Goal: Contribute content: Contribute content

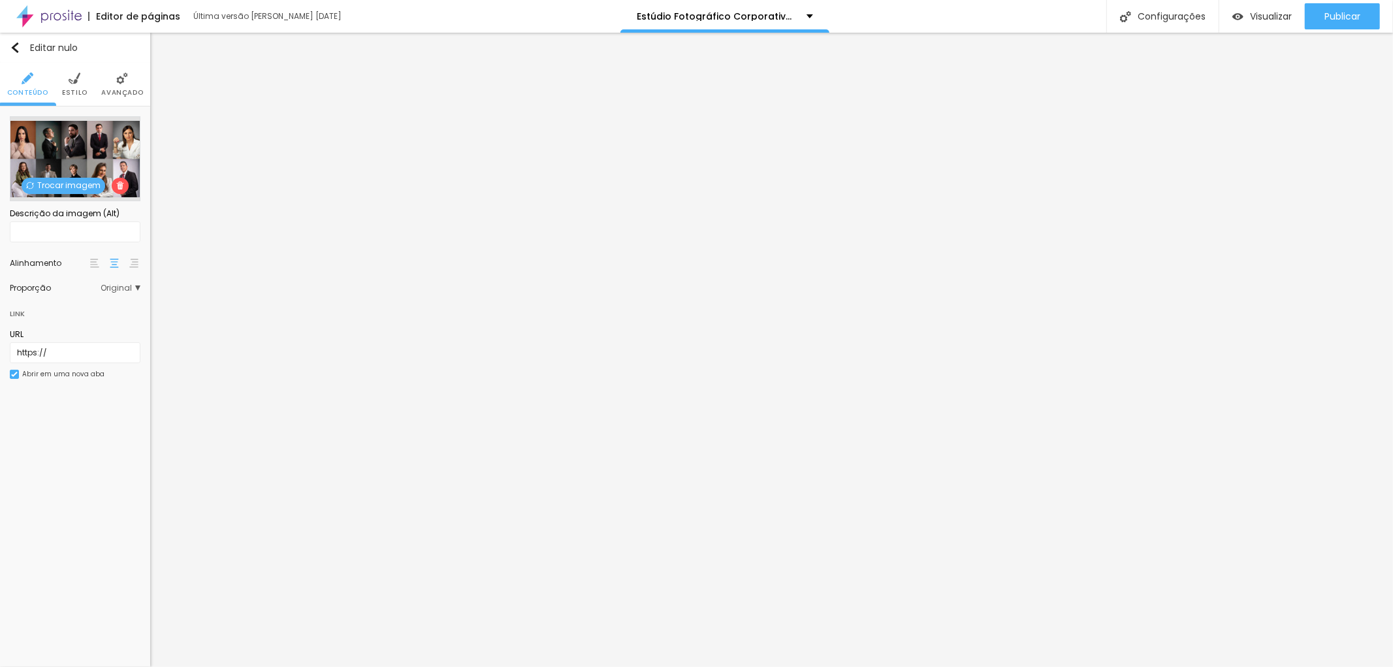
click at [68, 184] on font "Trocar imagem" at bounding box center [68, 185] width 63 height 11
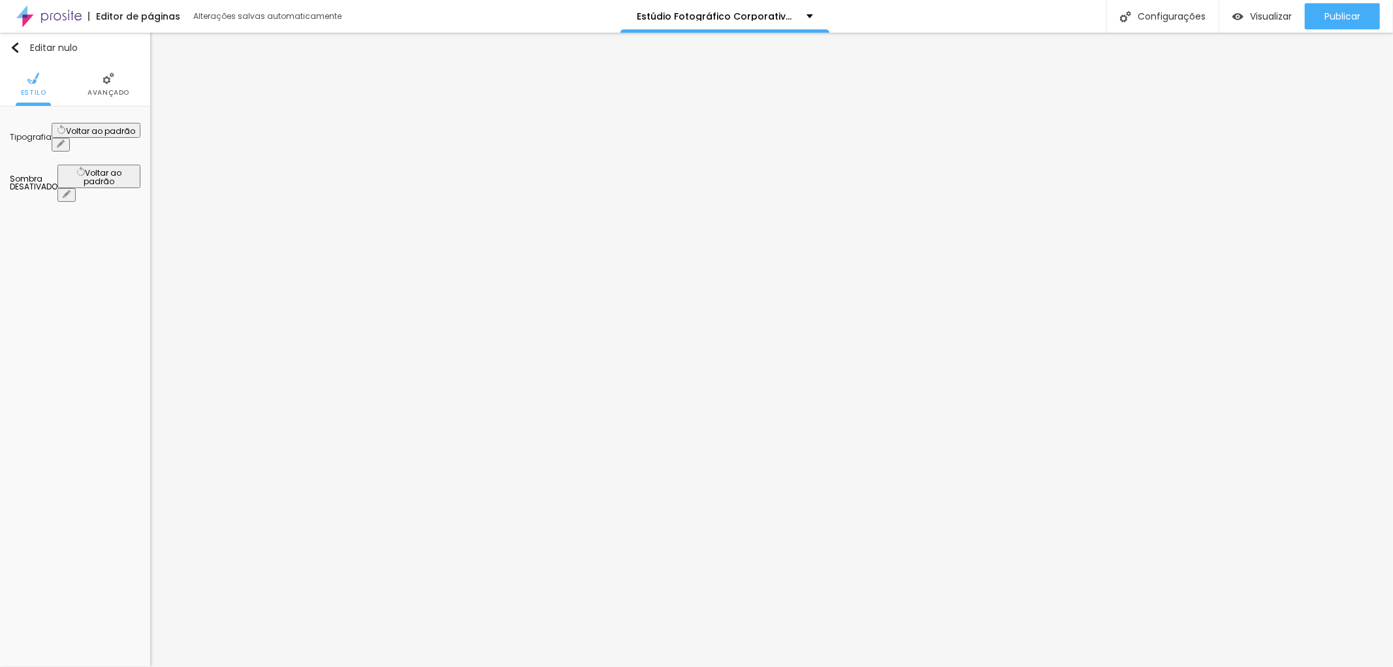
click at [70, 138] on button "button" at bounding box center [61, 145] width 18 height 14
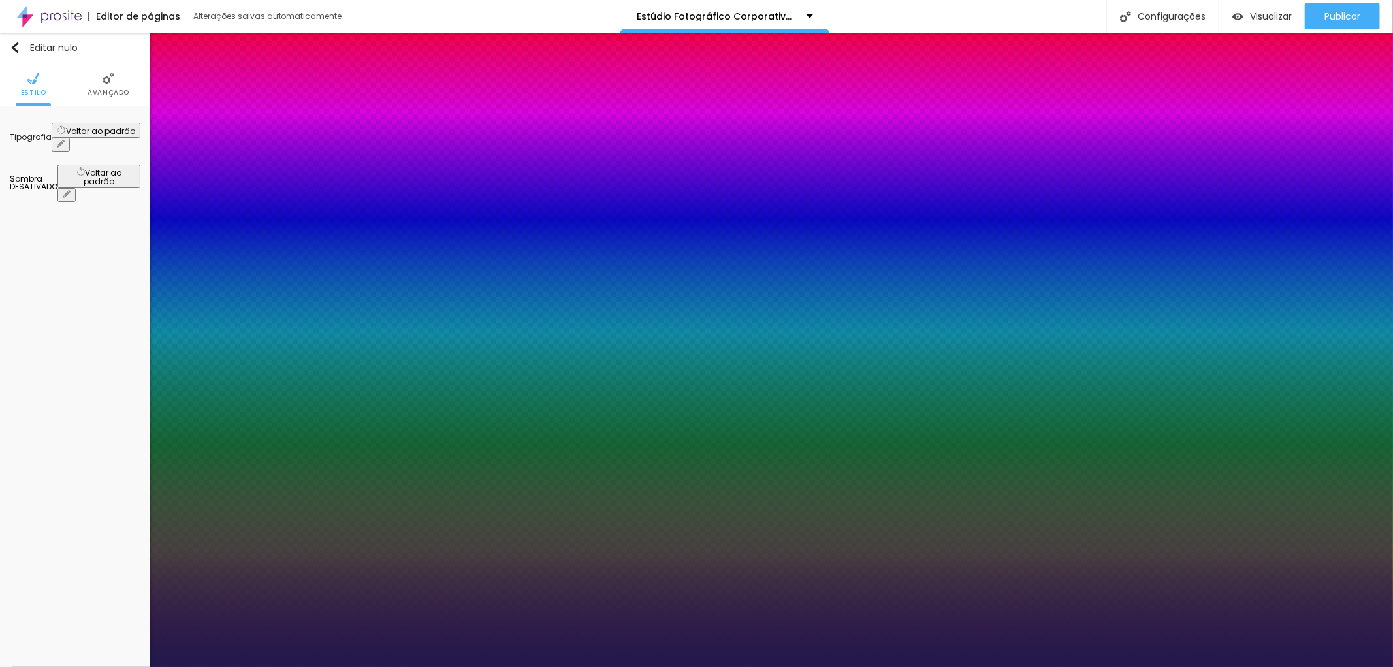
type input "1"
select select "OpenSans"
type input "1"
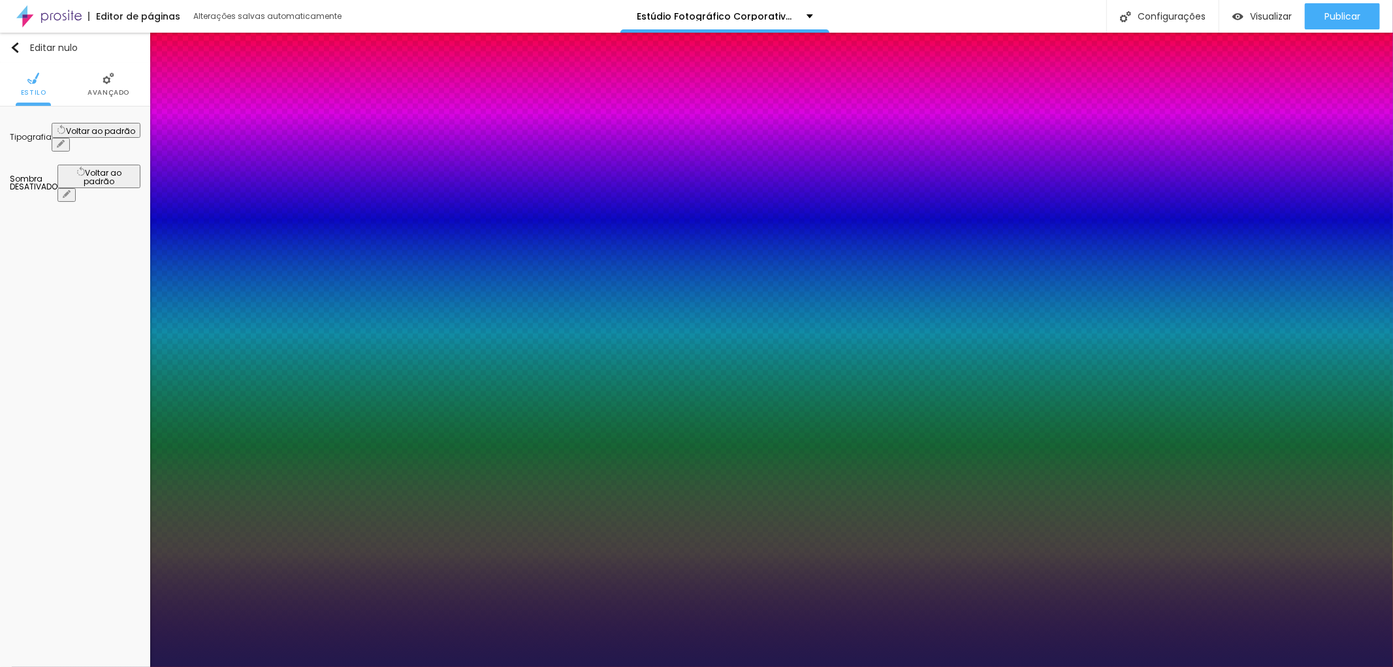
click at [1018, 666] on div at bounding box center [696, 667] width 1393 height 0
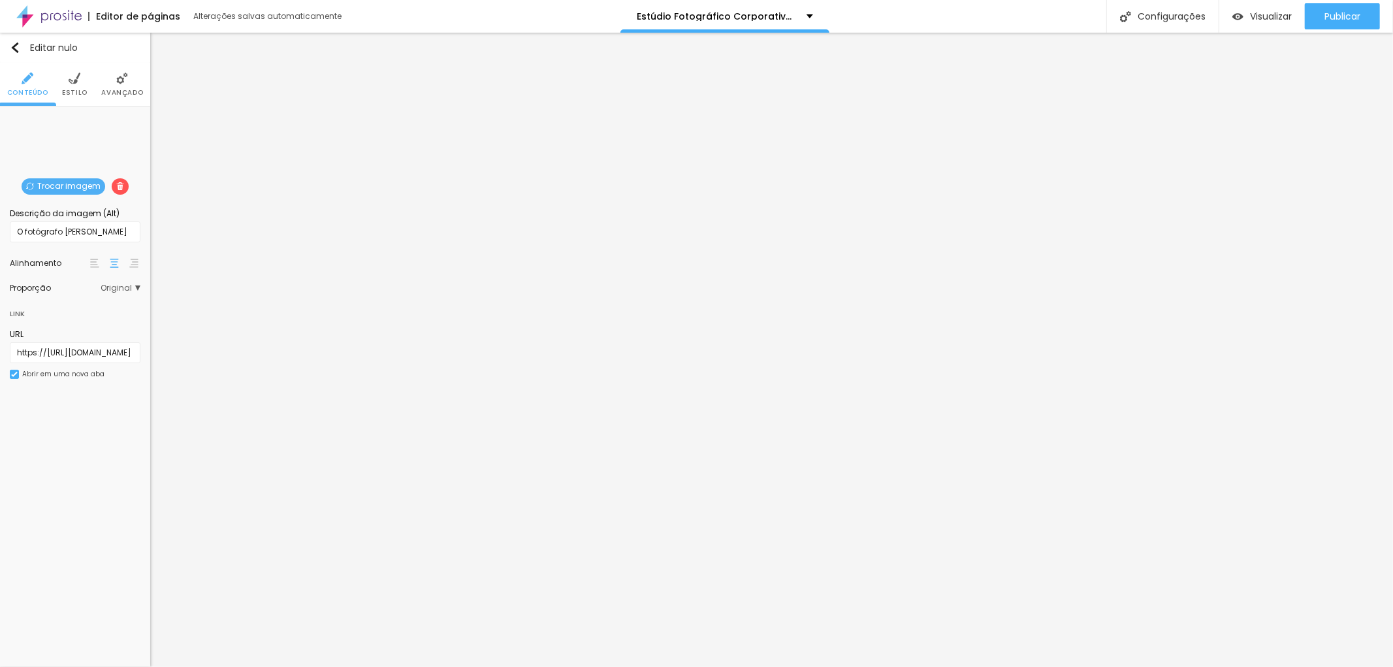
click at [77, 82] on img at bounding box center [75, 78] width 12 height 12
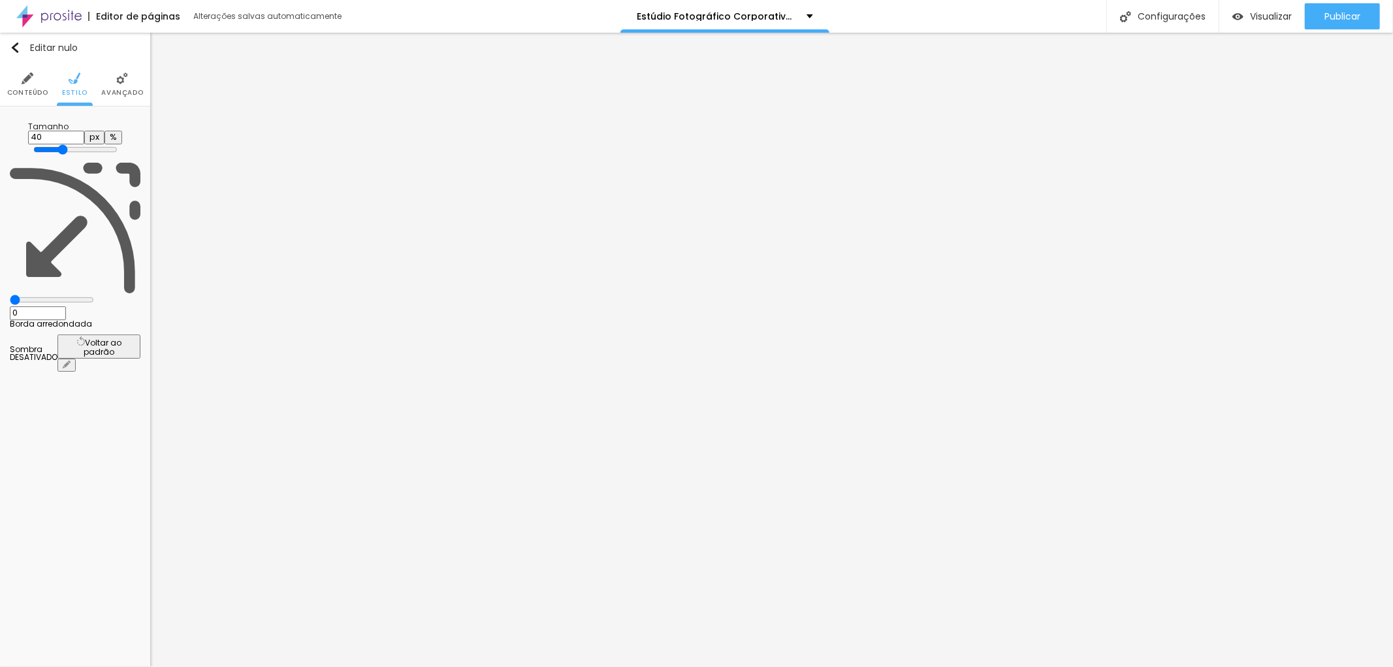
click at [114, 90] on font "Avançado" at bounding box center [122, 93] width 42 height 10
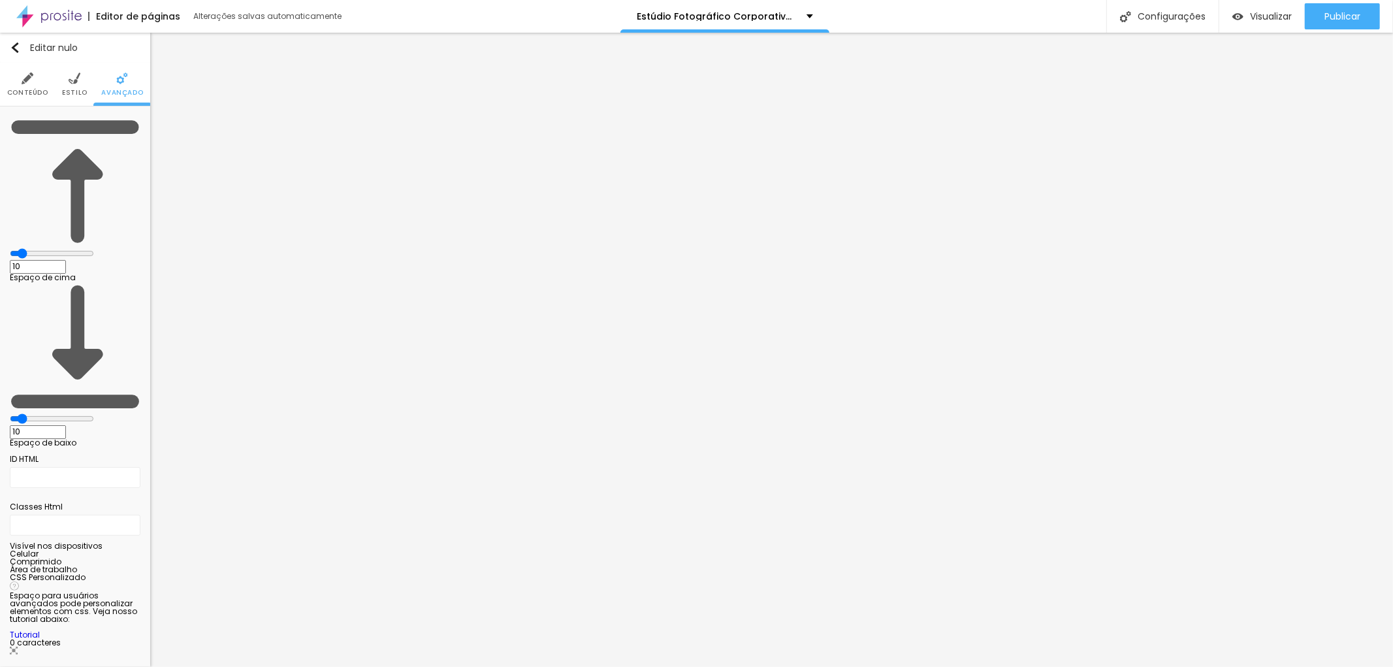
type input "11"
type input "12"
type input "13"
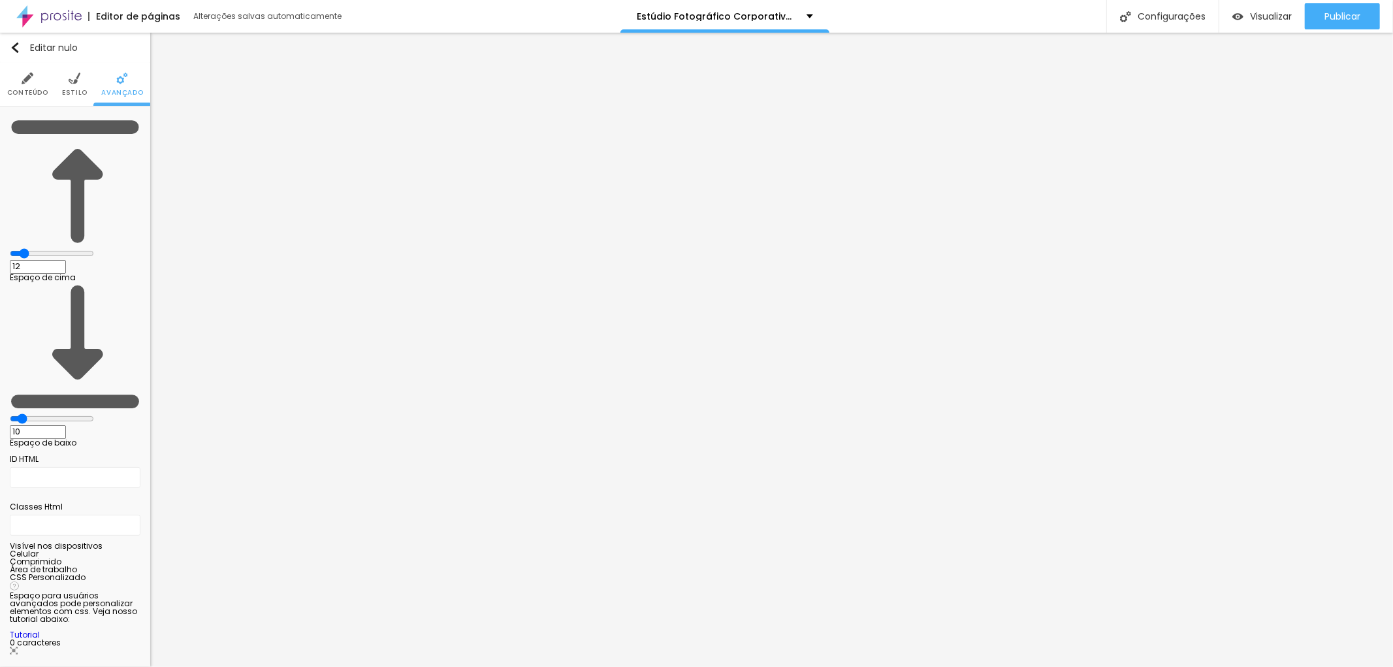
type input "13"
type input "17"
type input "22"
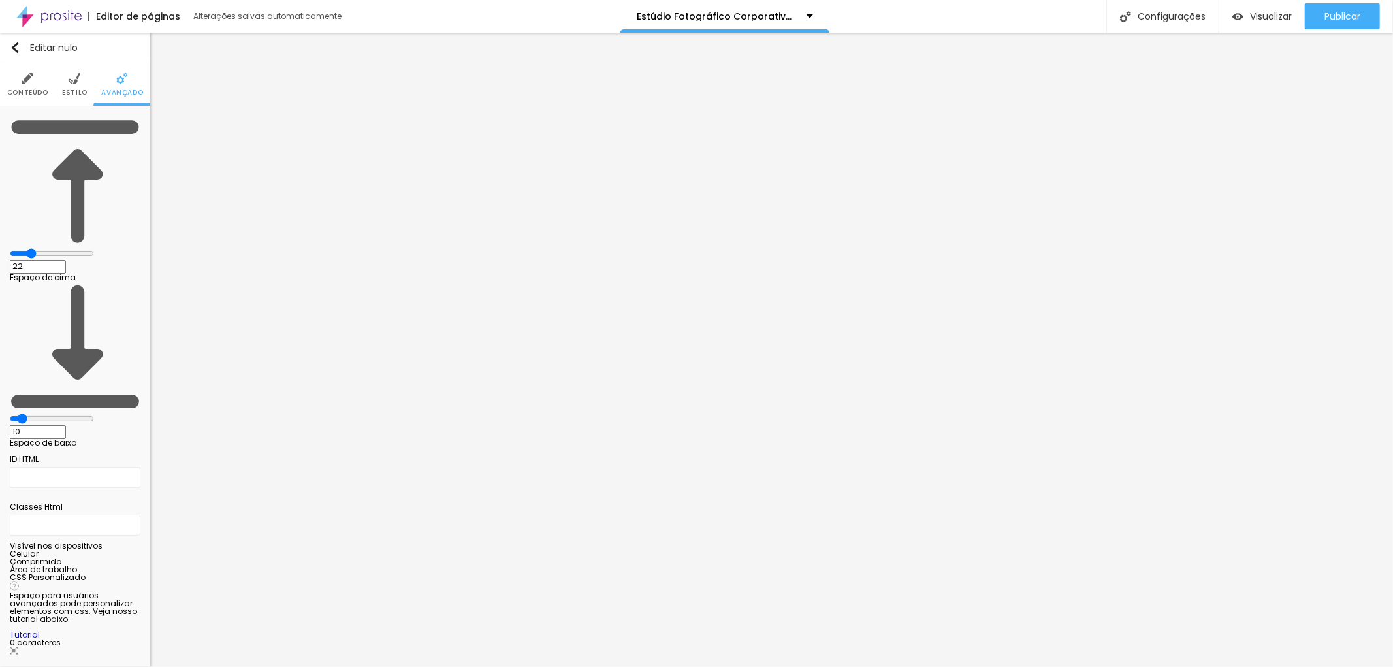
type input "23"
type input "26"
type input "28"
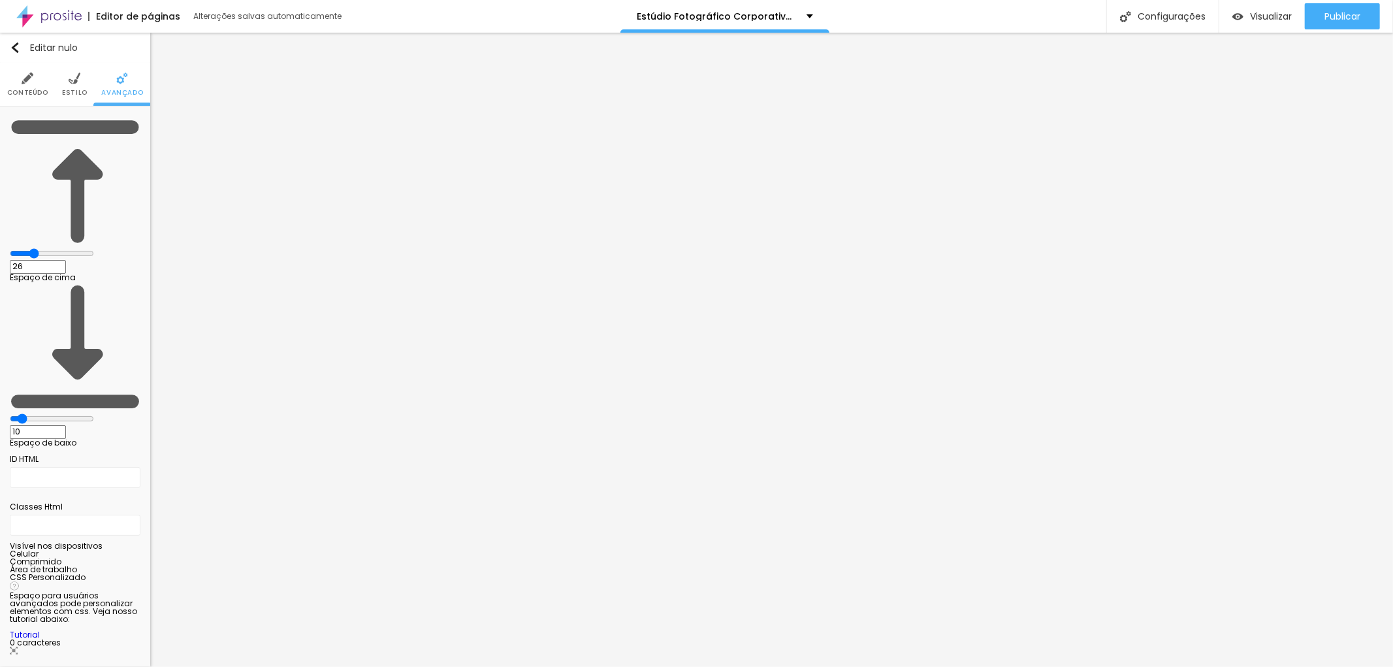
type input "28"
type input "30"
type input "32"
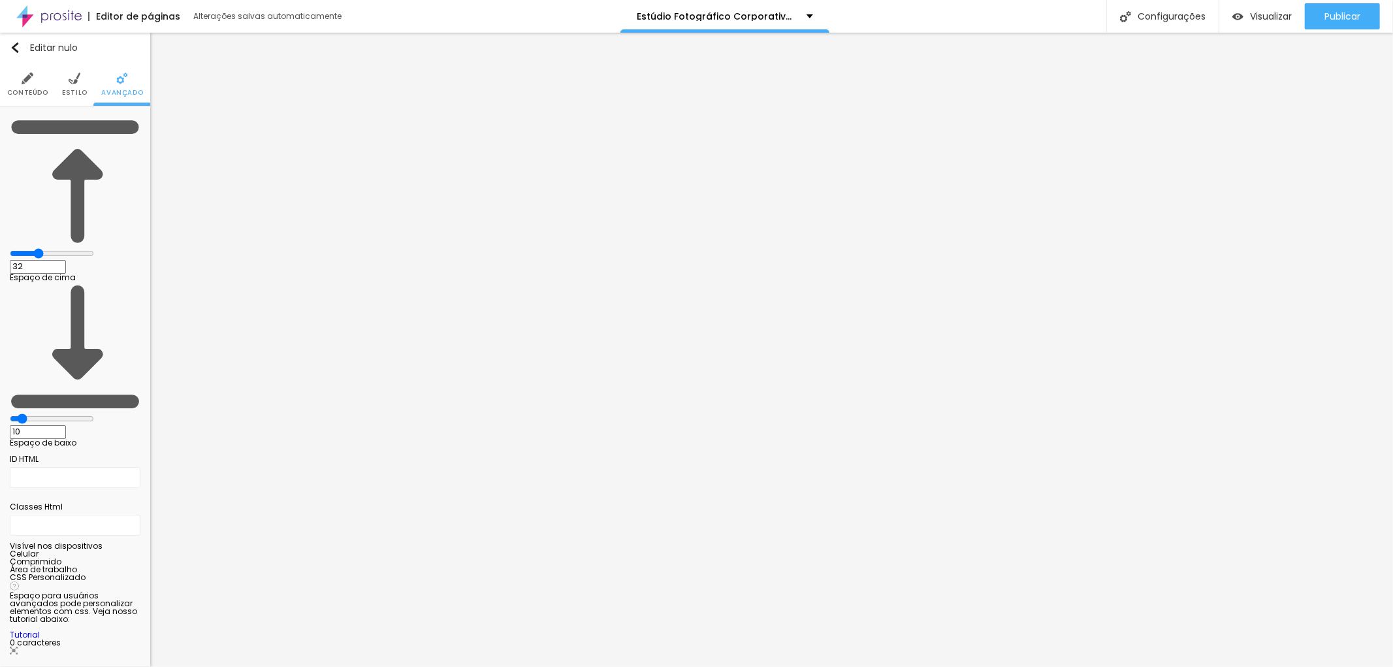
type input "33"
type input "34"
type input "33"
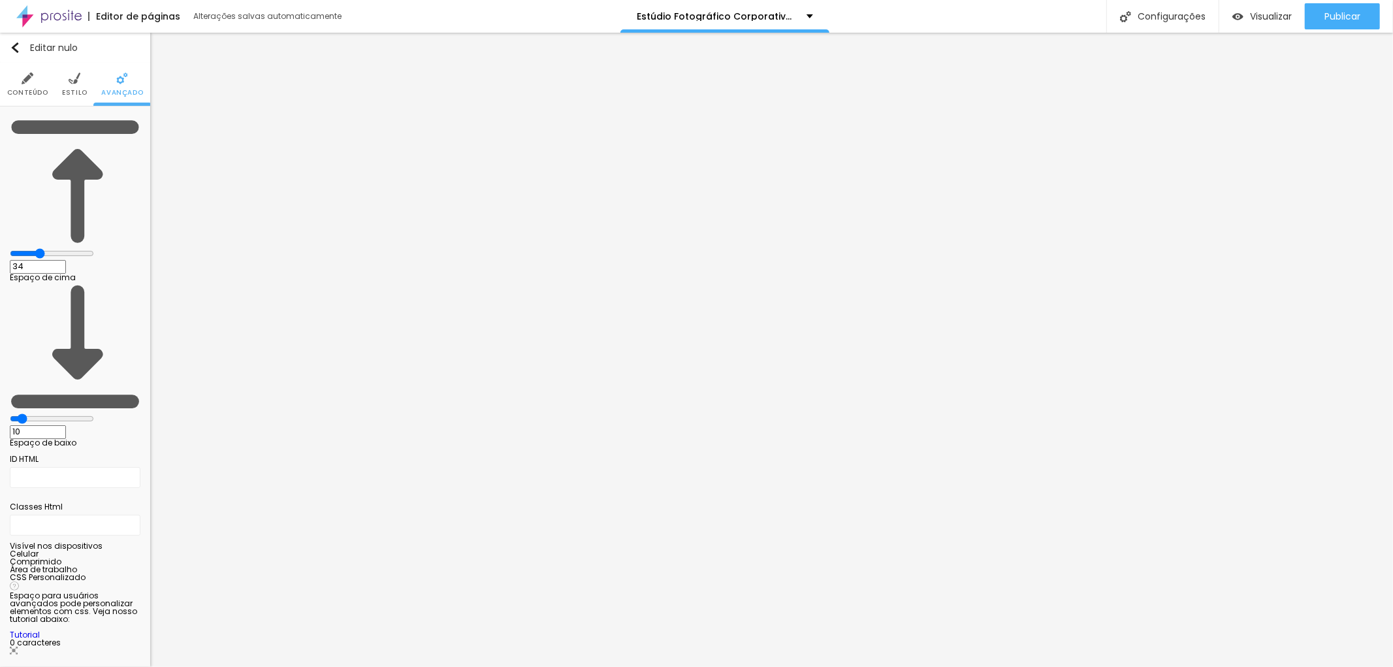
type input "33"
type input "31"
type input "30"
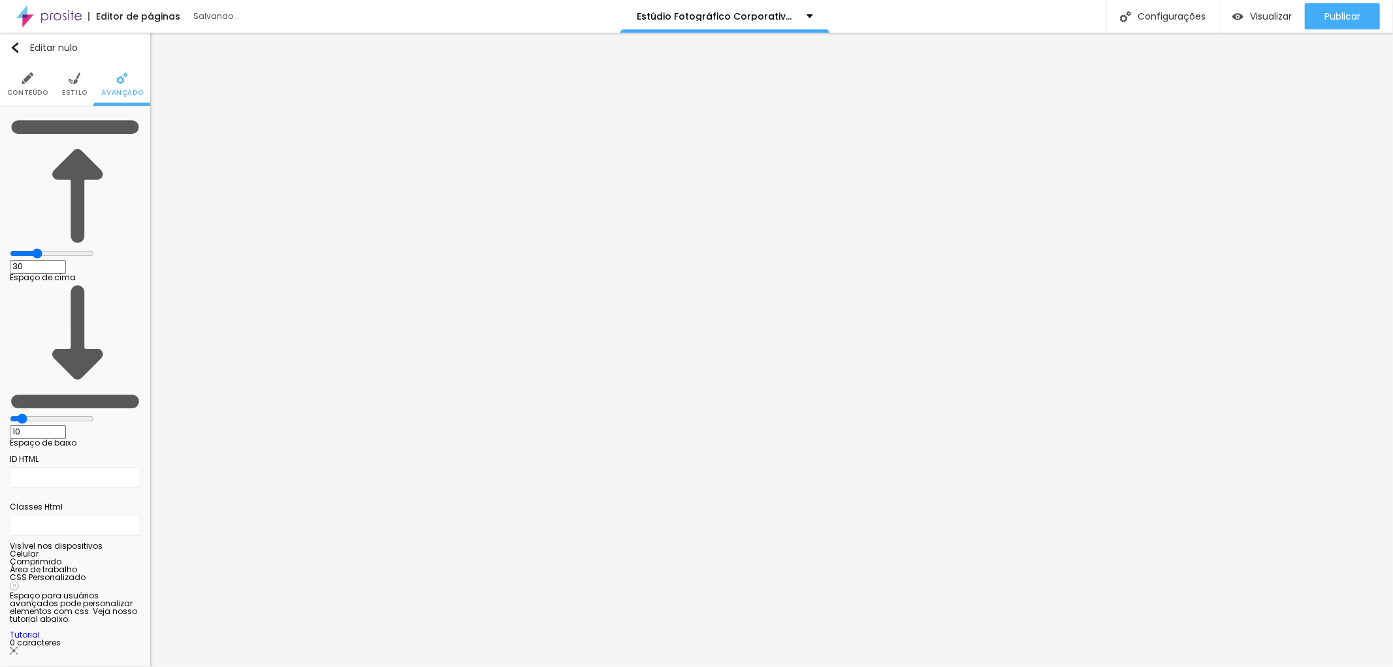
type input "28"
drag, startPoint x: 38, startPoint y: 129, endPoint x: 53, endPoint y: 132, distance: 15.4
type input "28"
click at [53, 248] on input "range" at bounding box center [52, 253] width 84 height 10
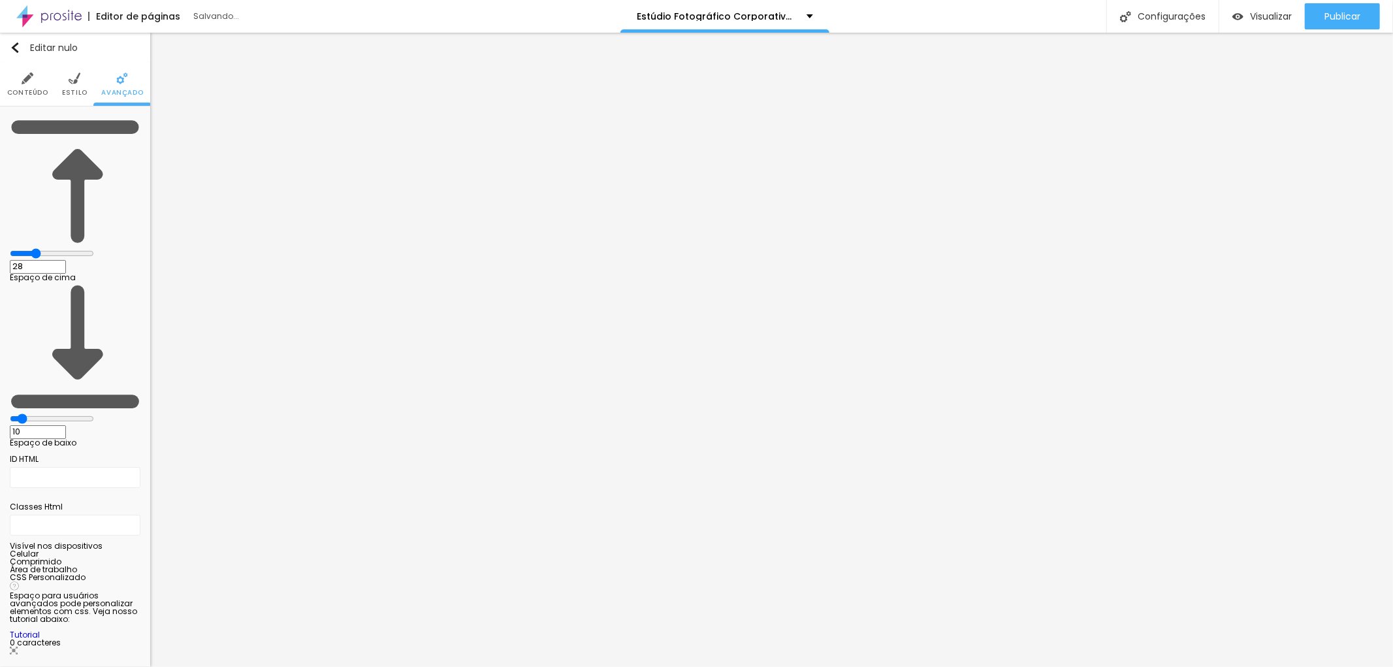
type input "19"
type input "21"
type input "24"
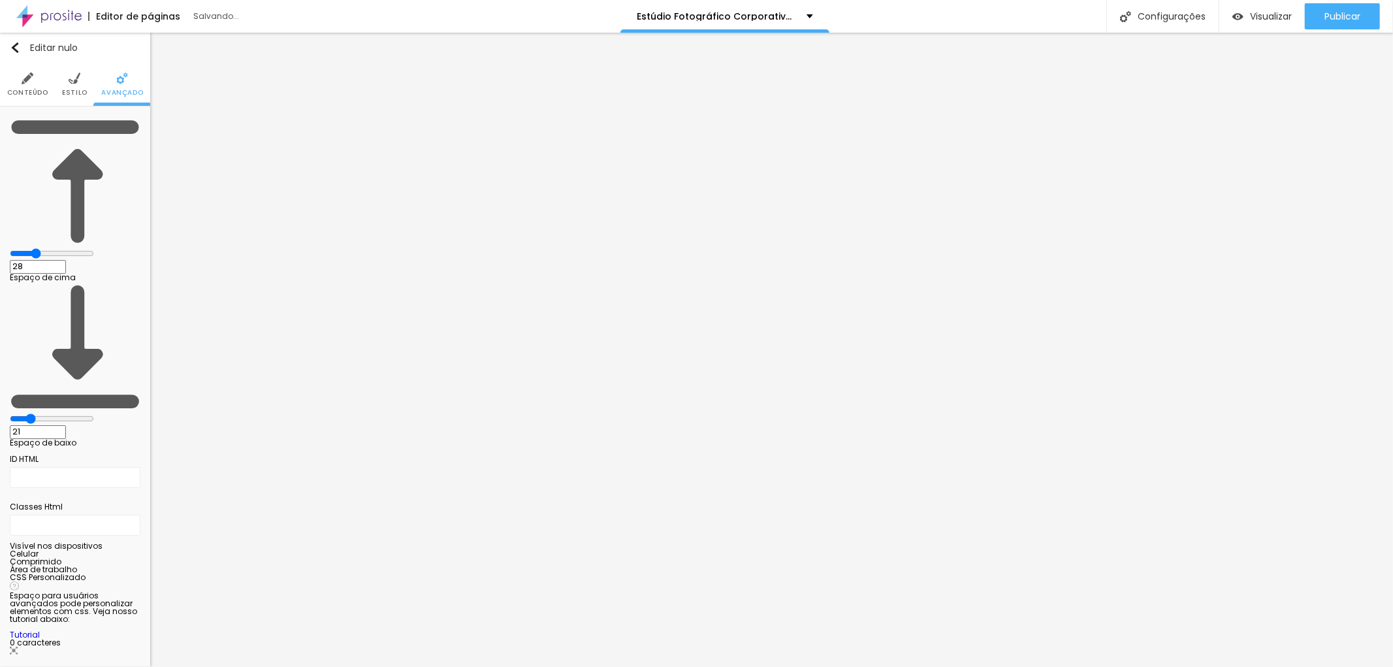
type input "24"
type input "25"
type input "26"
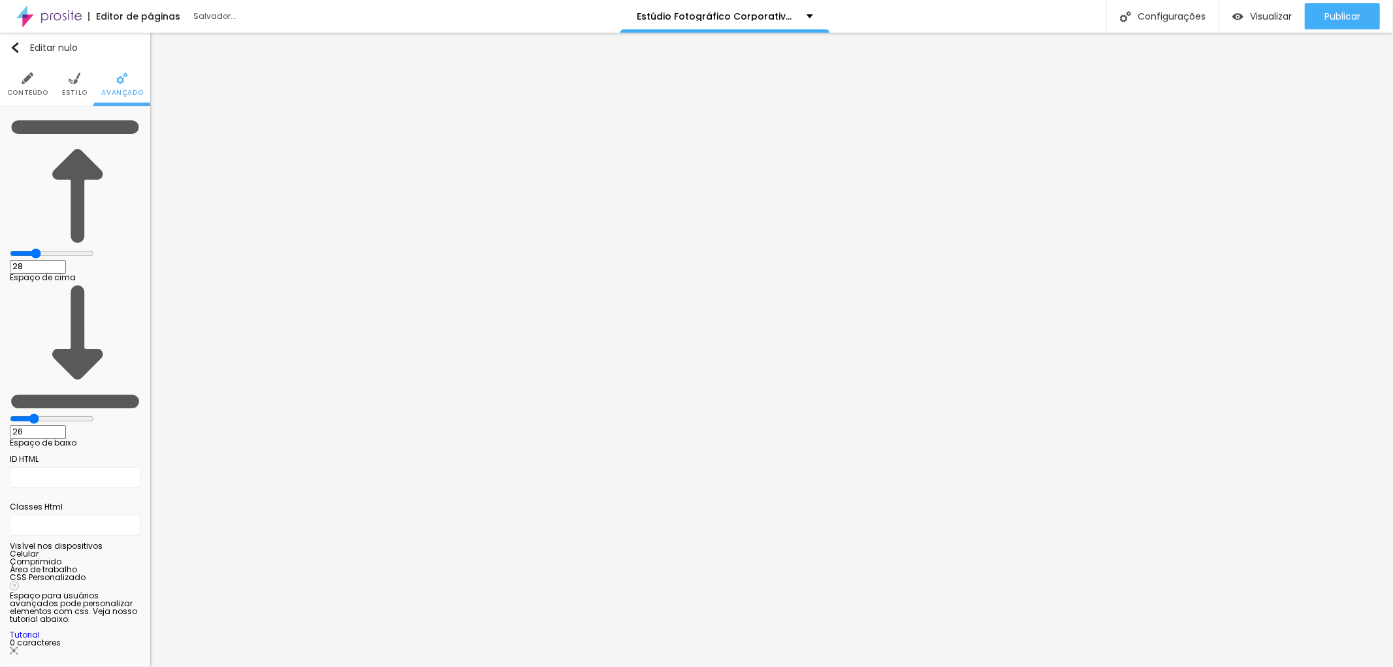
type input "28"
type input "30"
type input "32"
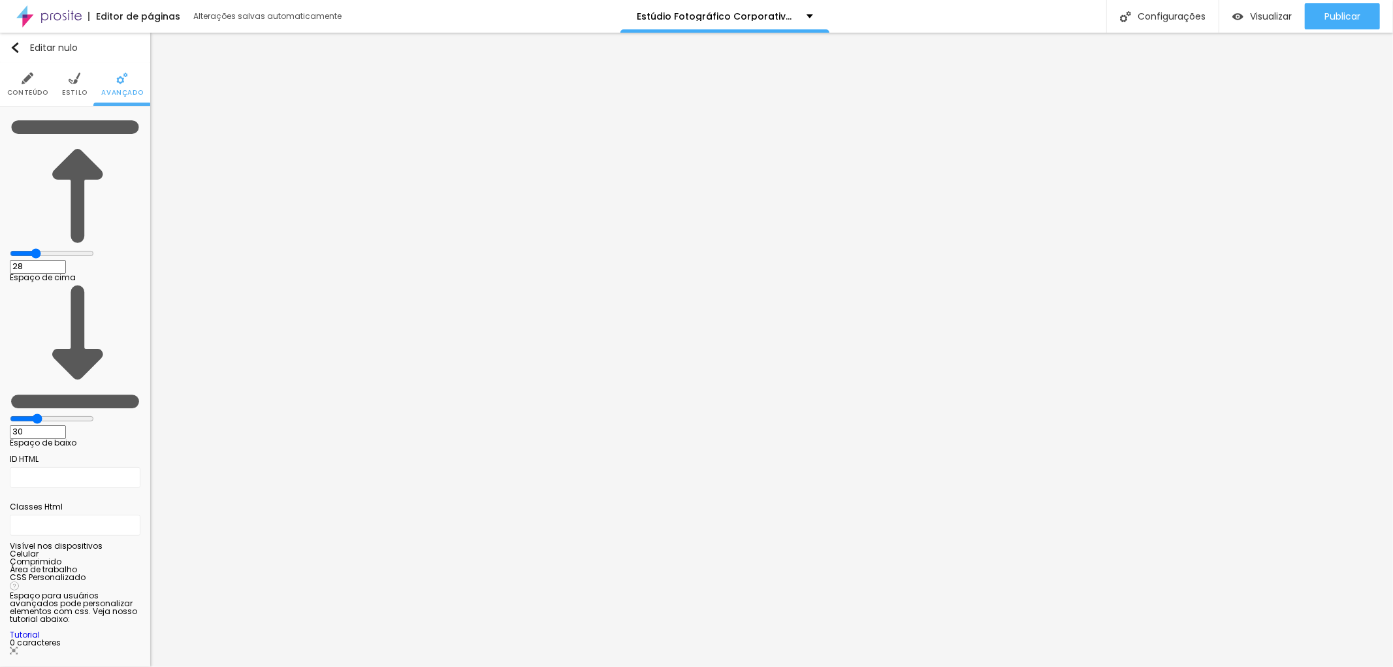
type input "32"
type input "33"
type input "34"
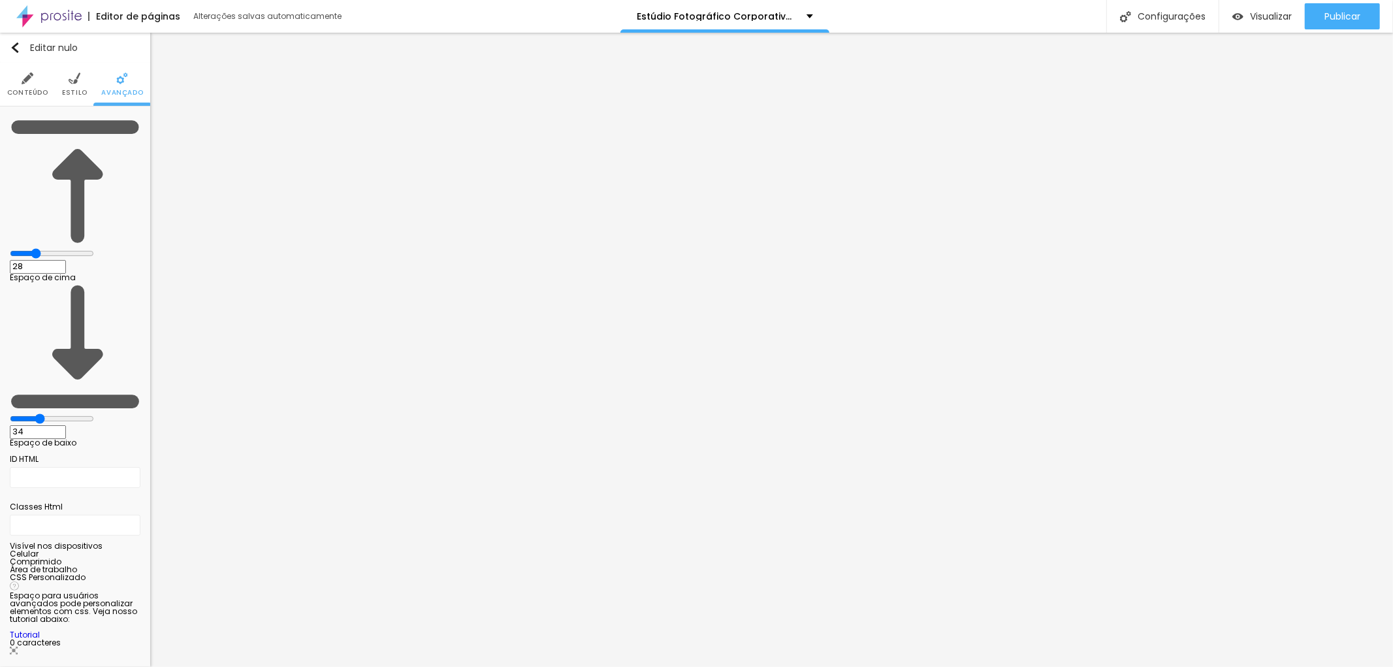
type input "35"
type input "36"
type input "37"
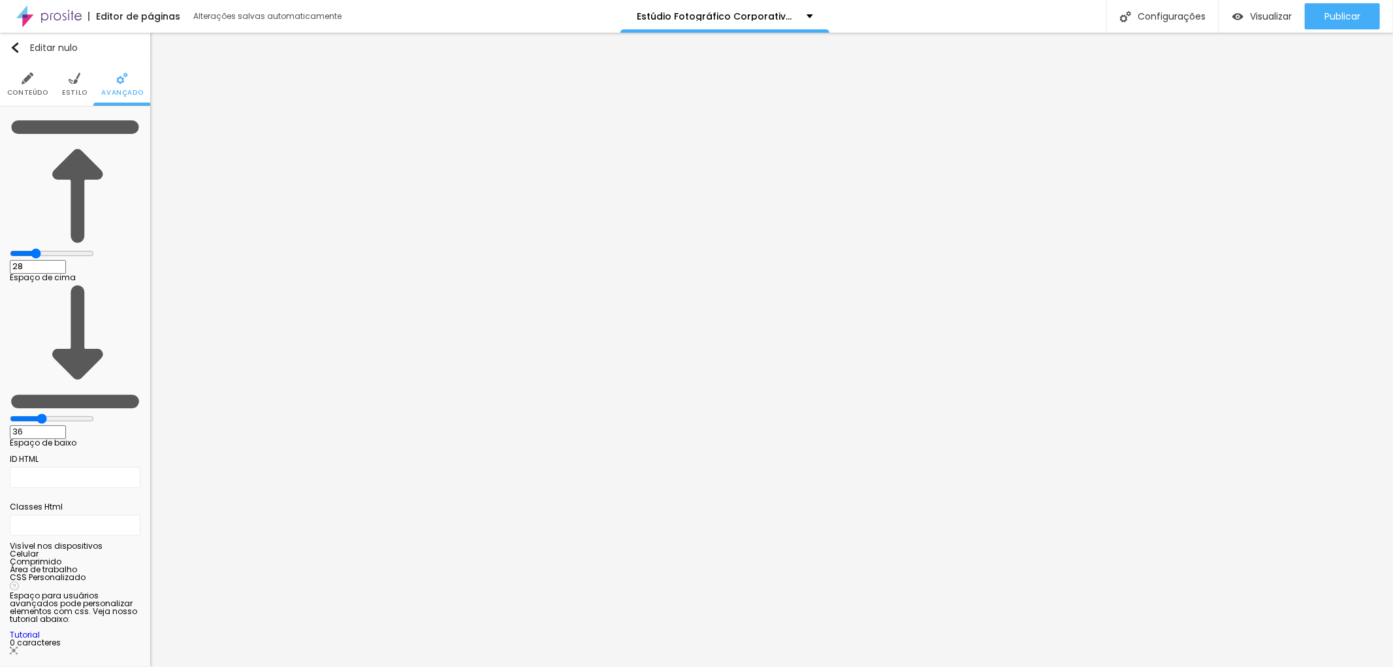
type input "37"
type input "40"
type input "50"
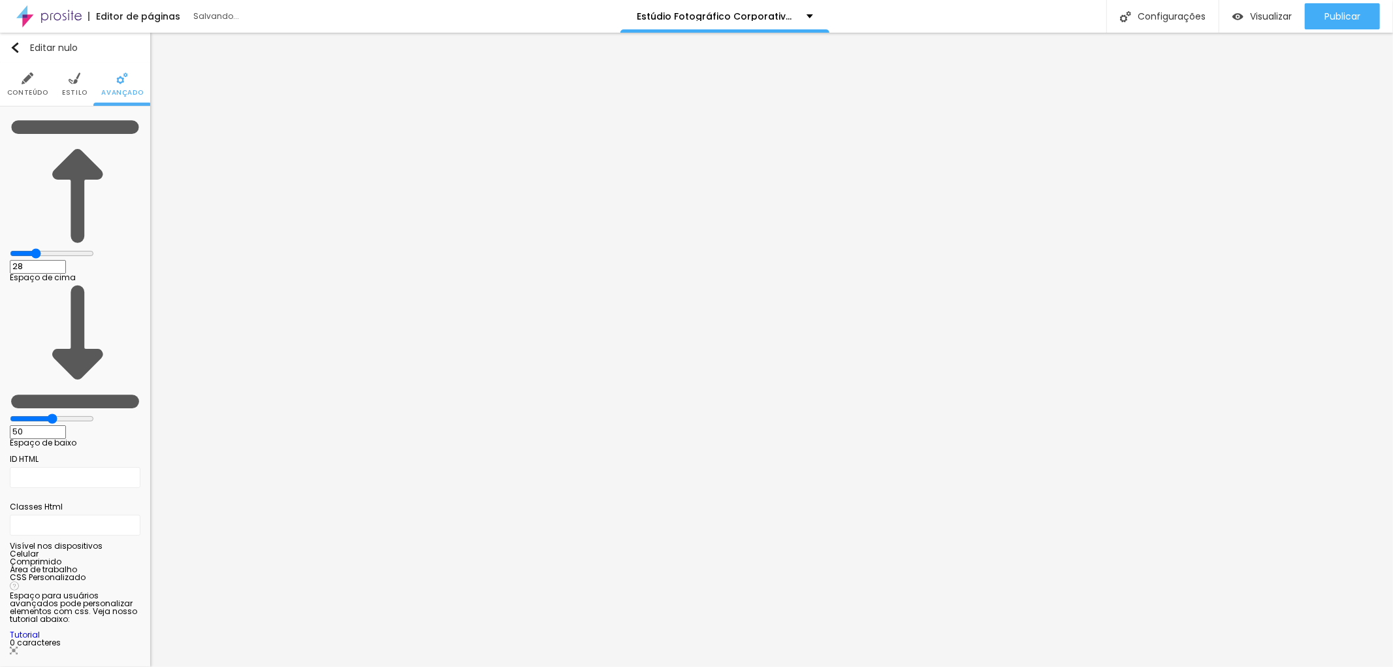
type input "49"
type input "48"
type input "46"
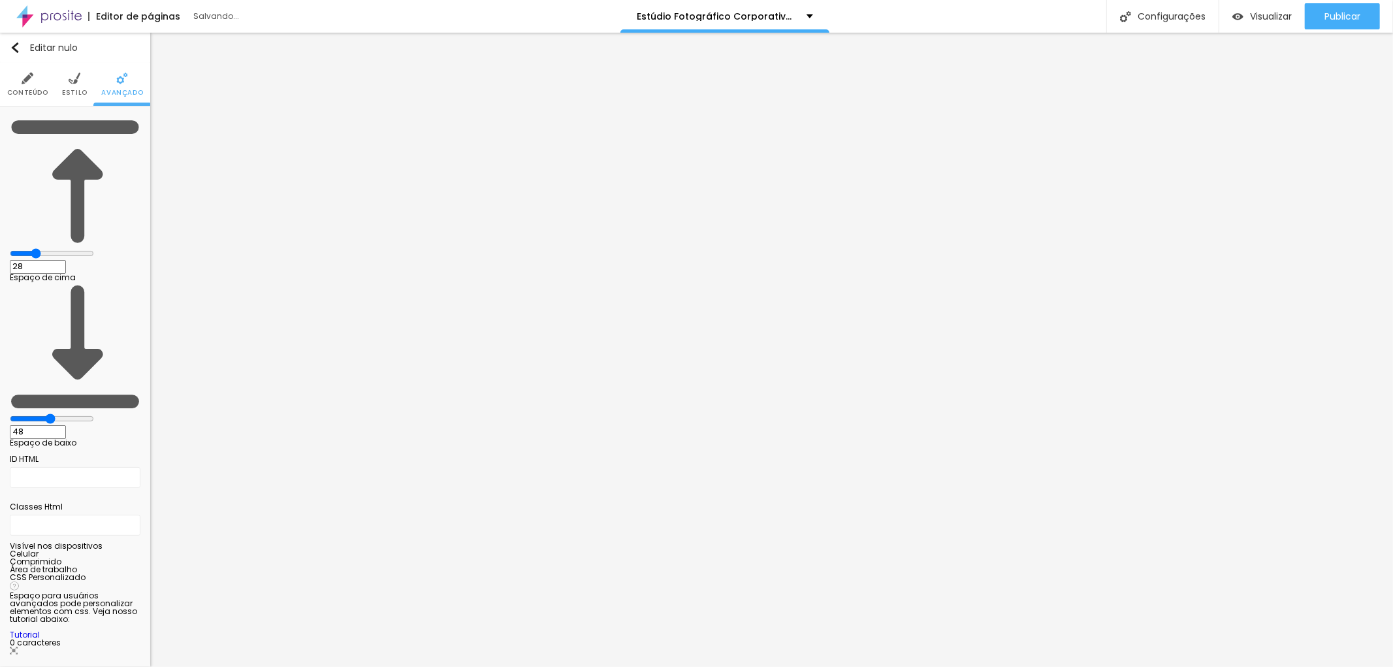
type input "46"
type input "44"
drag, startPoint x: 41, startPoint y: 154, endPoint x: 65, endPoint y: 150, distance: 24.5
type input "44"
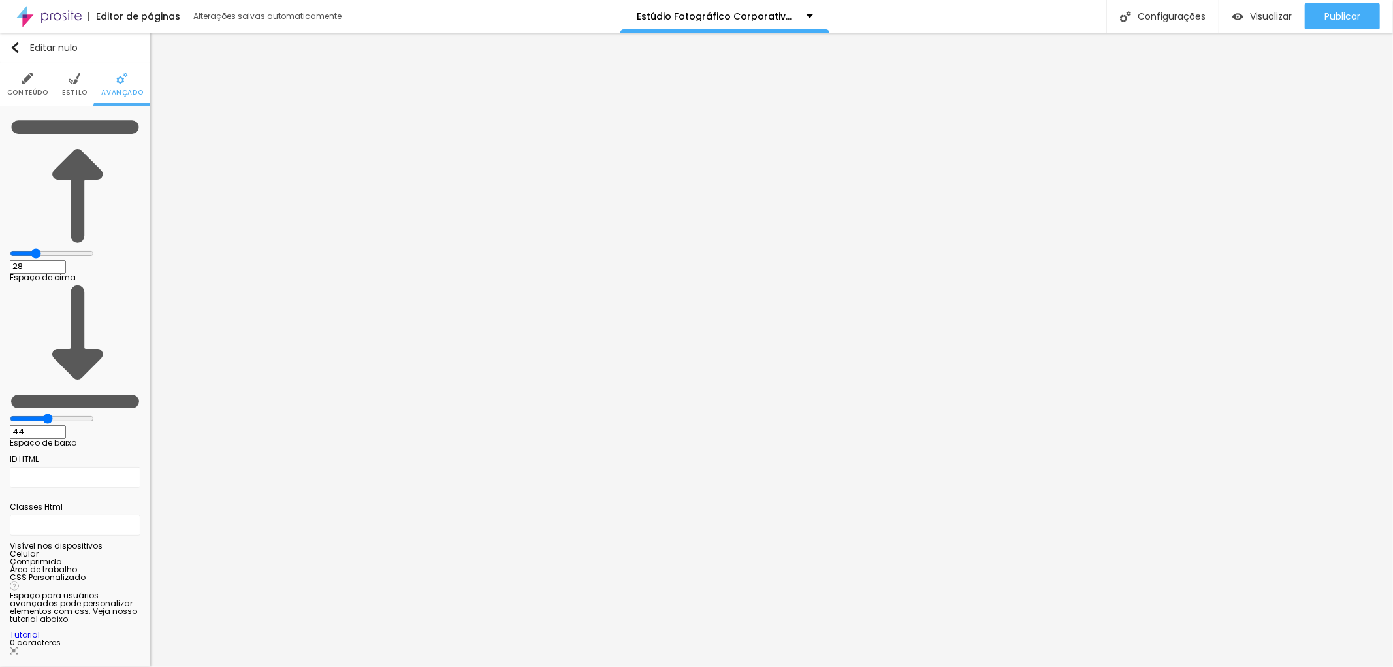
click at [65, 413] on input "range" at bounding box center [52, 418] width 84 height 10
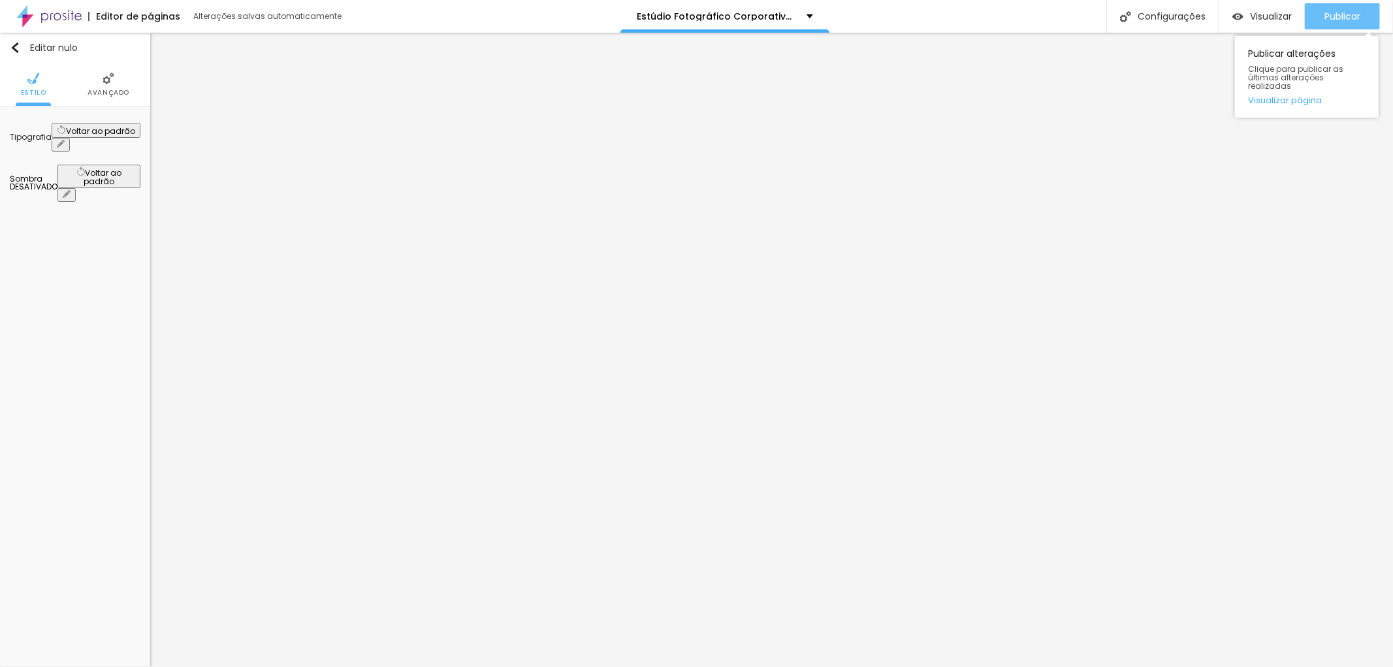
click at [1341, 16] on font "Publicar" at bounding box center [1342, 16] width 36 height 13
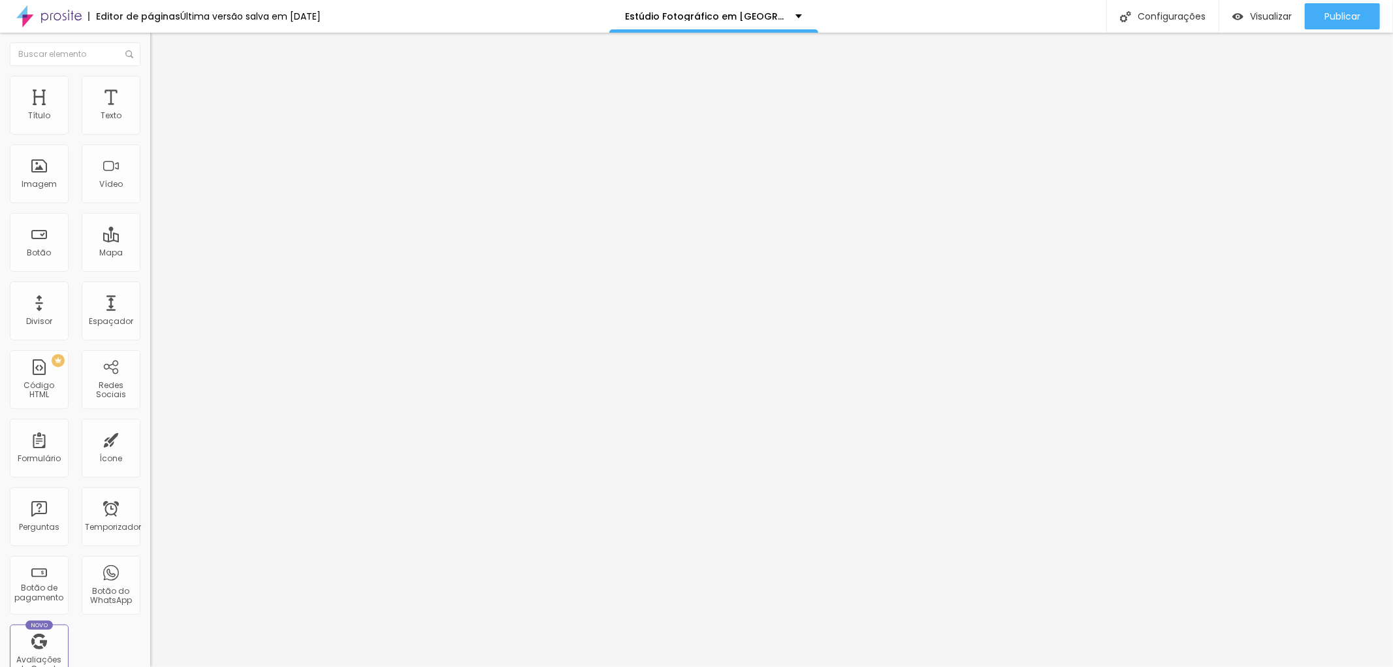
click at [160, 50] on img "button" at bounding box center [165, 47] width 10 height 10
click at [155, 121] on icon "button" at bounding box center [159, 118] width 8 height 8
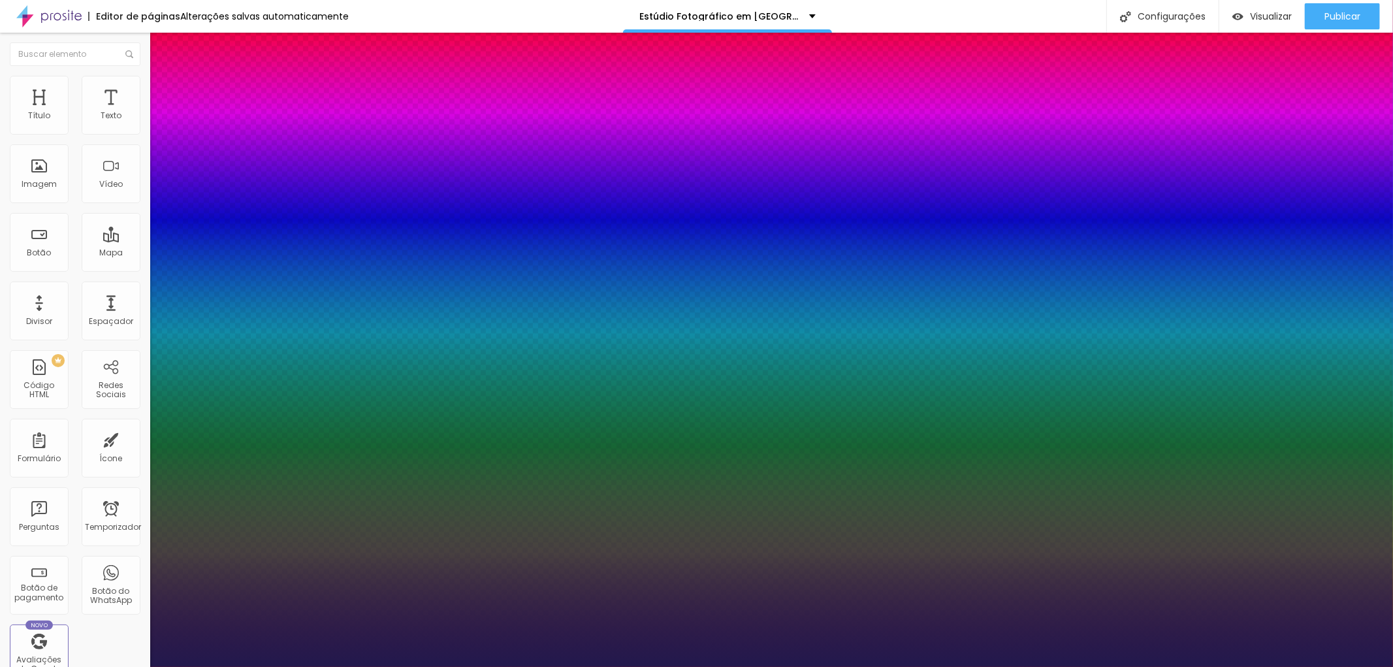
type input "1"
type input "20"
type input "1"
type input "19"
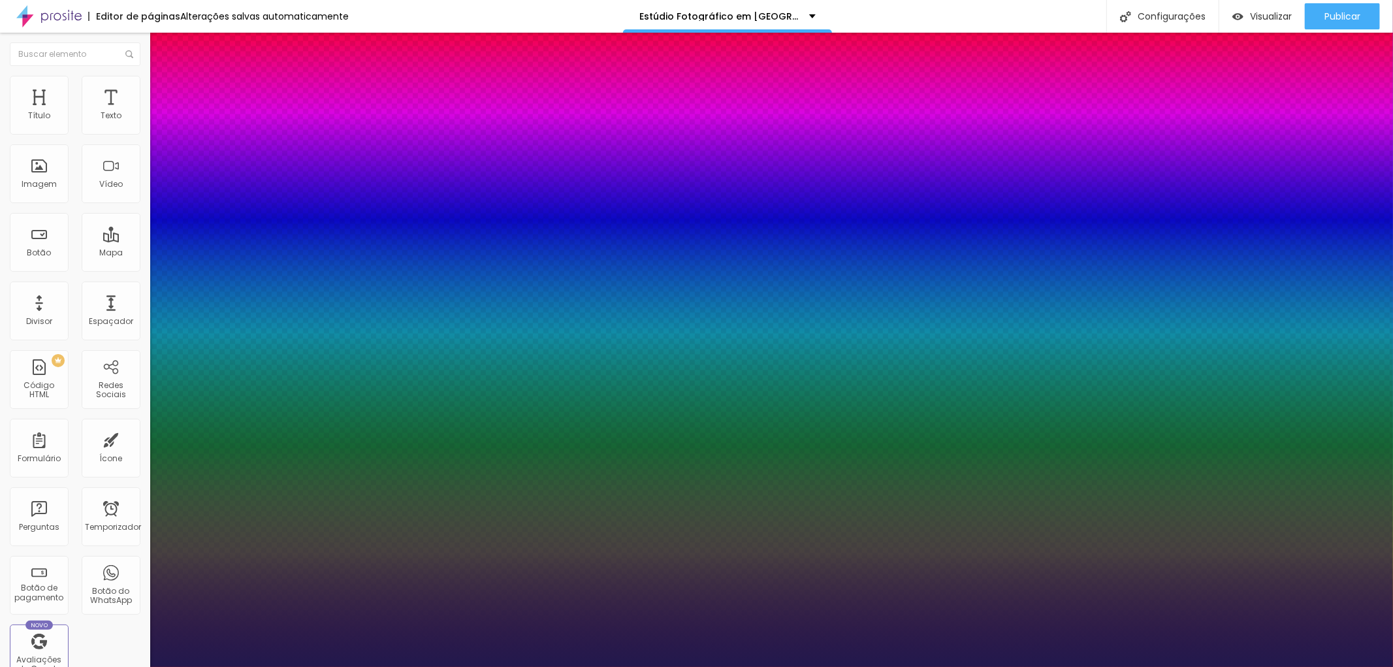
type input "19"
type input "1"
type input "26"
type input "1"
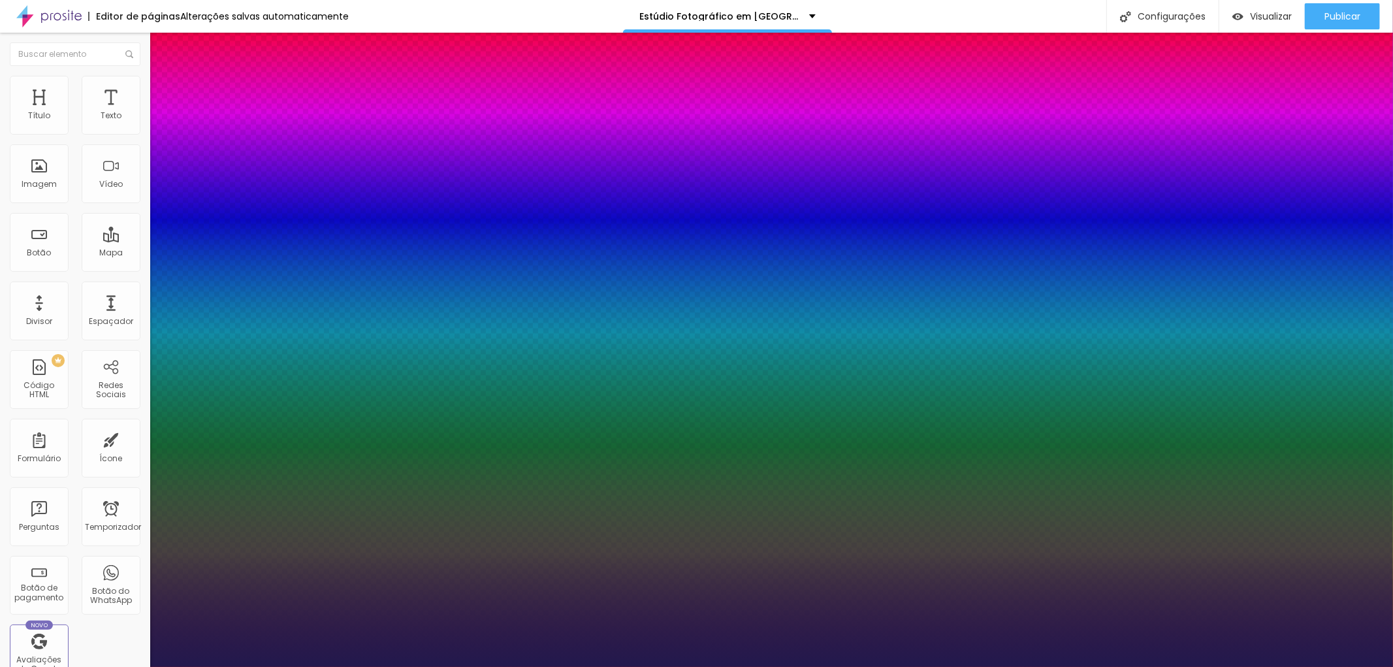
type input "27"
type input "1"
type input "28"
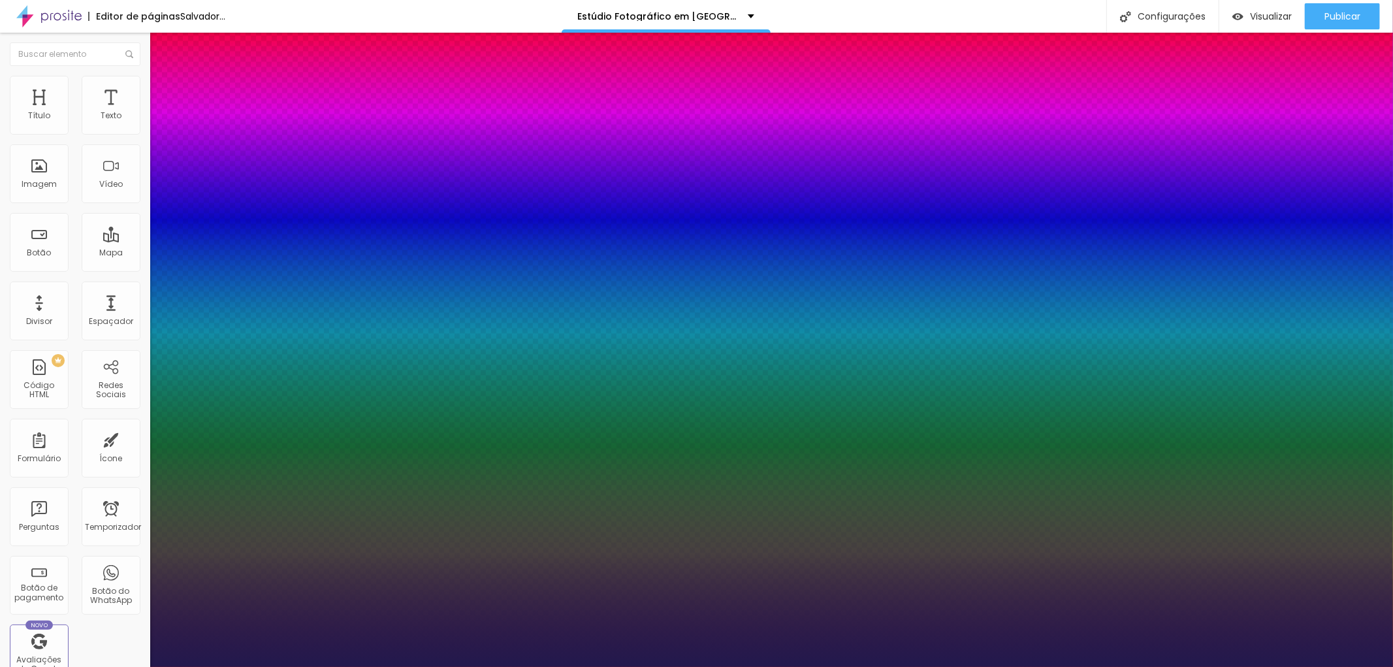
type input "1"
type input "31"
type input "1"
drag, startPoint x: 180, startPoint y: 218, endPoint x: 193, endPoint y: 220, distance: 12.6
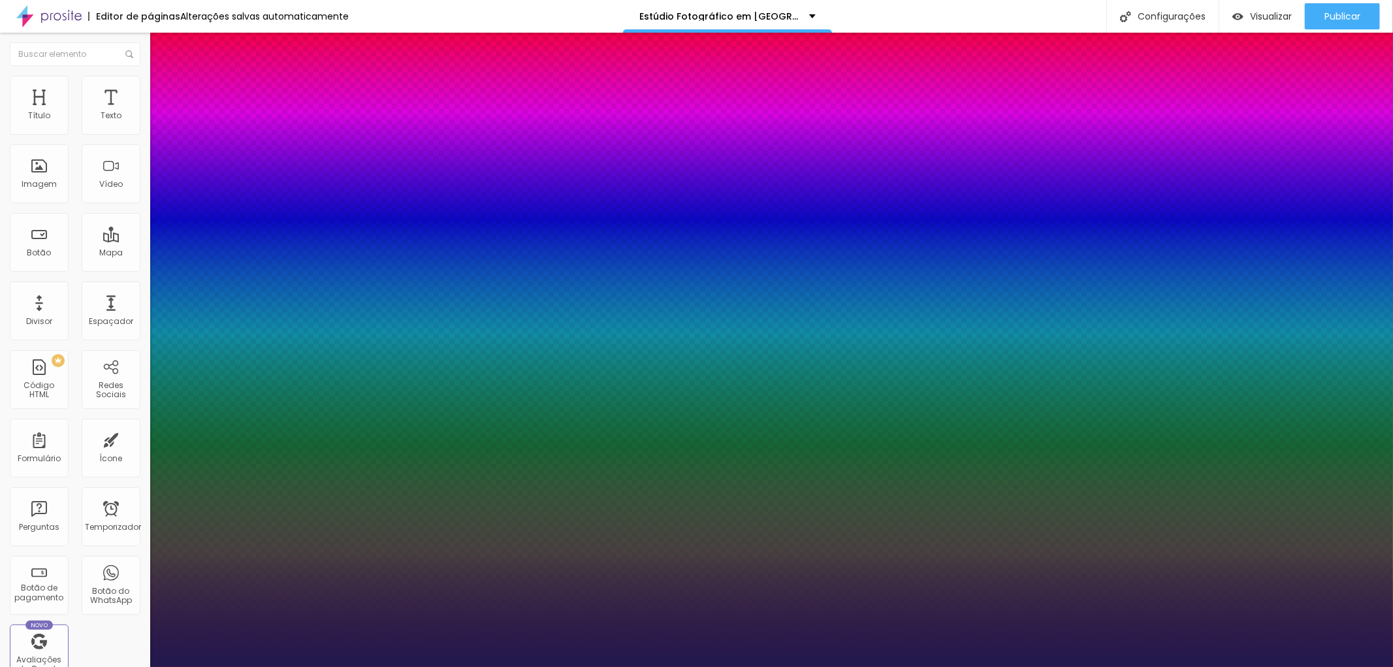
type input "31"
click at [480, 666] on div at bounding box center [696, 667] width 1393 height 0
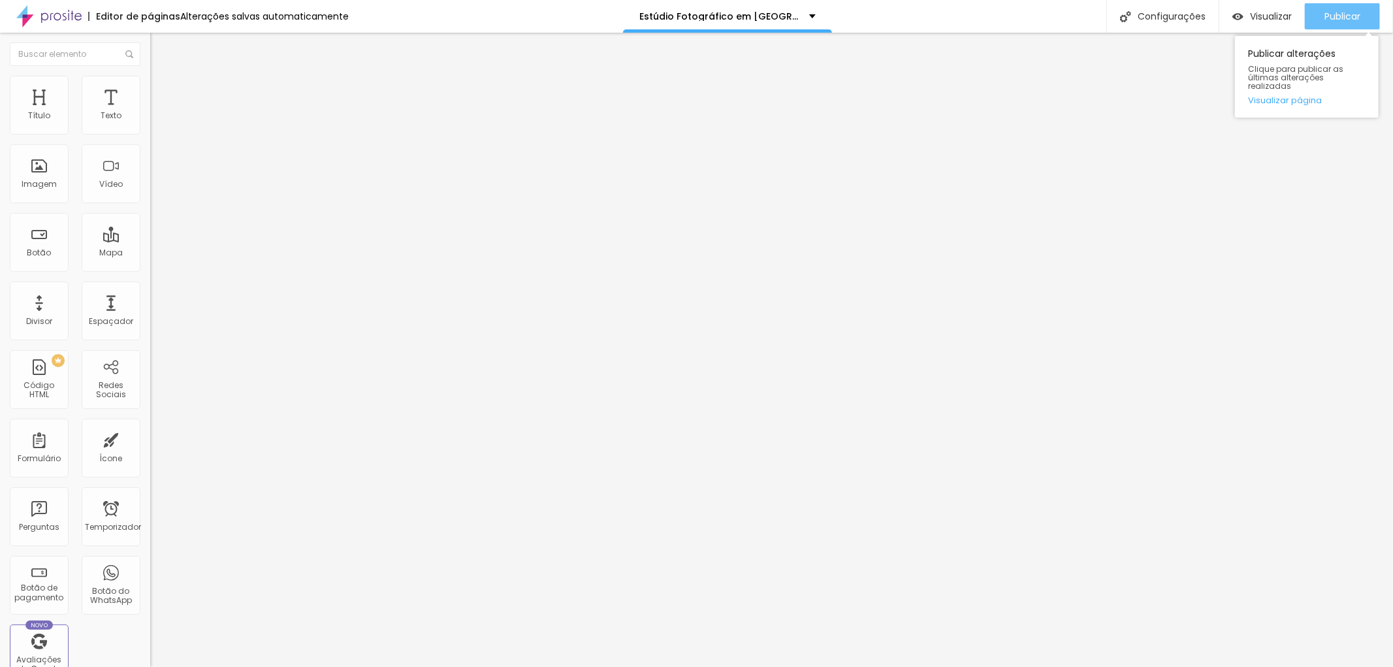
click at [1339, 18] on font "Publicar" at bounding box center [1342, 16] width 36 height 13
click at [1355, 10] on font "Publicar" at bounding box center [1342, 16] width 36 height 13
click at [1341, 14] on font "Publicar" at bounding box center [1342, 16] width 36 height 13
click at [1352, 13] on font "Publicar" at bounding box center [1342, 16] width 36 height 13
click at [1321, 12] on button "Publicar" at bounding box center [1342, 16] width 75 height 26
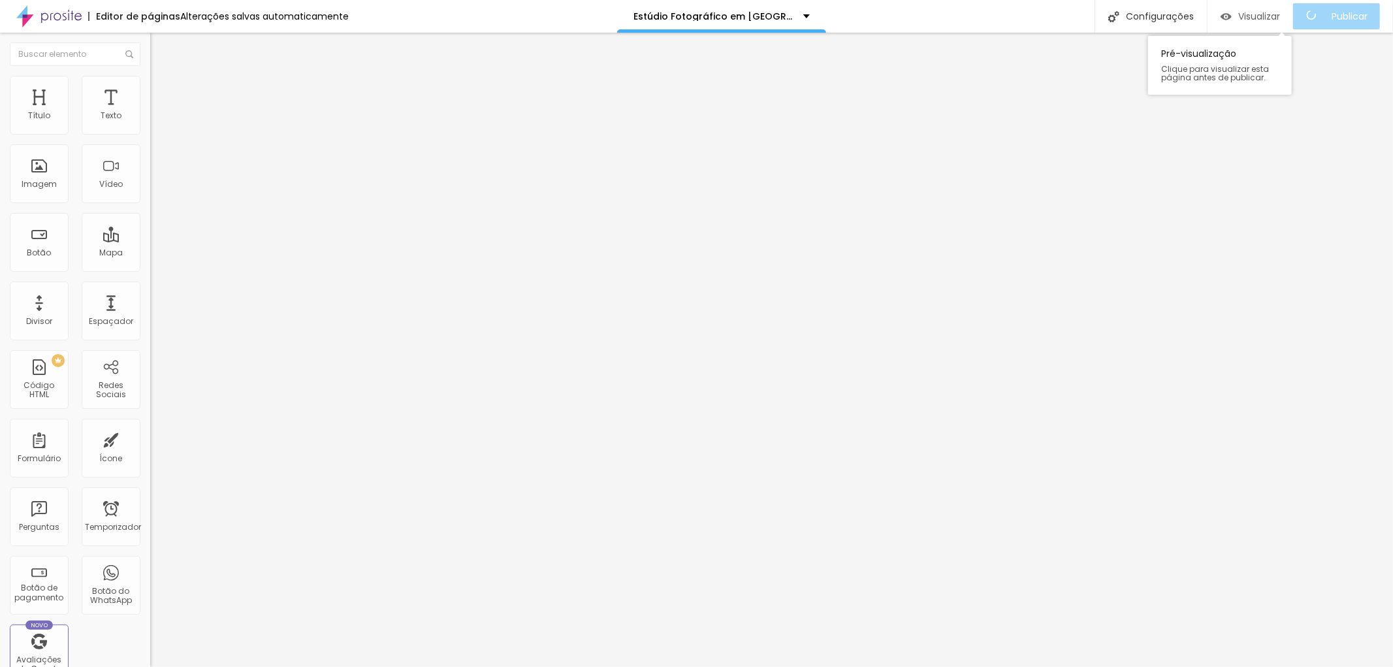
click at [1274, 14] on font "Visualizar" at bounding box center [1259, 16] width 42 height 13
click at [155, 121] on icon "button" at bounding box center [159, 118] width 8 height 8
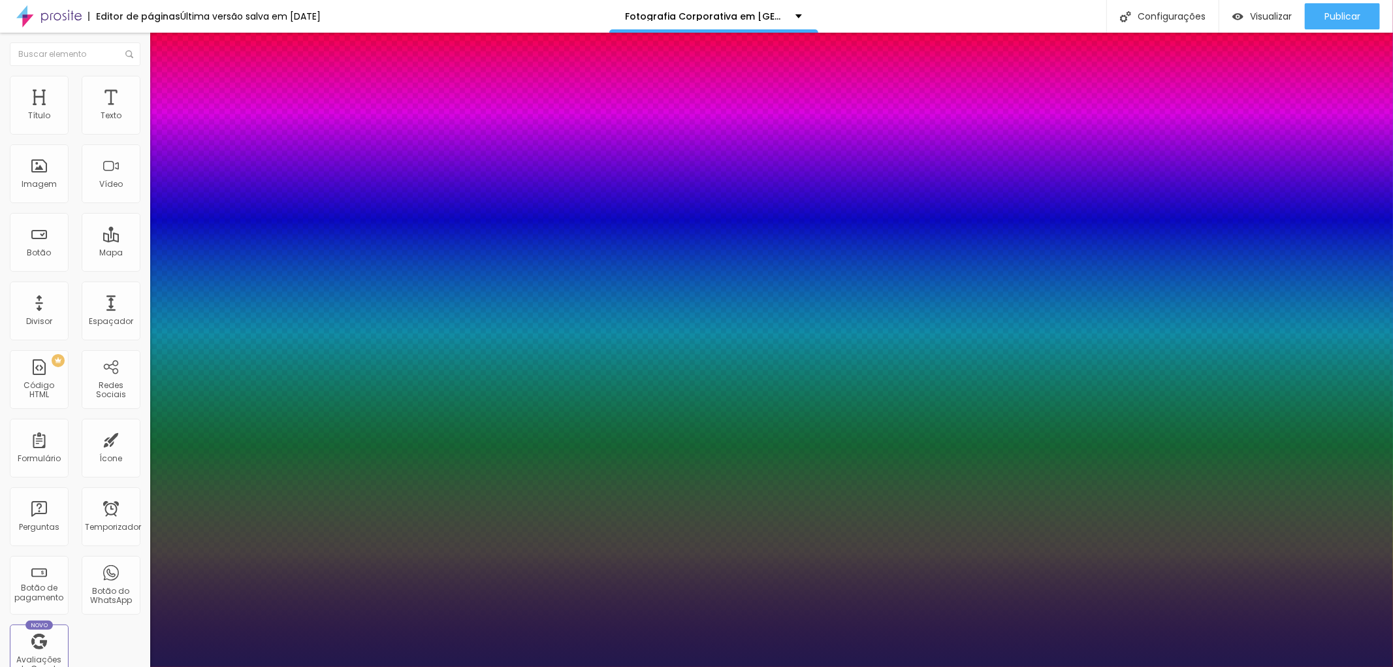
type input "1"
click at [403, 666] on div at bounding box center [696, 667] width 1393 height 0
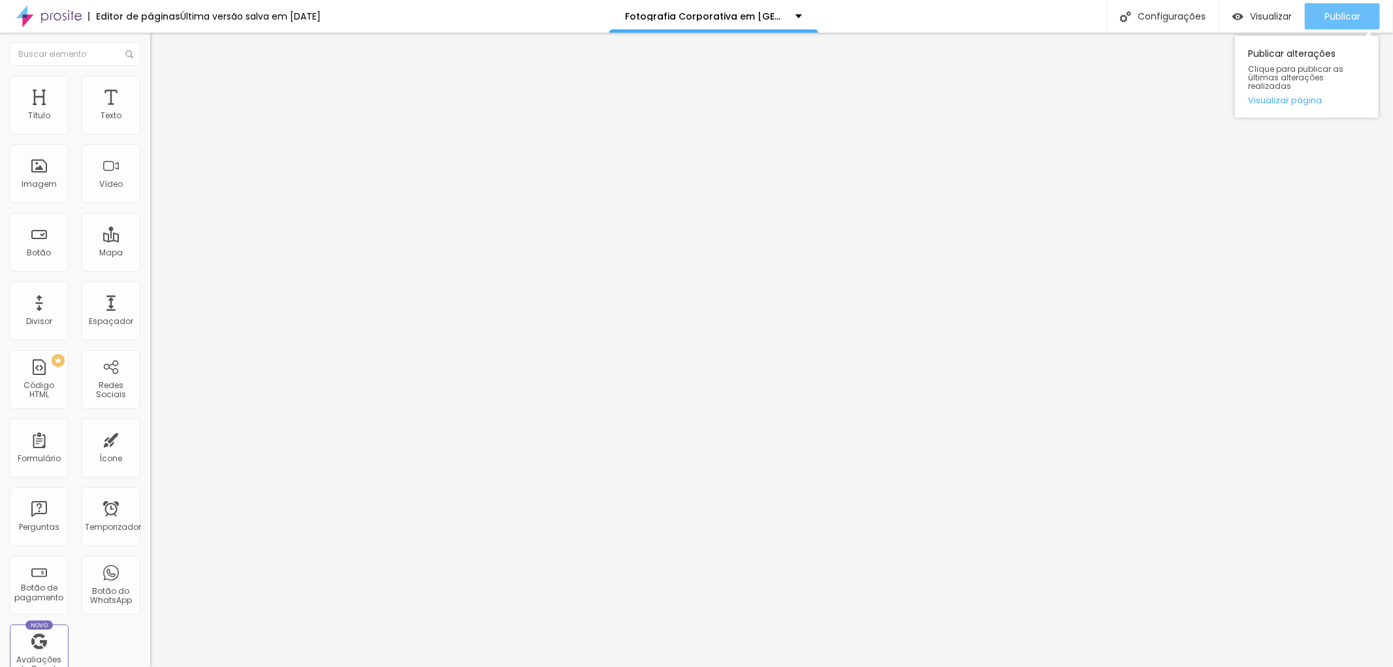
click at [1330, 12] on font "Publicar" at bounding box center [1342, 16] width 36 height 13
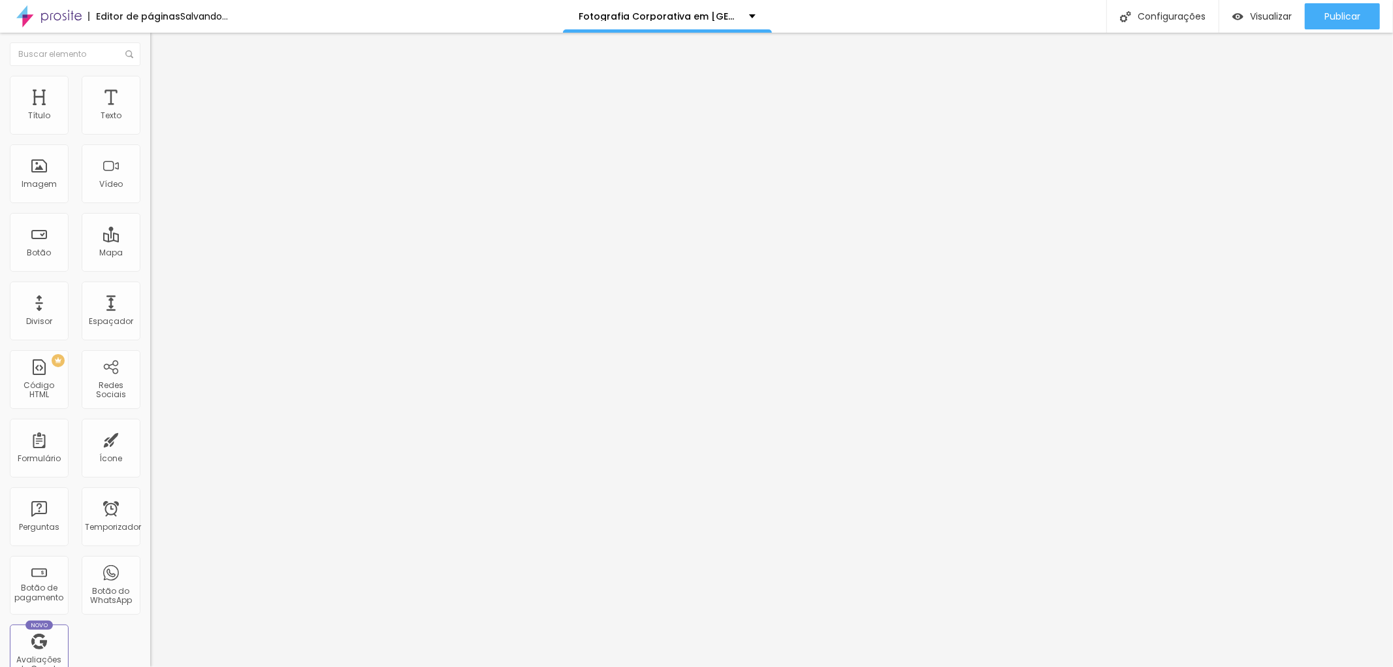
click at [158, 112] on font "Trocar imagem" at bounding box center [189, 106] width 63 height 11
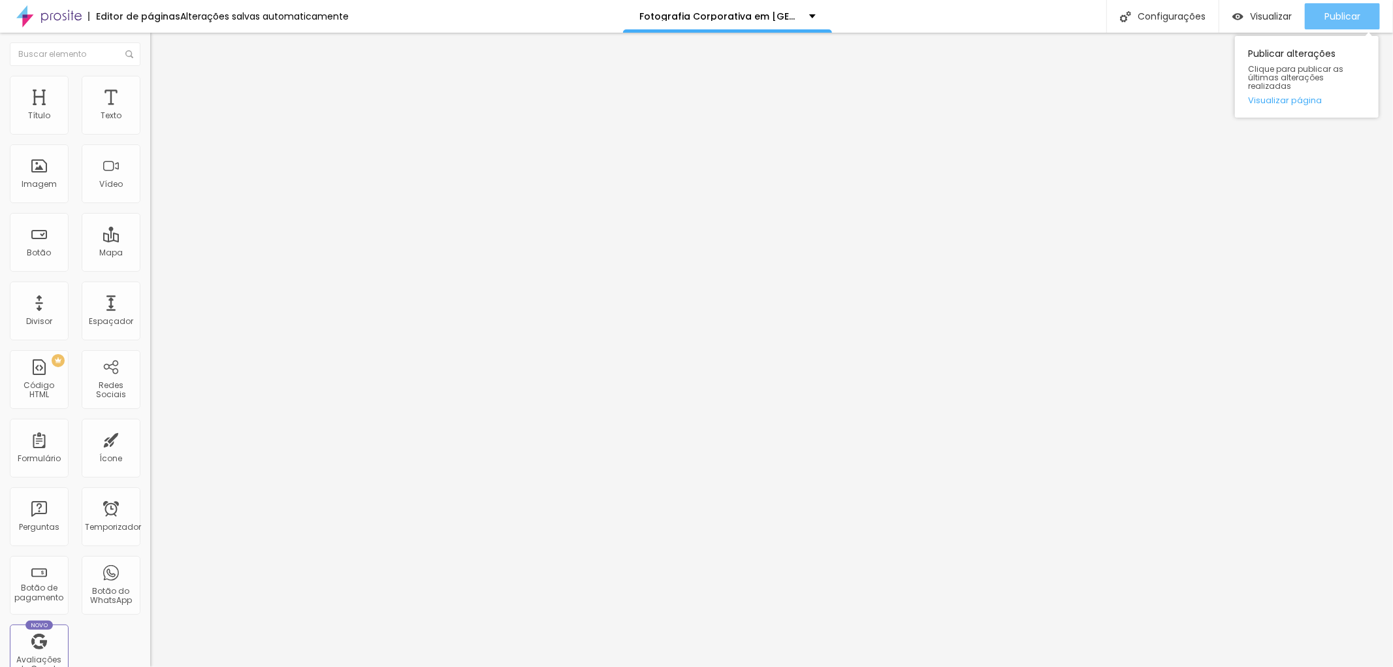
click at [1348, 11] on font "Publicar" at bounding box center [1342, 16] width 36 height 13
click at [1351, 10] on font "Publicar" at bounding box center [1342, 16] width 36 height 13
drag, startPoint x: 112, startPoint y: 355, endPoint x: 133, endPoint y: 355, distance: 20.2
click at [150, 268] on input "https://www.jottaphotopro.com.br/portfolio/fotografia-corporativa-lifestyle/936…" at bounding box center [228, 261] width 157 height 13
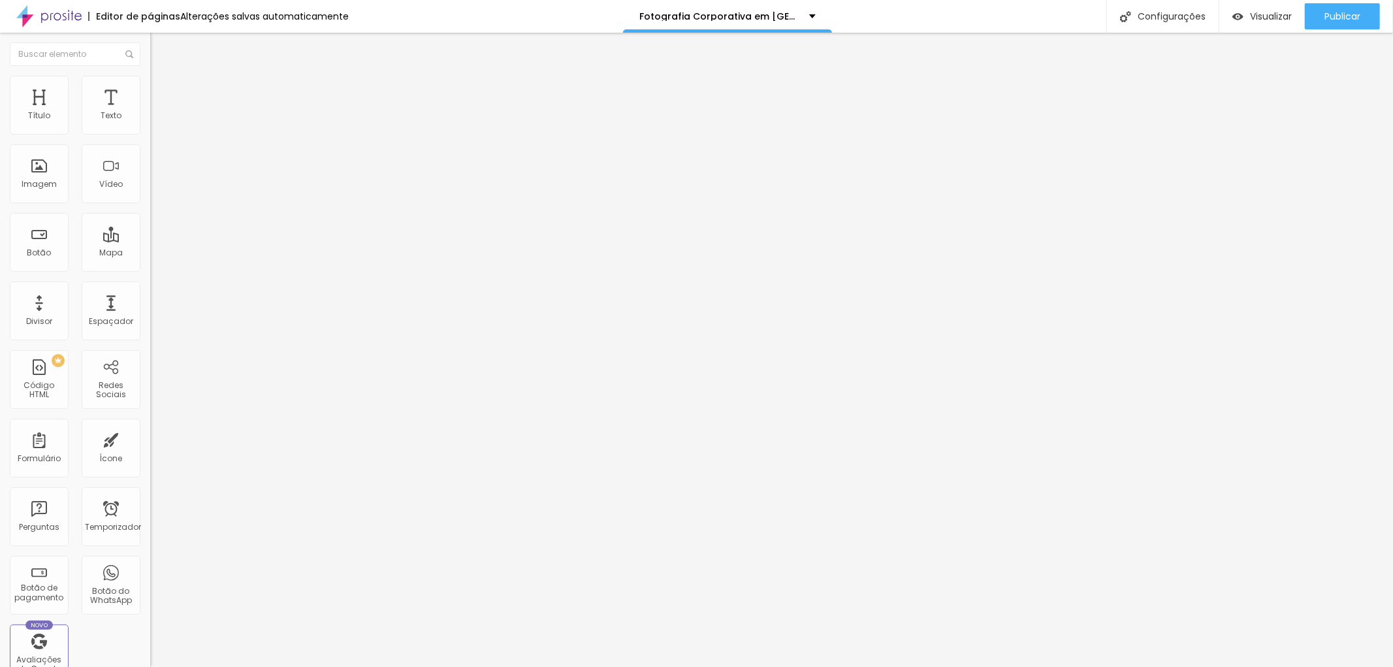
scroll to position [0, 0]
click at [1334, 8] on div "Publicar" at bounding box center [1342, 16] width 36 height 26
click at [1183, 16] on font "Configurações" at bounding box center [1172, 16] width 68 height 13
drag, startPoint x: 743, startPoint y: 251, endPoint x: 582, endPoint y: 256, distance: 161.4
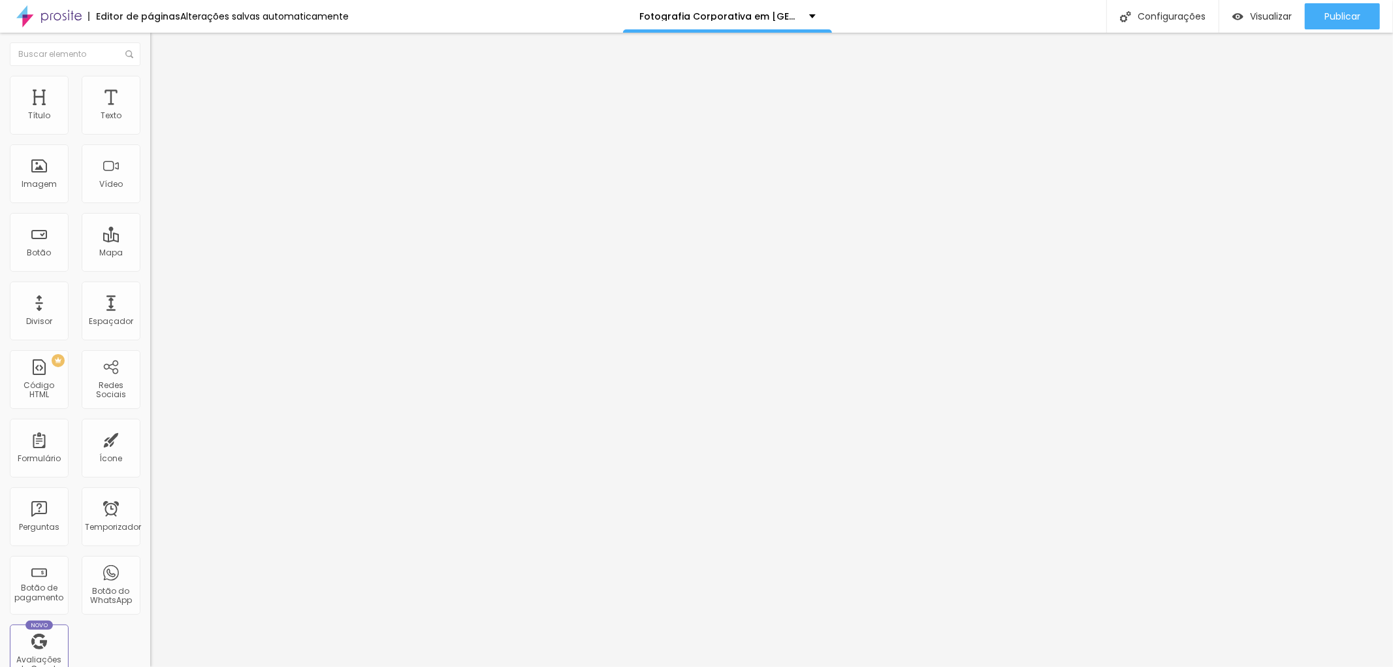
paste input "https://www.jottaphotopro.com.br/fotografia-corporativa-em-santos"
type input "/fotografia-corporativa-em-santos"
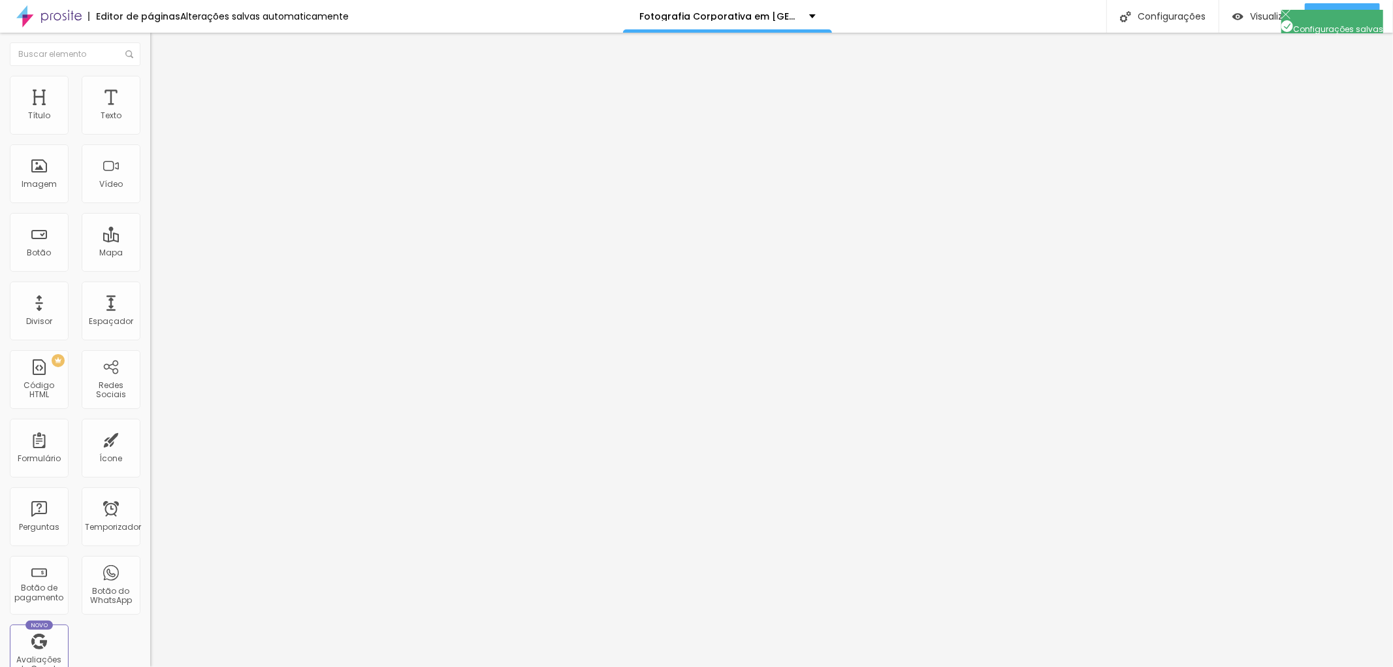
click at [1345, 23] on div "Publicar" at bounding box center [1342, 16] width 36 height 26
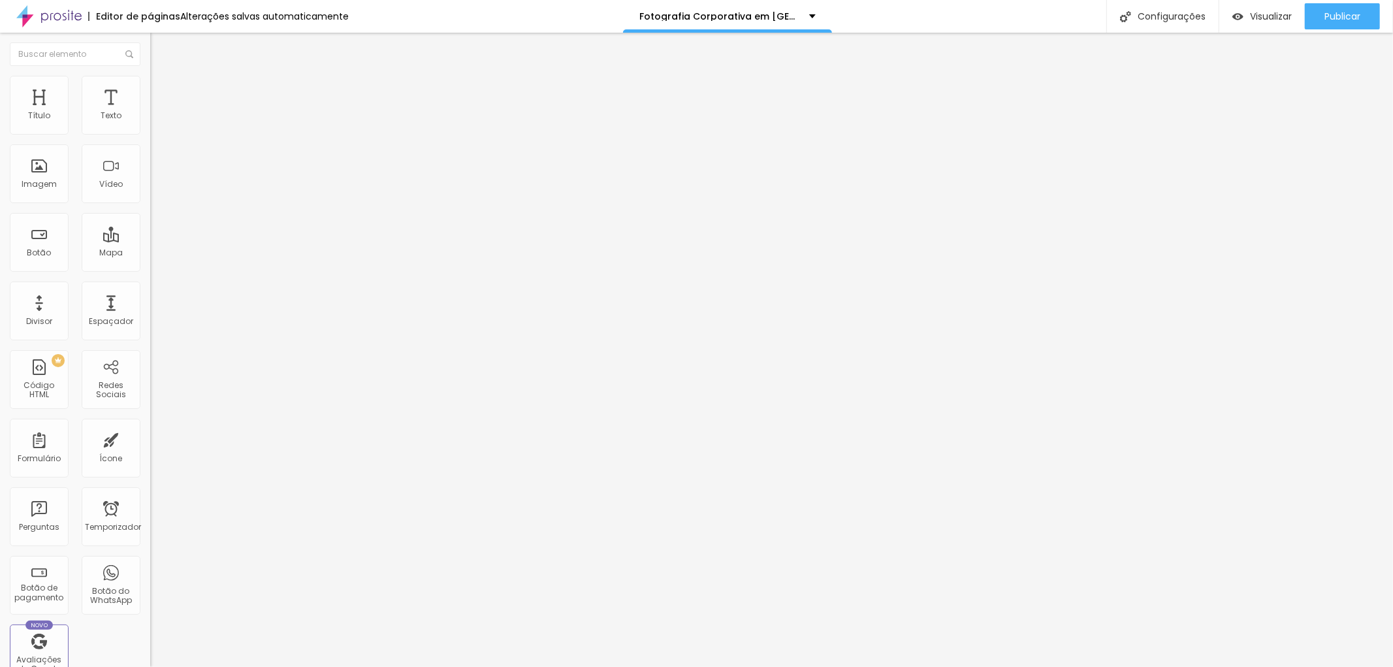
scroll to position [0, 354]
click at [150, 504] on div "Editar nulo Conteúdo Estilo Avançado Trocar imagem Descrição da imagem (Alt) Re…" at bounding box center [225, 350] width 150 height 634
click at [150, 54] on button "Editar nulo" at bounding box center [225, 48] width 150 height 30
click at [160, 48] on div "Editar nulo" at bounding box center [194, 47] width 68 height 10
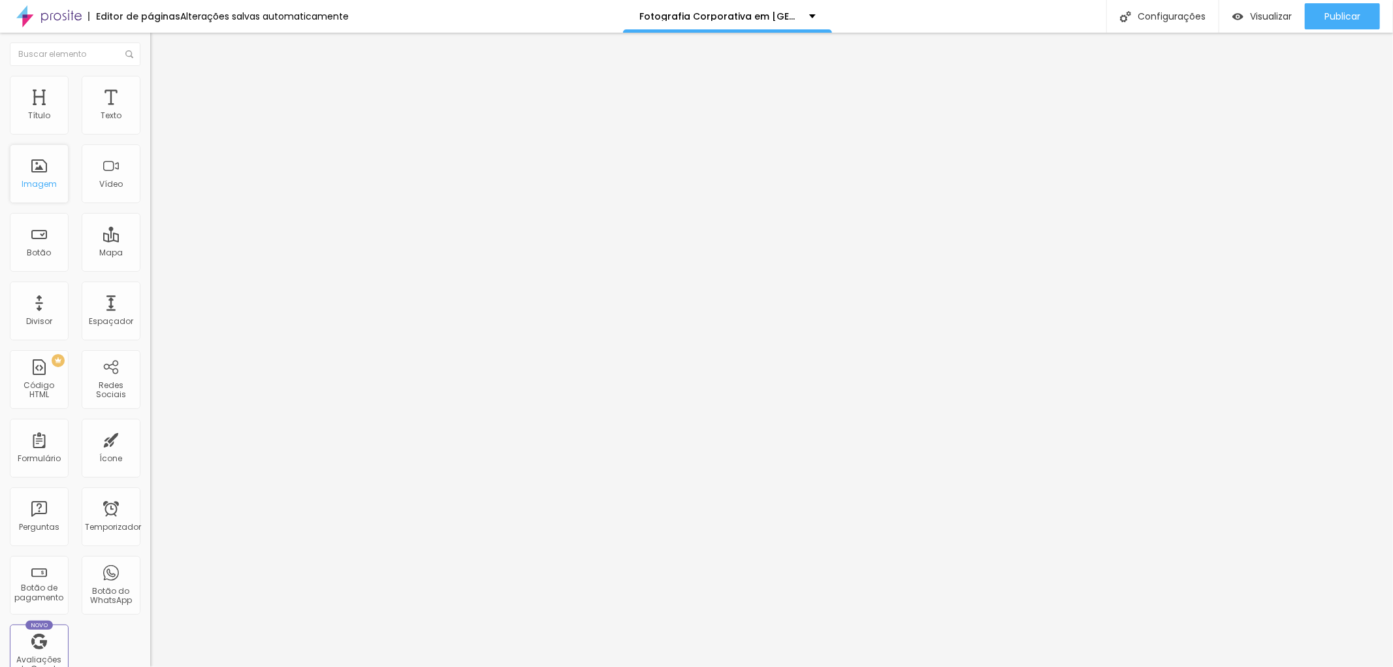
click at [44, 167] on div "Imagem" at bounding box center [39, 173] width 59 height 59
click at [43, 178] on font "Imagem" at bounding box center [39, 183] width 35 height 11
click at [158, 112] on font "Adicionar imagem" at bounding box center [196, 106] width 76 height 11
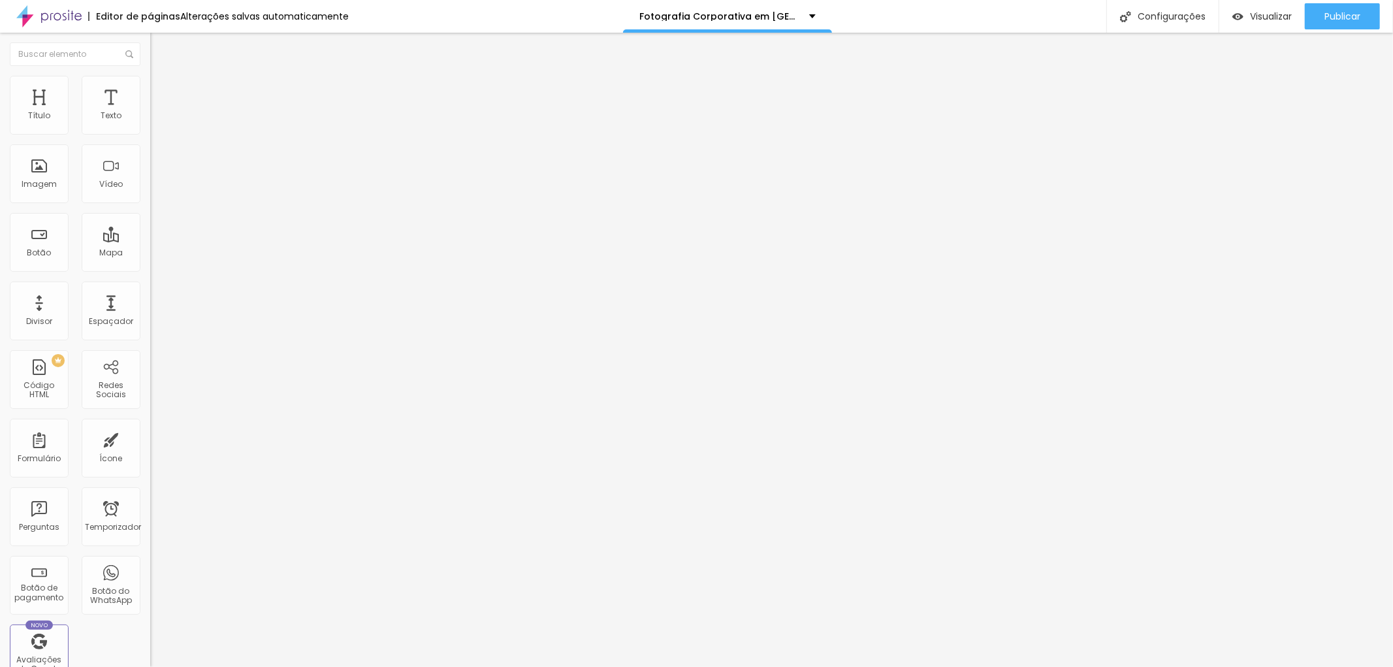
click at [150, 268] on input "https://" at bounding box center [228, 261] width 157 height 13
drag, startPoint x: 54, startPoint y: 353, endPoint x: 0, endPoint y: 342, distance: 55.2
click at [150, 298] on div "Trocar imagem Descrição da imagem (Alt) Alinhamento Proporção Original Cinema 1…" at bounding box center [225, 200] width 150 height 197
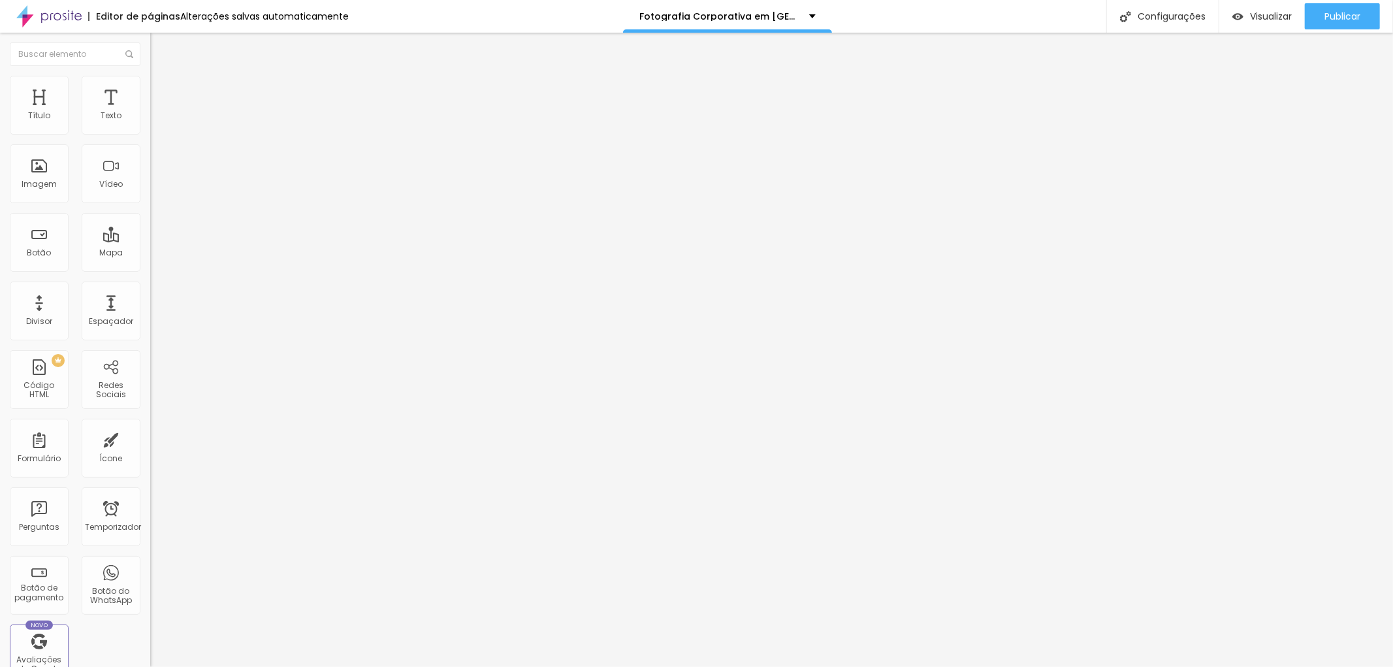
paste input "https://www.jottaphotopro.com.br/portfolio/fotografia-corporativa-lifestyle/104…"
drag, startPoint x: 88, startPoint y: 356, endPoint x: 16, endPoint y: 351, distance: 72.0
click at [150, 268] on input "https://www.jottaphotopro.com.br/portfolio/fotografia-corporativa-lifestyle/104…" at bounding box center [228, 261] width 157 height 13
type input "https://www.jottaphotopro.com.br/portfolio/fotografia-corporativa-lifestyle/104…"
click at [150, 544] on div "Editar nulo Conteúdo Estilo Avançado Trocar imagem Descrição da imagem (Alt) Al…" at bounding box center [225, 350] width 150 height 634
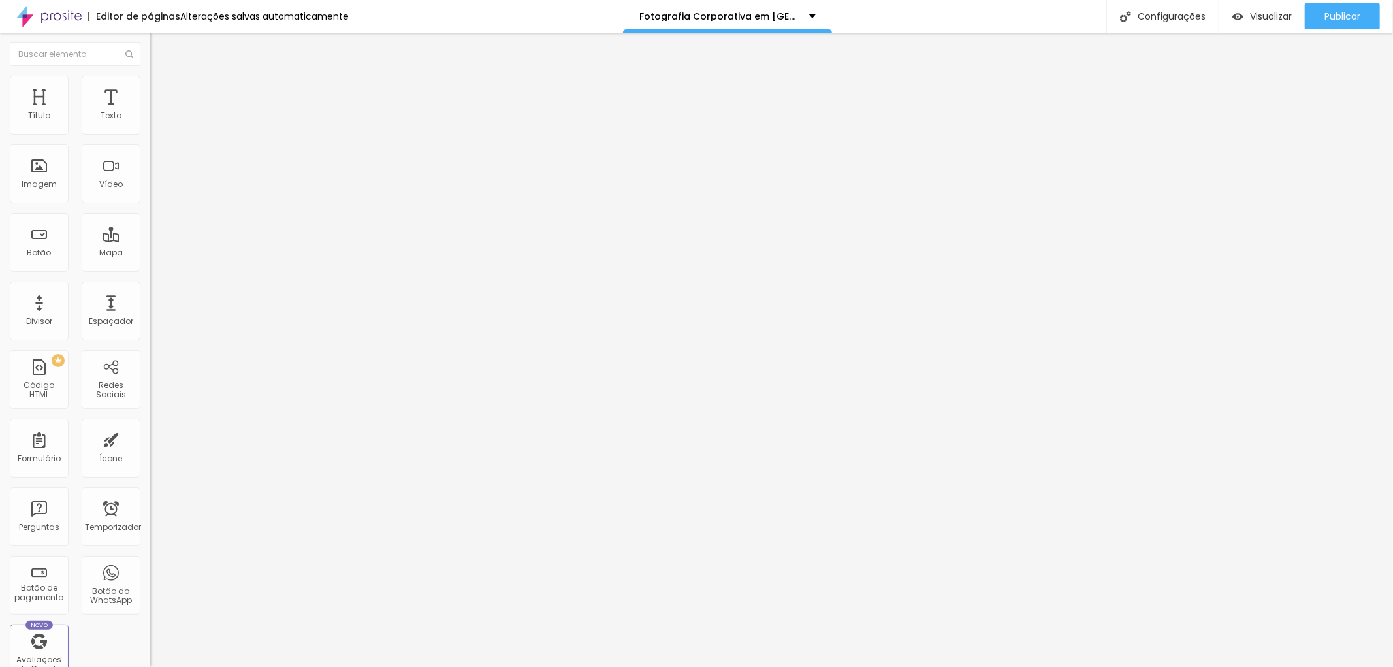
scroll to position [0, 354]
click at [150, 268] on input "https://www.jottaphotopro.com.br/portfolio/fotografia-corporativa-lifestyle/104…" at bounding box center [228, 261] width 157 height 13
click at [150, 438] on div "Editar nulo Conteúdo Estilo Avançado Trocar imagem Descrição da imagem (Alt) Al…" at bounding box center [225, 350] width 150 height 634
drag, startPoint x: 14, startPoint y: 229, endPoint x: 137, endPoint y: 230, distance: 122.8
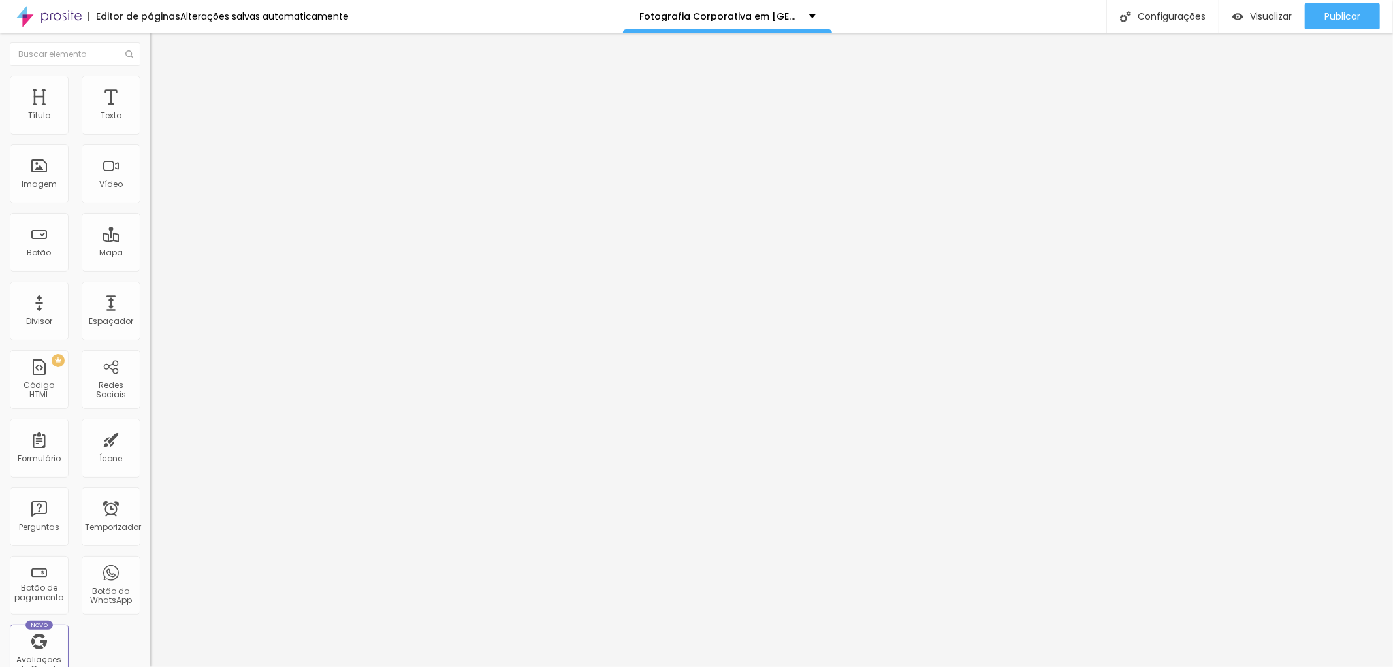
click at [150, 132] on input "Retrato de Perfil Profissional da Advogada Fiama Bezerra" at bounding box center [228, 125] width 157 height 13
click at [150, 132] on input "text" at bounding box center [228, 125] width 157 height 13
paste input "Retrato de Perfil Profissional da Advogada Fiama Bezerra"
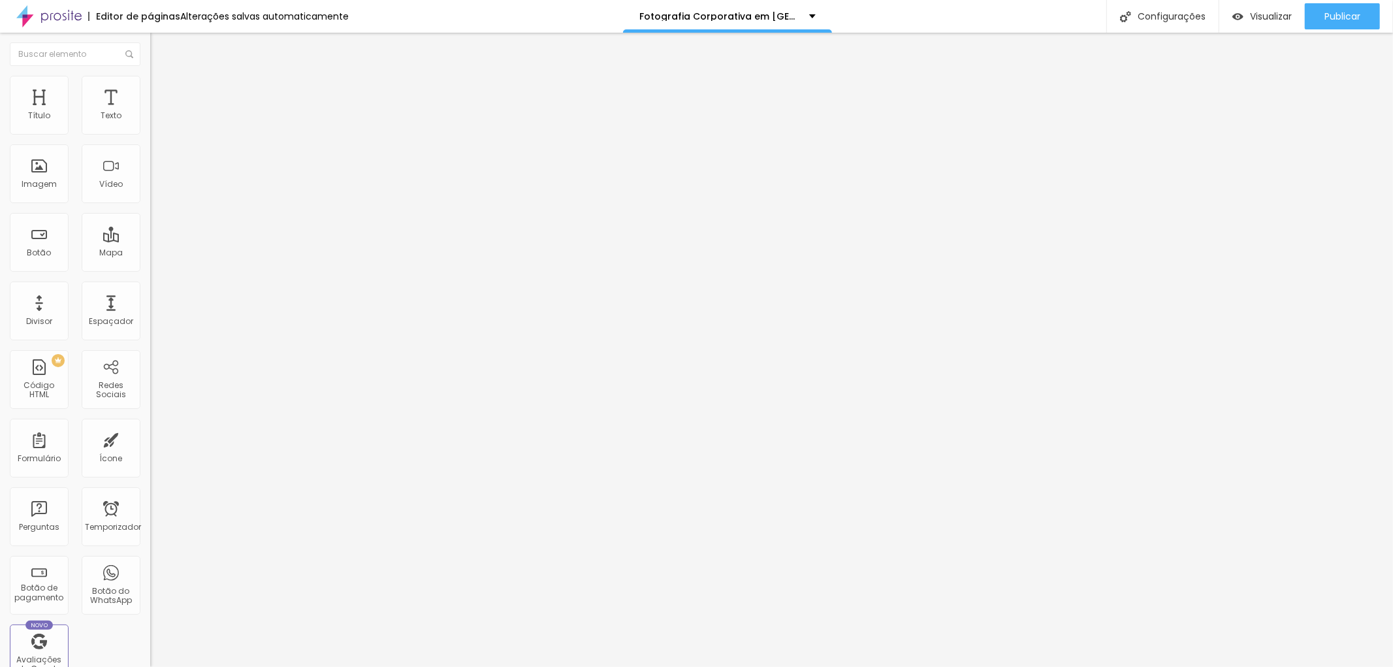
type input "Retrato de Perfil Profissional da Advogada Fiama Bezerra"
click at [150, 87] on li "Estilo" at bounding box center [225, 82] width 150 height 13
type input "95"
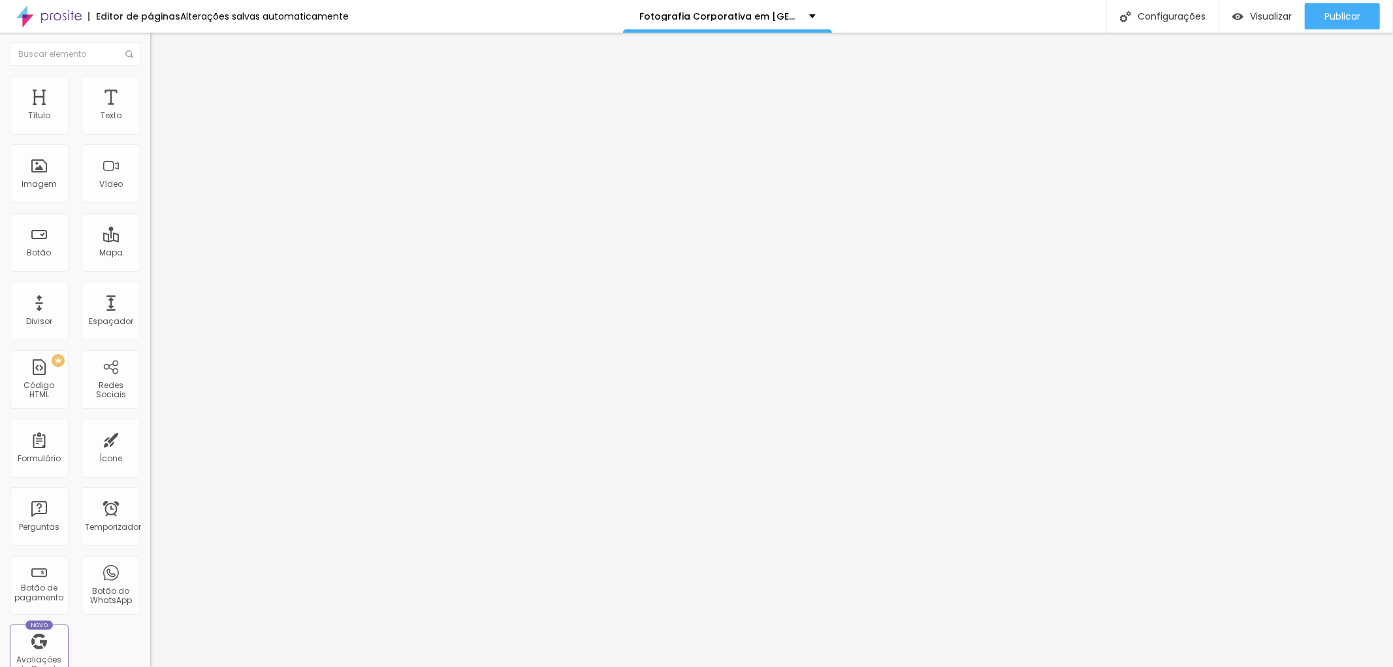
type input "90"
type input "85"
type input "80"
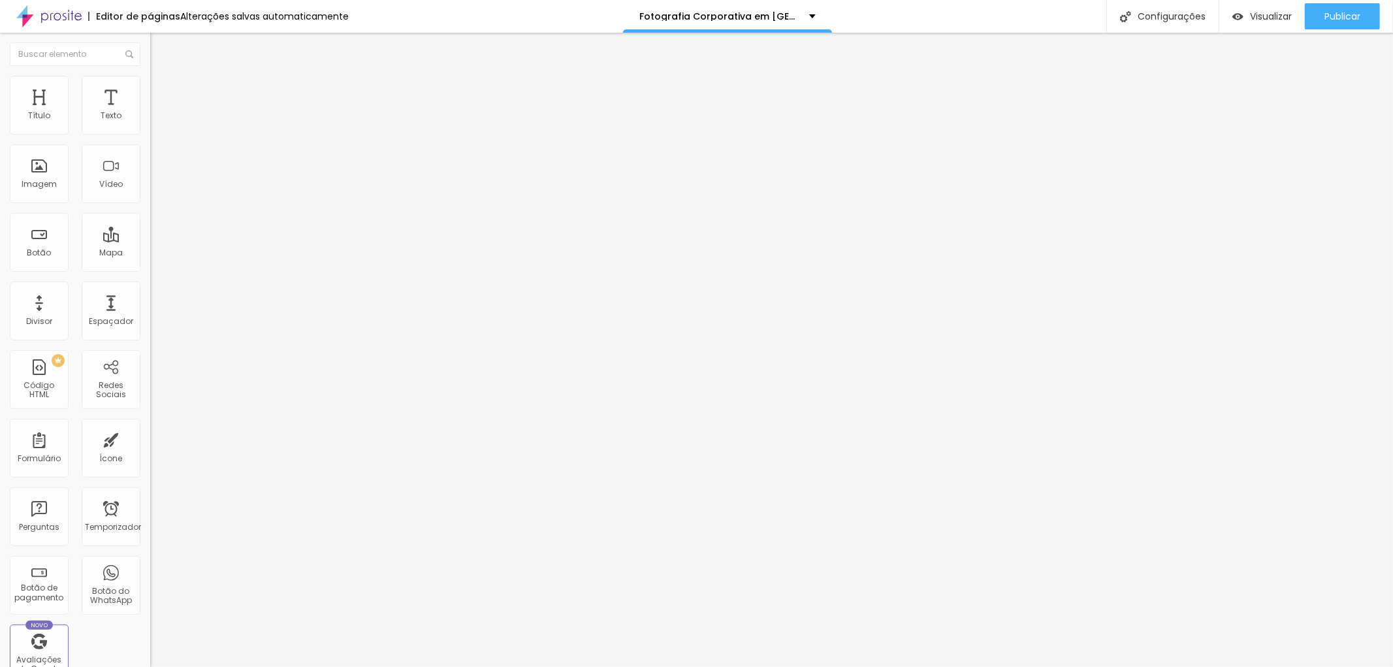
type input "80"
type input "75"
type input "70"
drag, startPoint x: 135, startPoint y: 140, endPoint x: 97, endPoint y: 142, distance: 37.9
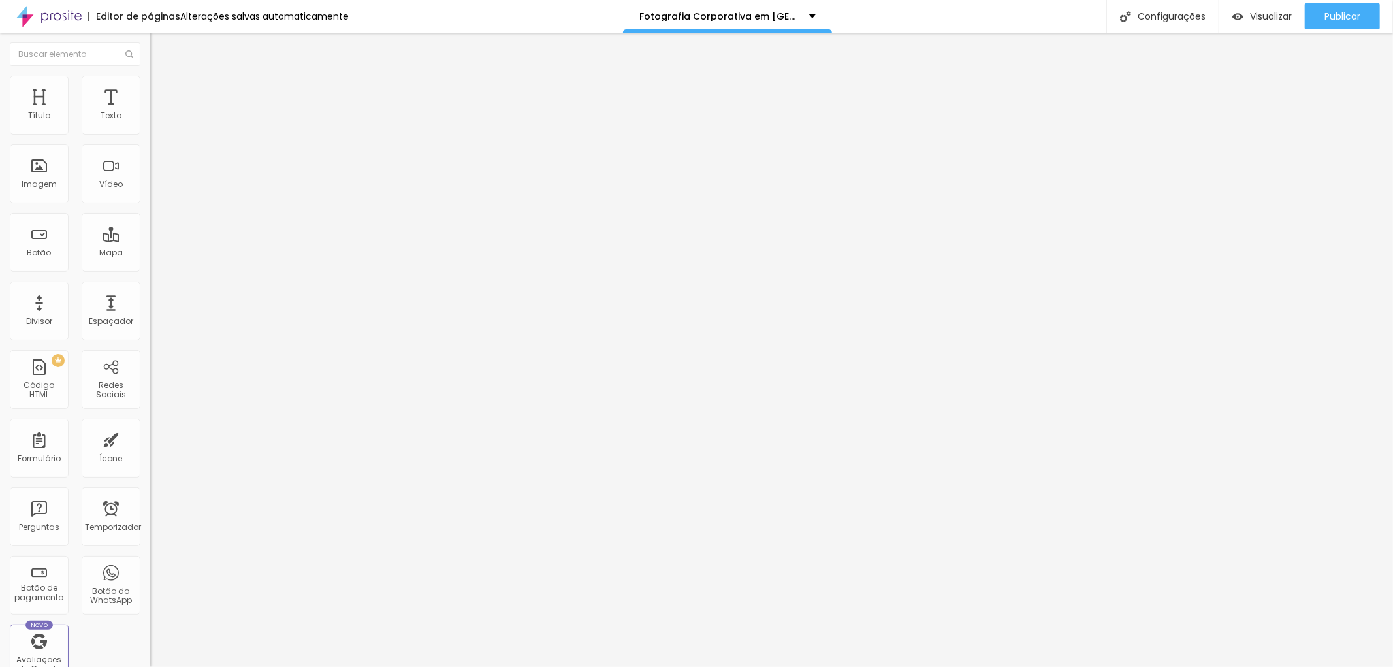
type input "70"
click at [150, 134] on input "range" at bounding box center [192, 128] width 84 height 10
click at [160, 50] on img "button" at bounding box center [165, 47] width 10 height 10
click at [161, 116] on icon "button" at bounding box center [162, 115] width 3 height 3
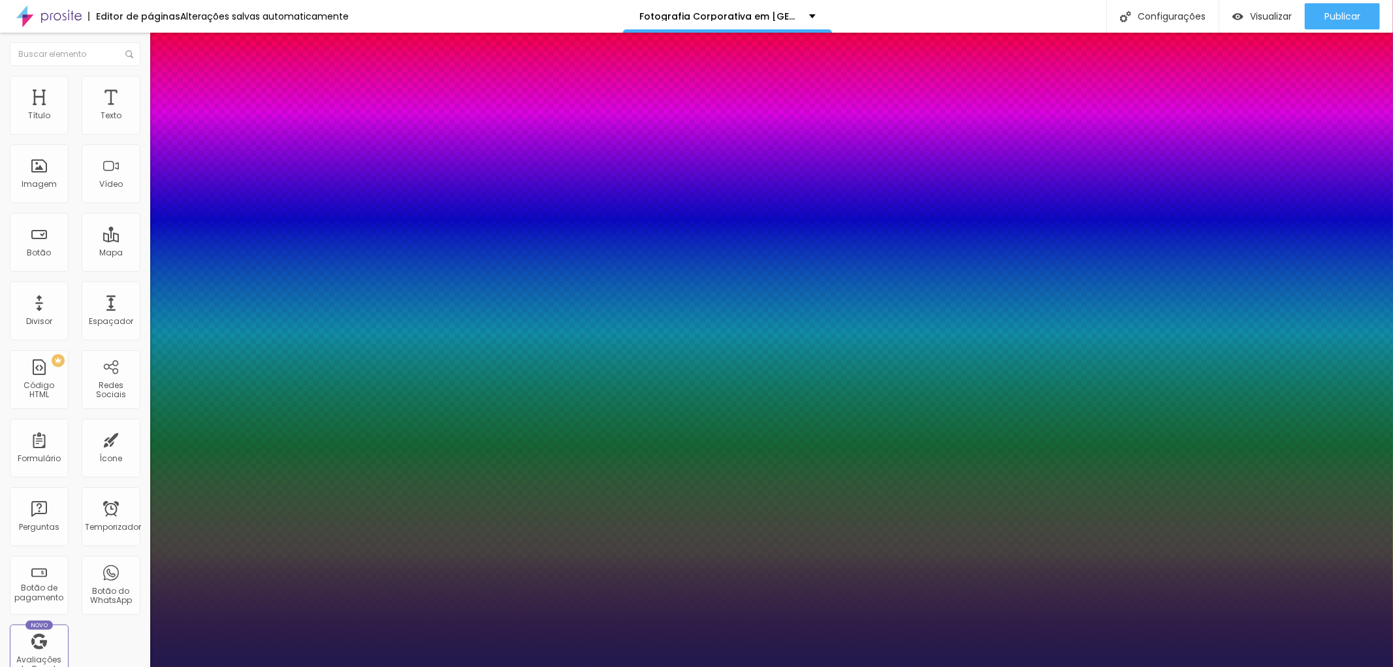
type input "1"
type input "23"
type input "1"
type input "24"
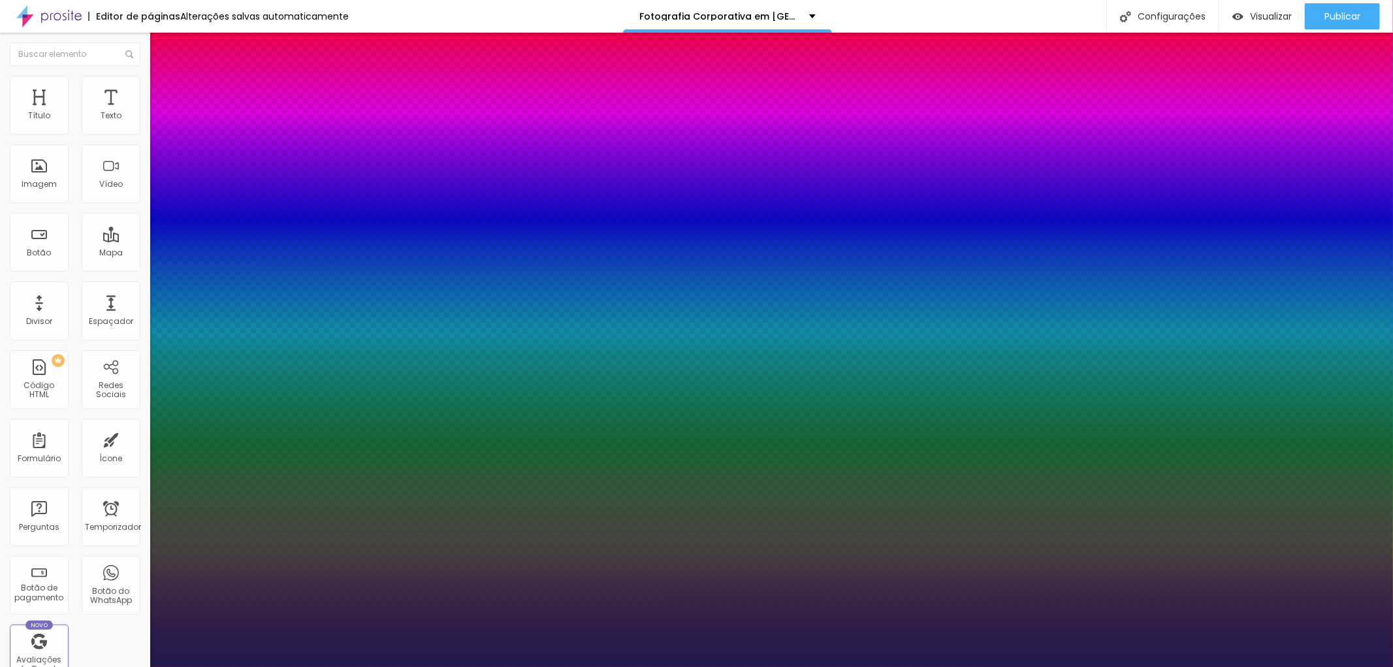
type input "24"
type input "1"
type input "25"
type input "1"
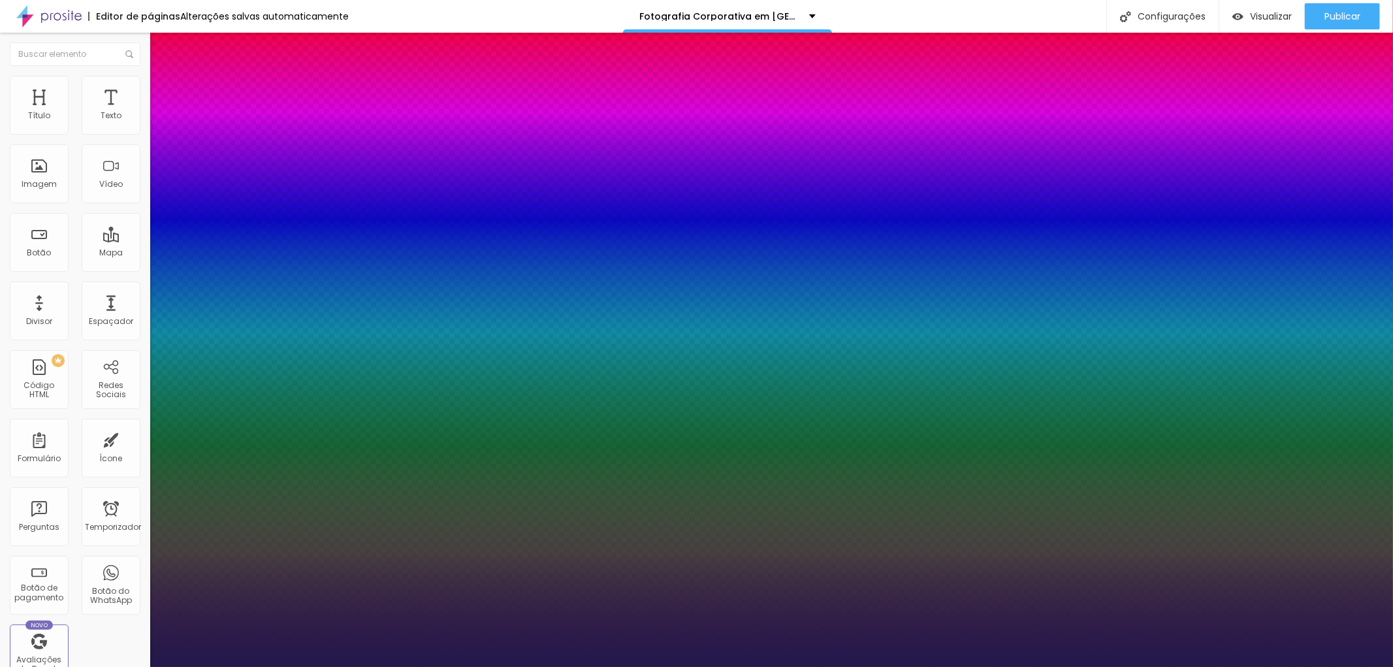
type input "27"
type input "1"
type input "28"
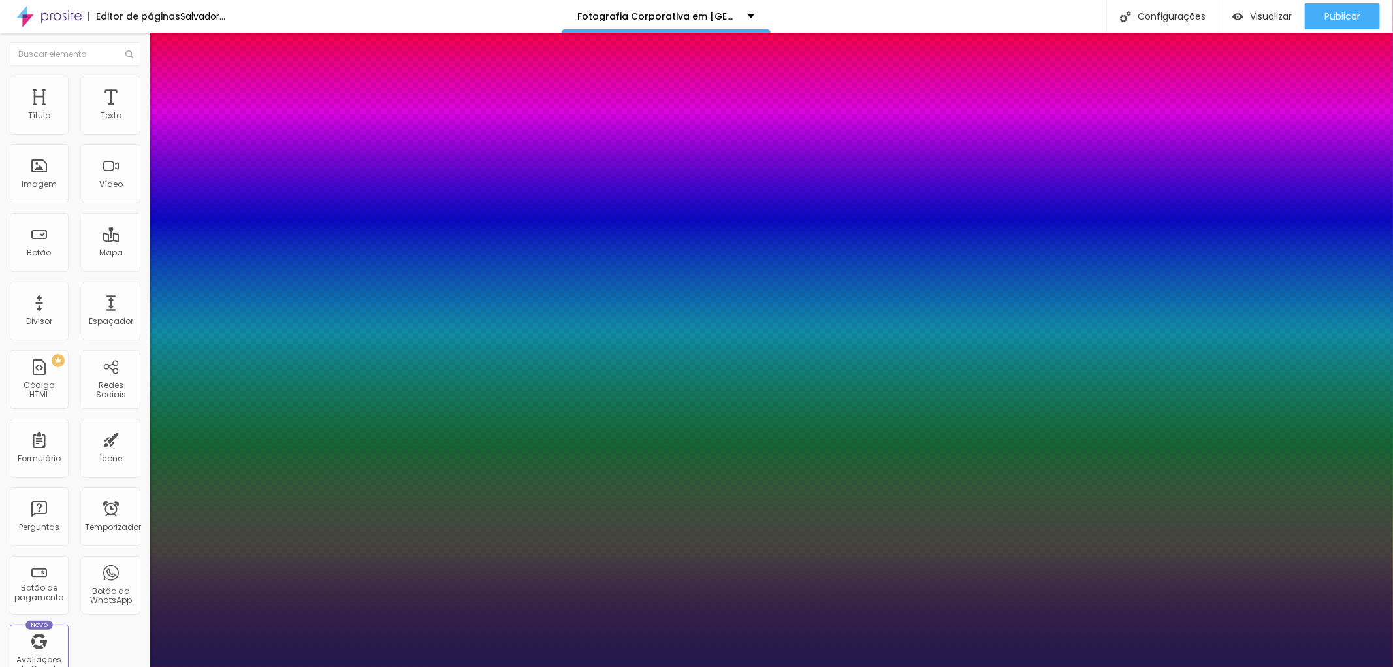
type input "1"
type input "27"
type input "1"
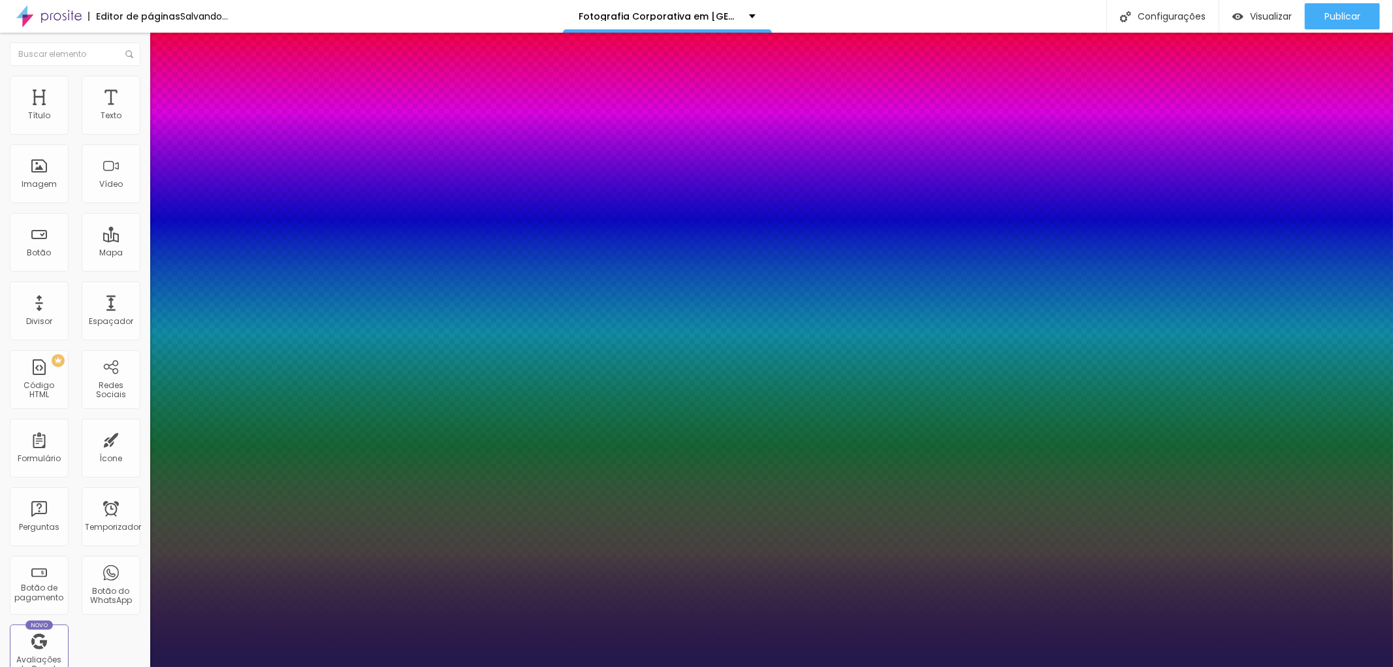
type input "25"
type input "1"
type input "23"
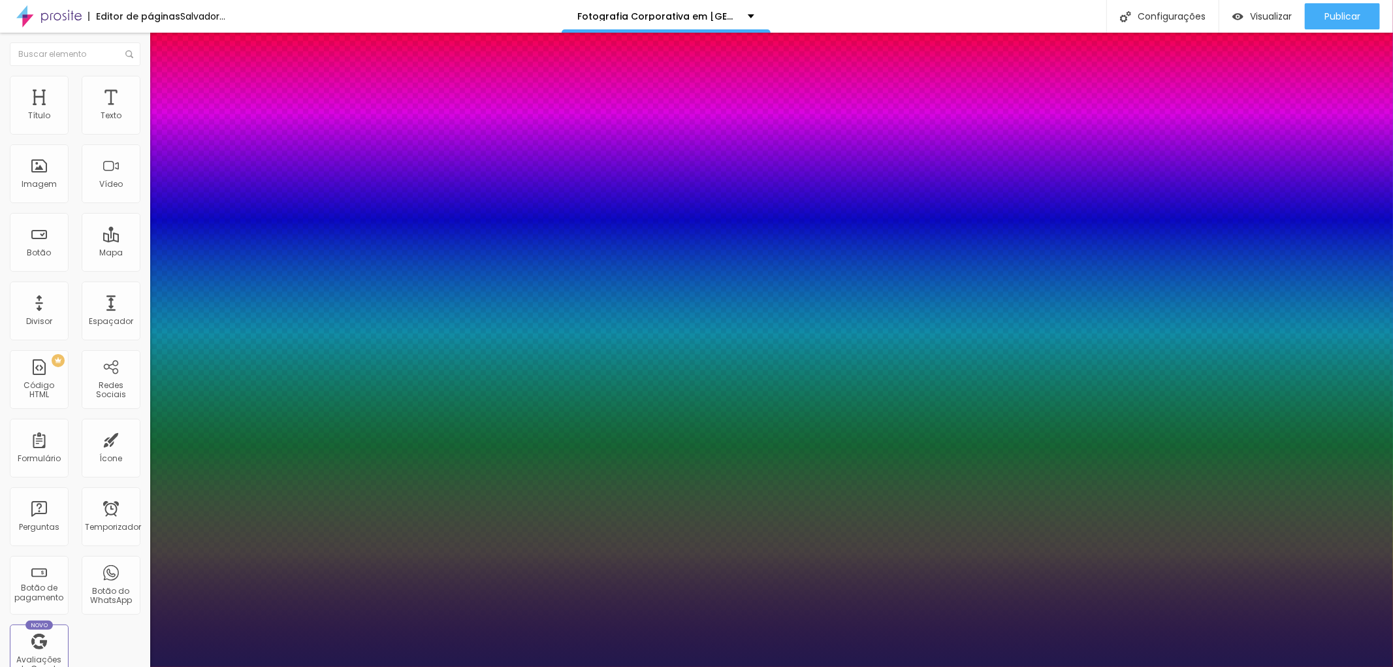
type input "1"
type input "23"
type input "1"
click at [875, 666] on div at bounding box center [696, 667] width 1393 height 0
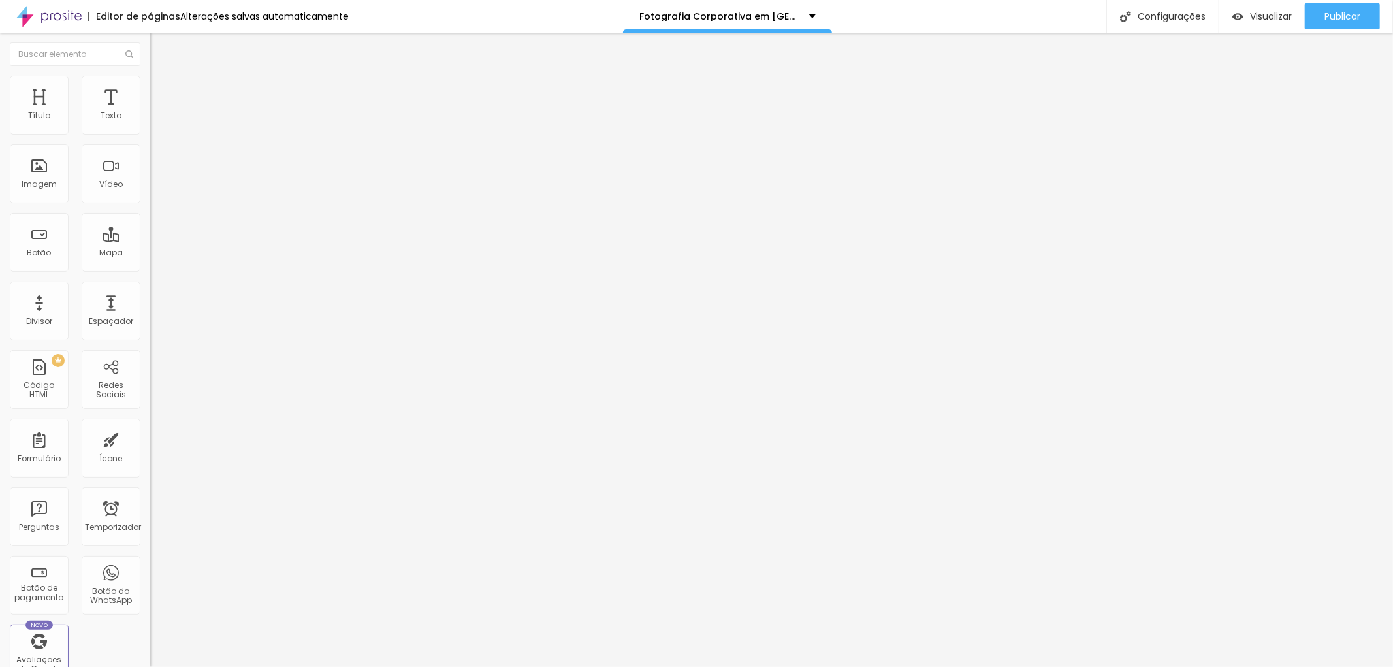
click at [160, 50] on div "Editar nulo" at bounding box center [194, 47] width 68 height 10
click at [101, 114] on font "Texto" at bounding box center [111, 115] width 21 height 11
click at [157, 120] on icon "button" at bounding box center [159, 117] width 5 height 5
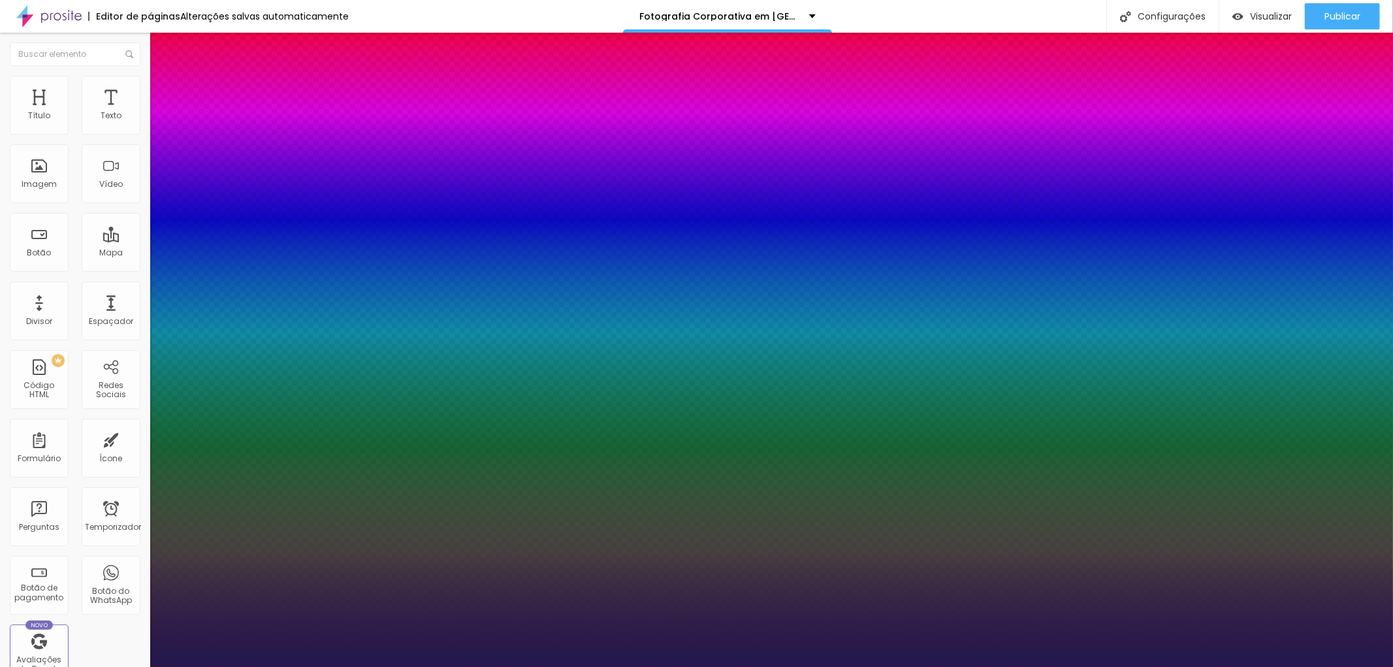
type input "1"
type input "18"
type input "1"
type input "19"
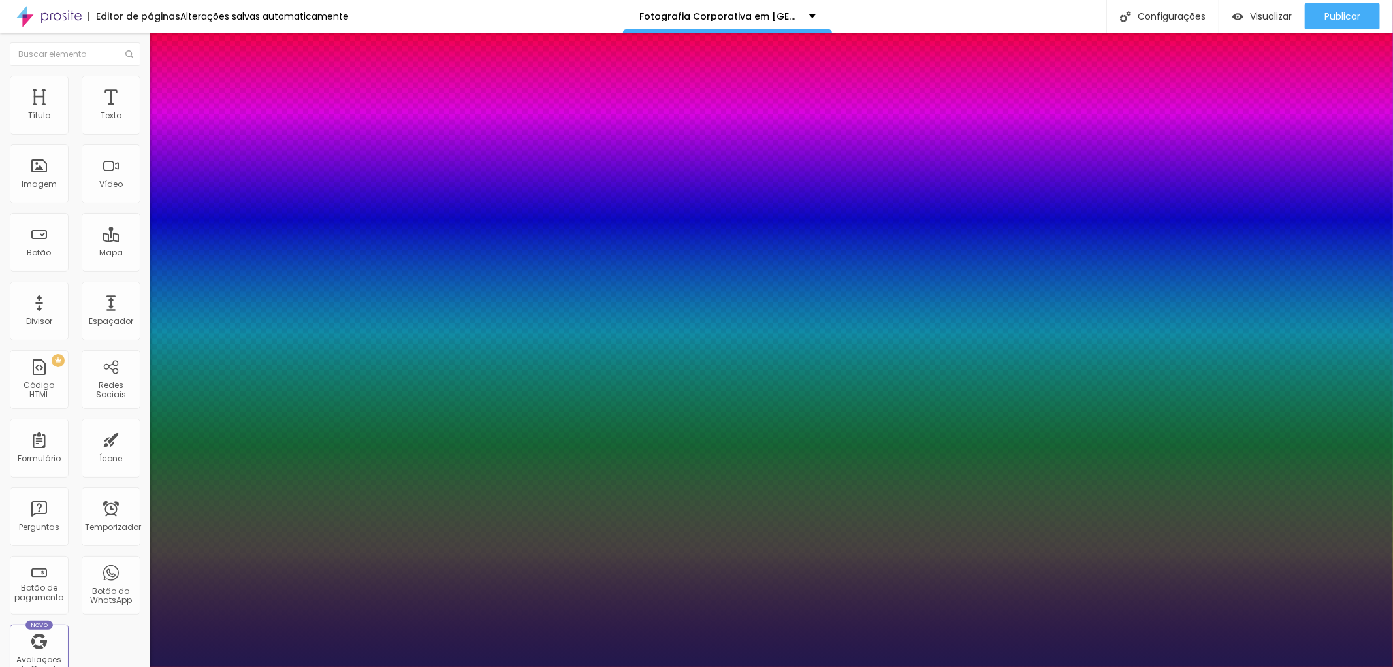
type input "19"
type input "1"
type input "20"
type input "1"
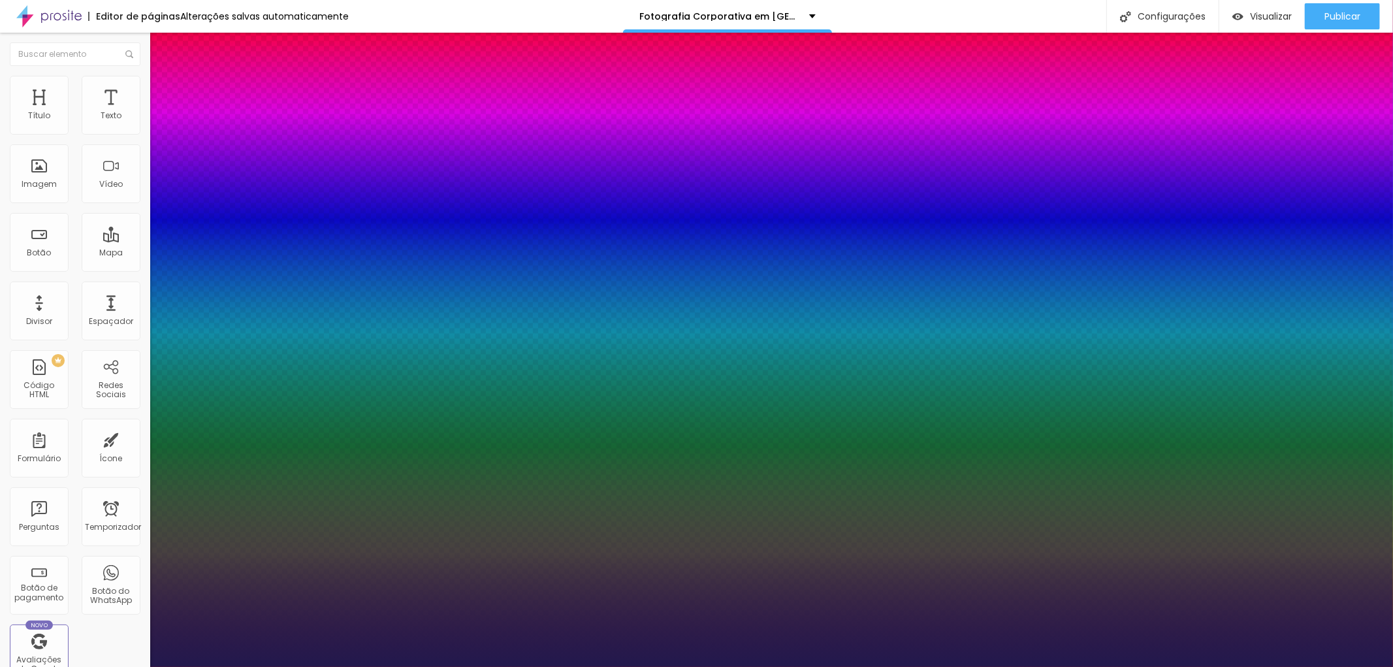
type input "21"
type input "1"
type input "25"
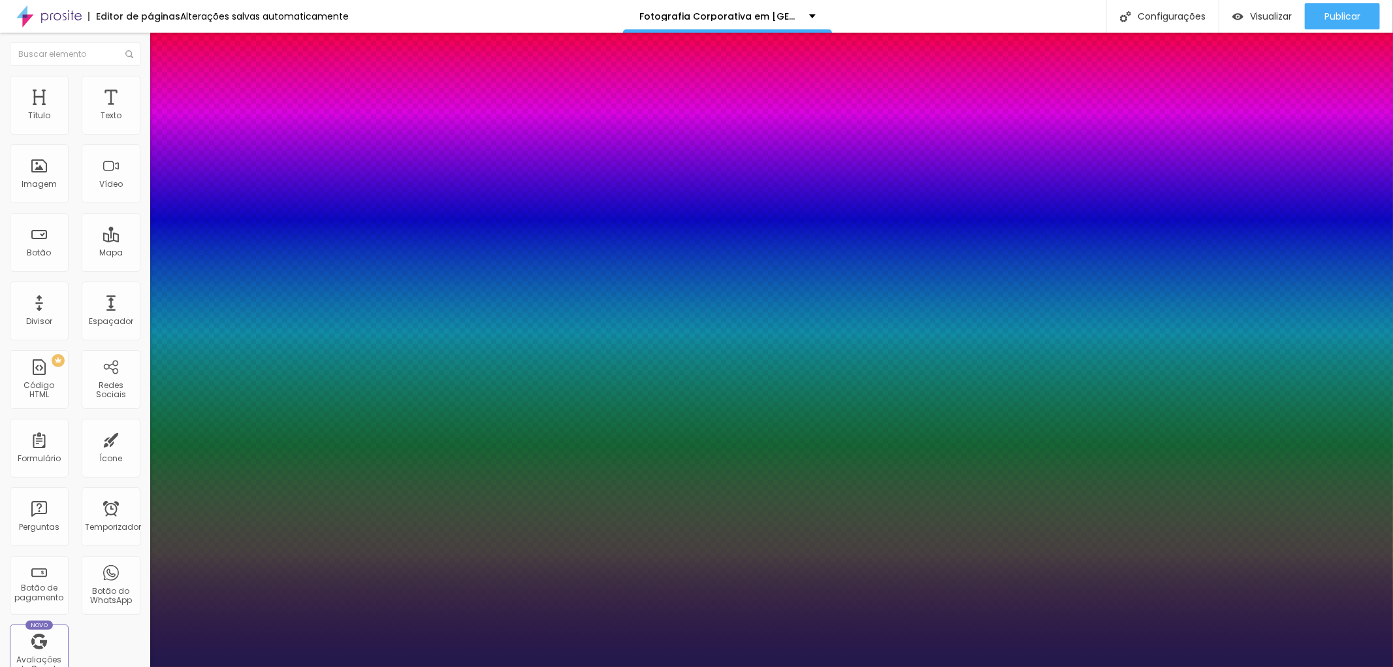
type input "1"
type input "27"
type input "1"
type input "28"
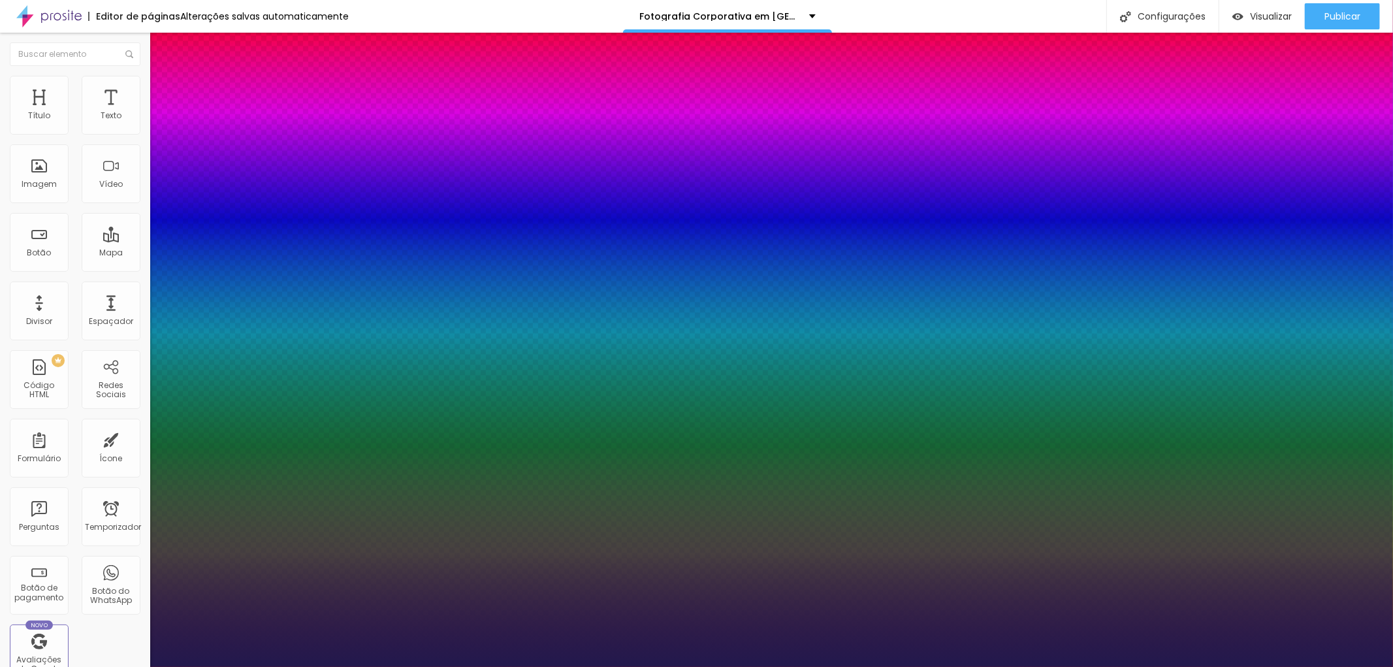
type input "28"
type input "1"
type input "30"
type input "1"
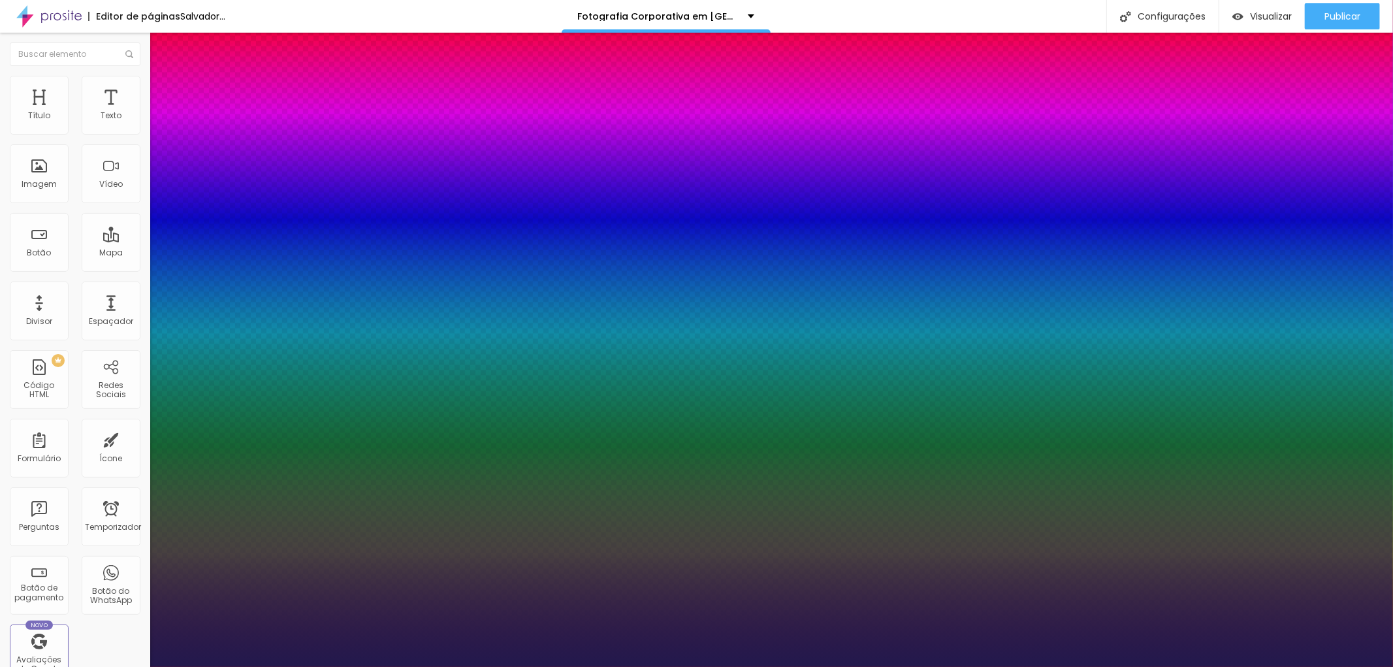
type input "29"
type input "1"
drag, startPoint x: 178, startPoint y: 218, endPoint x: 191, endPoint y: 222, distance: 13.0
type input "29"
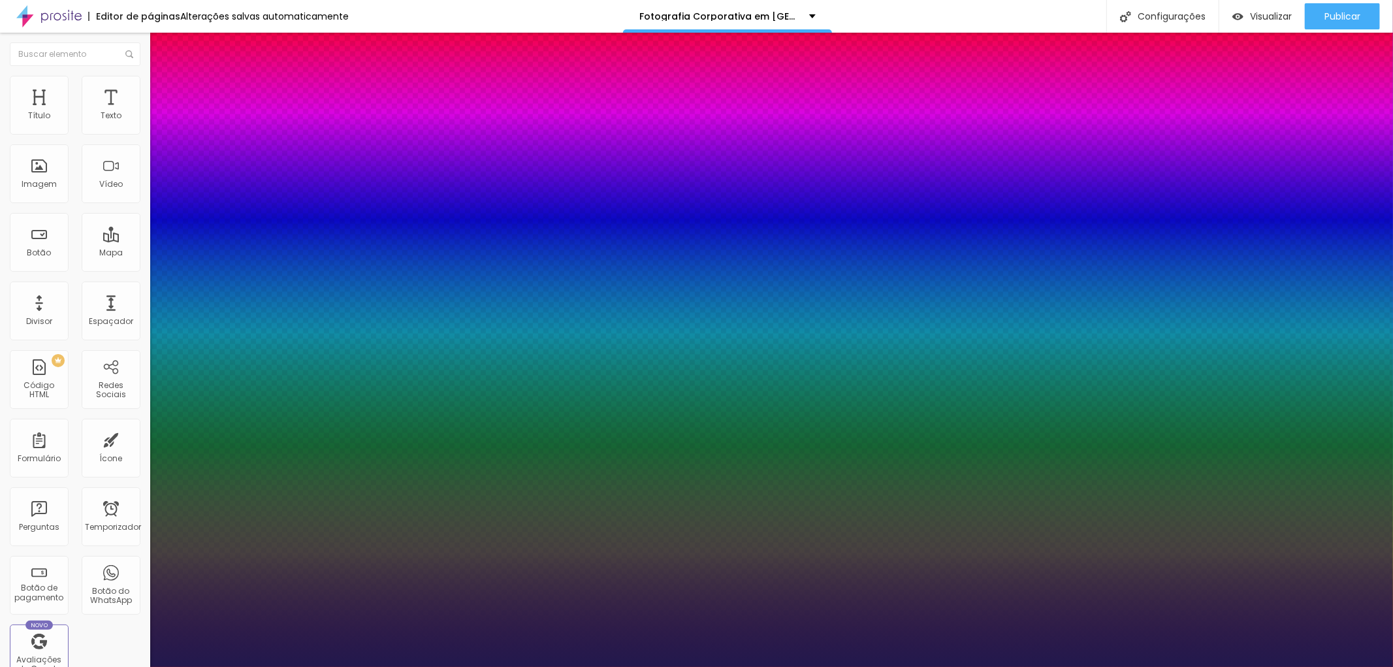
click at [704, 666] on div at bounding box center [696, 667] width 1393 height 0
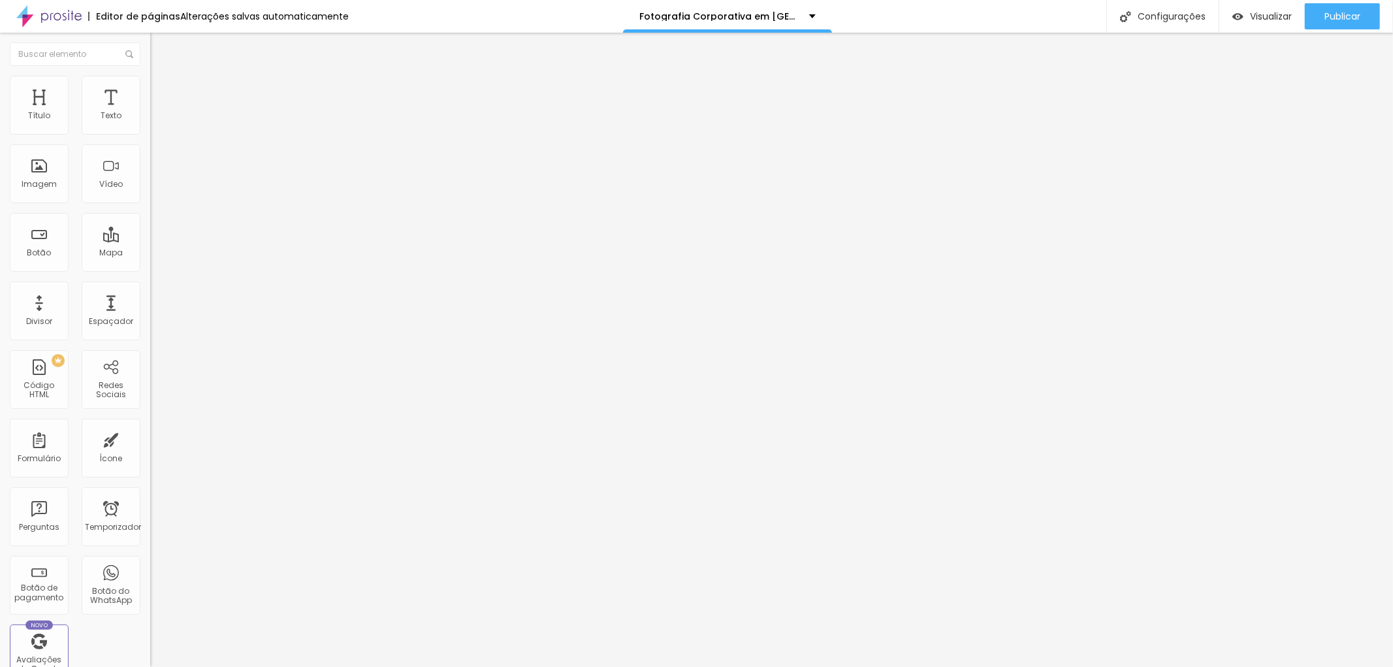
click at [162, 88] on font "Avançado" at bounding box center [183, 84] width 43 height 11
type input "9"
type input "17"
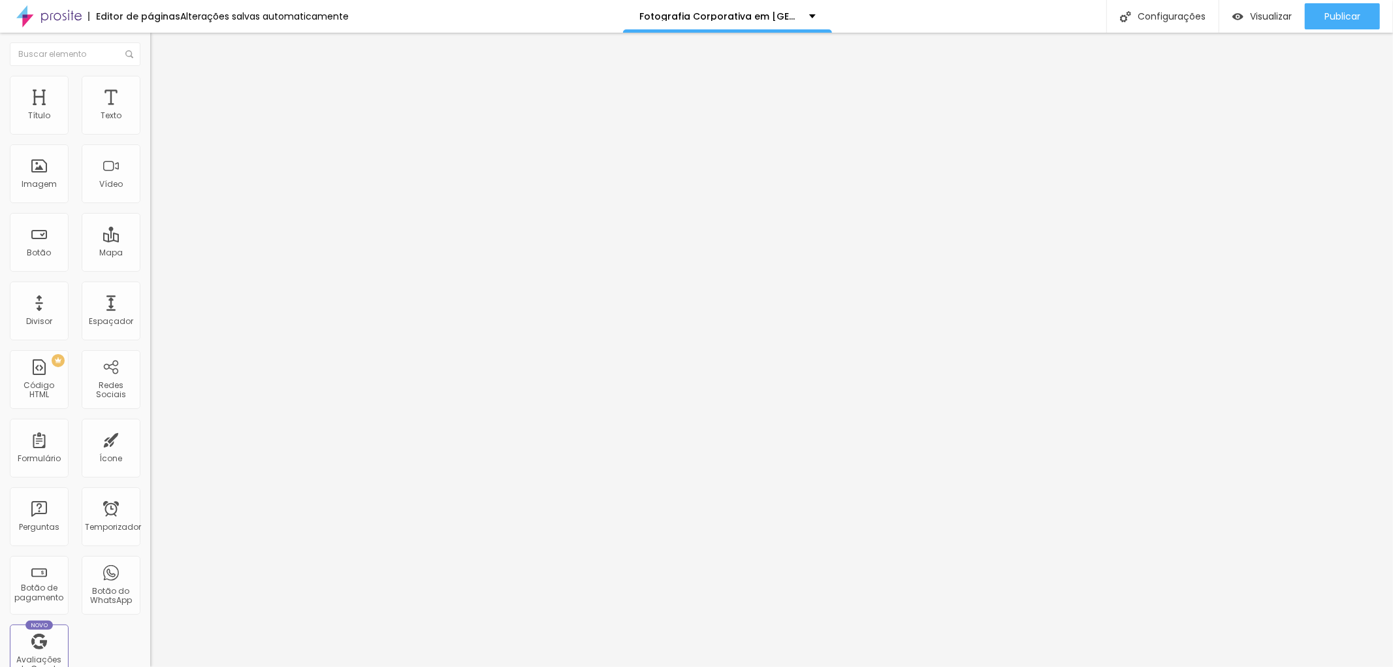
type input "19"
type input "21"
type input "23"
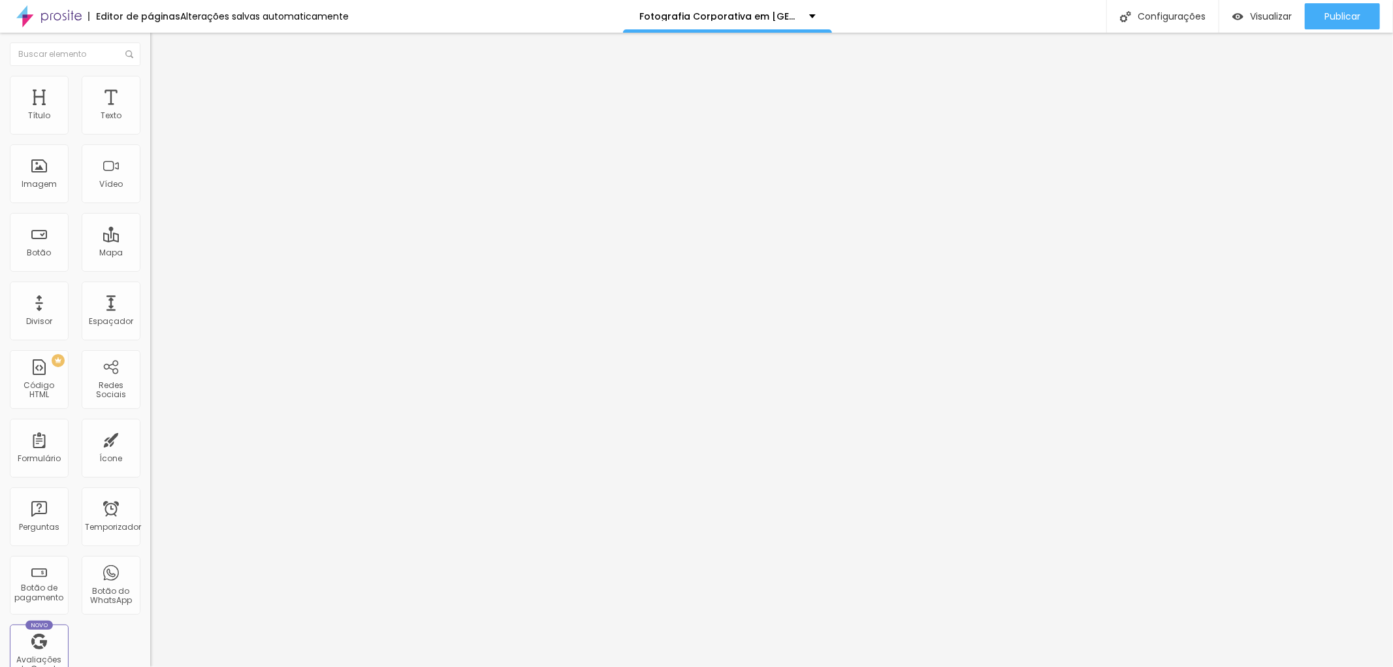
type input "23"
type input "24"
type input "25"
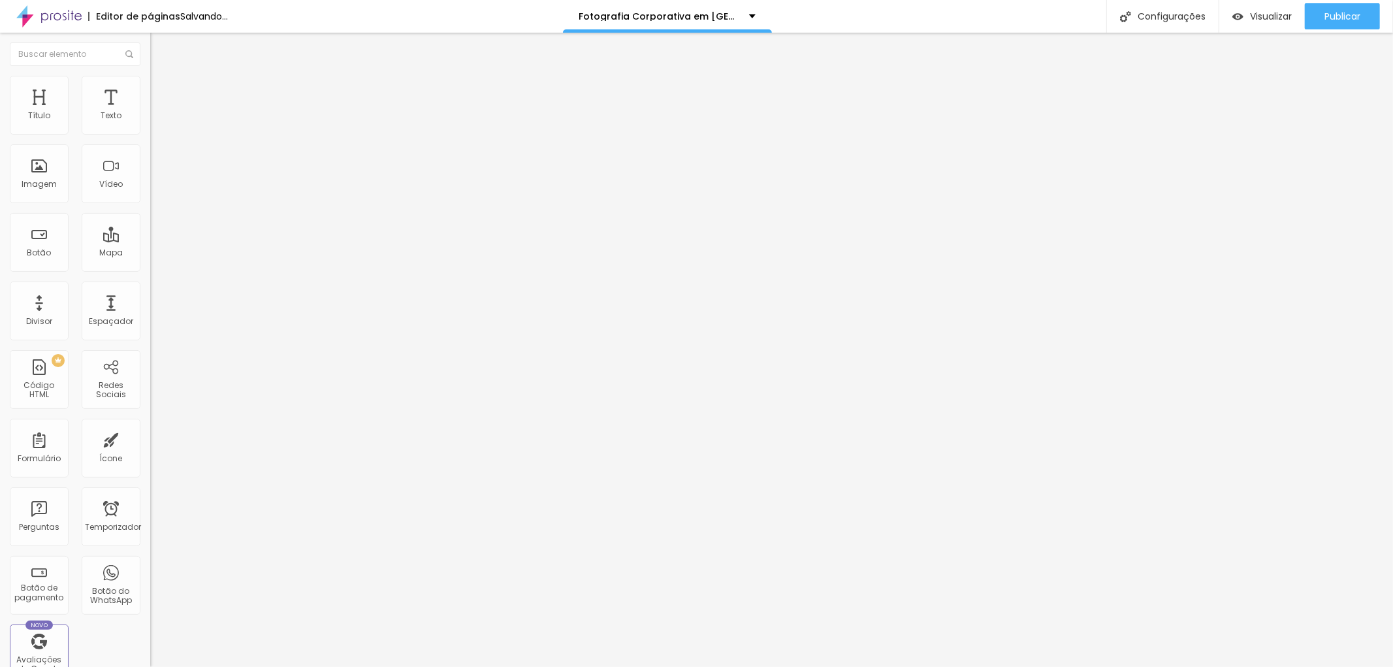
type input "26"
type input "32"
type input "34"
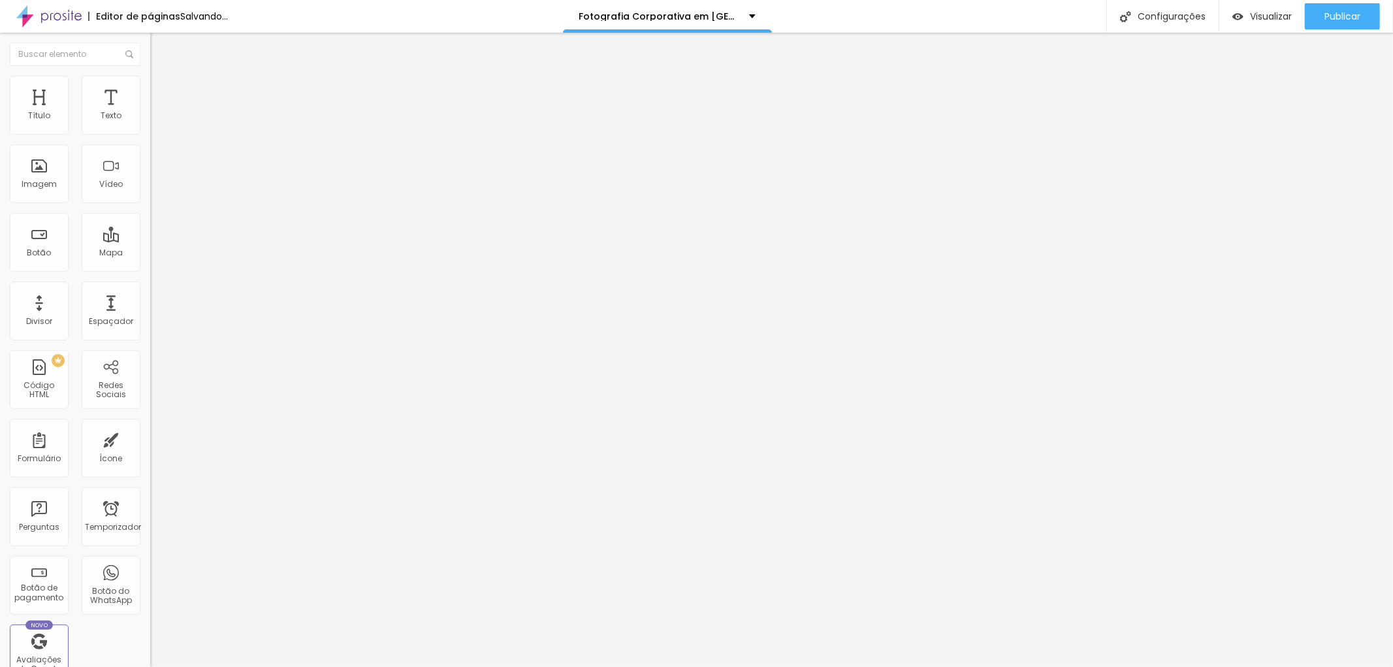
type input "34"
type input "35"
type input "36"
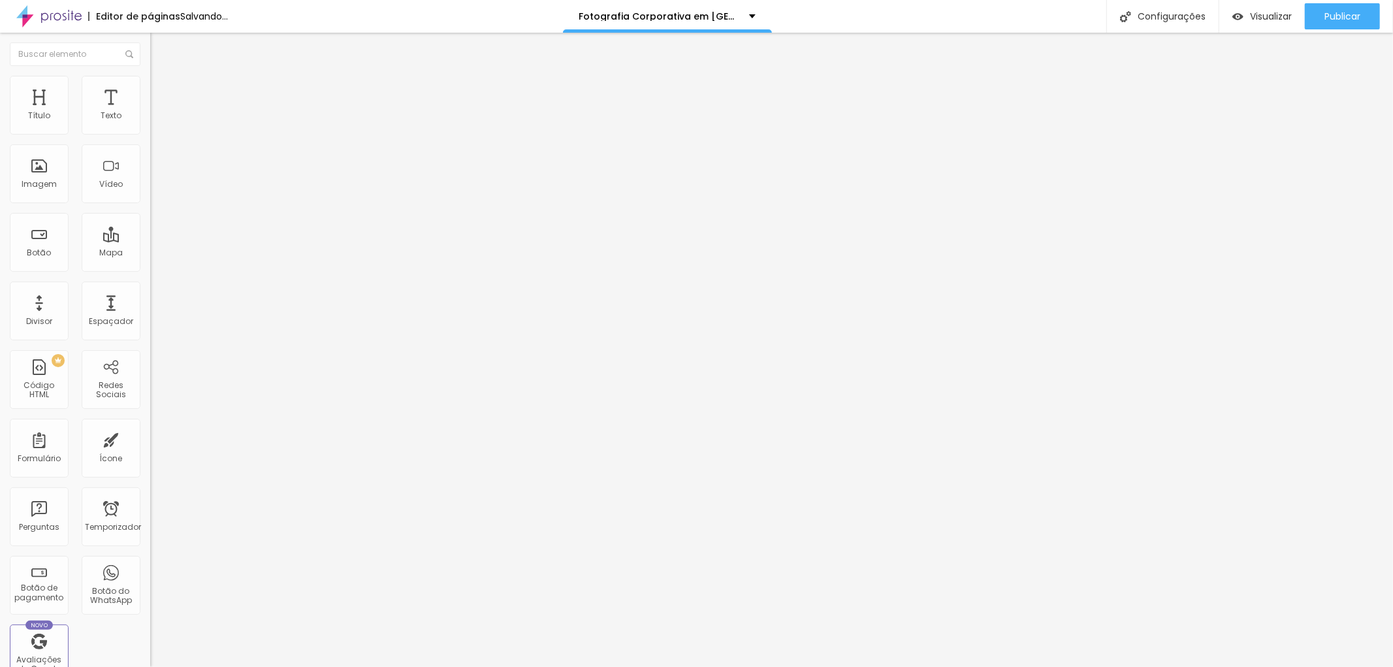
type input "38"
type input "39"
type input "41"
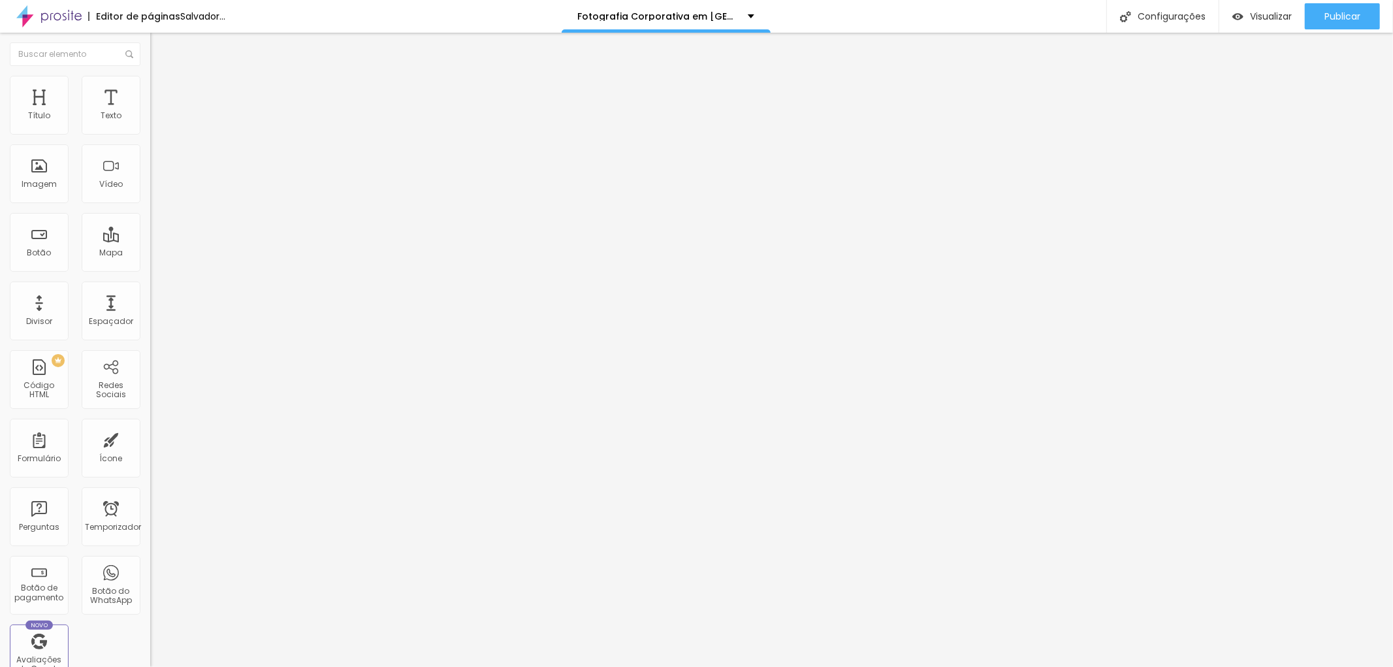
type input "41"
type input "42"
drag, startPoint x: 37, startPoint y: 127, endPoint x: 63, endPoint y: 132, distance: 27.2
type input "42"
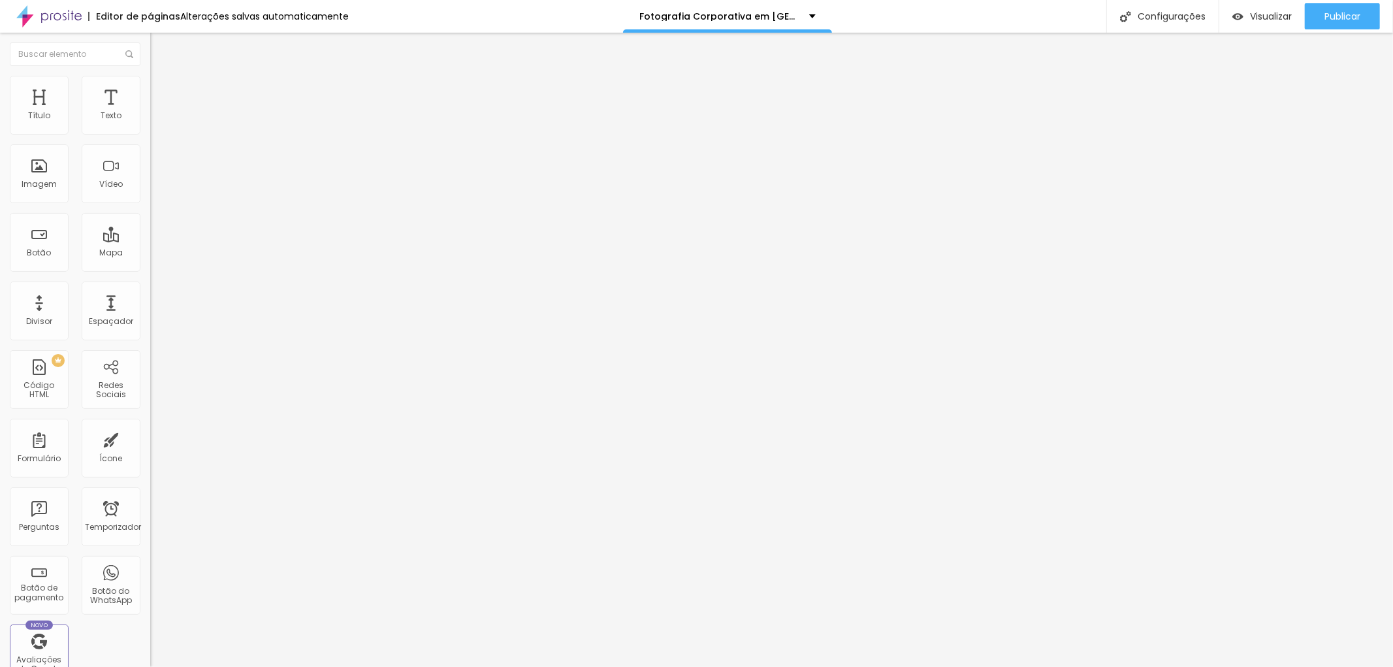
click at [150, 240] on input "range" at bounding box center [192, 245] width 84 height 10
click at [150, 46] on button "Editar nulo" at bounding box center [225, 48] width 150 height 30
click at [160, 49] on img "button" at bounding box center [165, 47] width 10 height 10
click at [150, 268] on div "Editar nulo Estilo Avançado Tipografia Voltar ao padrão Sombra DESATIVADO Volta…" at bounding box center [225, 350] width 150 height 634
click at [1330, 10] on font "Publicar" at bounding box center [1342, 16] width 36 height 13
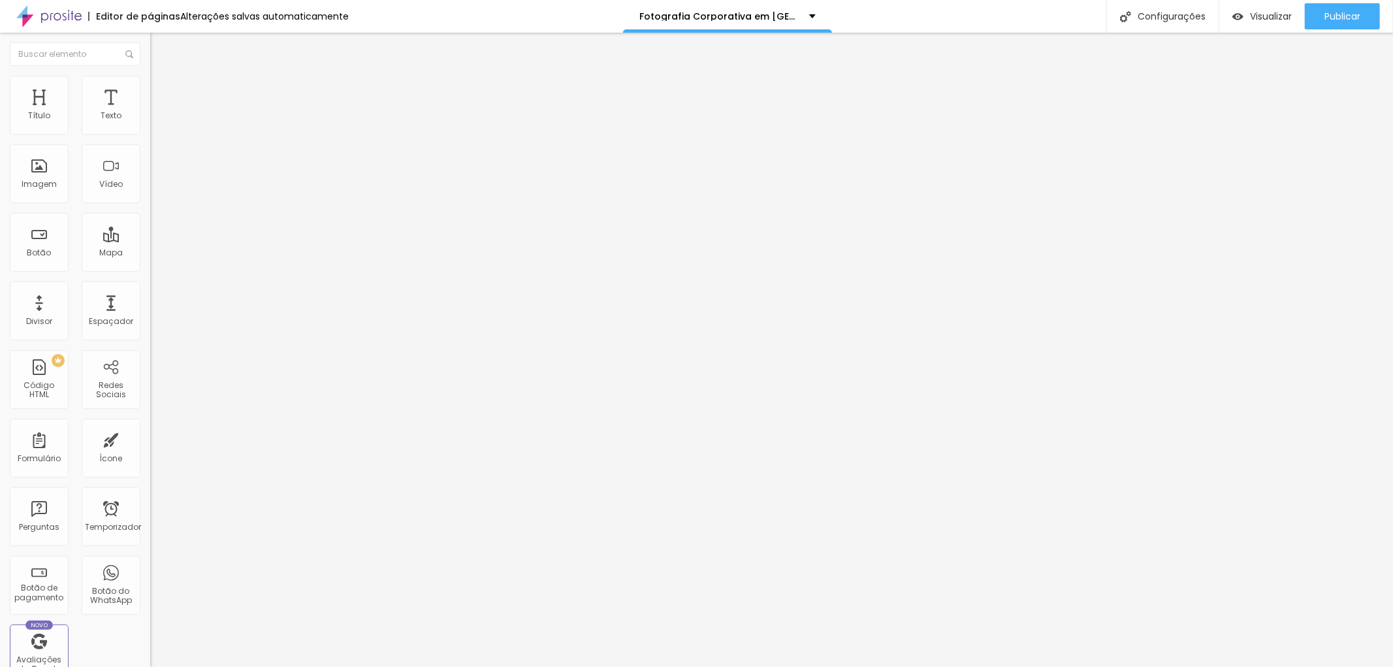
click at [162, 88] on font "Avançado" at bounding box center [183, 84] width 43 height 11
click at [160, 47] on img "button" at bounding box center [165, 47] width 10 height 10
click at [180, 50] on font "Editar nulo" at bounding box center [204, 47] width 48 height 13
click at [150, 125] on button "button" at bounding box center [159, 119] width 18 height 14
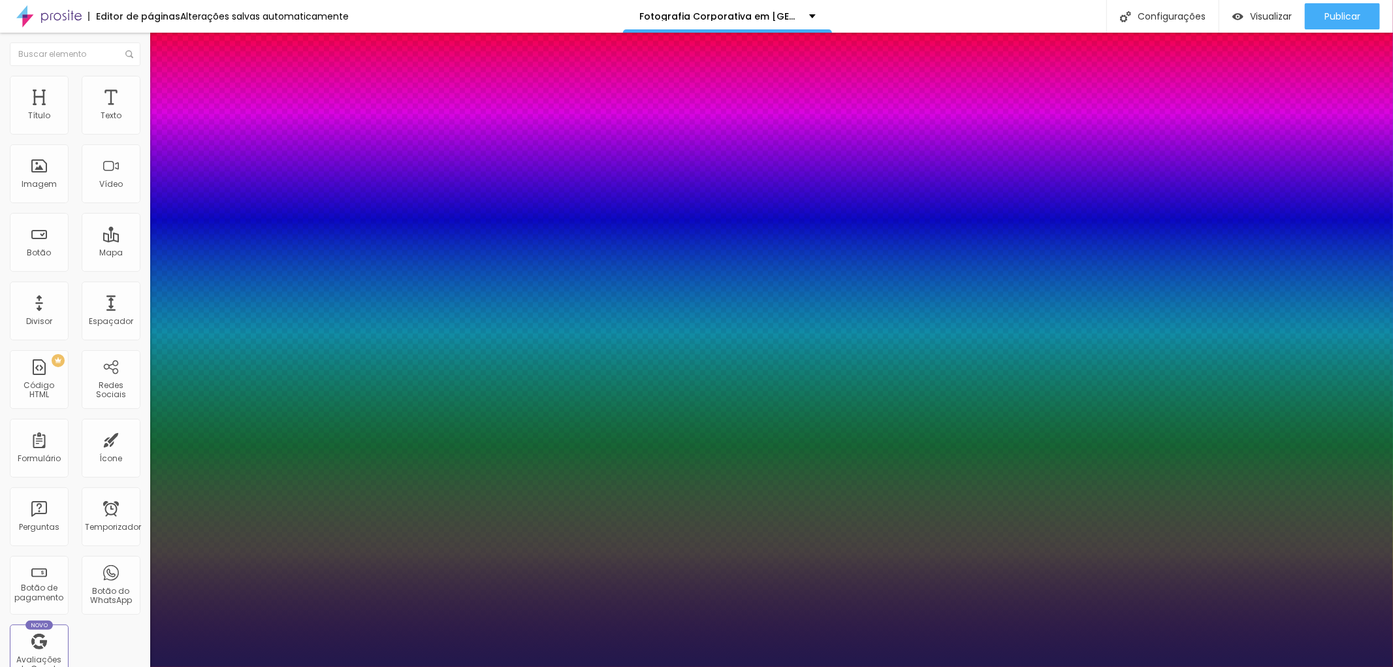
type input "1"
type input "17"
type input "1"
type input "22"
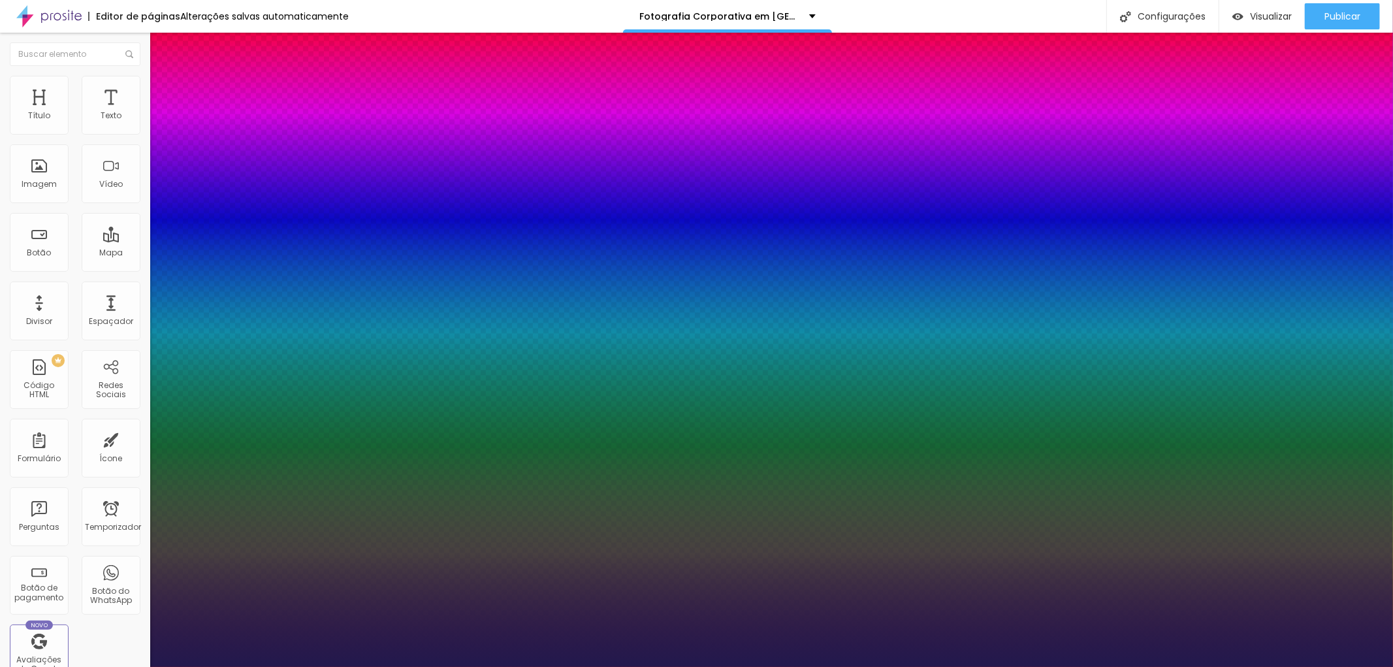
type input "22"
type input "1"
type input "23"
type input "1"
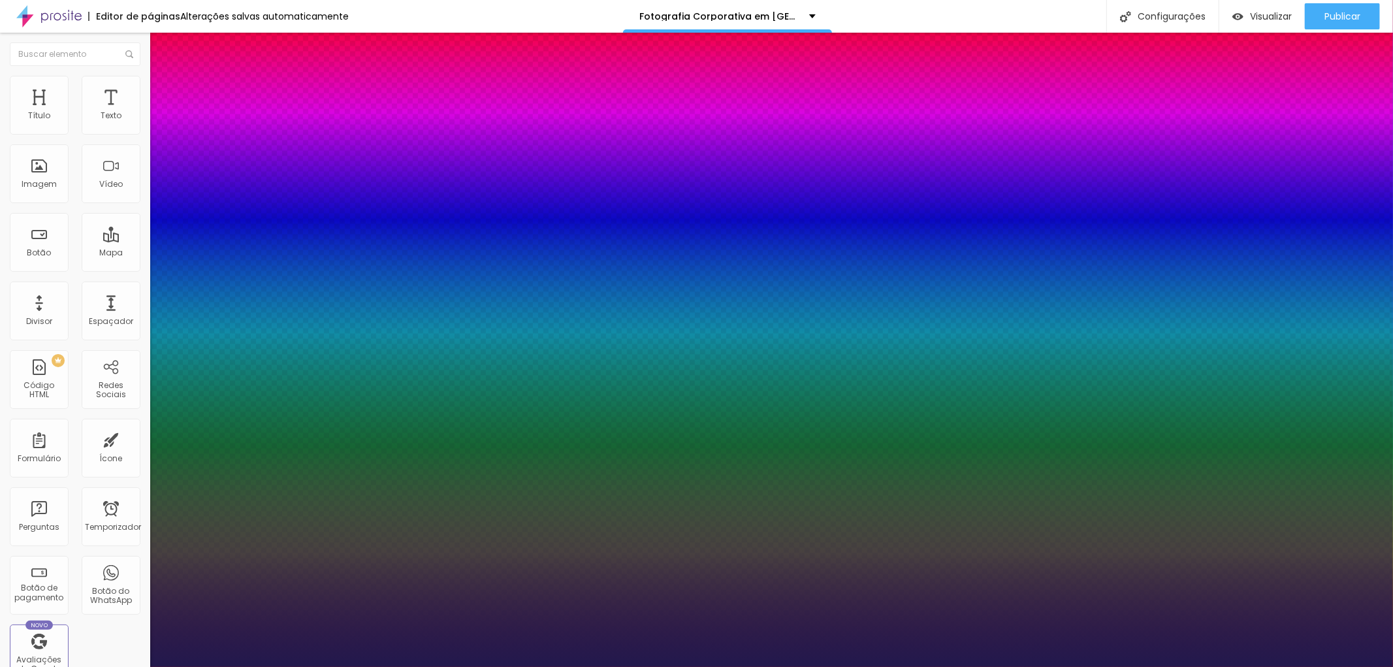
type input "25"
type input "1"
type input "26"
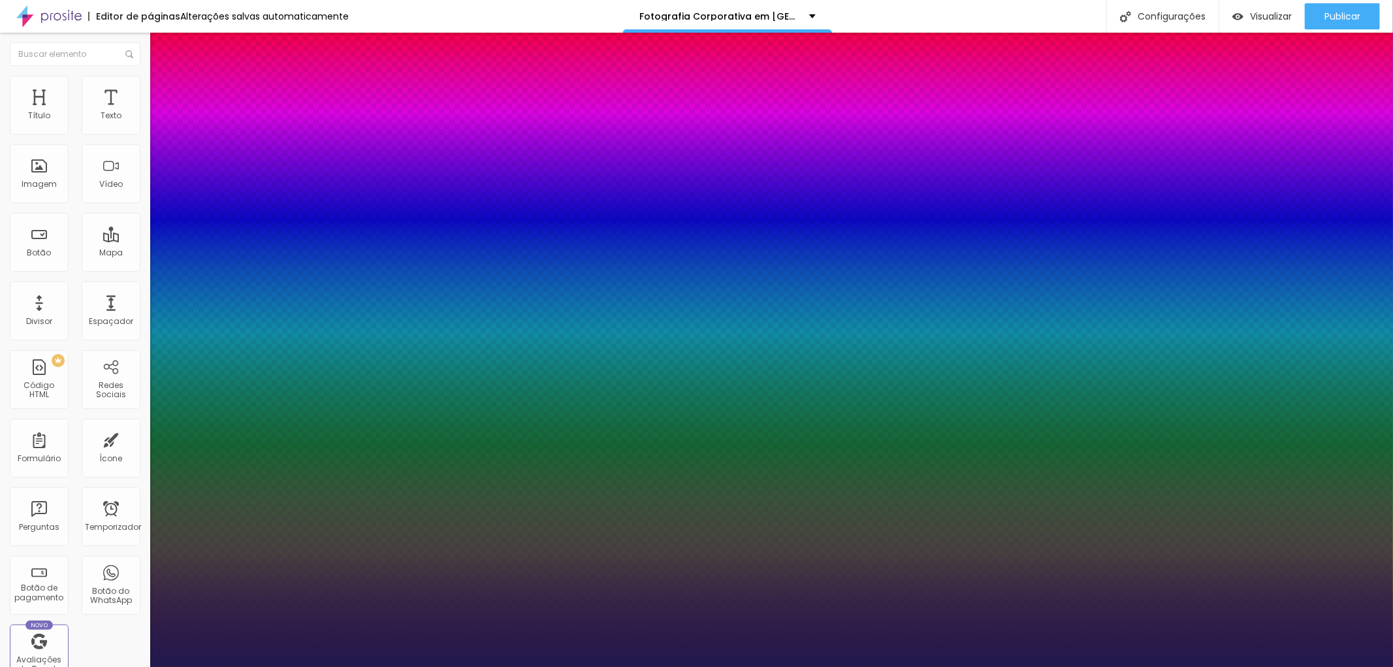
type input "1"
type input "28"
type input "1"
type input "29"
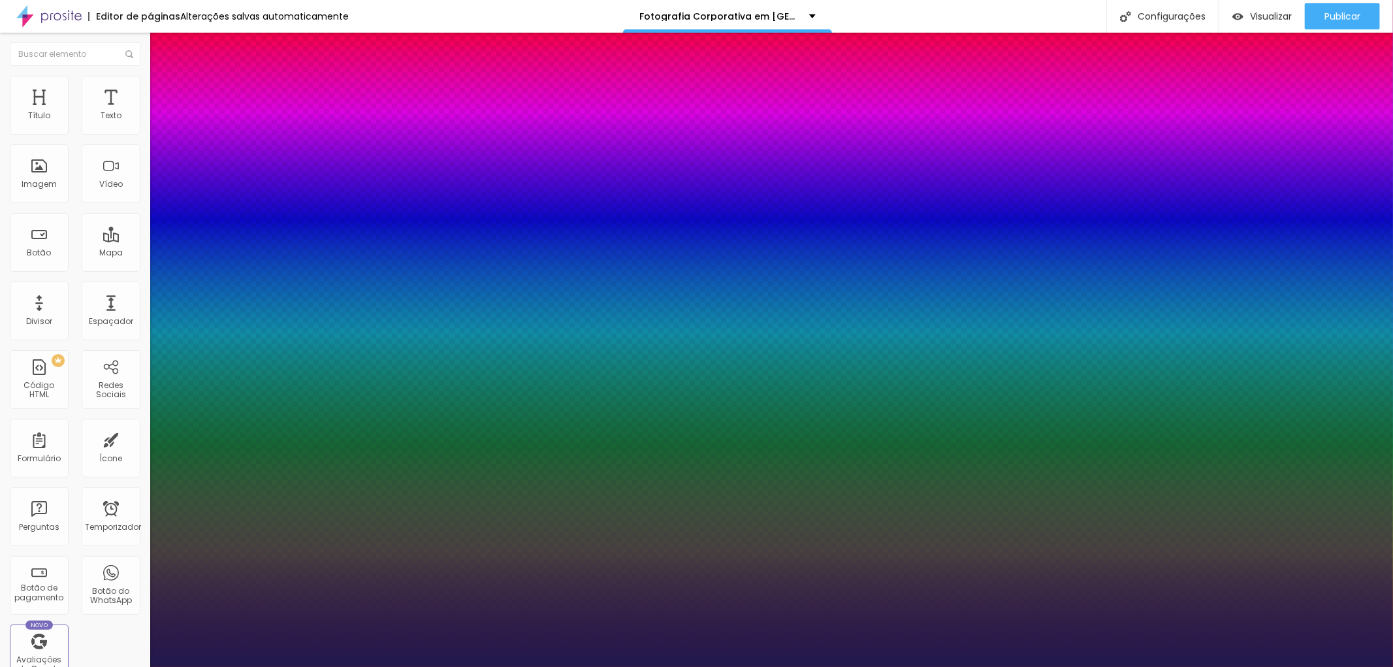
type input "29"
type input "1"
type input "28"
type input "1"
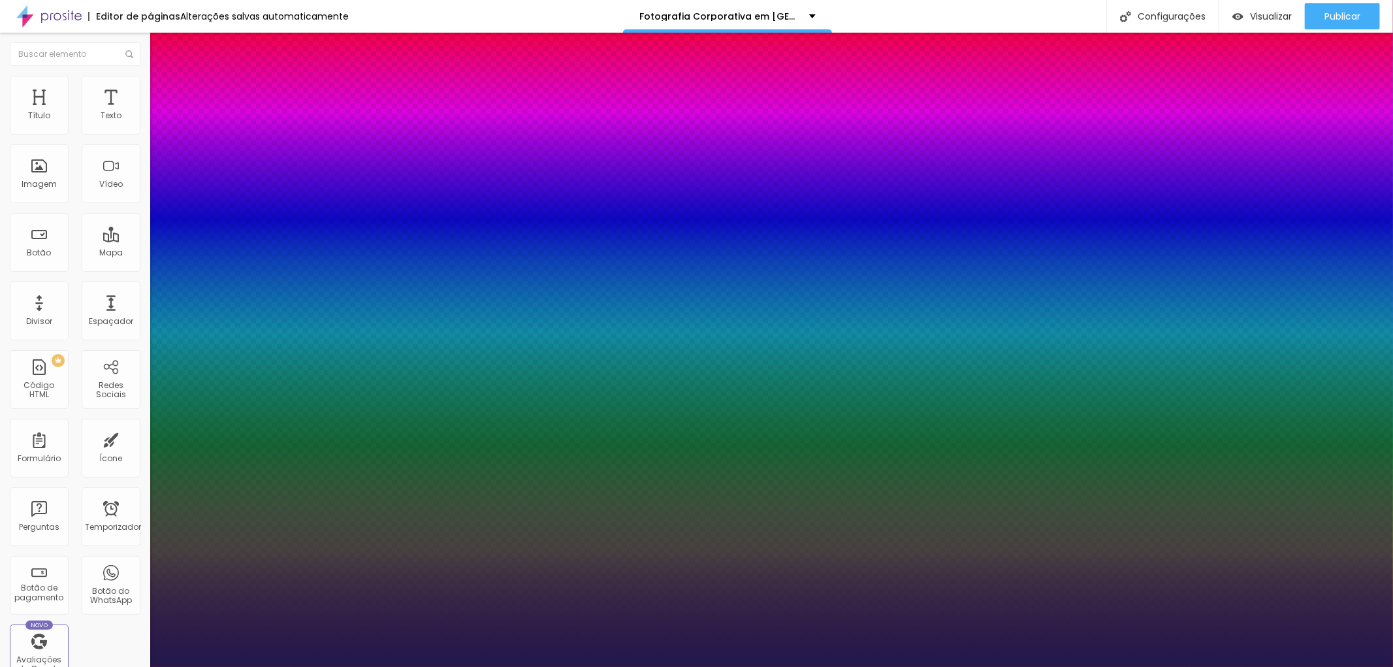
type input "27"
type input "1"
type input "26"
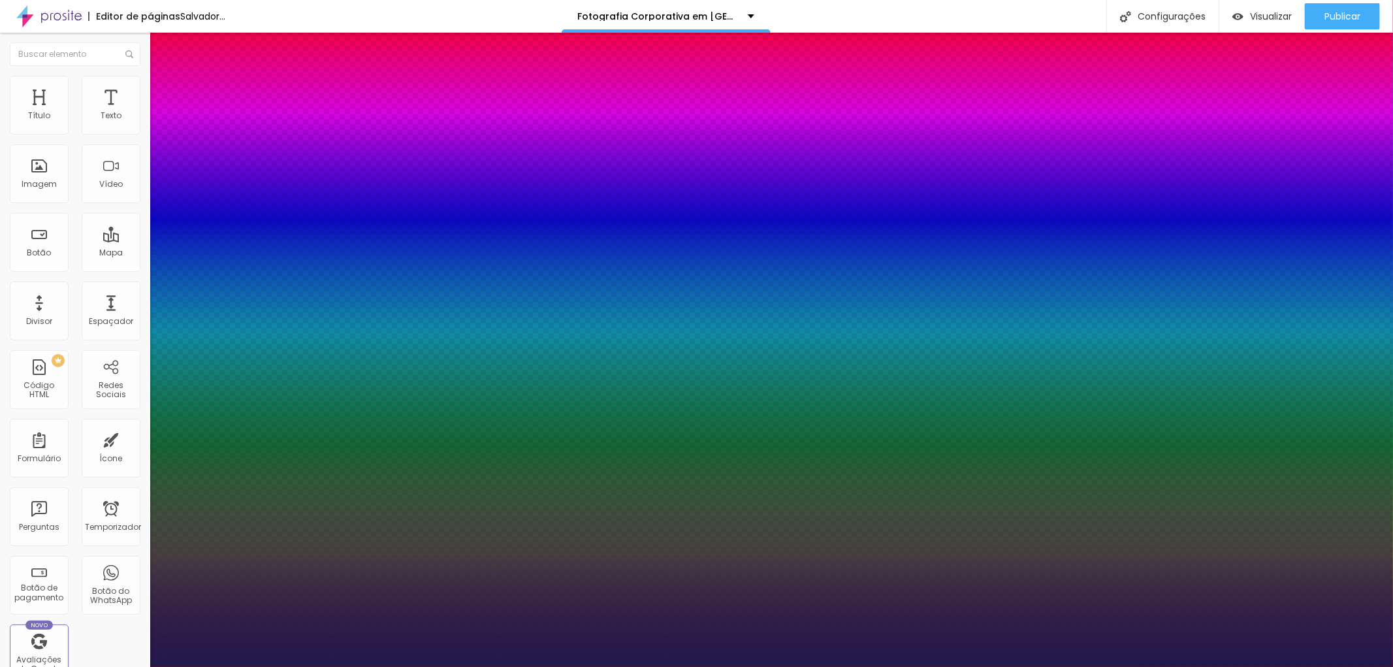
type input "1"
type input "27"
type input "1"
type input "28"
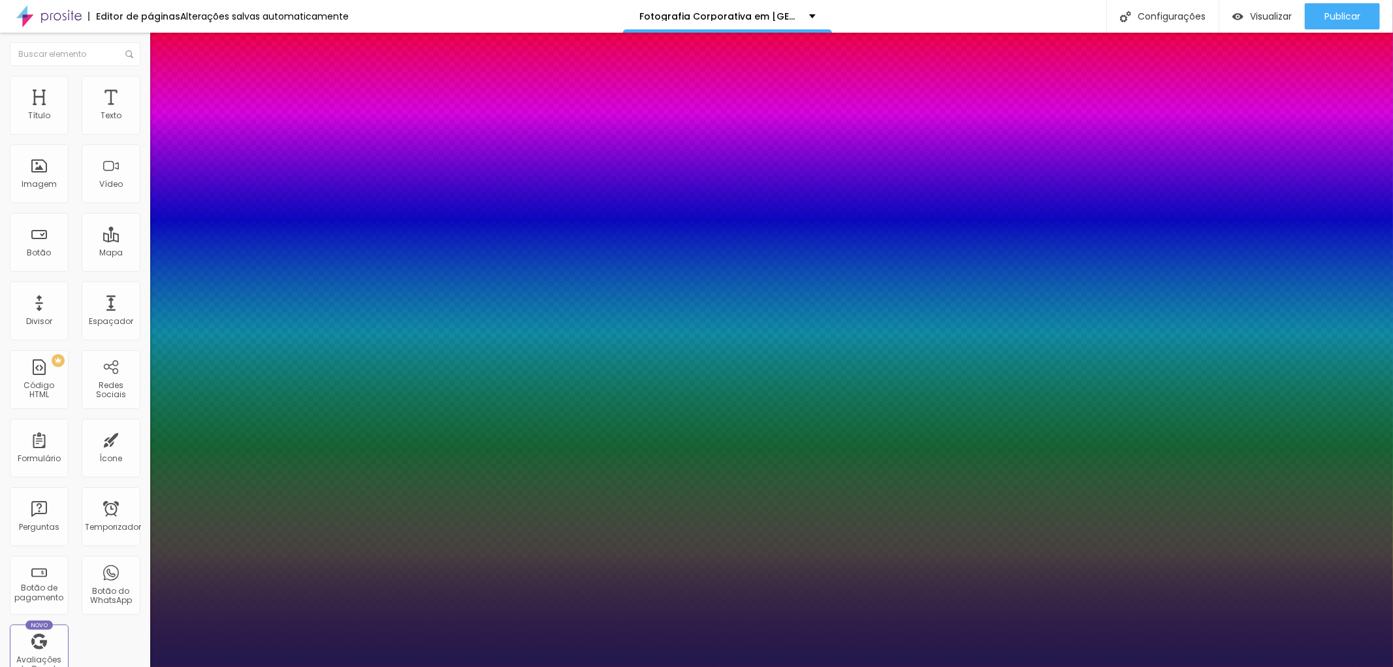
type input "28"
type input "1"
drag, startPoint x: 178, startPoint y: 221, endPoint x: 190, endPoint y: 227, distance: 13.4
type input "28"
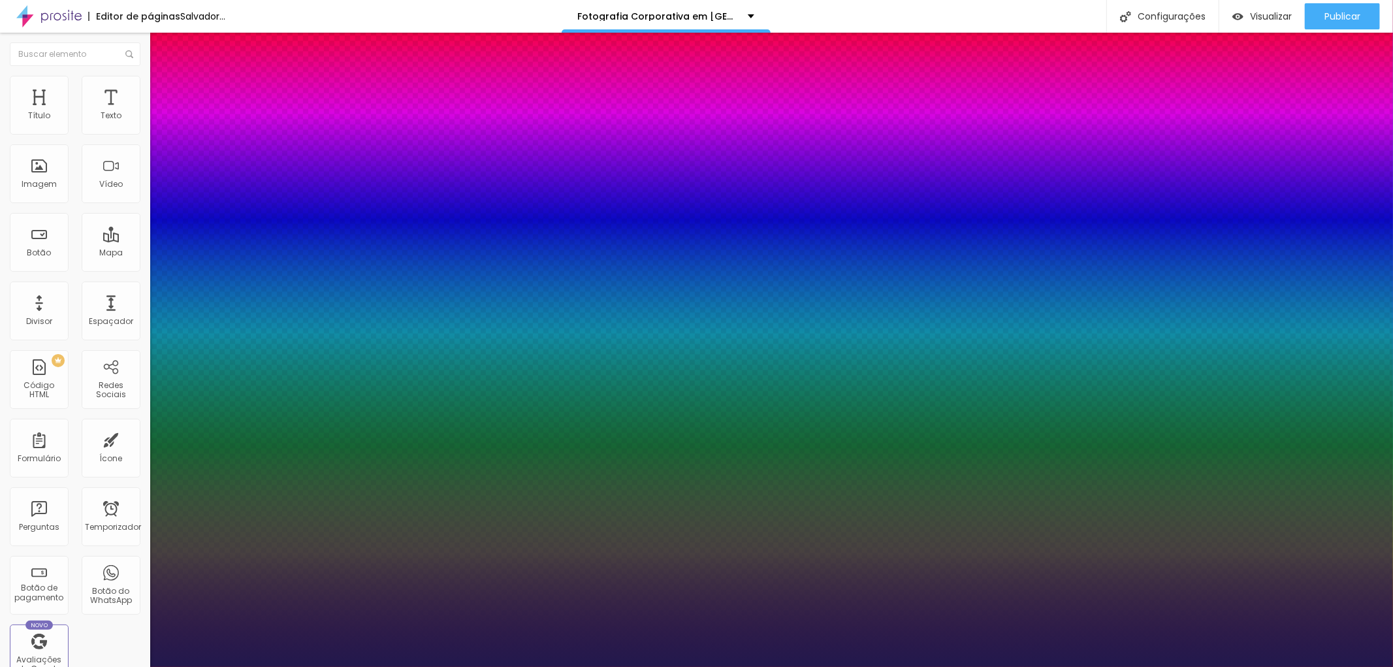
type input "1"
click at [808, 666] on div at bounding box center [696, 667] width 1393 height 0
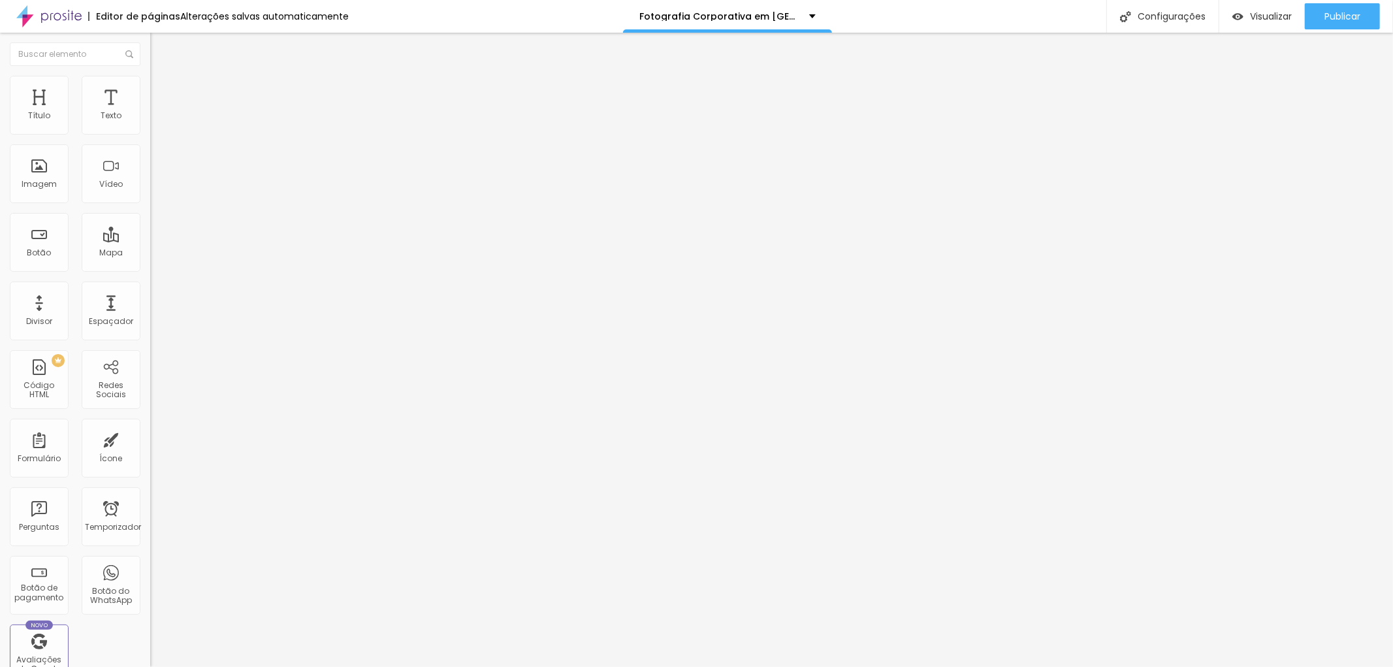
click at [155, 121] on icon "button" at bounding box center [159, 118] width 8 height 8
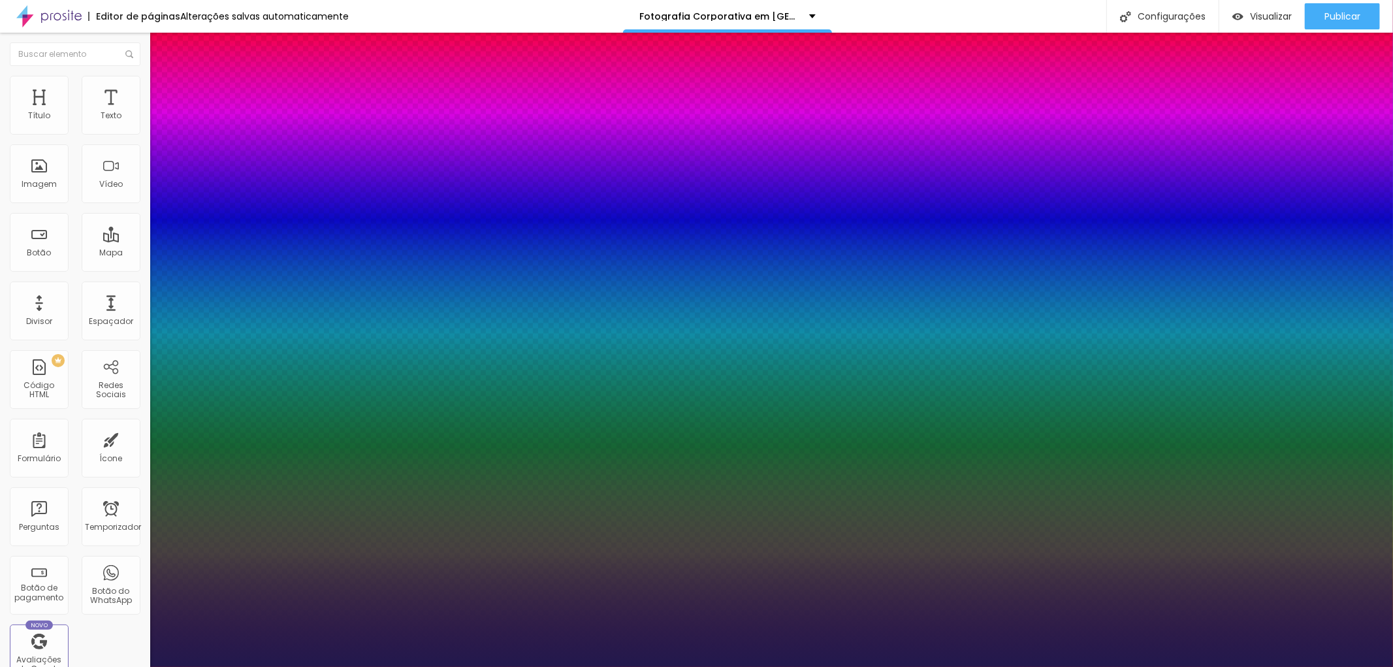
type input "1"
select select "OpenSans"
type input "1"
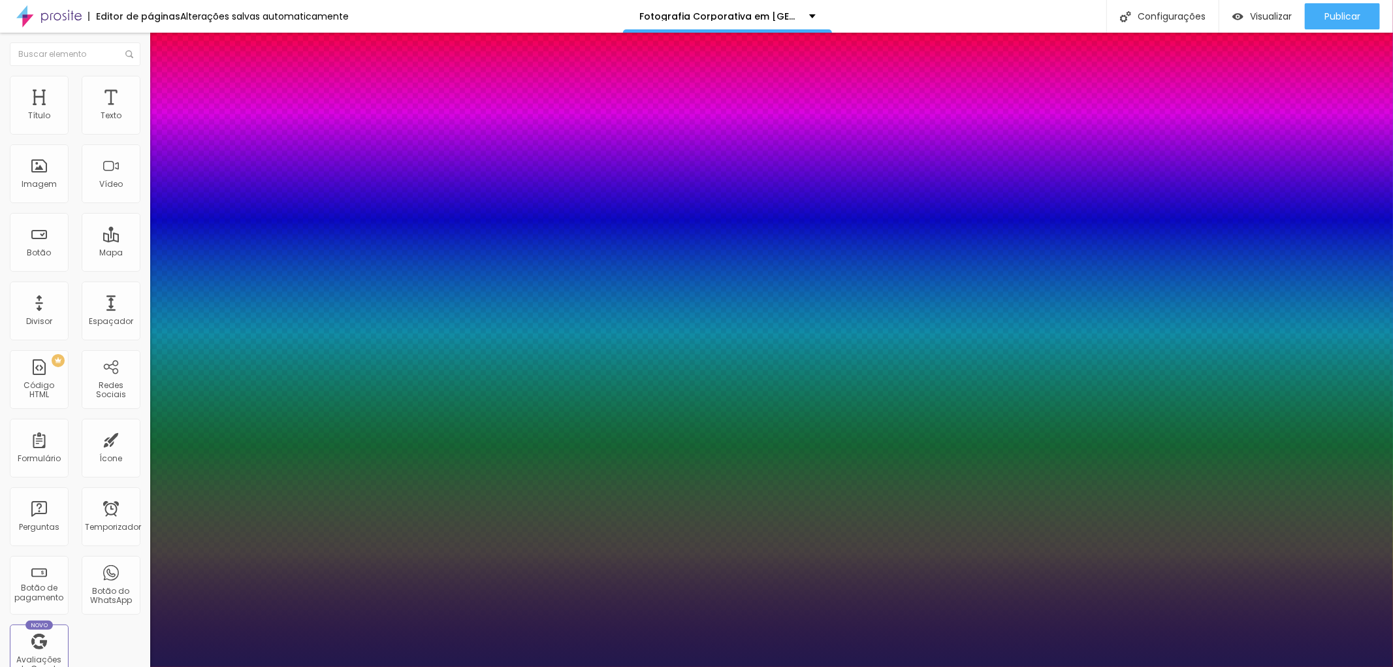
click at [488, 666] on div at bounding box center [696, 667] width 1393 height 0
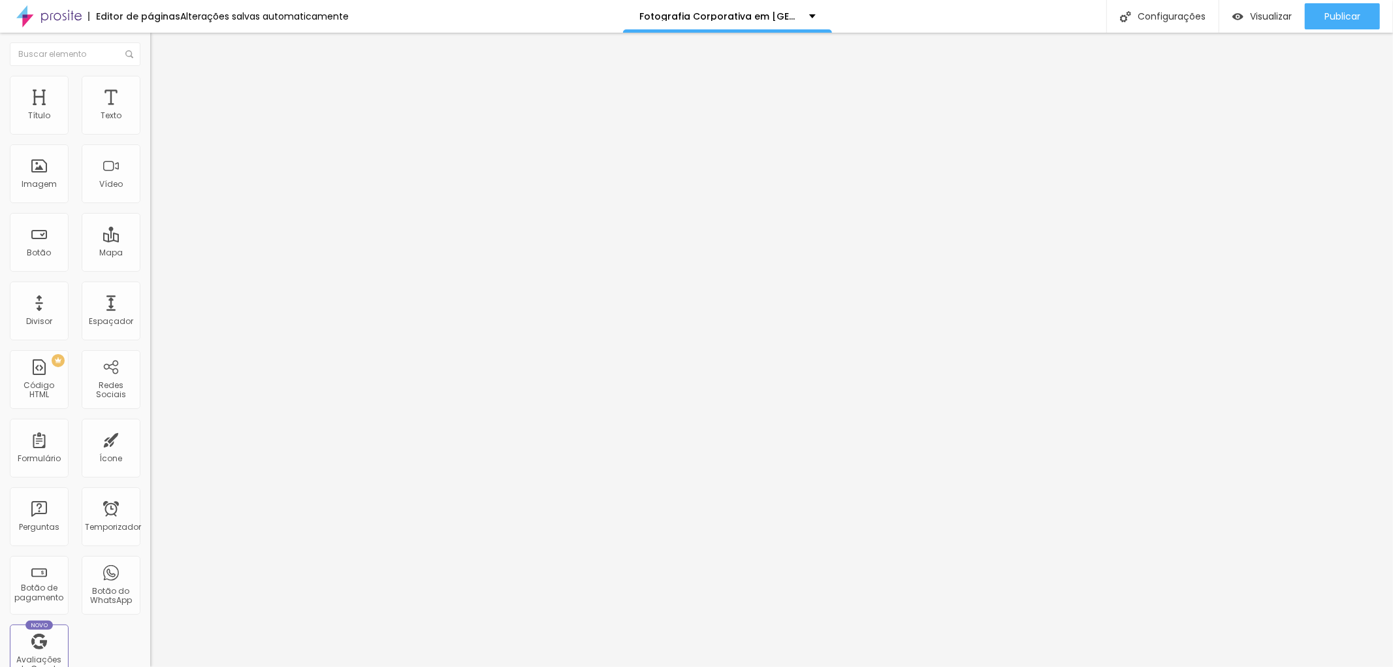
click at [155, 121] on icon "button" at bounding box center [159, 118] width 8 height 8
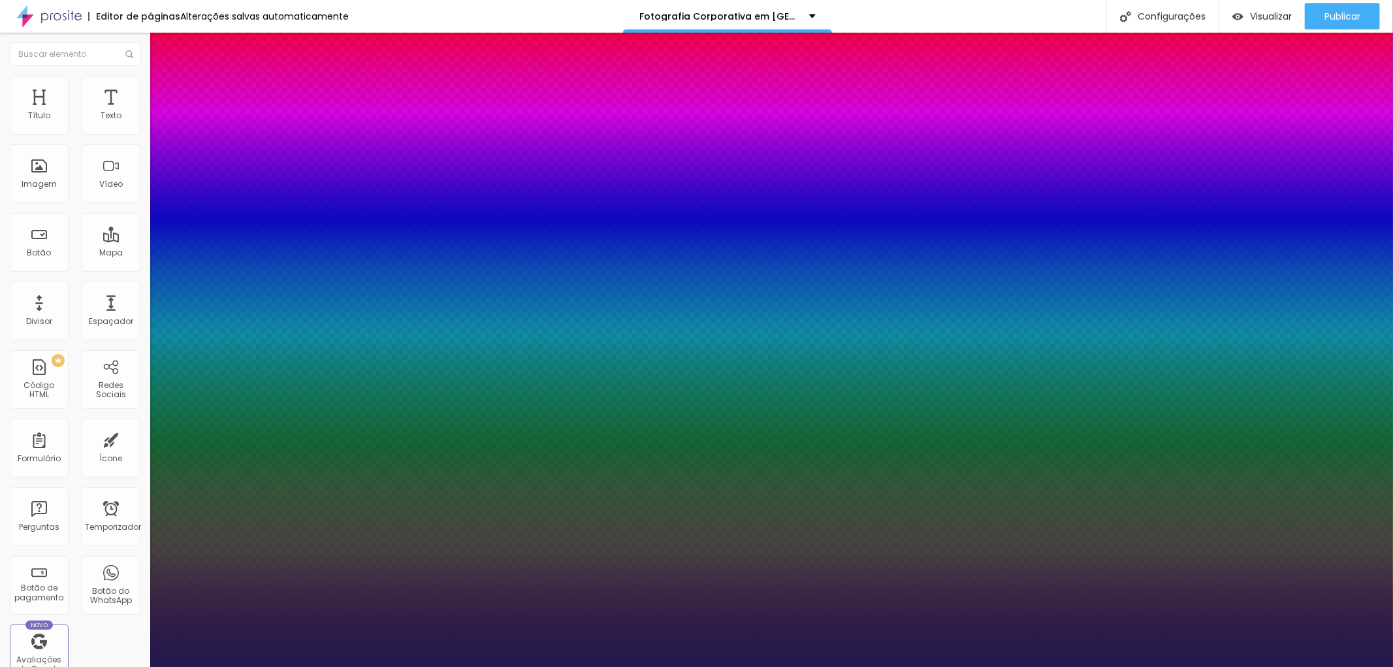
type input "1"
type input "24"
type input "1"
type input "23"
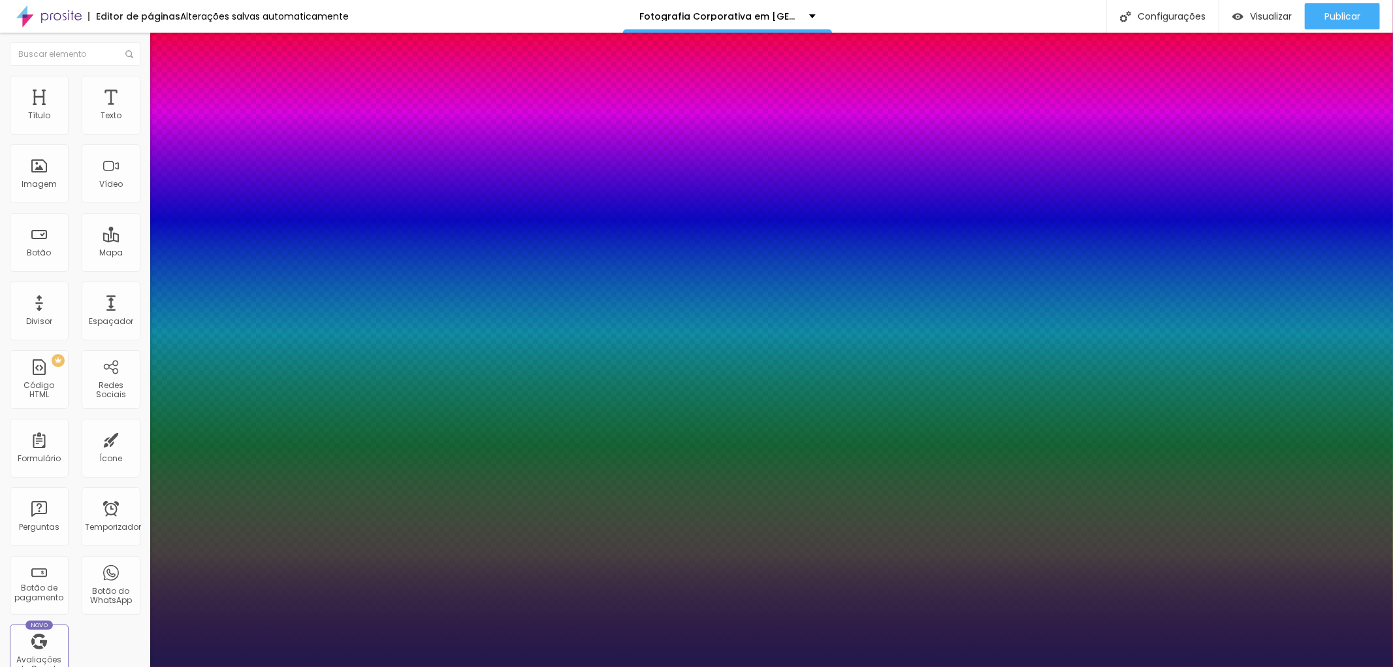
type input "23"
type input "1"
type input "25"
type input "1"
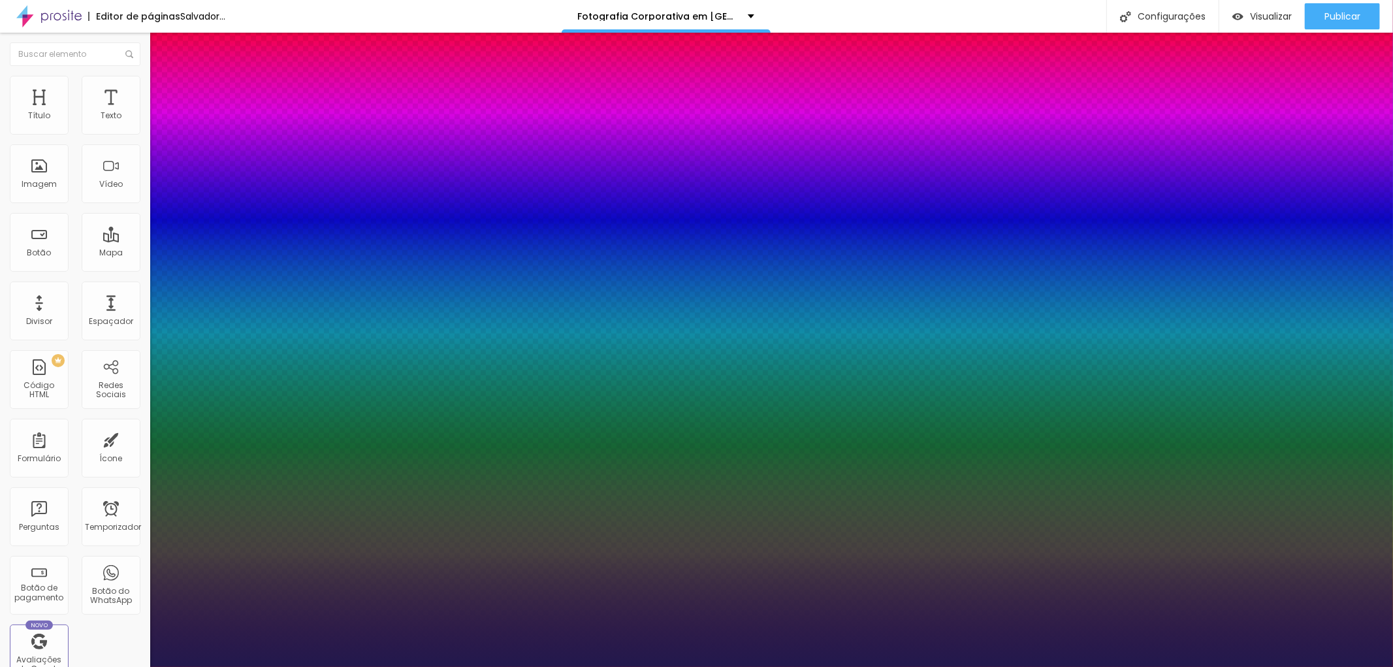
type input "27"
type input "1"
type input "27"
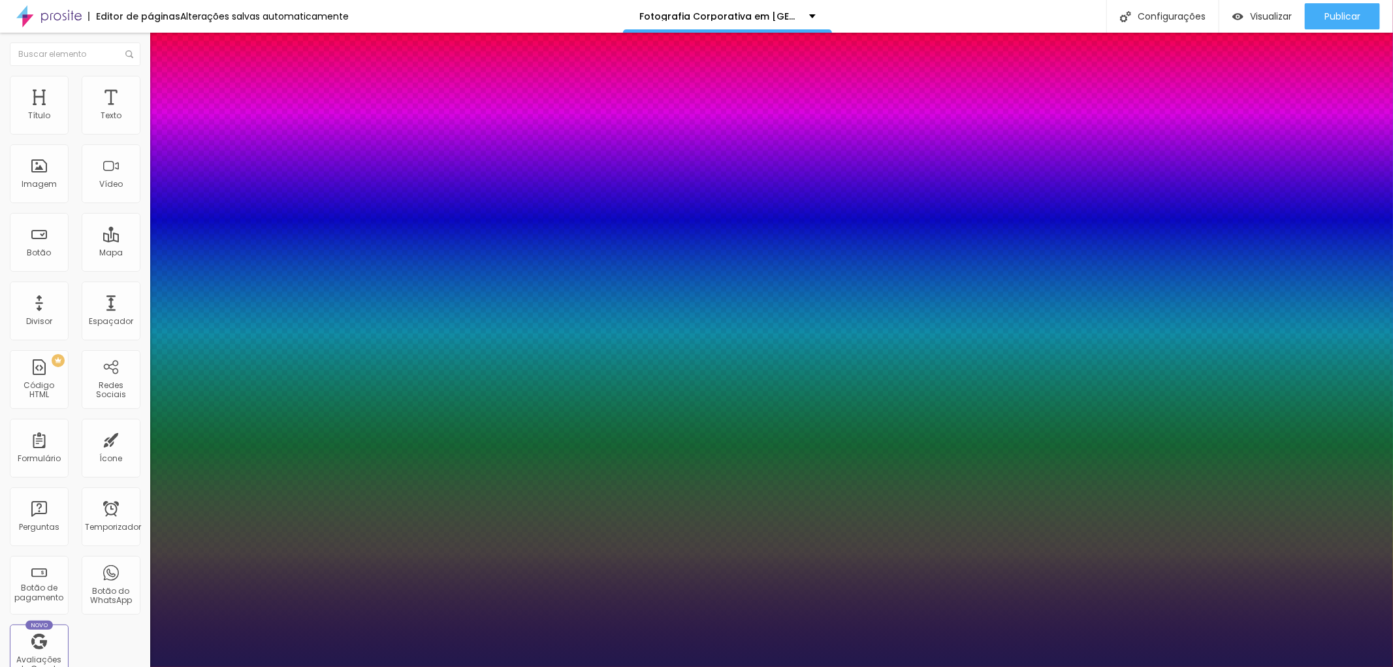
click at [1272, 666] on div at bounding box center [696, 667] width 1393 height 0
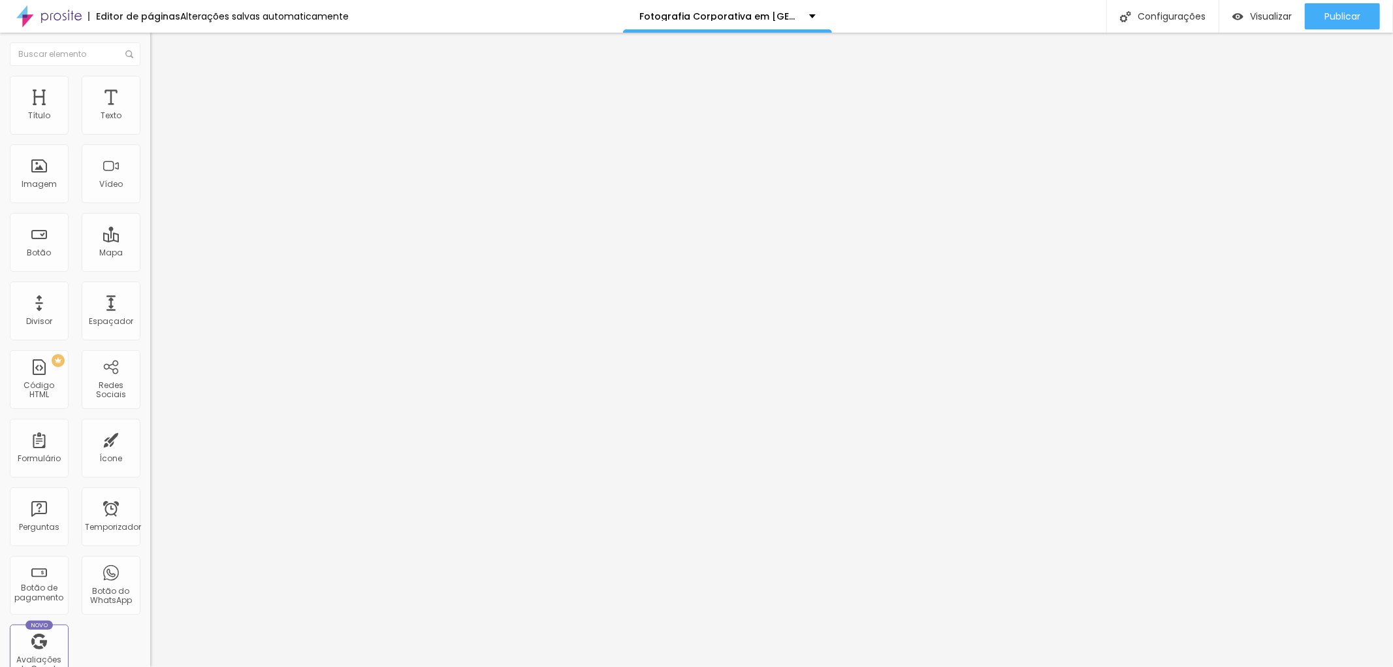
click at [160, 44] on img "button" at bounding box center [165, 47] width 10 height 10
click at [150, 89] on img at bounding box center [156, 95] width 12 height 12
click at [150, 84] on img at bounding box center [156, 82] width 12 height 12
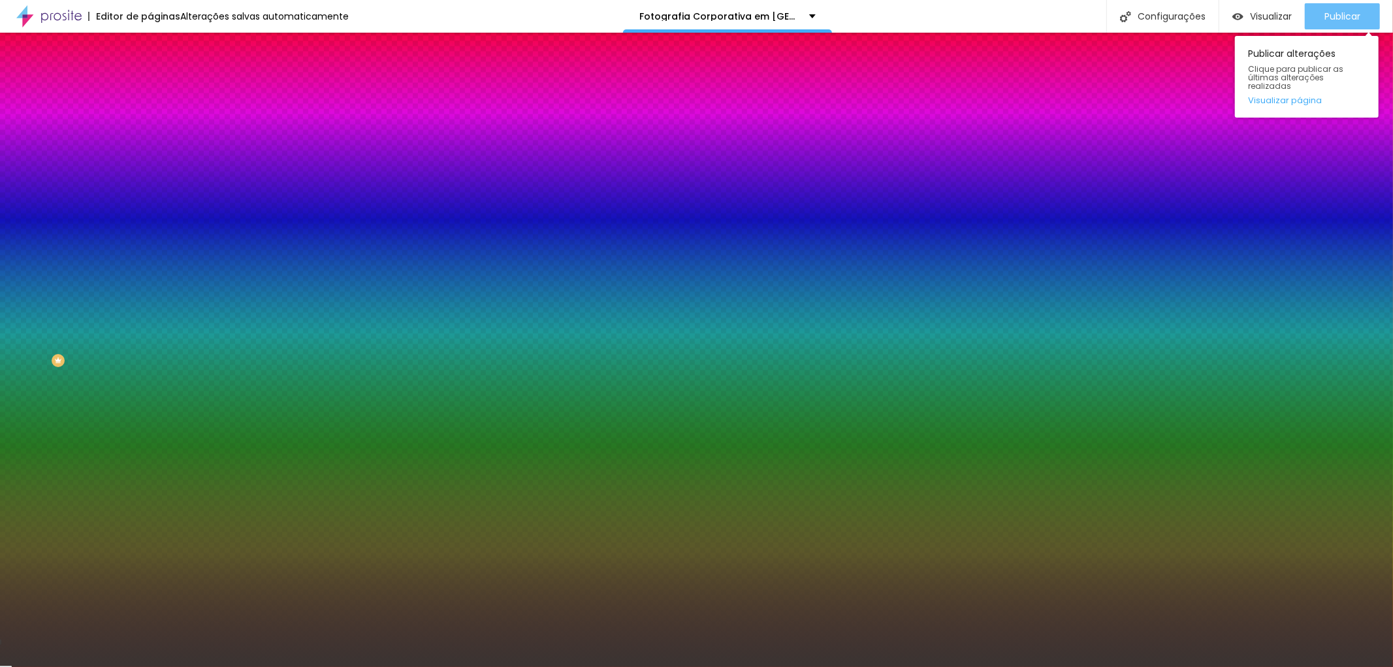
click at [1366, 8] on button "Publicar" at bounding box center [1342, 16] width 75 height 26
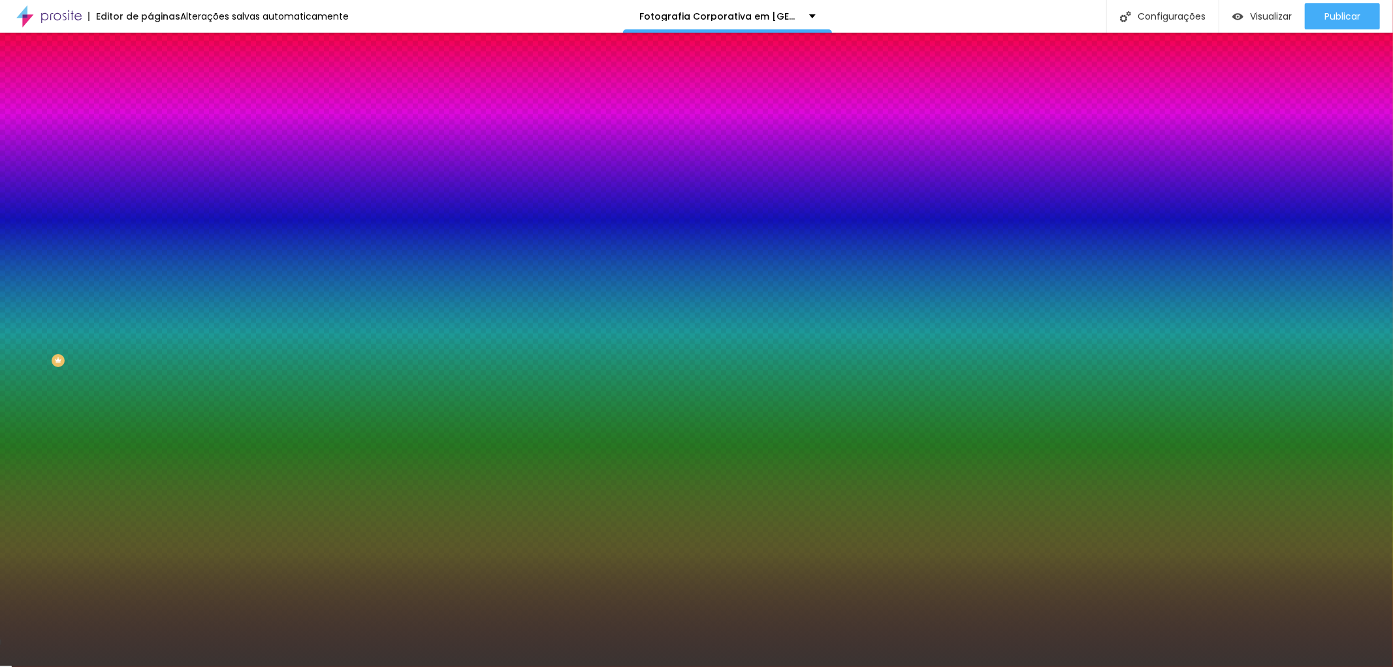
click at [162, 77] on font "Conteúdo" at bounding box center [182, 71] width 40 height 11
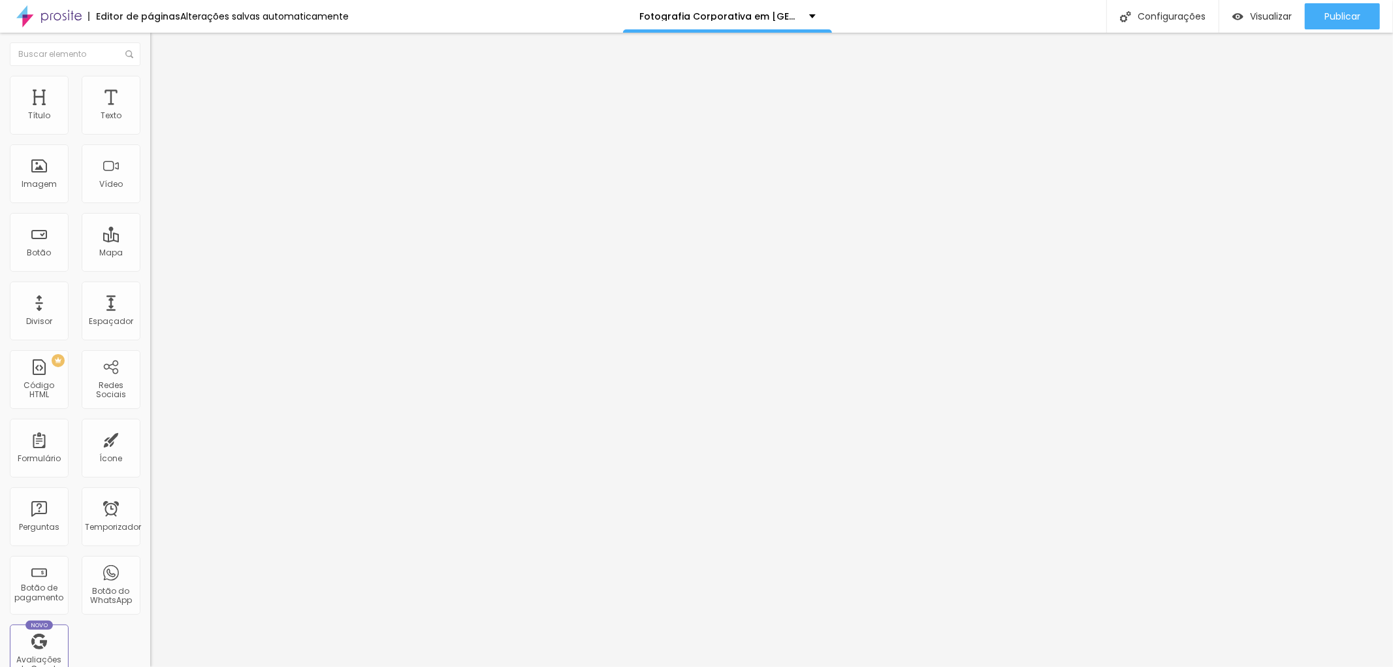
click at [160, 51] on div "Editar nulo" at bounding box center [194, 47] width 68 height 10
click at [150, 89] on img at bounding box center [156, 95] width 12 height 12
click at [150, 80] on img at bounding box center [156, 82] width 12 height 12
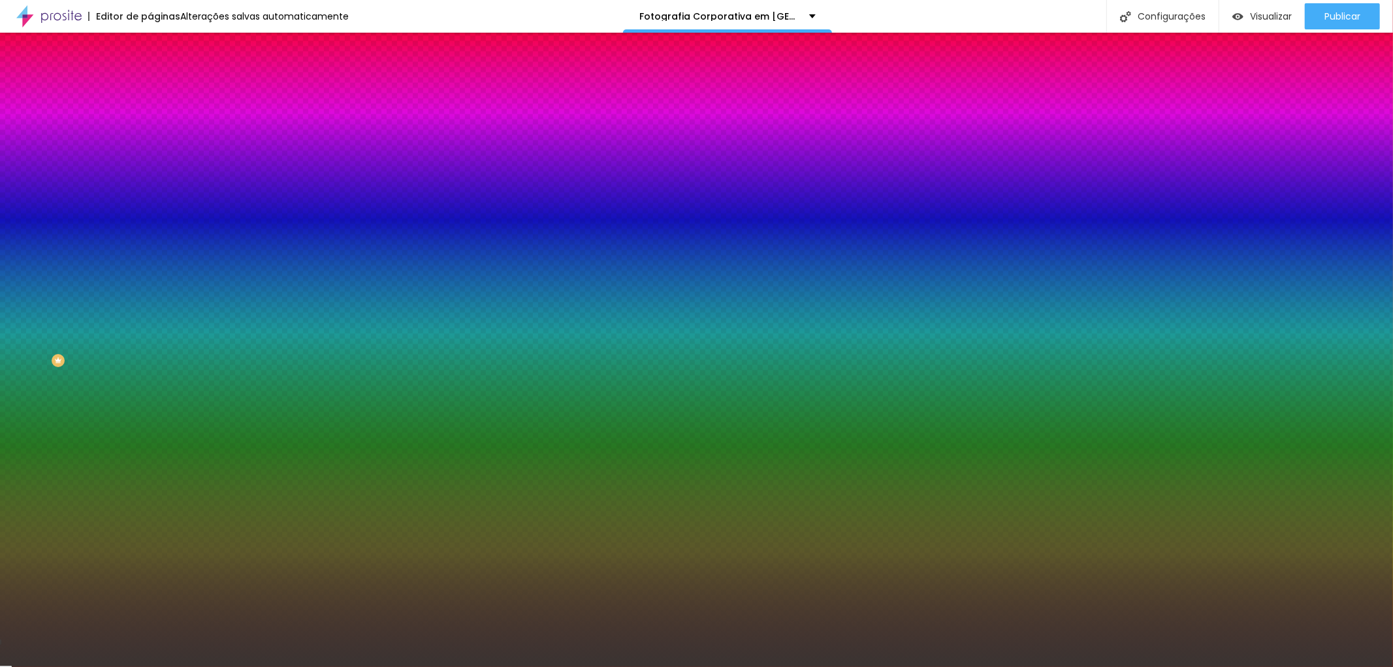
click at [150, 74] on img at bounding box center [156, 69] width 12 height 12
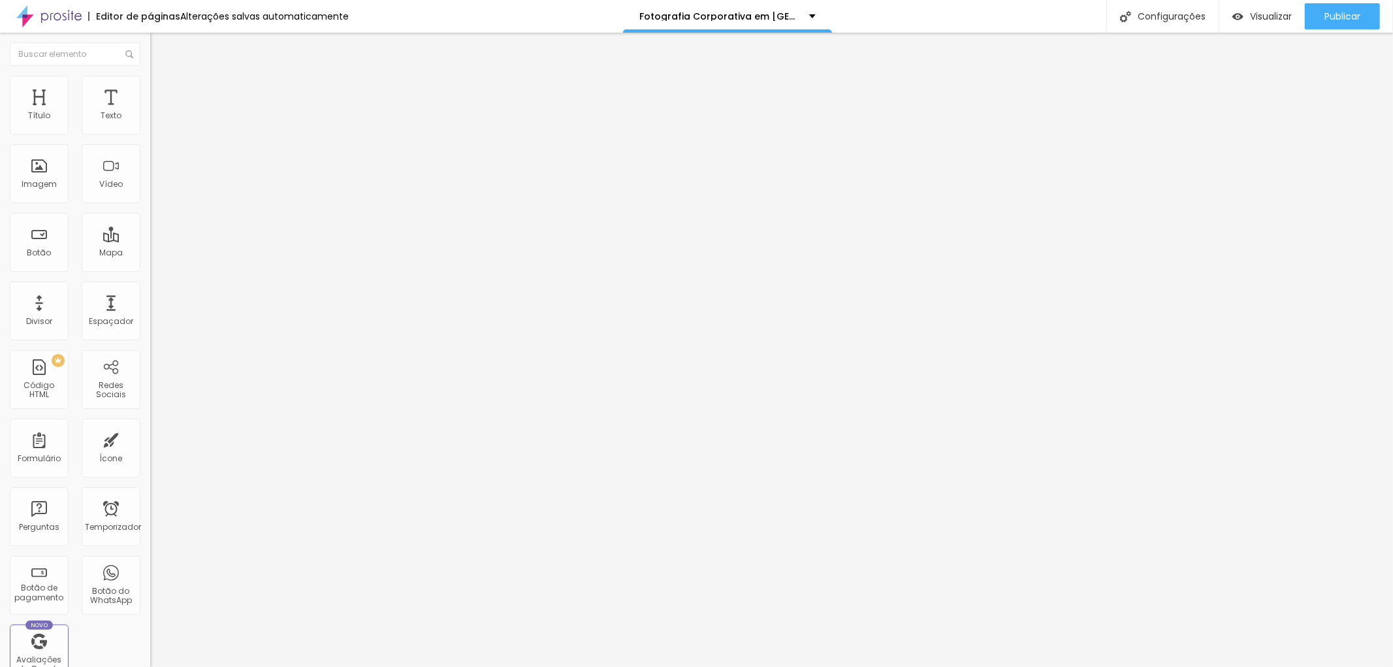
click at [150, 119] on span "Encaixotado" at bounding box center [175, 113] width 51 height 11
click at [150, 139] on font "Completo" at bounding box center [170, 133] width 40 height 11
click at [150, 119] on span "Completo" at bounding box center [170, 113] width 40 height 11
click at [150, 127] on span "Encaixotado" at bounding box center [175, 121] width 51 height 11
click at [1339, 13] on font "Publicar" at bounding box center [1342, 16] width 36 height 13
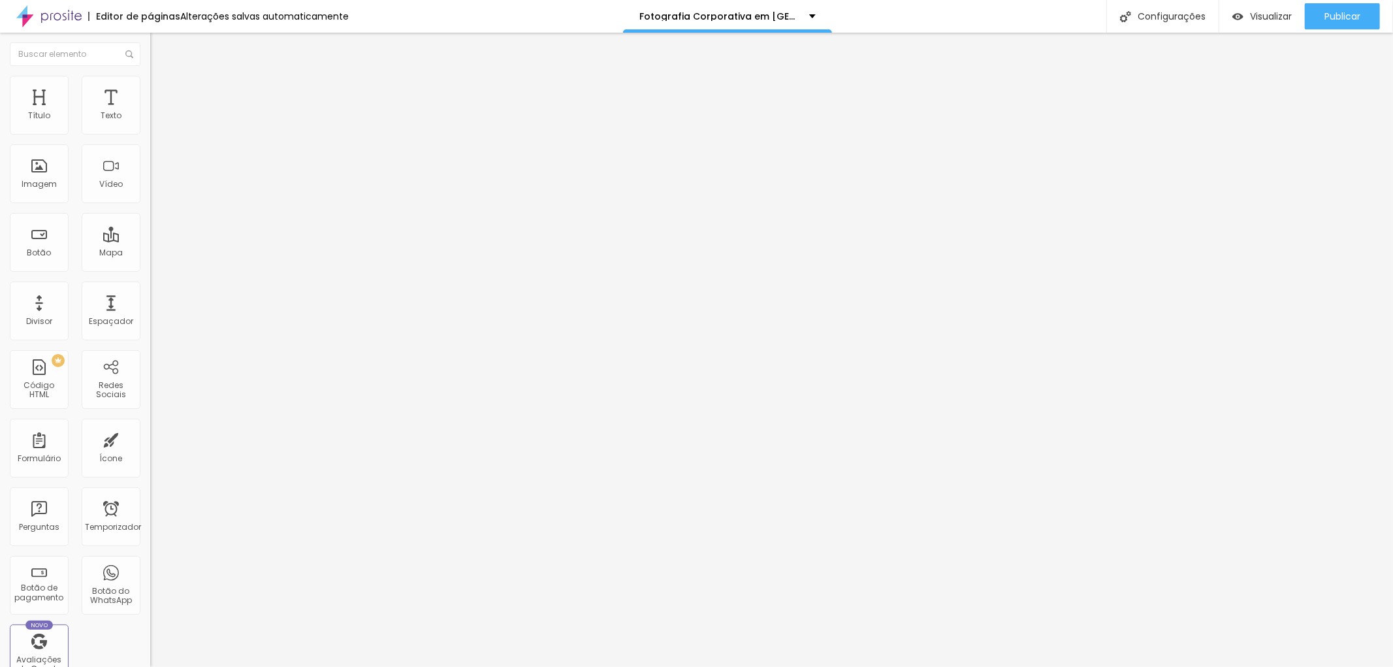
click at [150, 85] on li "Estilo" at bounding box center [225, 82] width 150 height 13
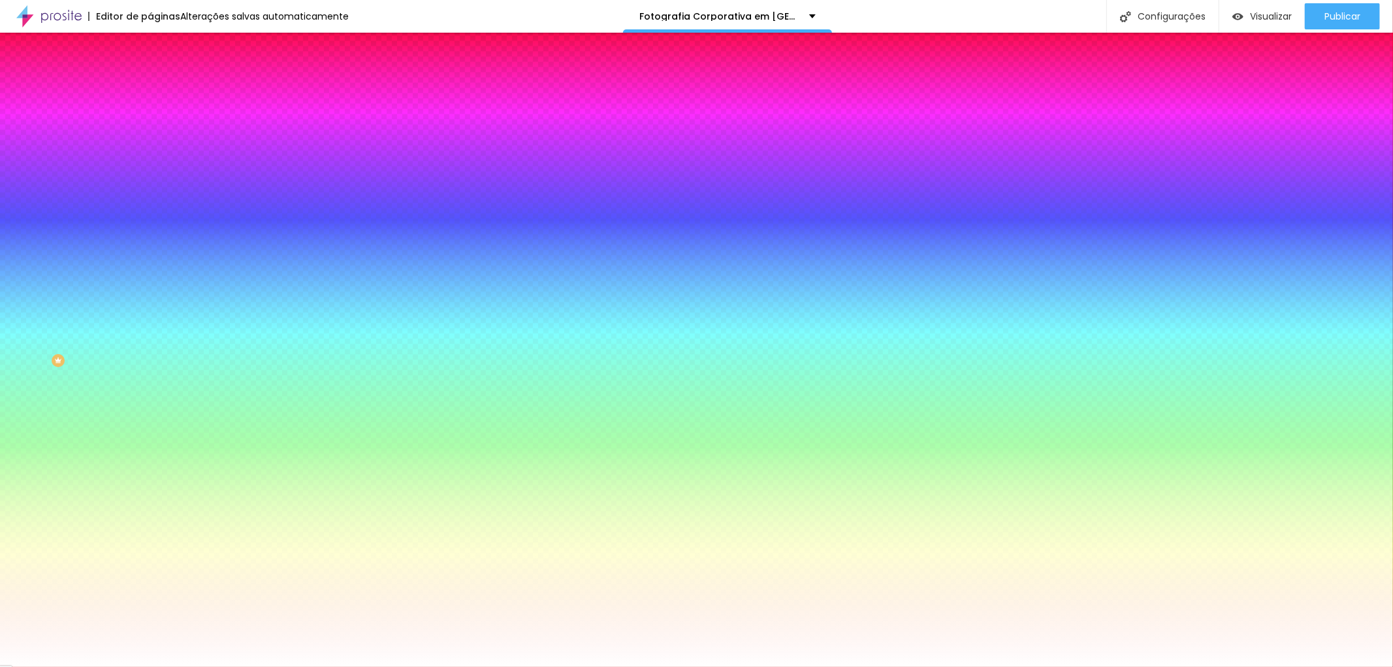
click at [158, 120] on font "Adicionar imagem" at bounding box center [196, 114] width 76 height 11
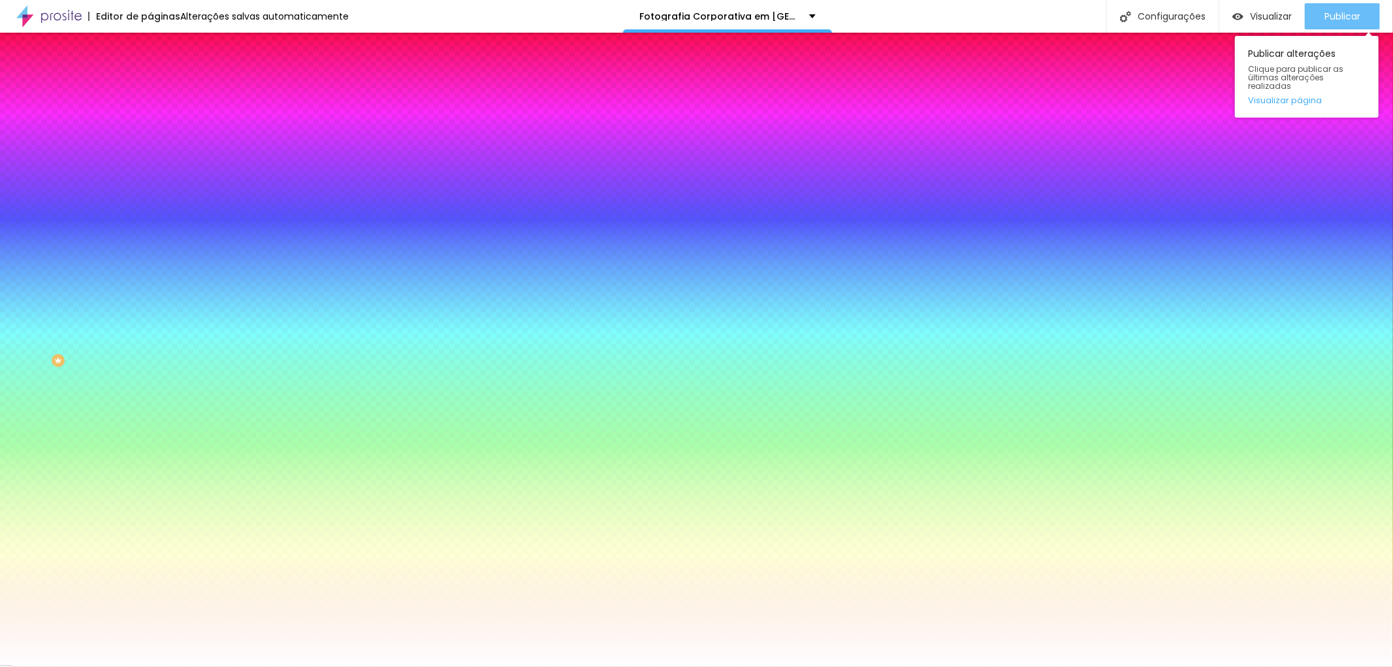
click at [1349, 11] on font "Publicar" at bounding box center [1342, 16] width 36 height 13
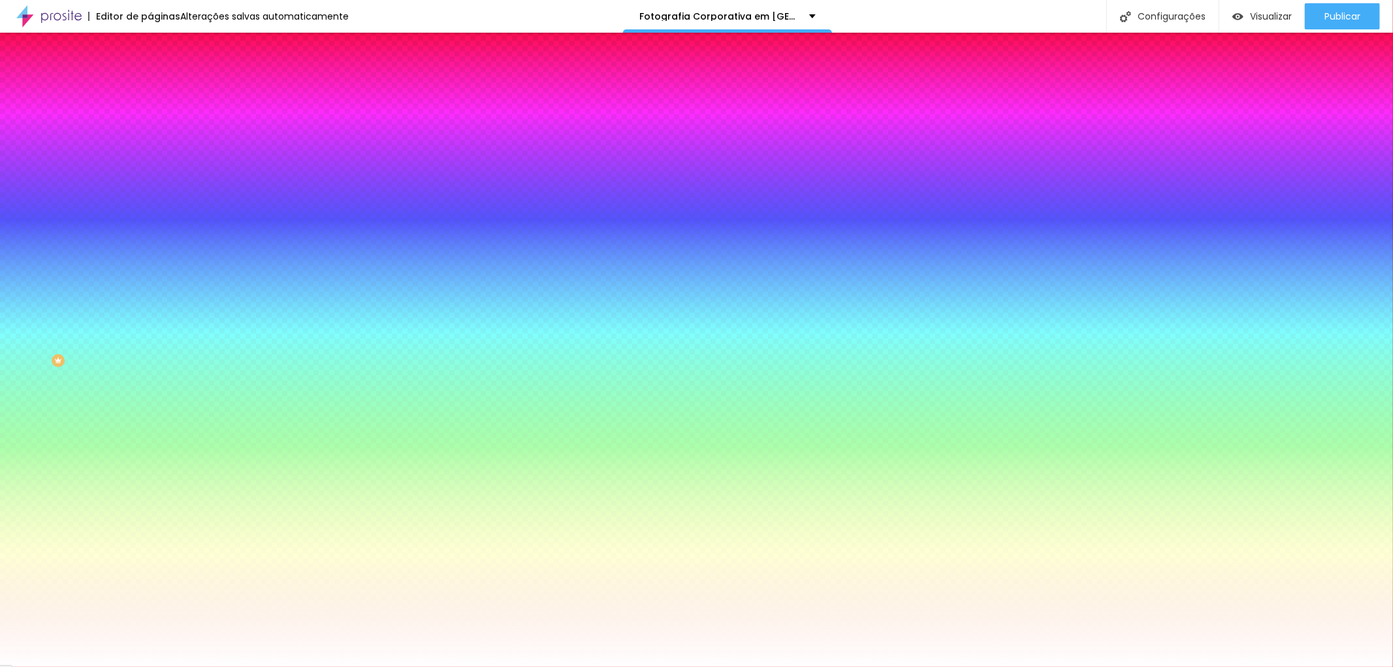
click at [162, 92] on font "Avançado" at bounding box center [183, 97] width 43 height 11
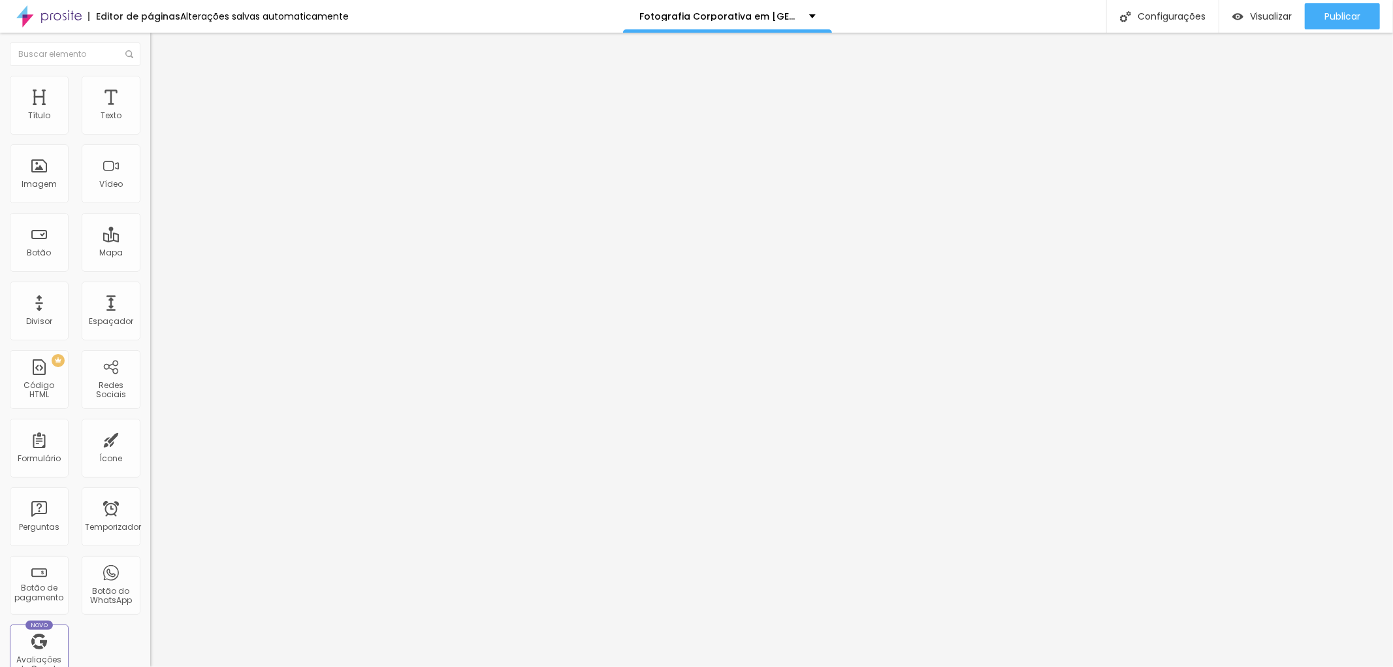
type input "25"
drag, startPoint x: 86, startPoint y: 127, endPoint x: 93, endPoint y: 127, distance: 7.8
type input "25"
click at [150, 253] on input "range" at bounding box center [192, 258] width 84 height 10
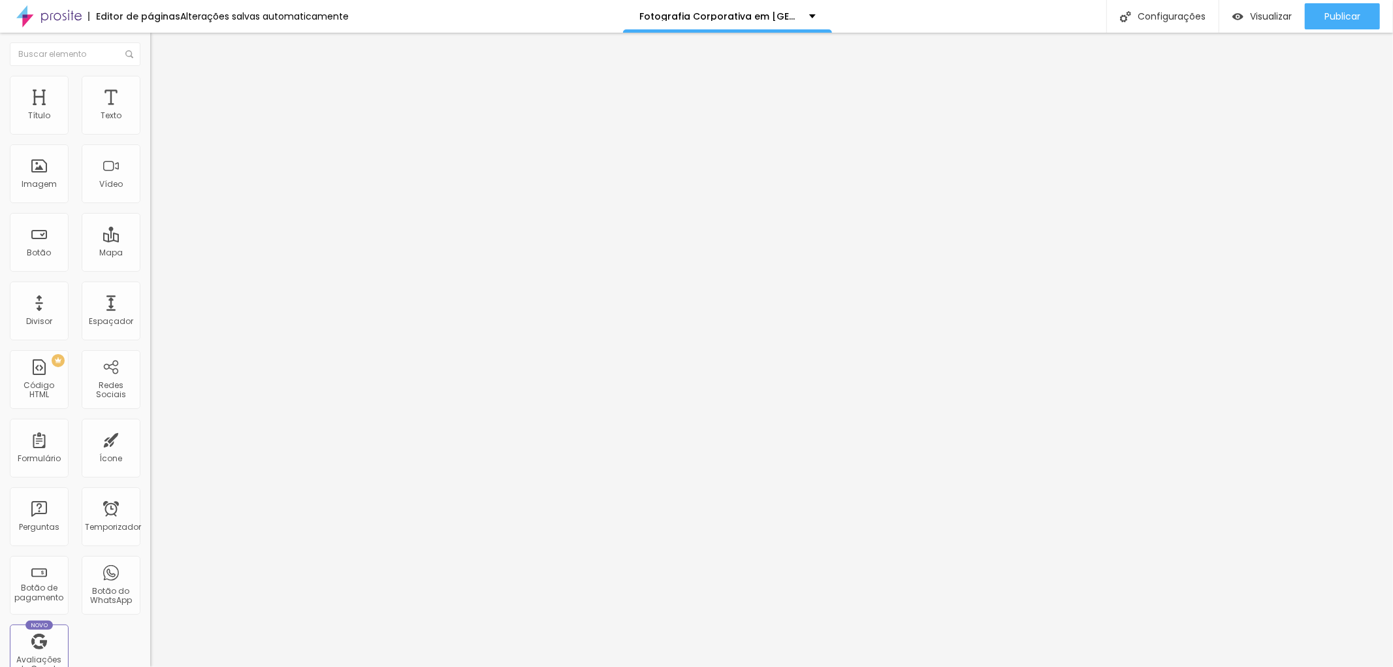
click at [150, 81] on img at bounding box center [156, 82] width 12 height 12
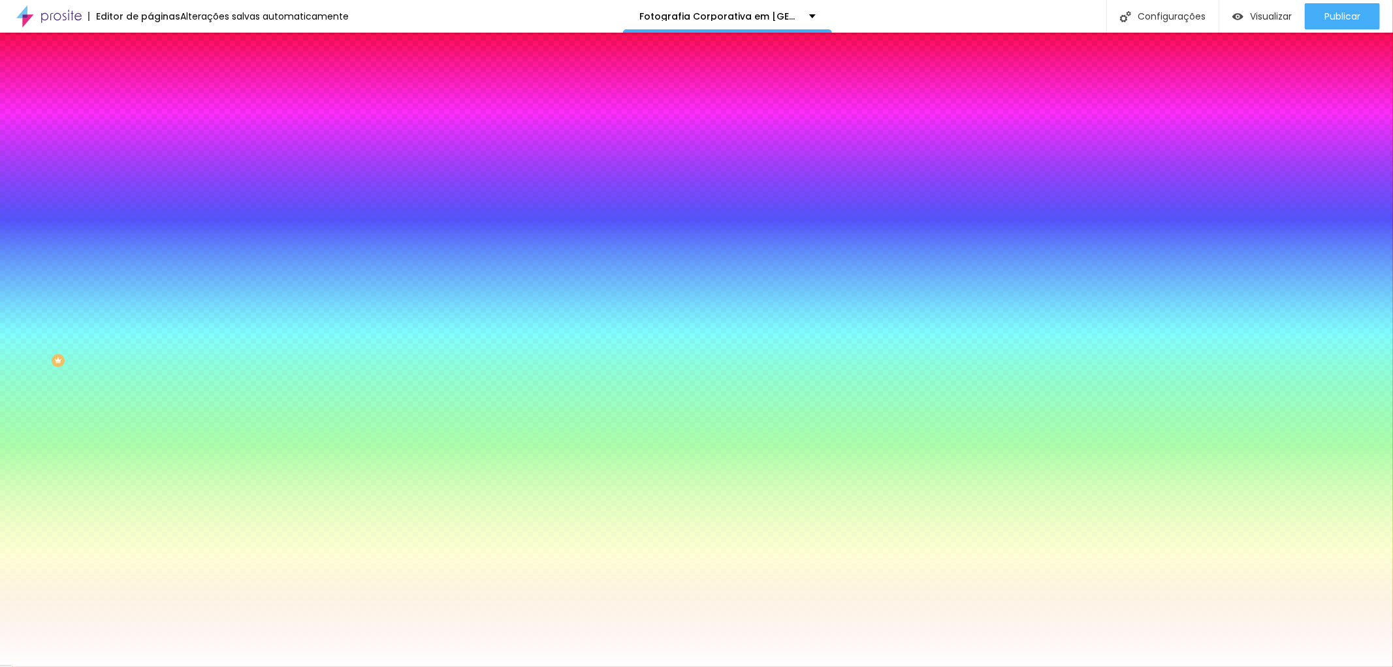
click at [162, 92] on font "Avançado" at bounding box center [183, 97] width 43 height 11
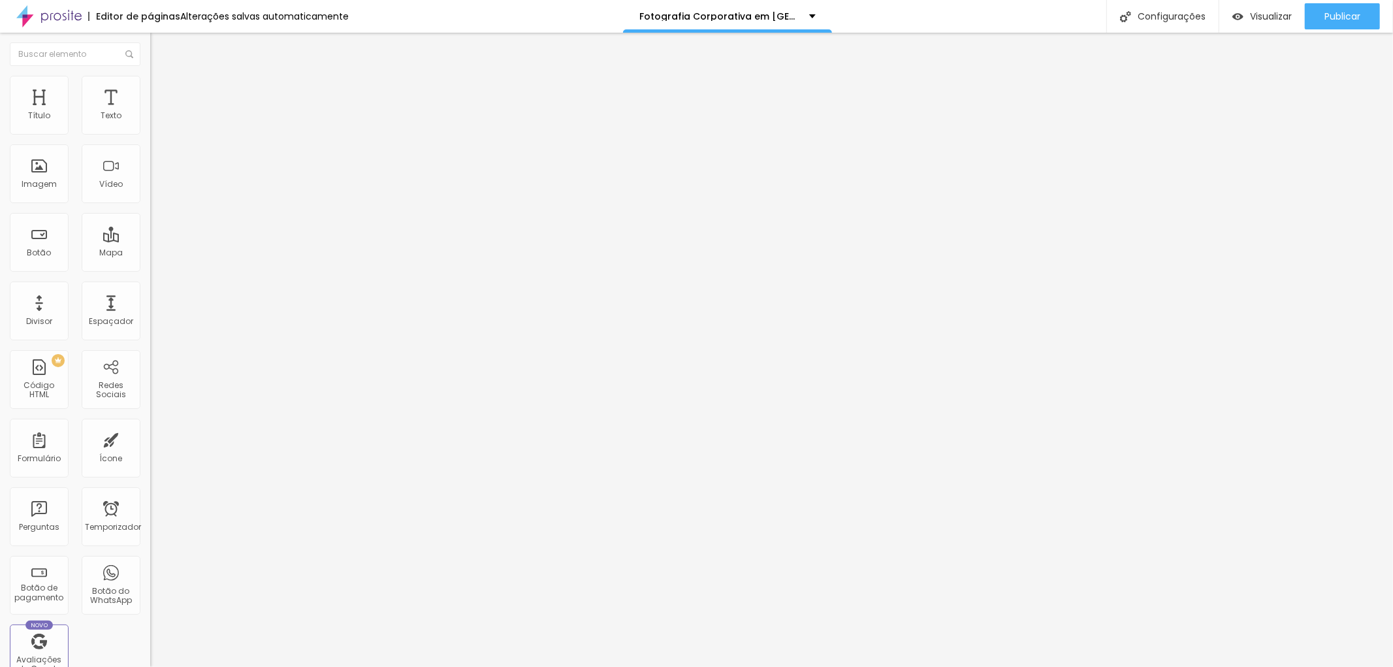
type input "40"
type input "52"
type input "58"
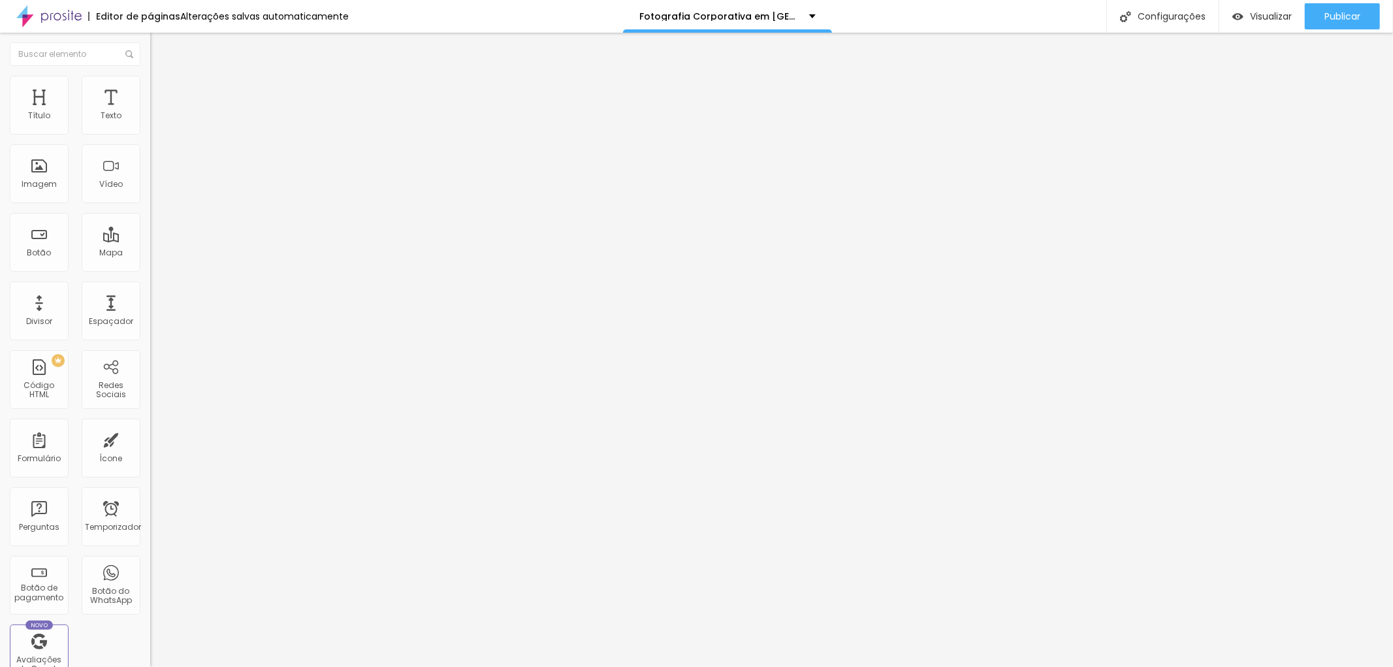
type input "58"
type input "81"
type input "105"
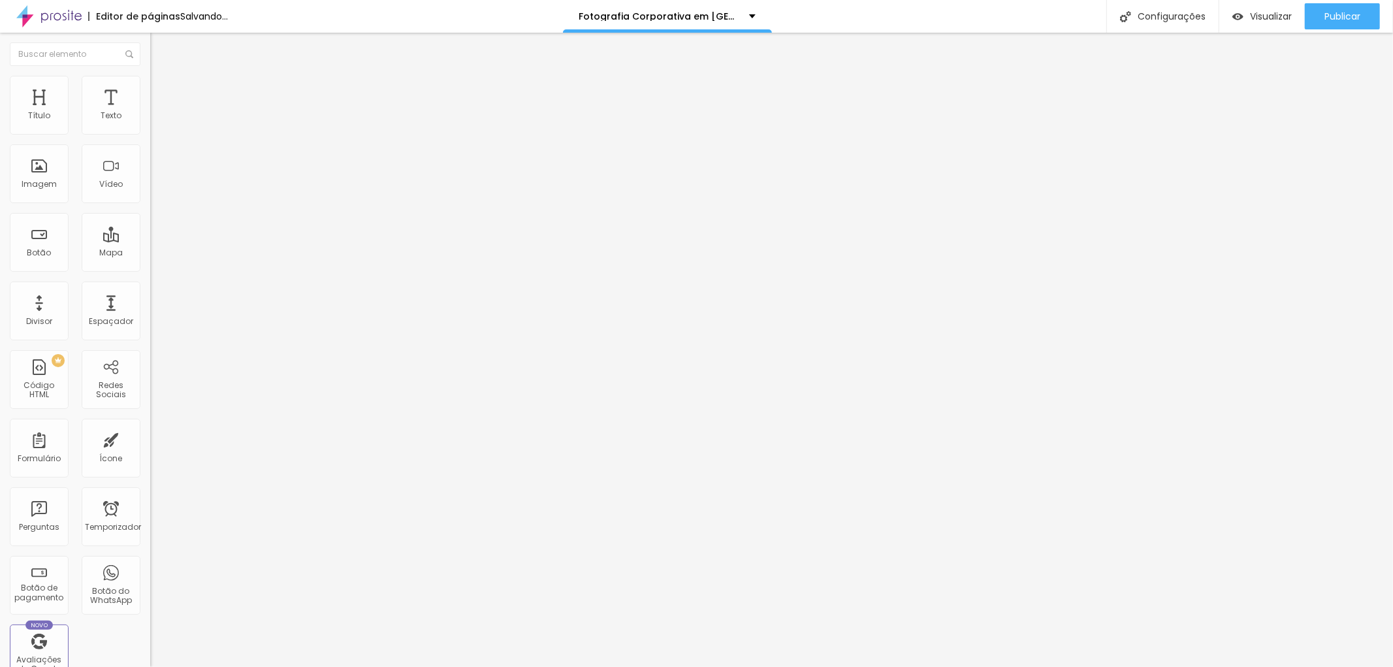
type input "192"
type input "198"
type input "204"
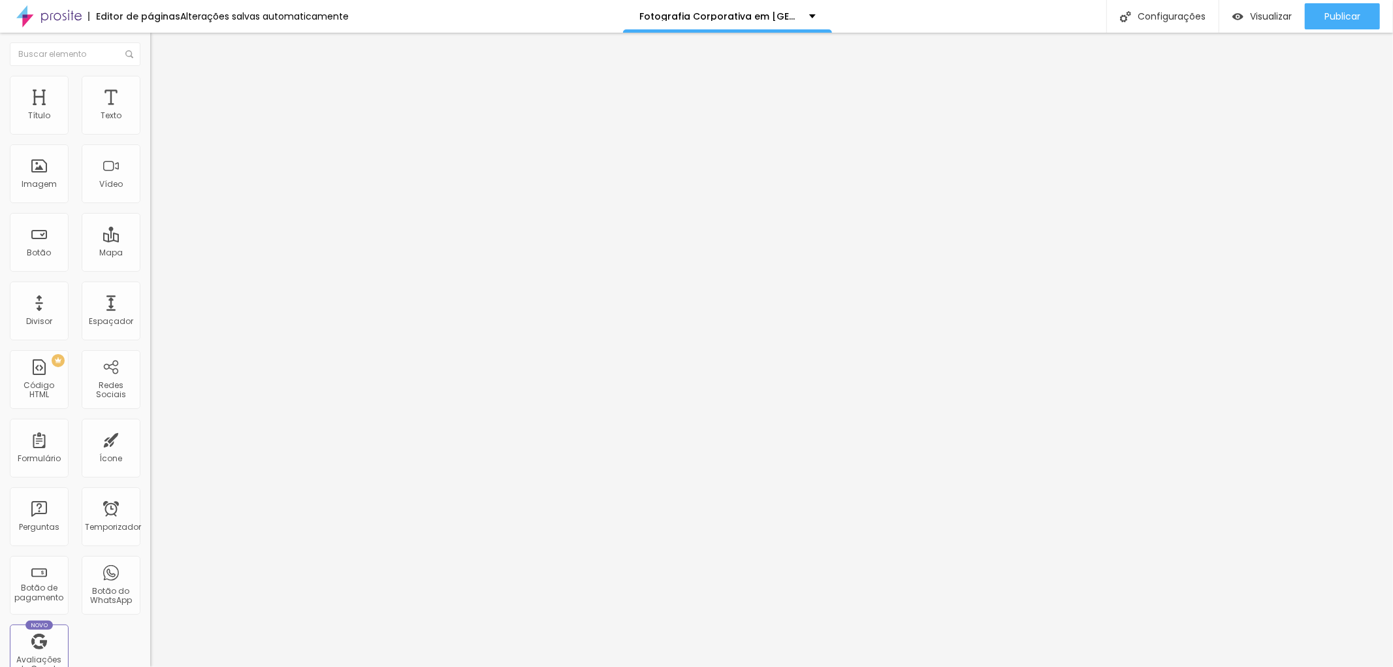
type input "204"
type input "239"
type input "245"
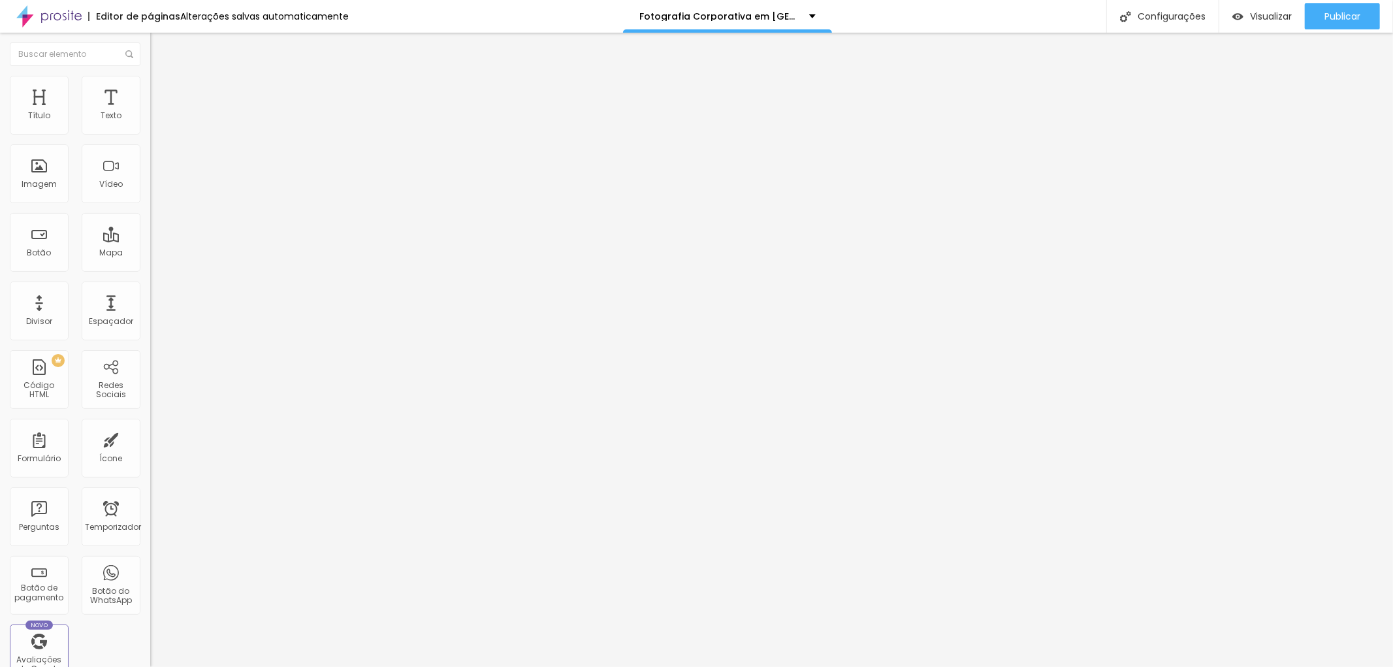
type input "251"
type input "257"
type input "263"
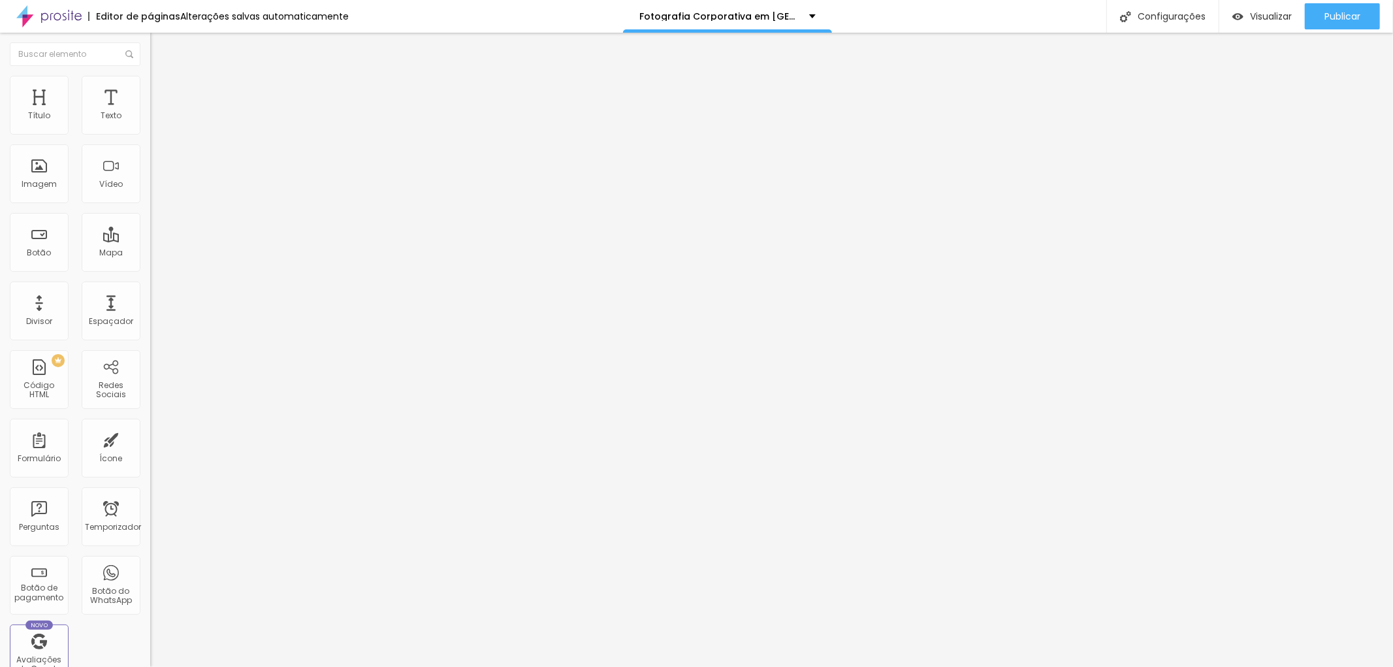
type input "263"
type input "257"
drag, startPoint x: 33, startPoint y: 155, endPoint x: 61, endPoint y: 174, distance: 33.9
type input "257"
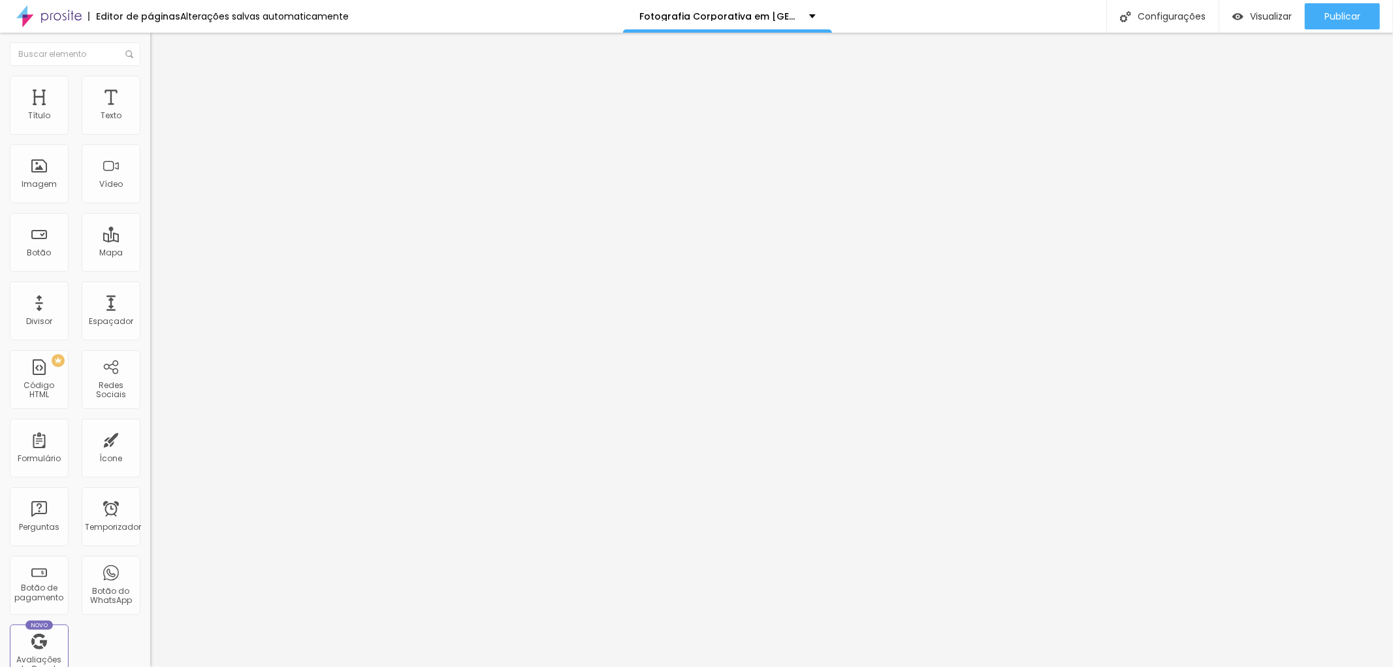
click at [150, 438] on input "range" at bounding box center [192, 443] width 84 height 10
click at [150, 86] on li "Estilo" at bounding box center [225, 82] width 150 height 13
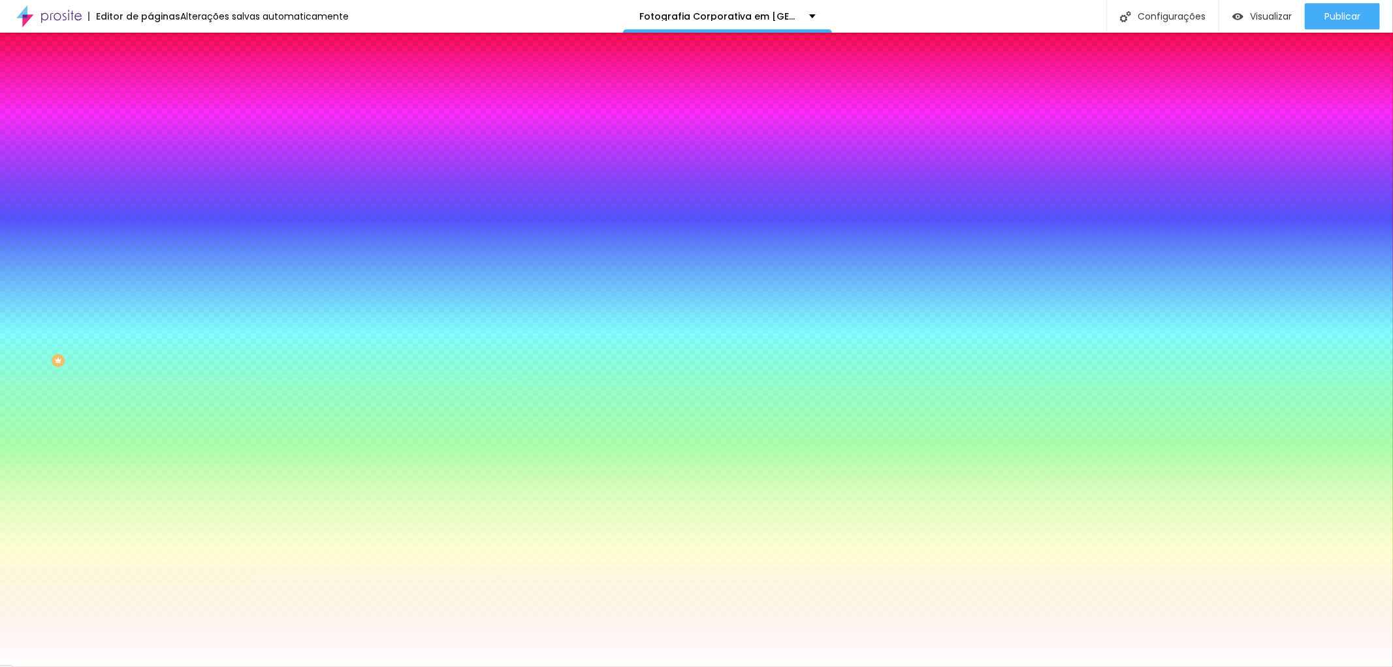
click at [158, 120] on font "Trocar imagem" at bounding box center [189, 114] width 63 height 11
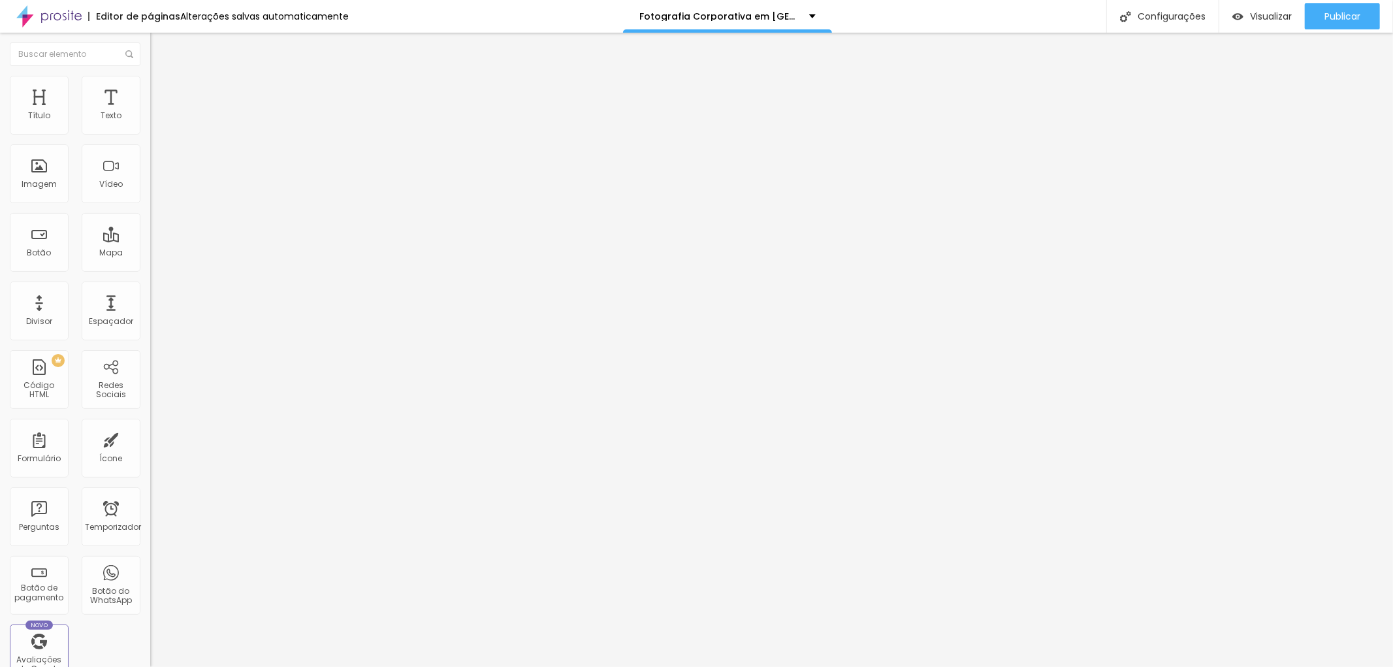
click at [155, 189] on icon "button" at bounding box center [159, 186] width 8 height 8
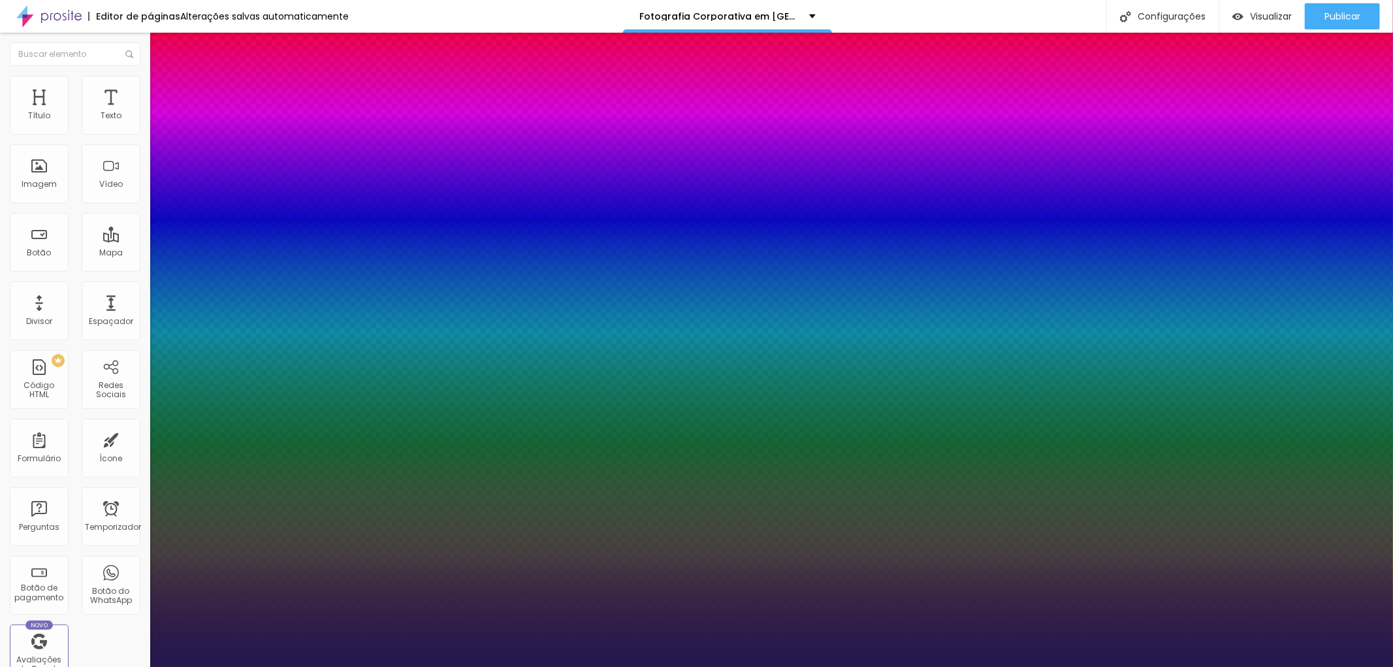
type input "1"
select select "Montserrat"
type input "1"
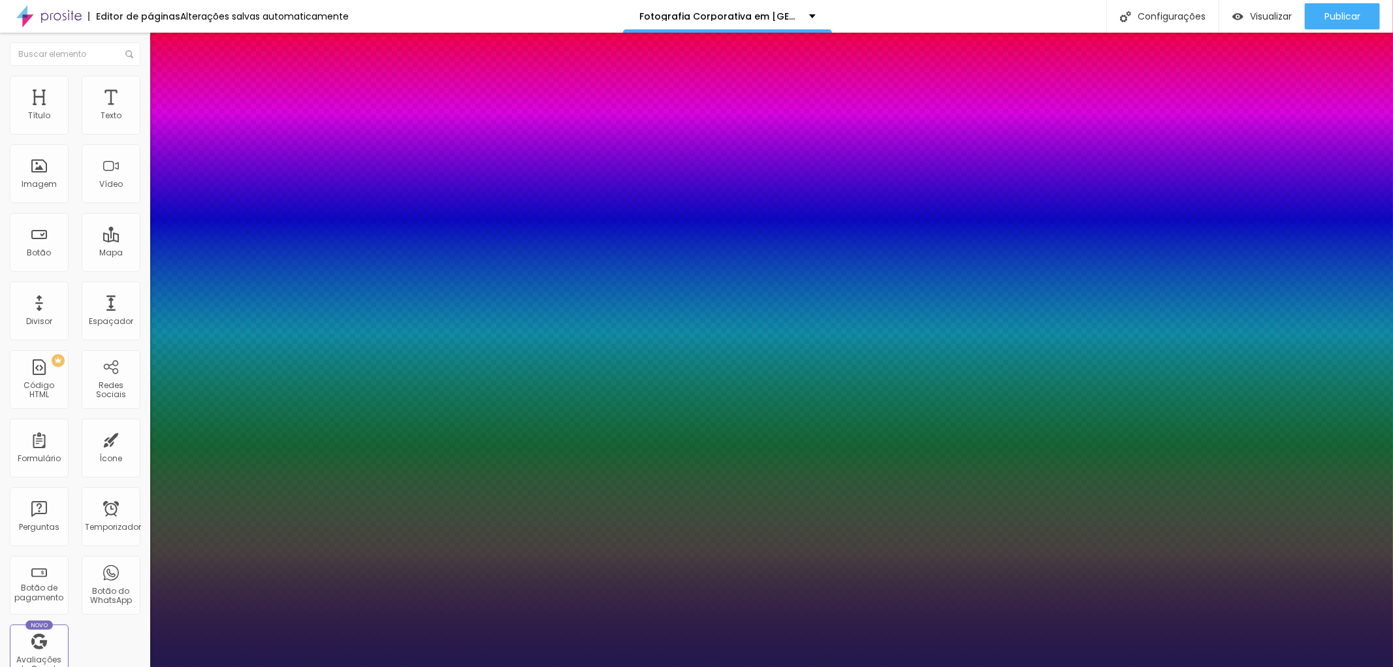
click at [521, 666] on div at bounding box center [696, 667] width 1393 height 0
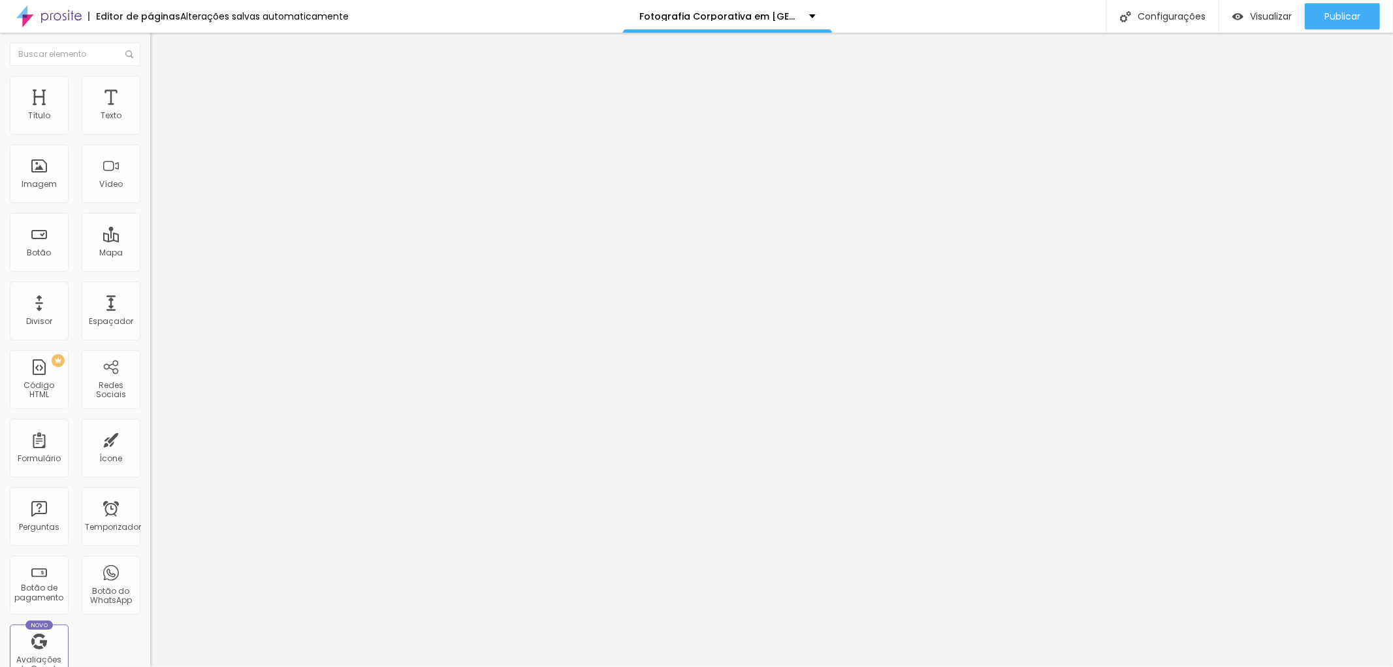
click at [157, 188] on icon "button" at bounding box center [159, 185] width 5 height 5
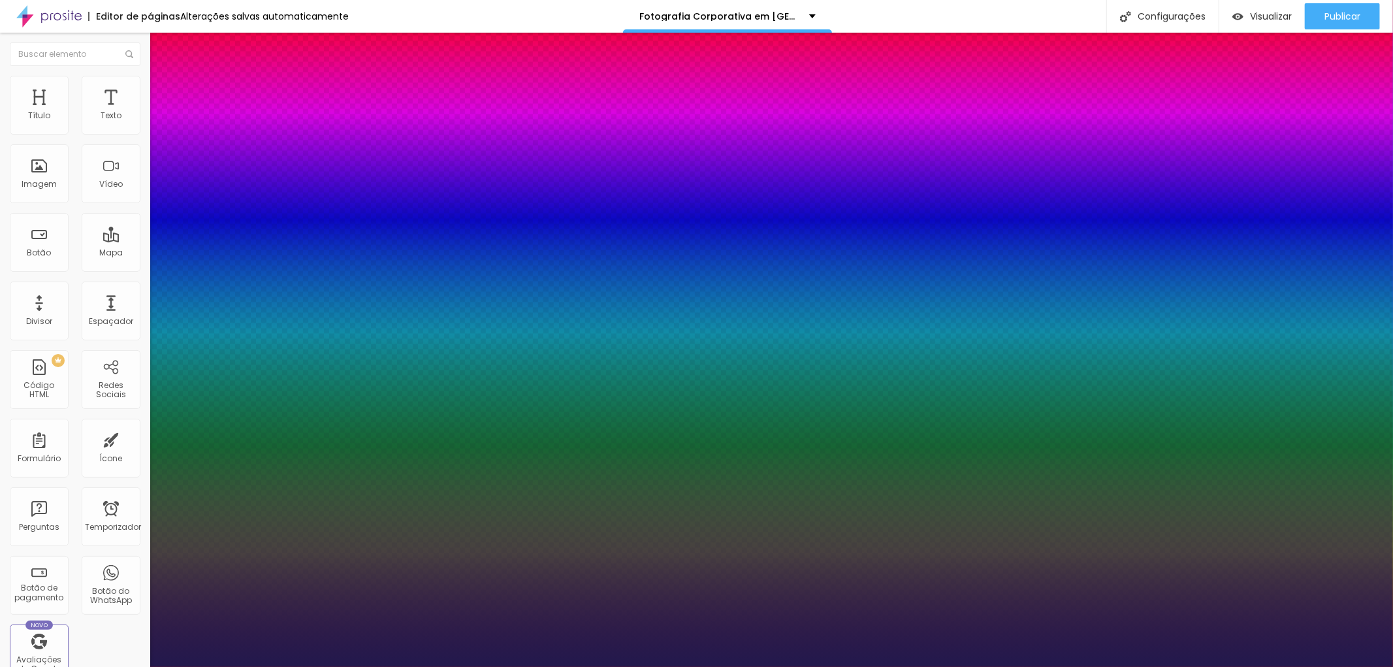
type input "1"
select select "Merienda-Bold"
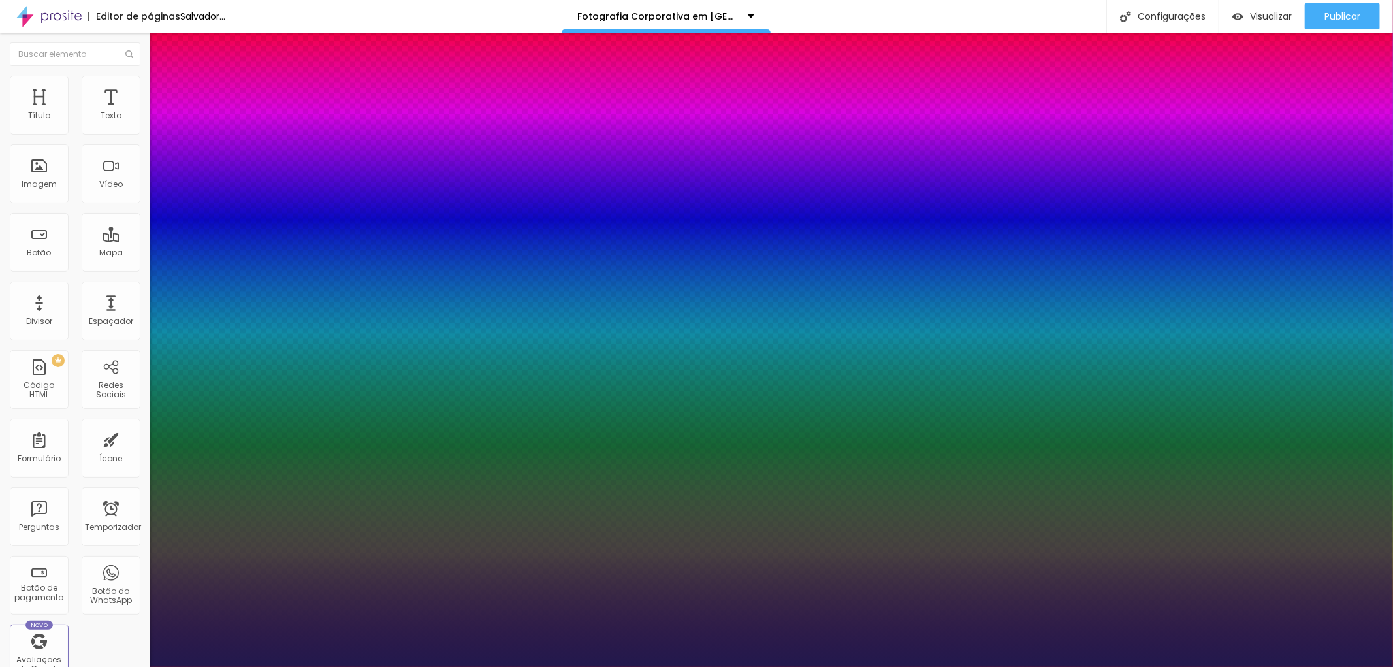
type input "1"
select select "Montserrat"
click at [822, 666] on div at bounding box center [696, 667] width 1393 height 0
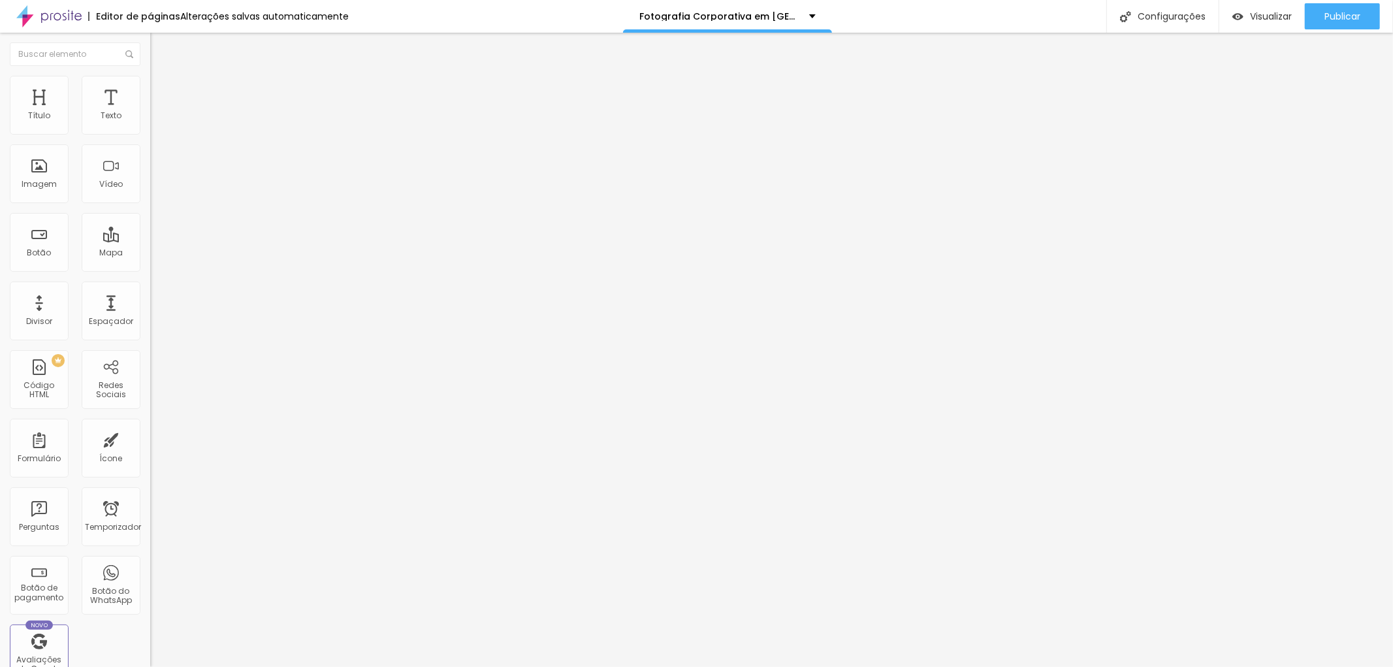
click at [155, 189] on icon "button" at bounding box center [159, 186] width 8 height 8
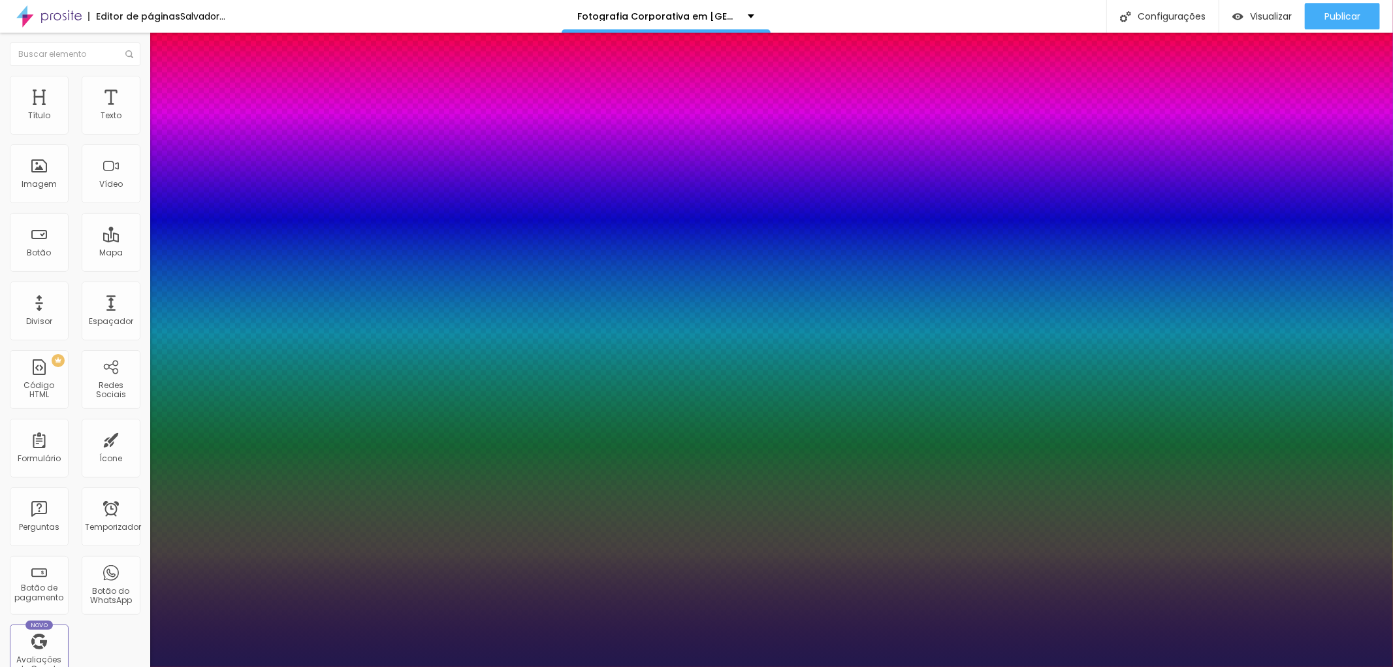
drag, startPoint x: 174, startPoint y: 370, endPoint x: 198, endPoint y: 374, distance: 23.7
click at [1345, 666] on div at bounding box center [696, 667] width 1393 height 0
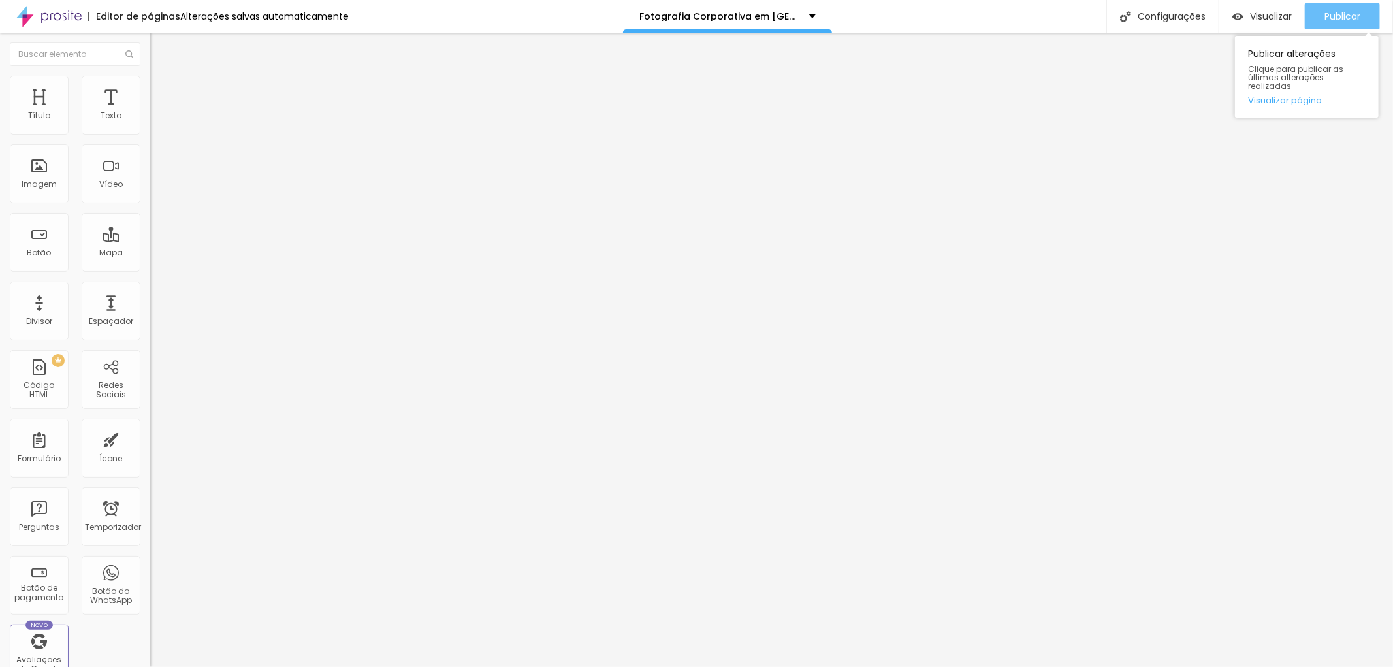
click at [1344, 18] on font "Publicar" at bounding box center [1342, 16] width 36 height 13
click at [150, 193] on button "button" at bounding box center [159, 187] width 18 height 14
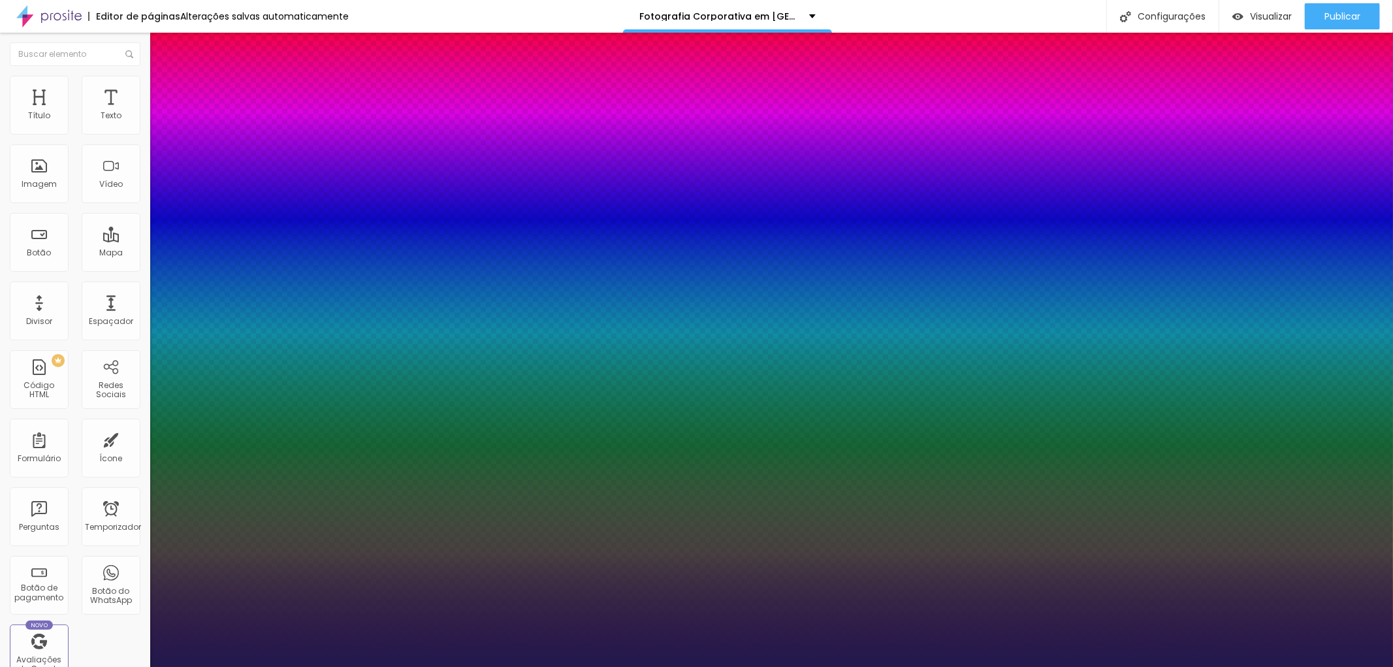
click at [645, 666] on div at bounding box center [696, 667] width 1393 height 0
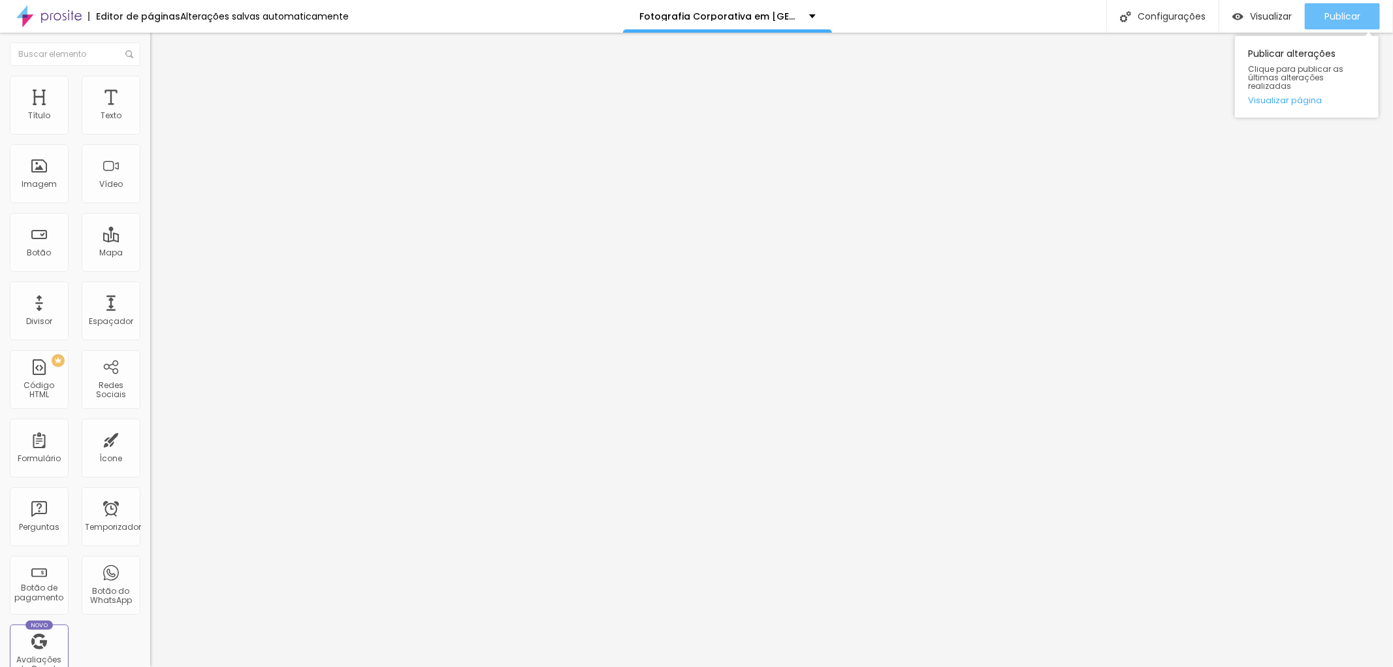
click at [1334, 17] on font "Publicar" at bounding box center [1342, 16] width 36 height 13
click at [155, 189] on icon "button" at bounding box center [159, 186] width 8 height 8
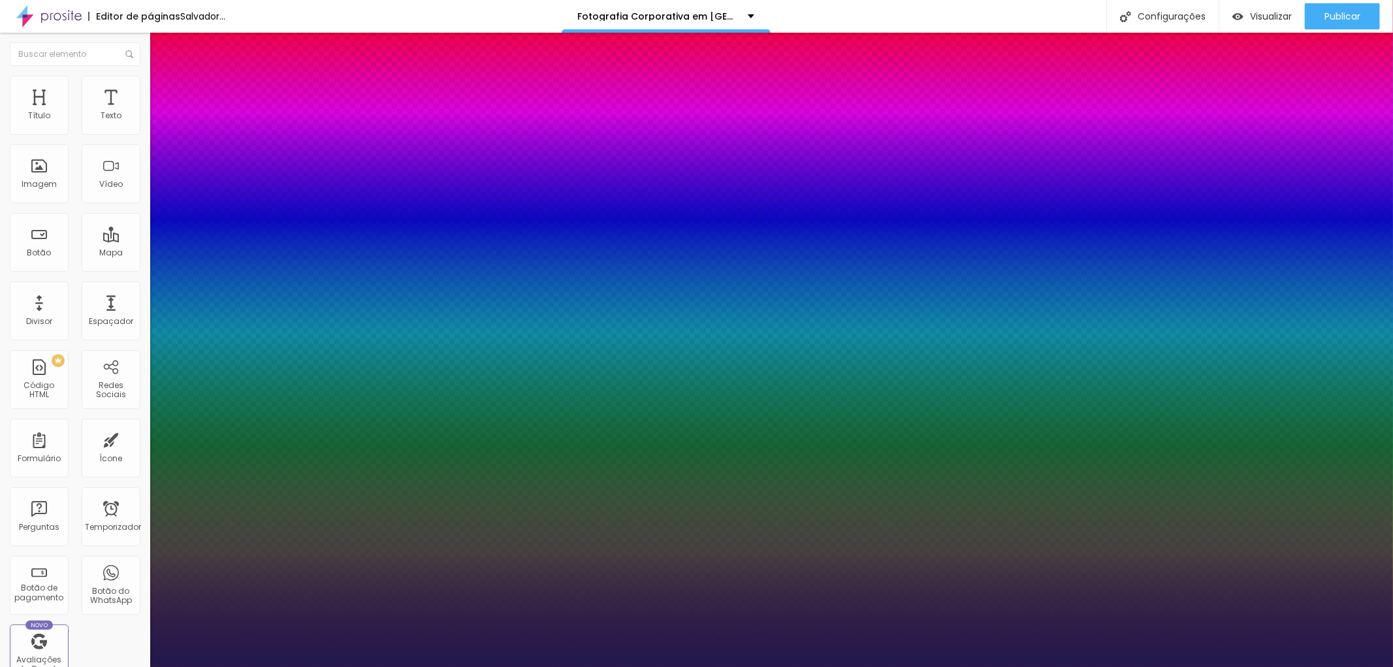
click at [762, 666] on div at bounding box center [696, 667] width 1393 height 0
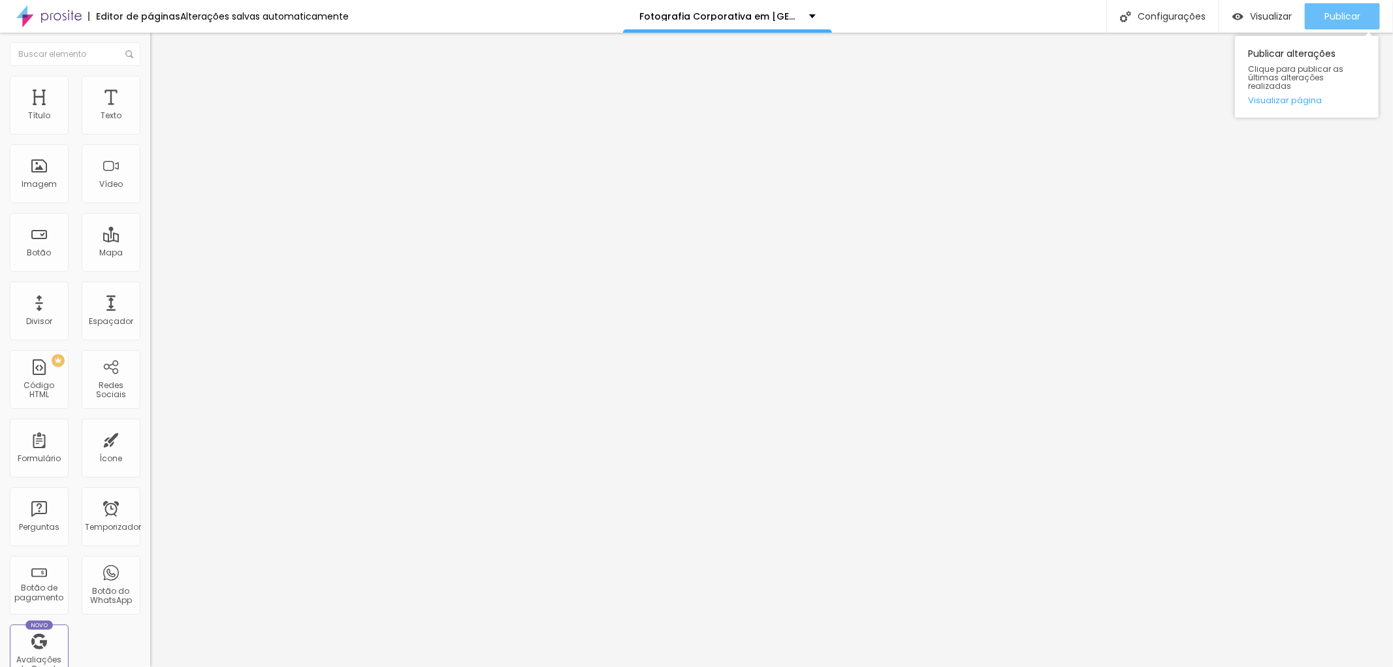
click at [1346, 27] on div "Publicar" at bounding box center [1342, 16] width 36 height 26
click at [162, 89] on font "Avançado" at bounding box center [183, 84] width 43 height 11
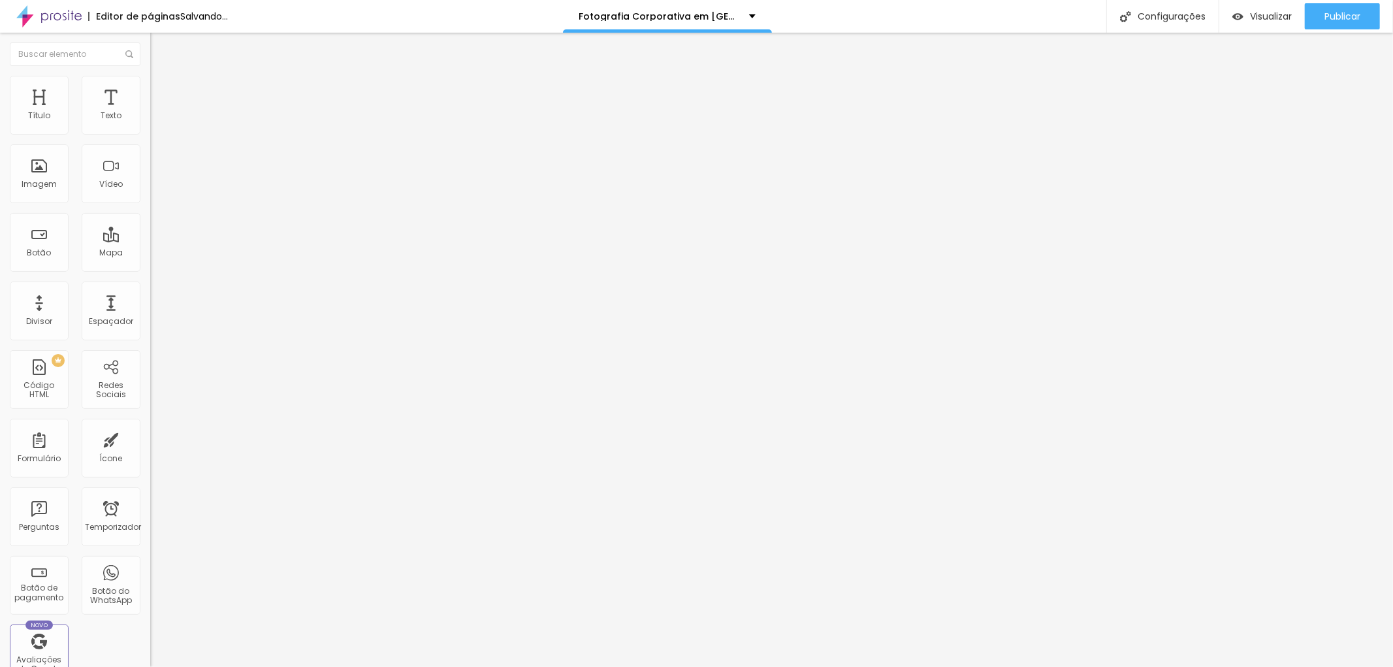
drag, startPoint x: 37, startPoint y: 152, endPoint x: 23, endPoint y: 138, distance: 19.4
click at [150, 425] on input "range" at bounding box center [192, 430] width 84 height 10
drag, startPoint x: 37, startPoint y: 131, endPoint x: 23, endPoint y: 118, distance: 19.0
click at [150, 240] on input "range" at bounding box center [192, 245] width 84 height 10
click at [162, 77] on font "Estilo" at bounding box center [172, 71] width 20 height 11
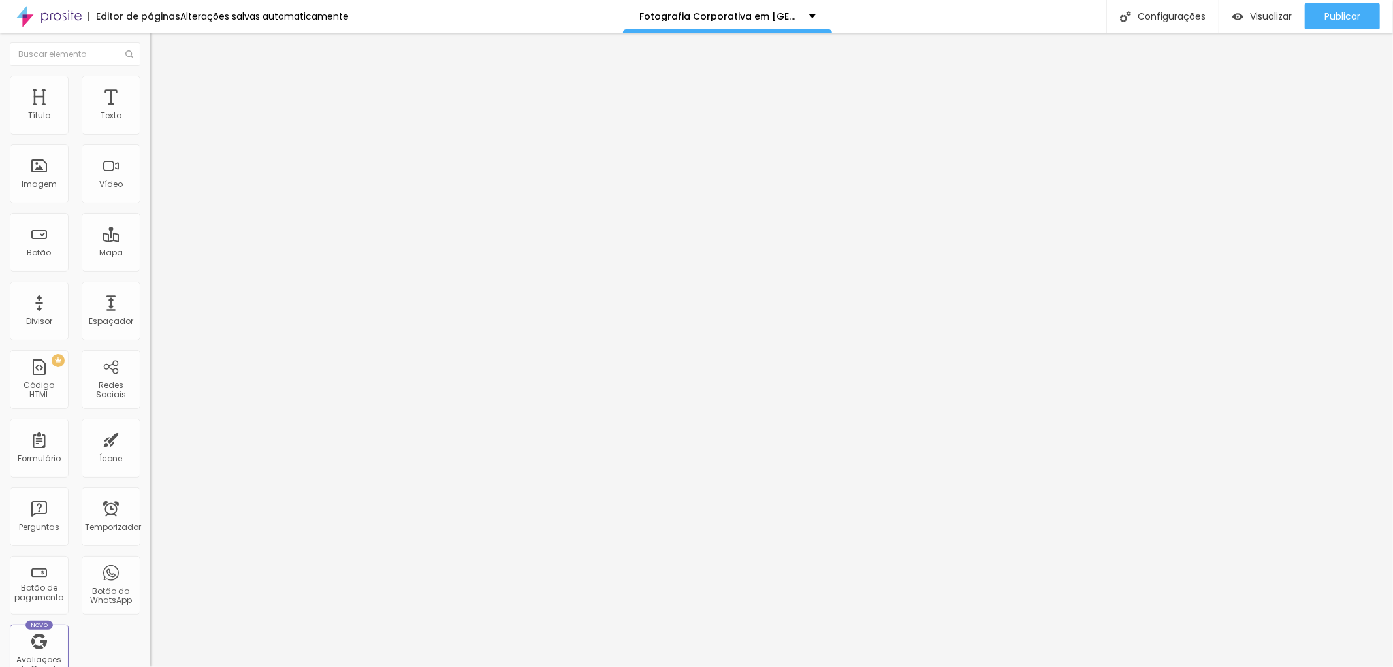
click at [155, 189] on icon "button" at bounding box center [159, 186] width 8 height 8
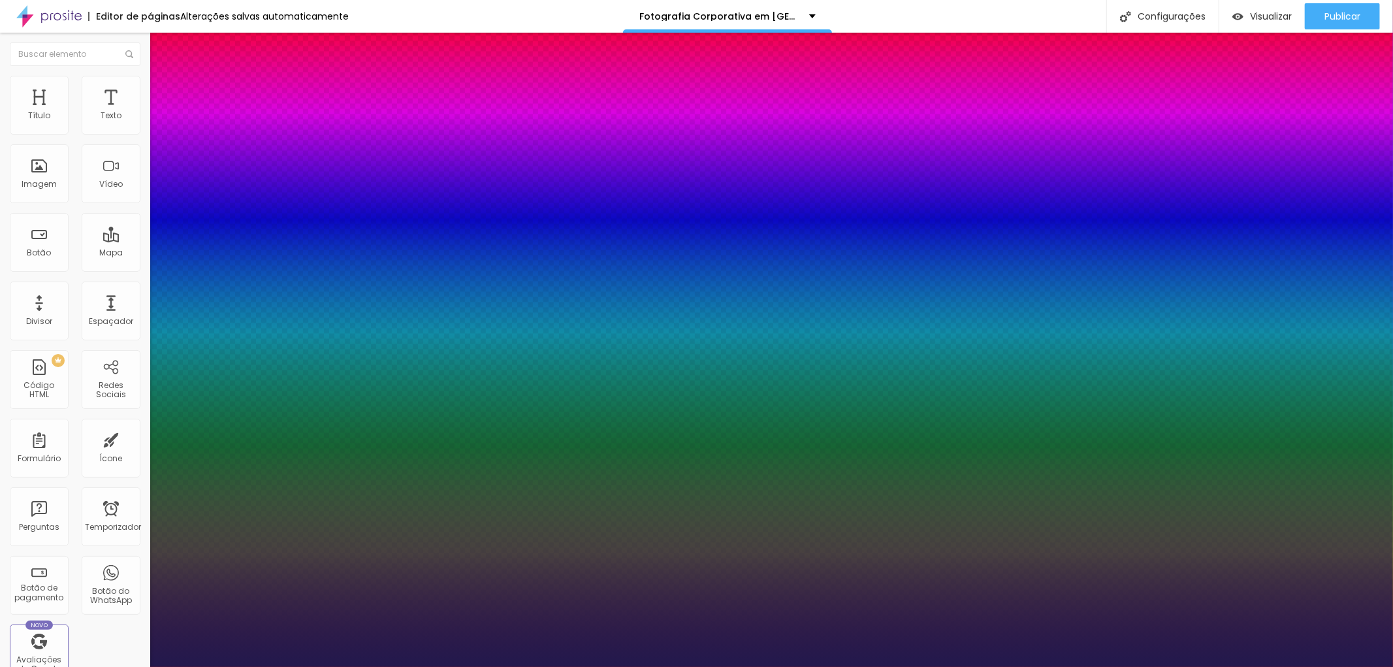
drag, startPoint x: 172, startPoint y: 399, endPoint x: 199, endPoint y: 400, distance: 26.2
drag, startPoint x: 219, startPoint y: 462, endPoint x: 214, endPoint y: 458, distance: 6.7
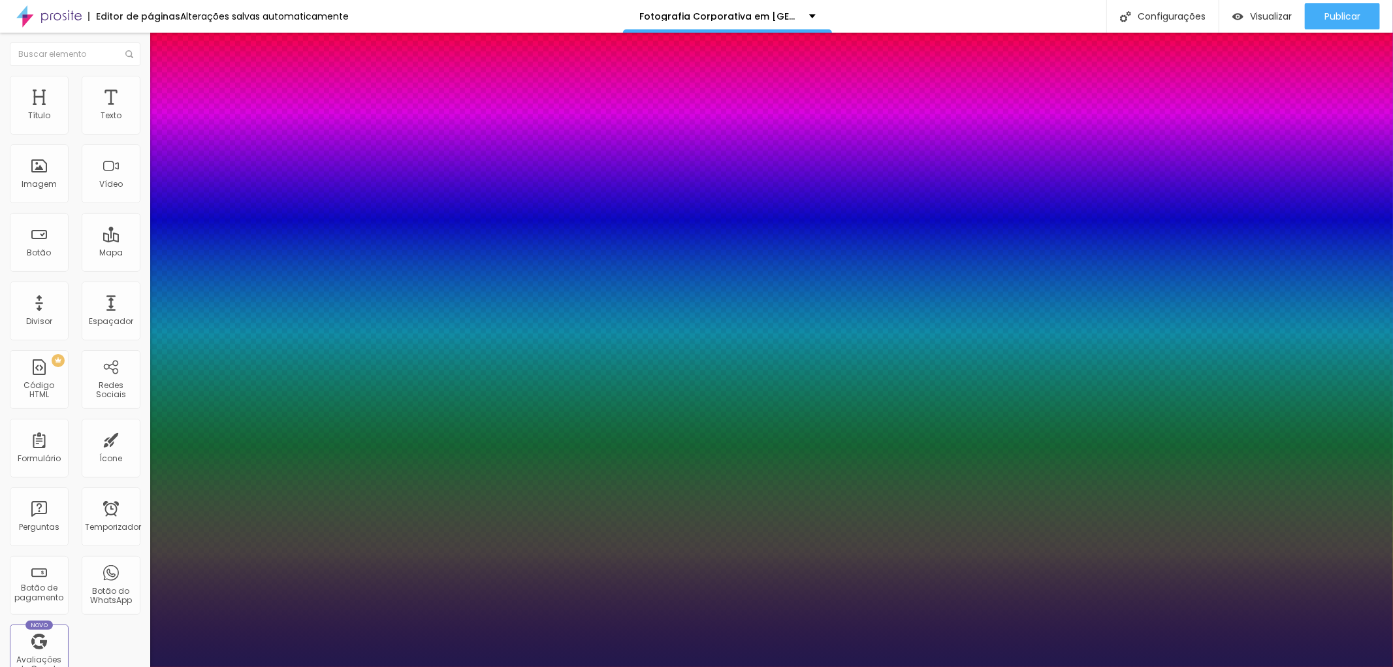
click at [1339, 666] on div at bounding box center [696, 667] width 1393 height 0
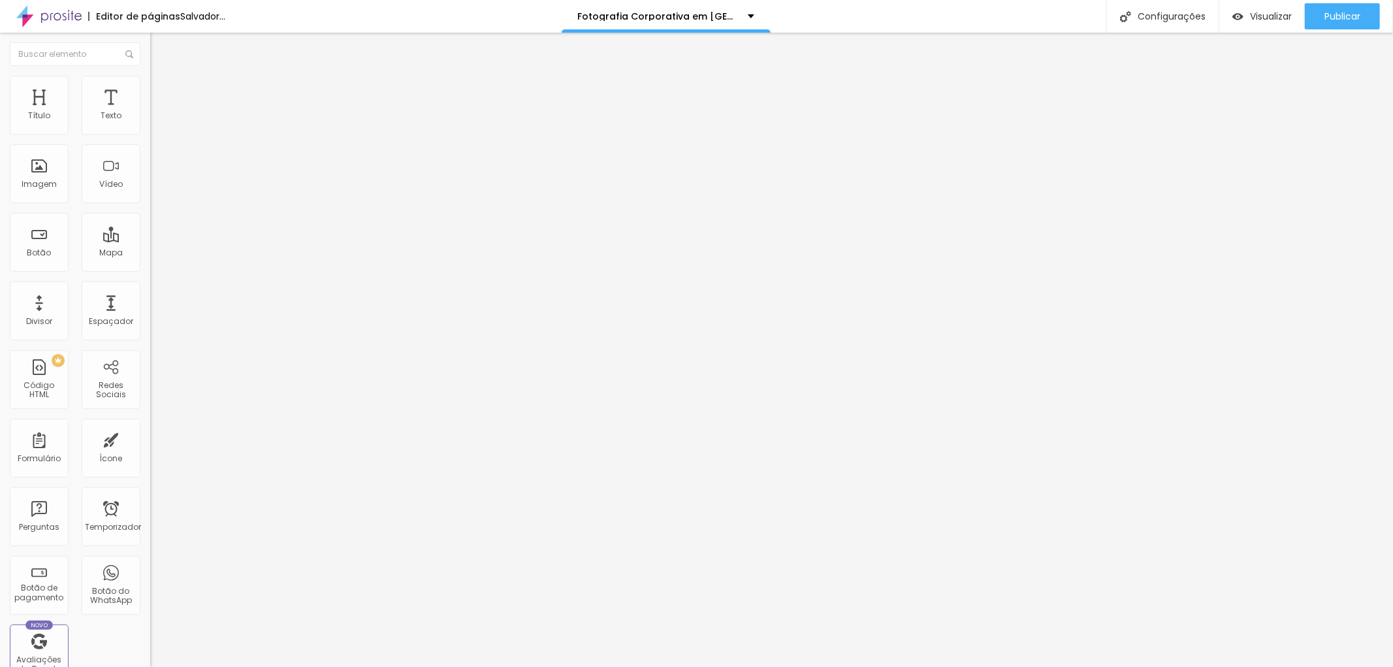
click at [1339, 13] on font "Publicar" at bounding box center [1342, 16] width 36 height 13
click at [155, 189] on icon "button" at bounding box center [159, 186] width 8 height 8
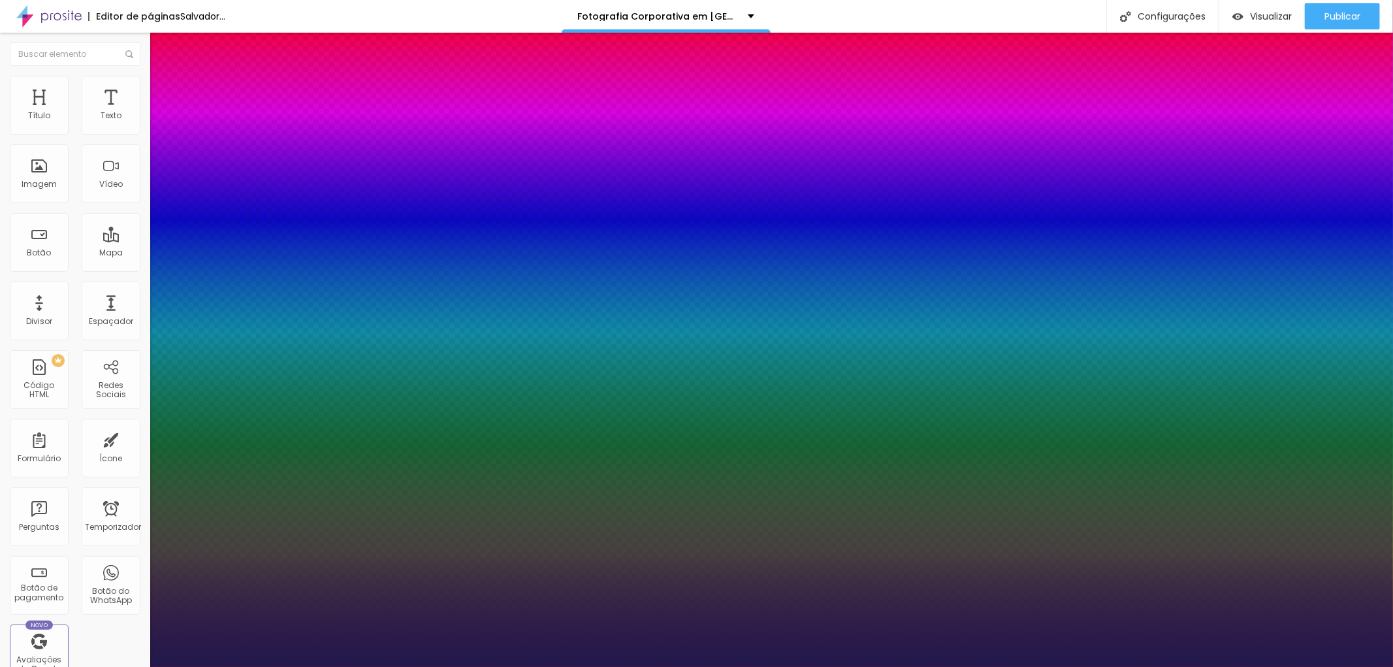
drag, startPoint x: 178, startPoint y: 369, endPoint x: 204, endPoint y: 373, distance: 26.4
click at [545, 666] on div at bounding box center [696, 667] width 1393 height 0
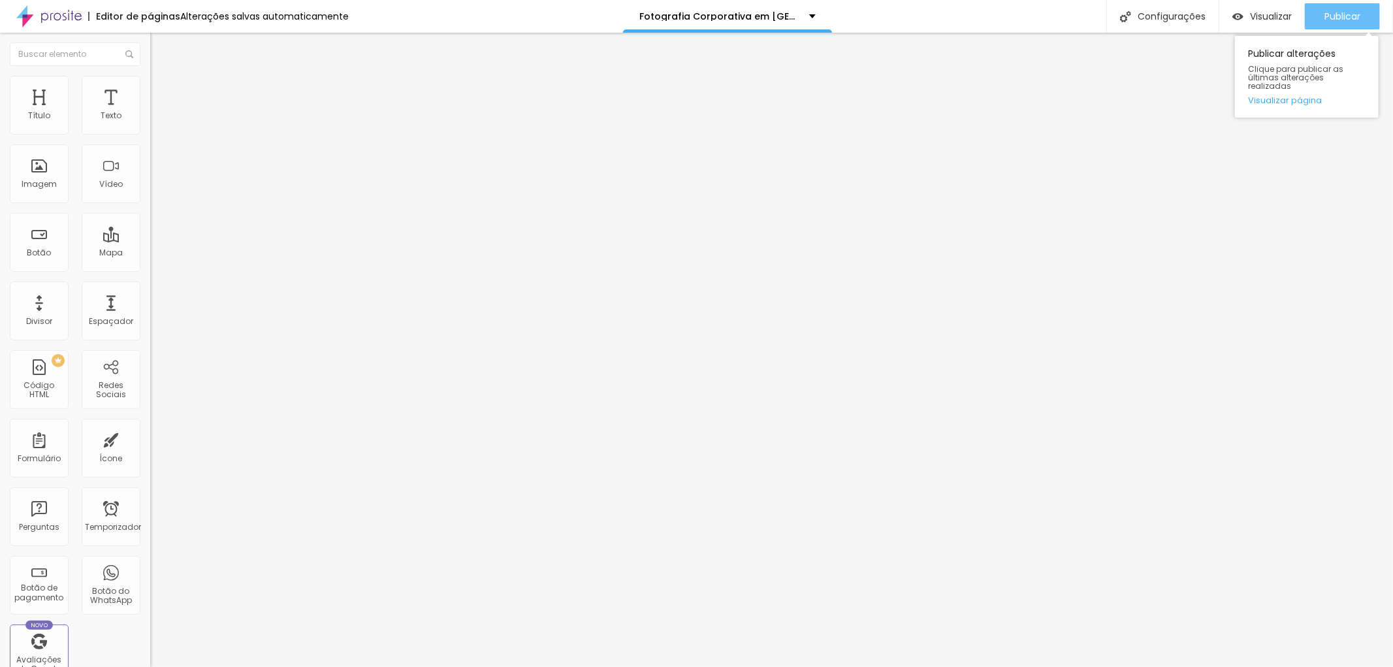
click at [1354, 10] on font "Publicar" at bounding box center [1342, 16] width 36 height 13
click at [1329, 16] on font "Publicar" at bounding box center [1342, 16] width 36 height 13
click at [155, 189] on icon "button" at bounding box center [159, 186] width 8 height 8
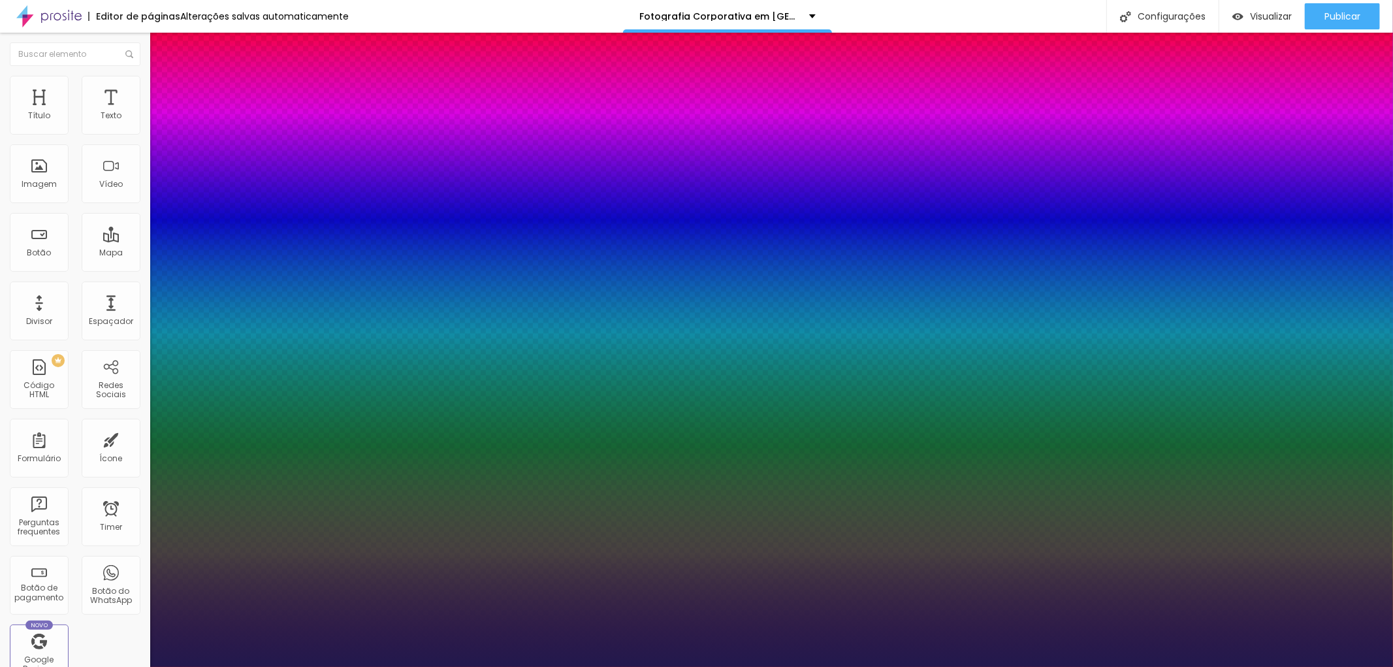
type input "1"
type input "43"
type input "1"
type input "47"
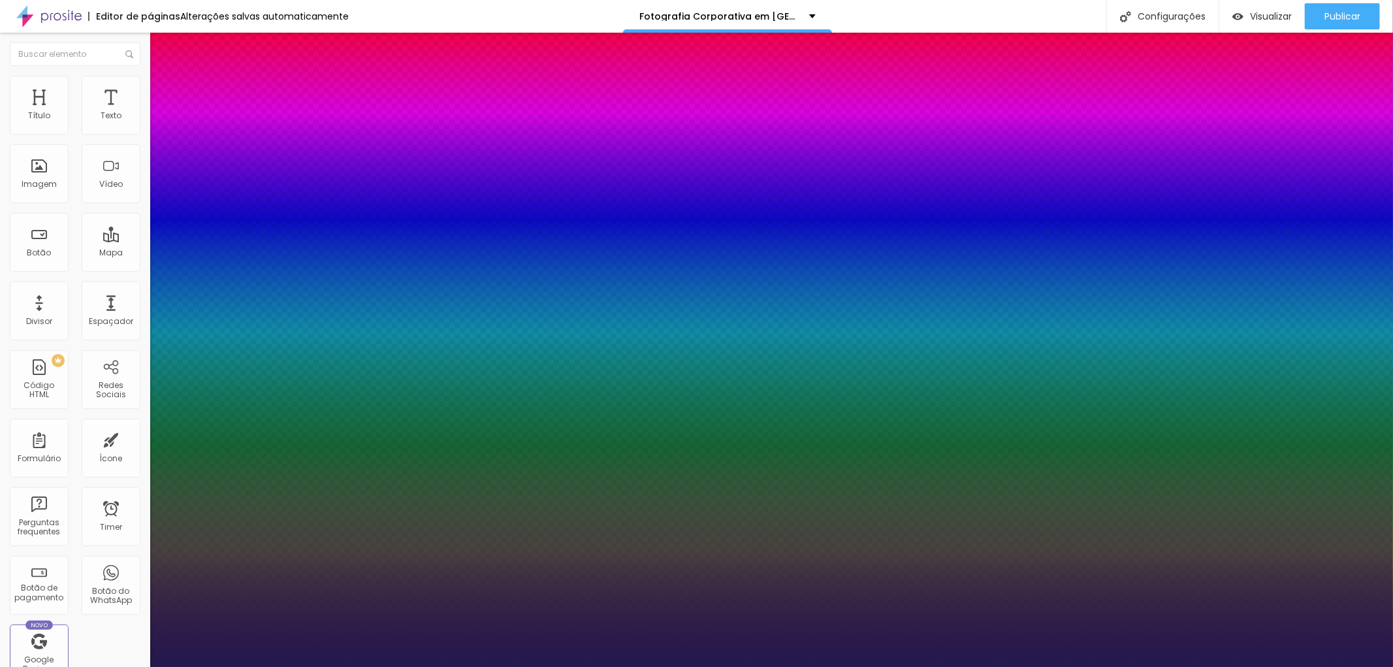
type input "47"
type input "1"
type input "48"
type input "1"
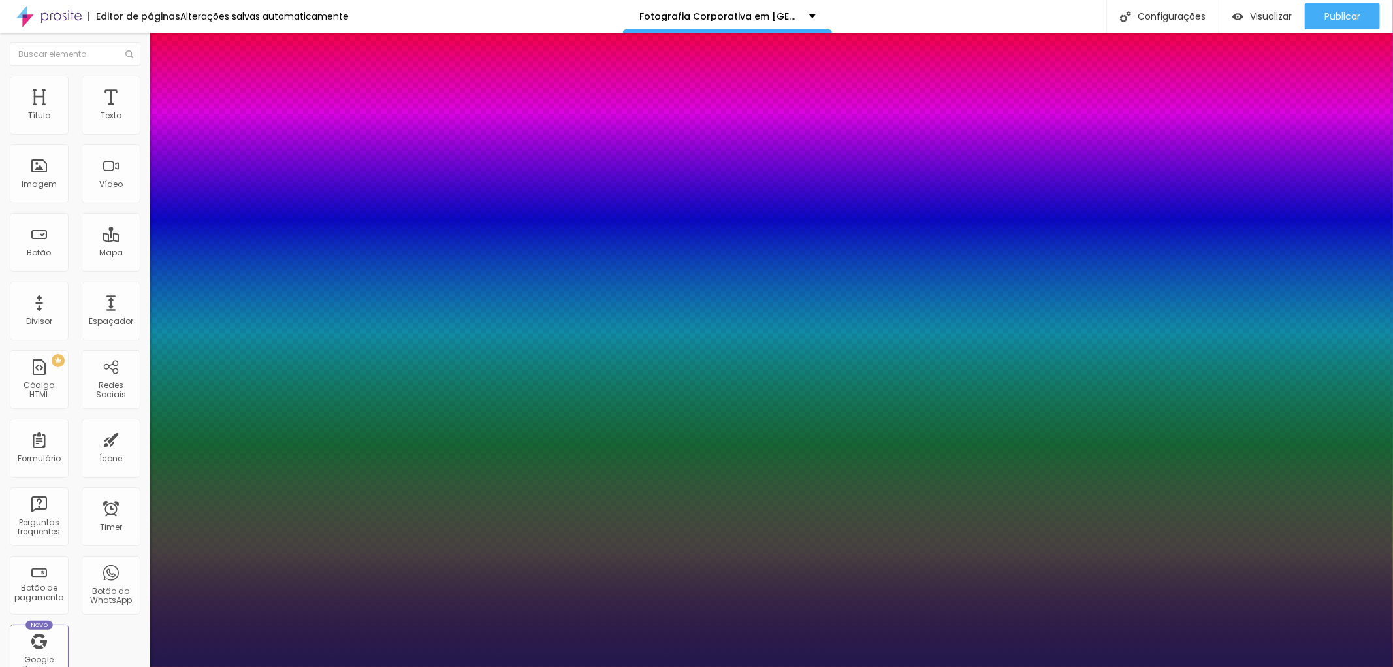
type input "49"
type input "1"
type input "47"
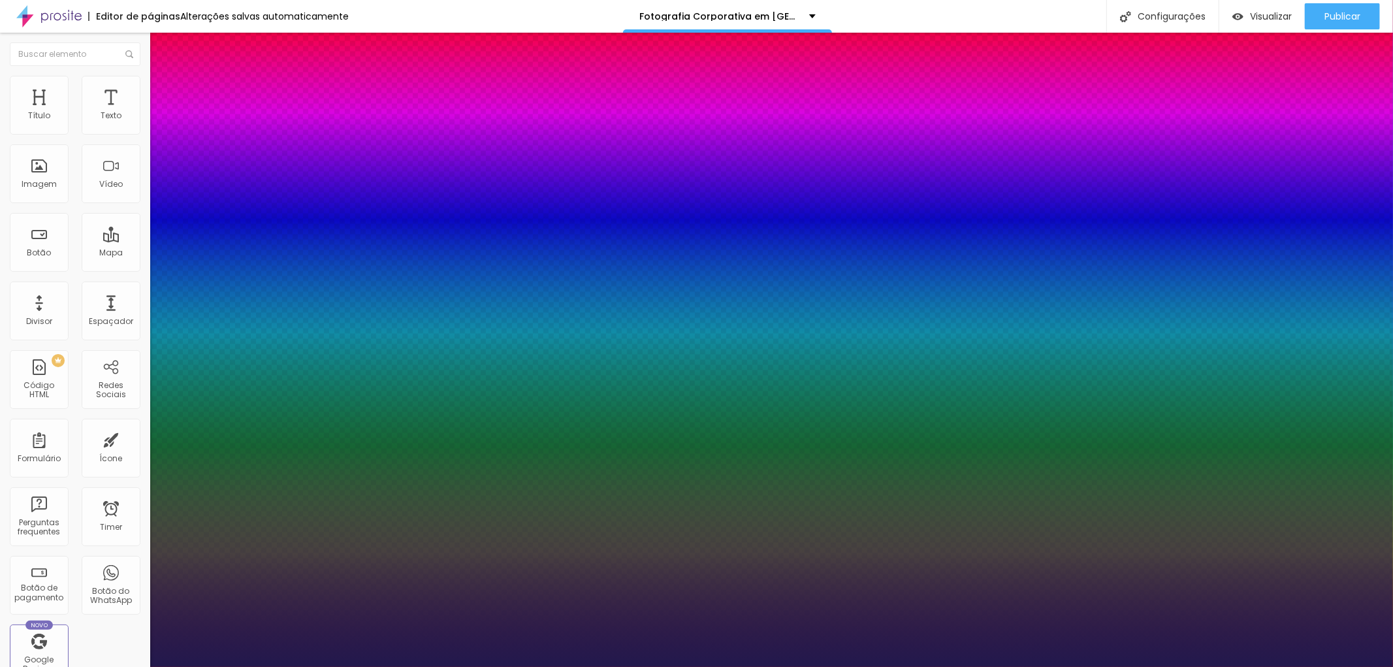
type input "1"
type input "44"
type input "1"
type input "42"
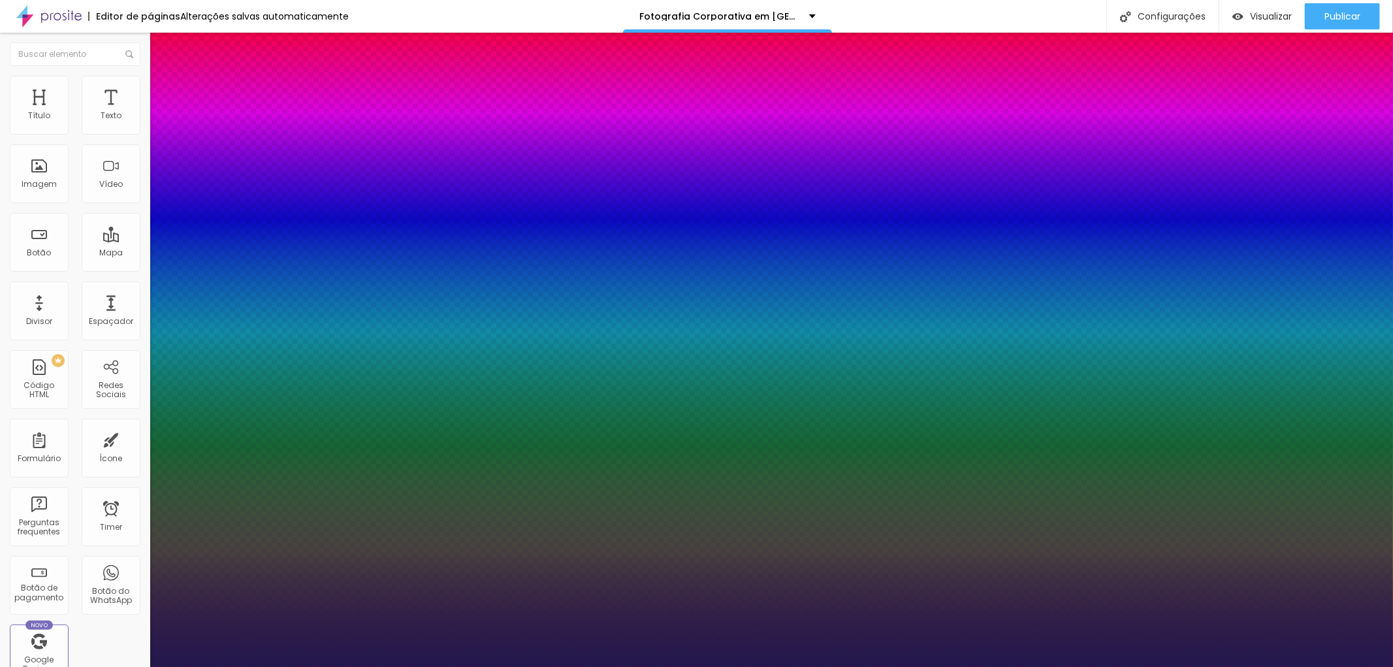
type input "42"
type input "1"
type input "41"
type input "1"
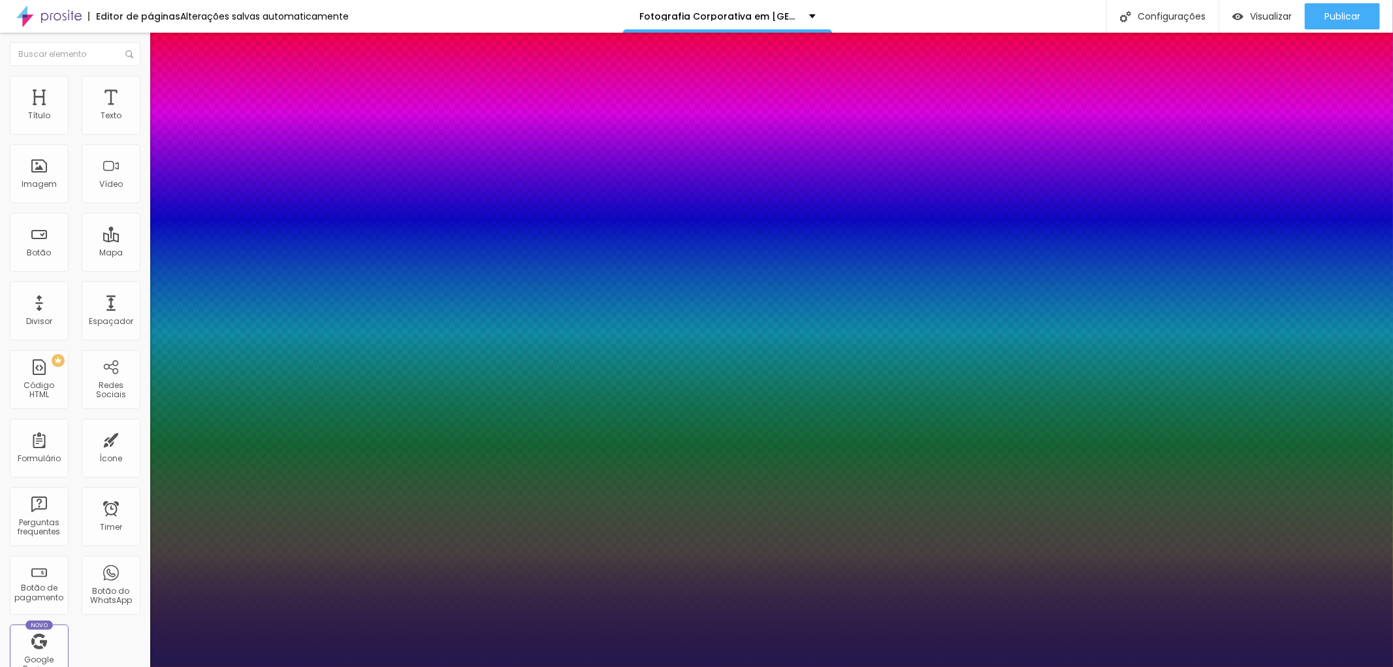
type input "39"
type input "1"
type input "39"
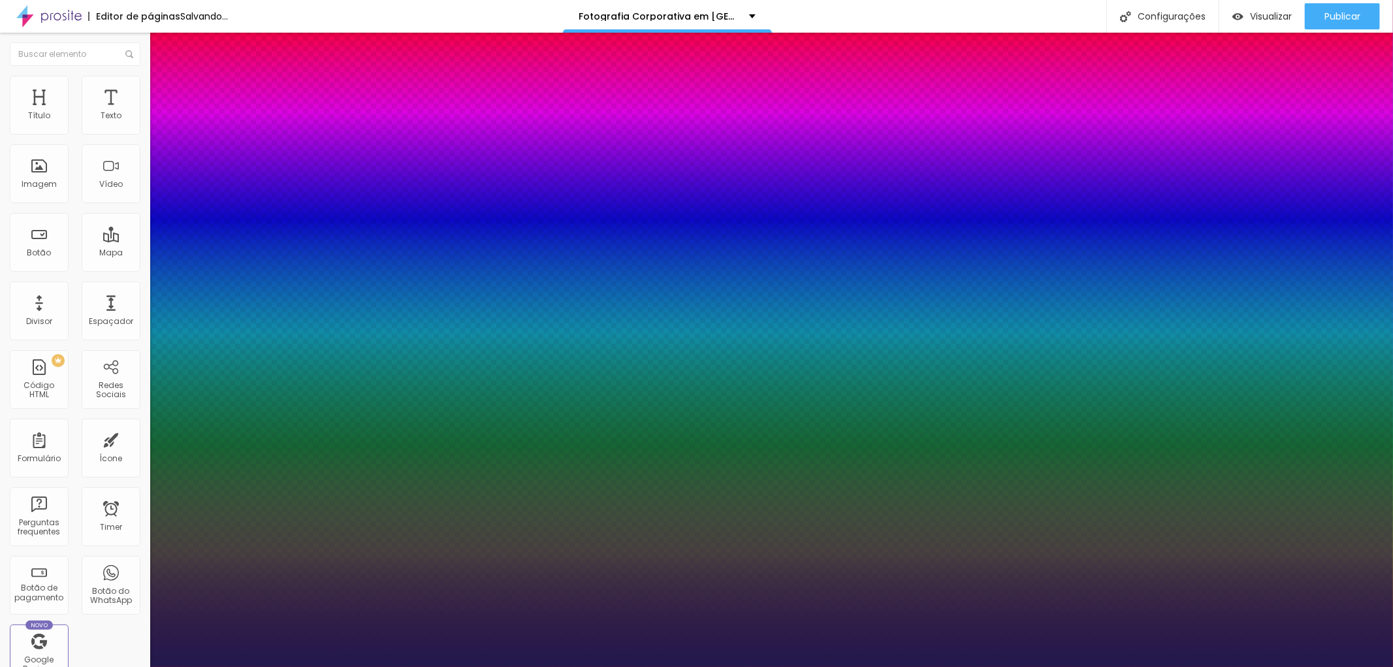
type input "1"
type input "0.2"
type input "1"
type input "0.2"
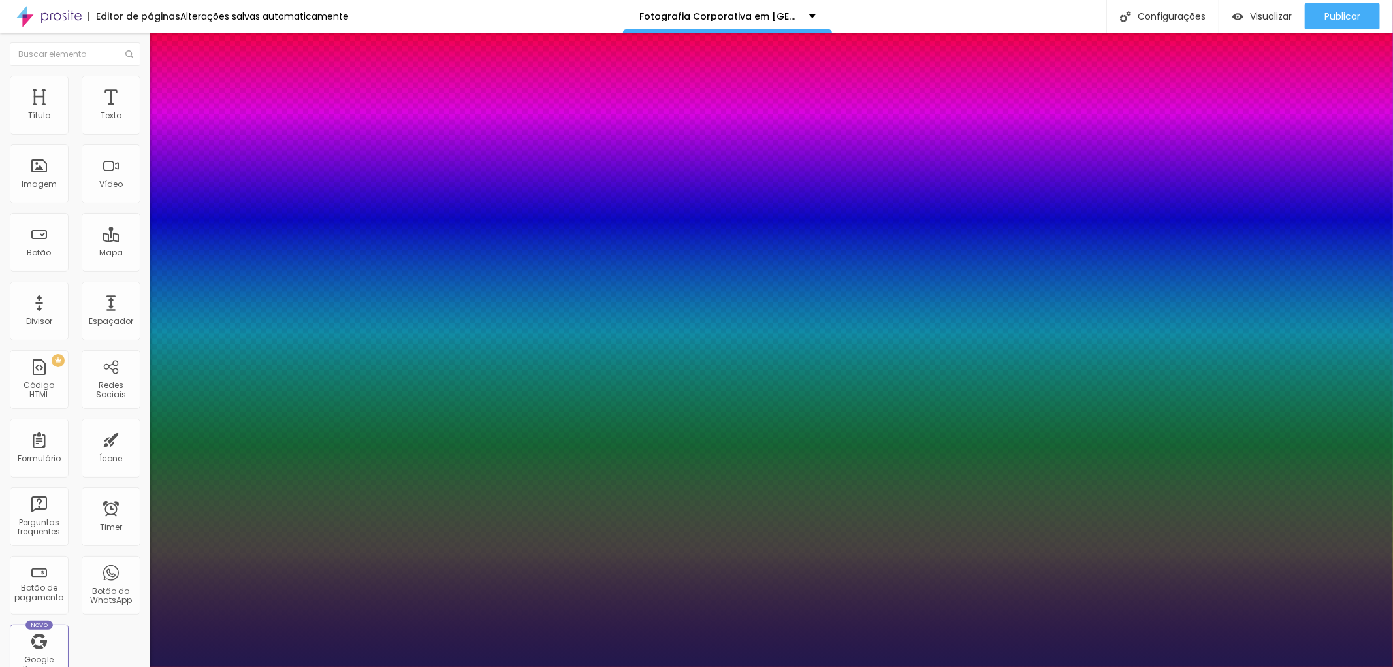
type input "38"
type input "1"
type input "34"
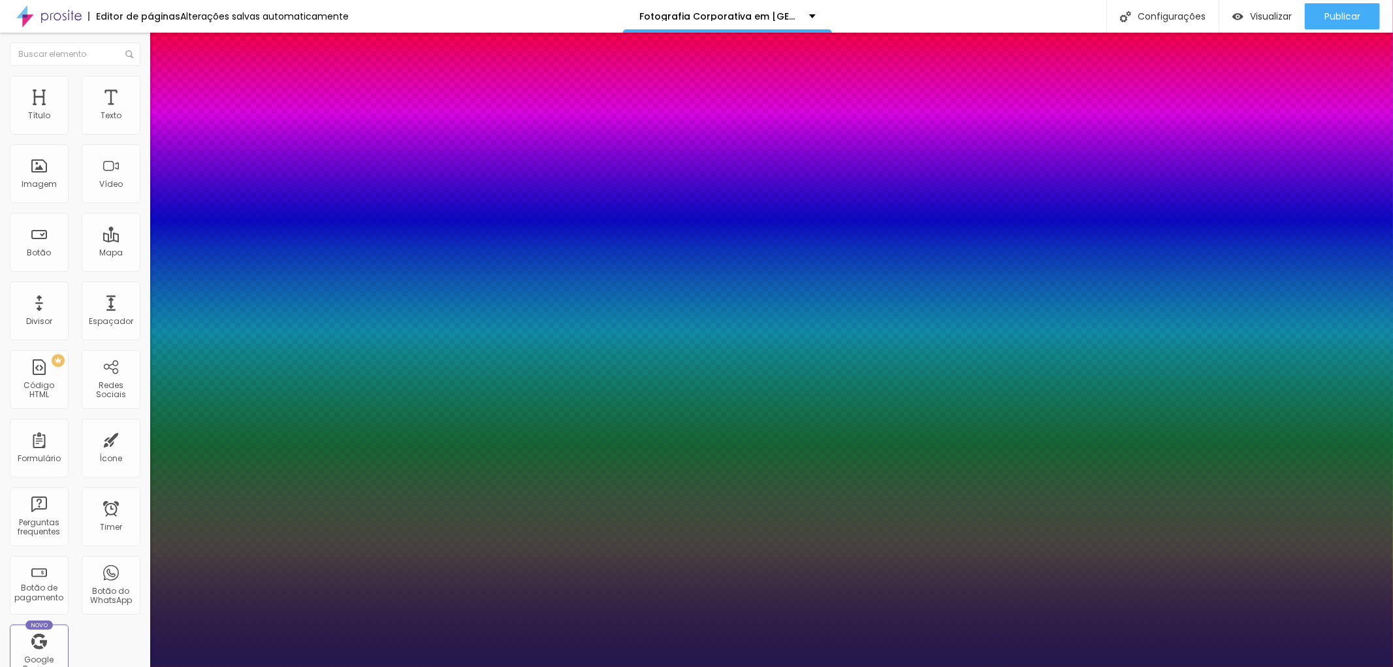
type input "34"
type input "1"
type input "31"
type input "1"
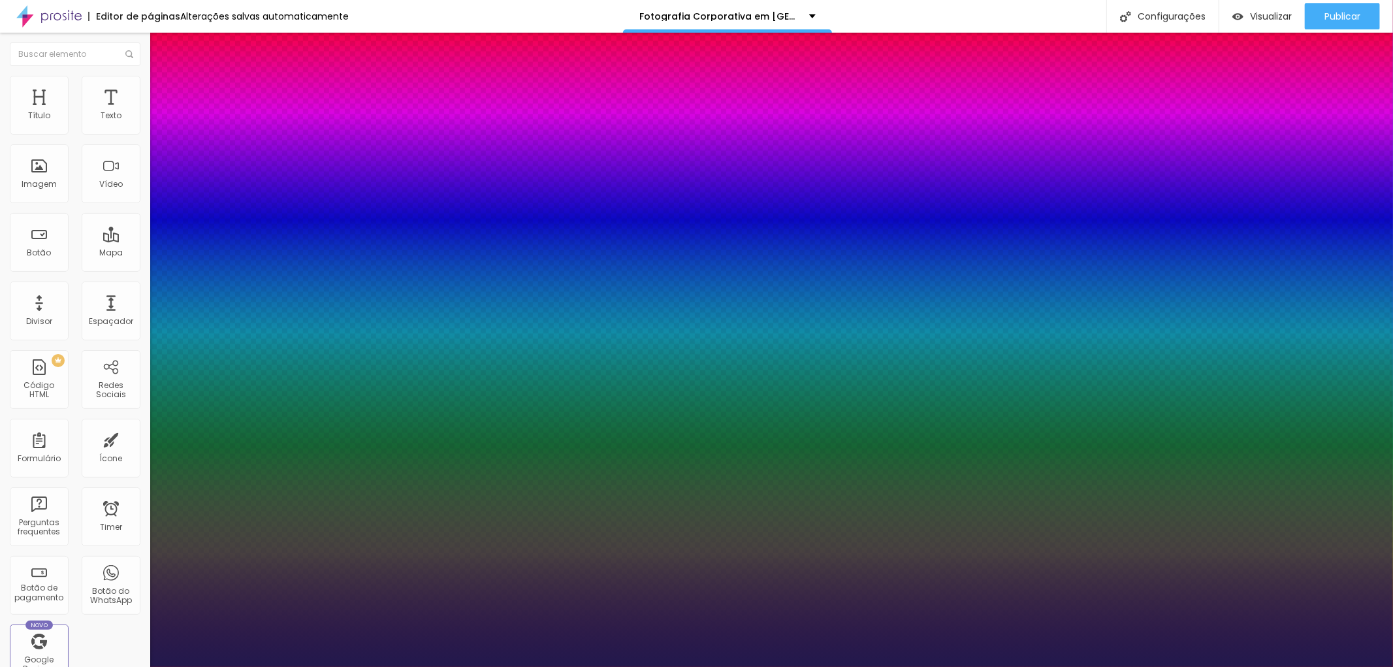
type input "30"
type input "1"
type input "31"
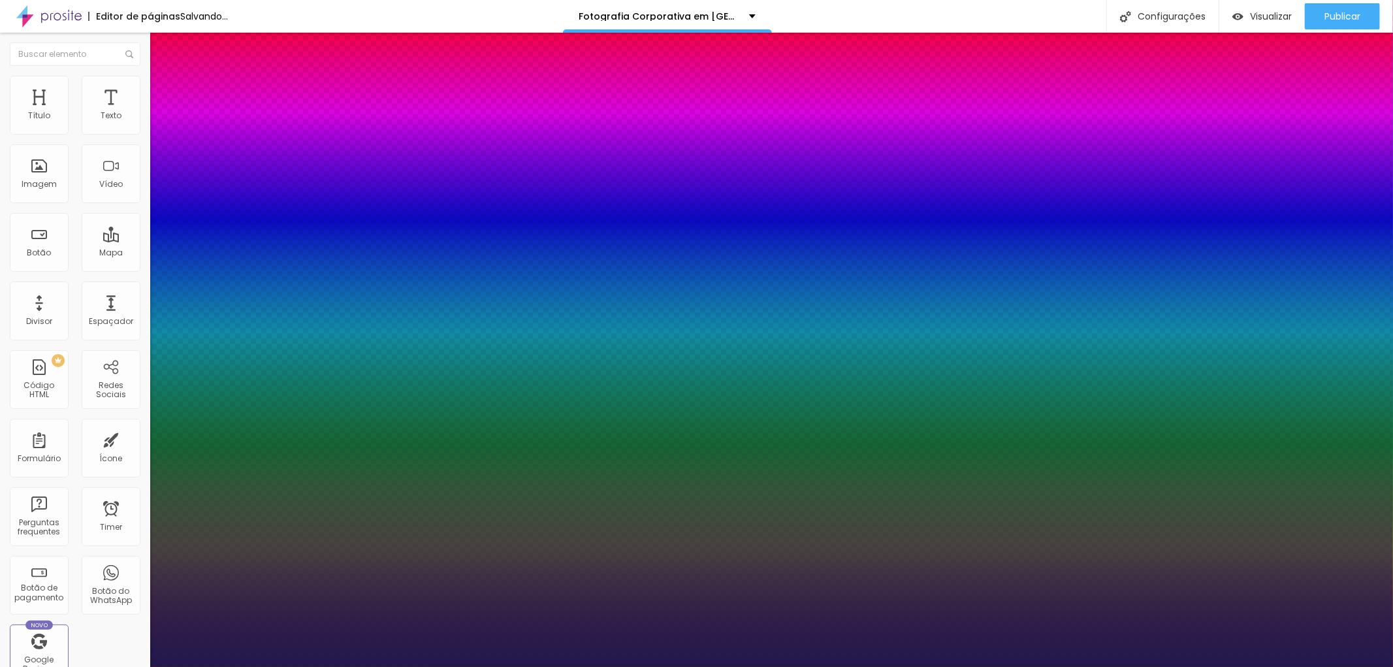
type input "1"
type input "33"
type input "1"
type input "34"
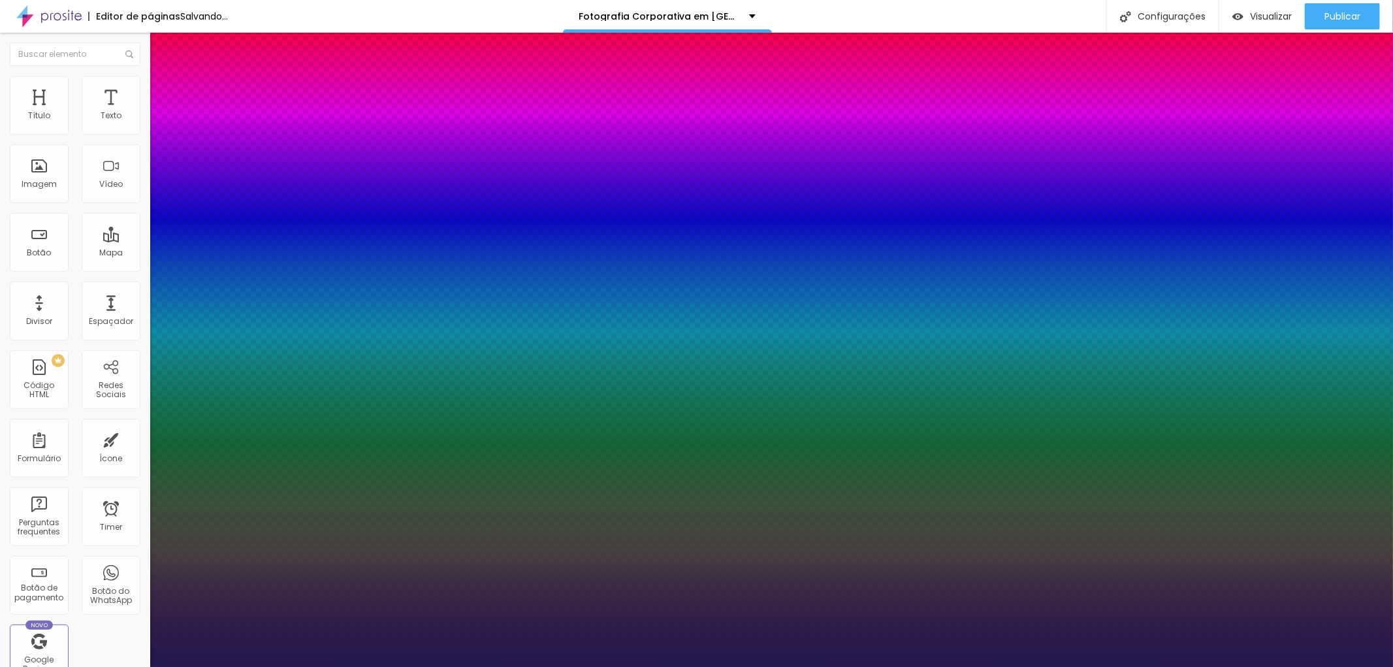
type input "34"
type input "1"
type input "35"
type input "1"
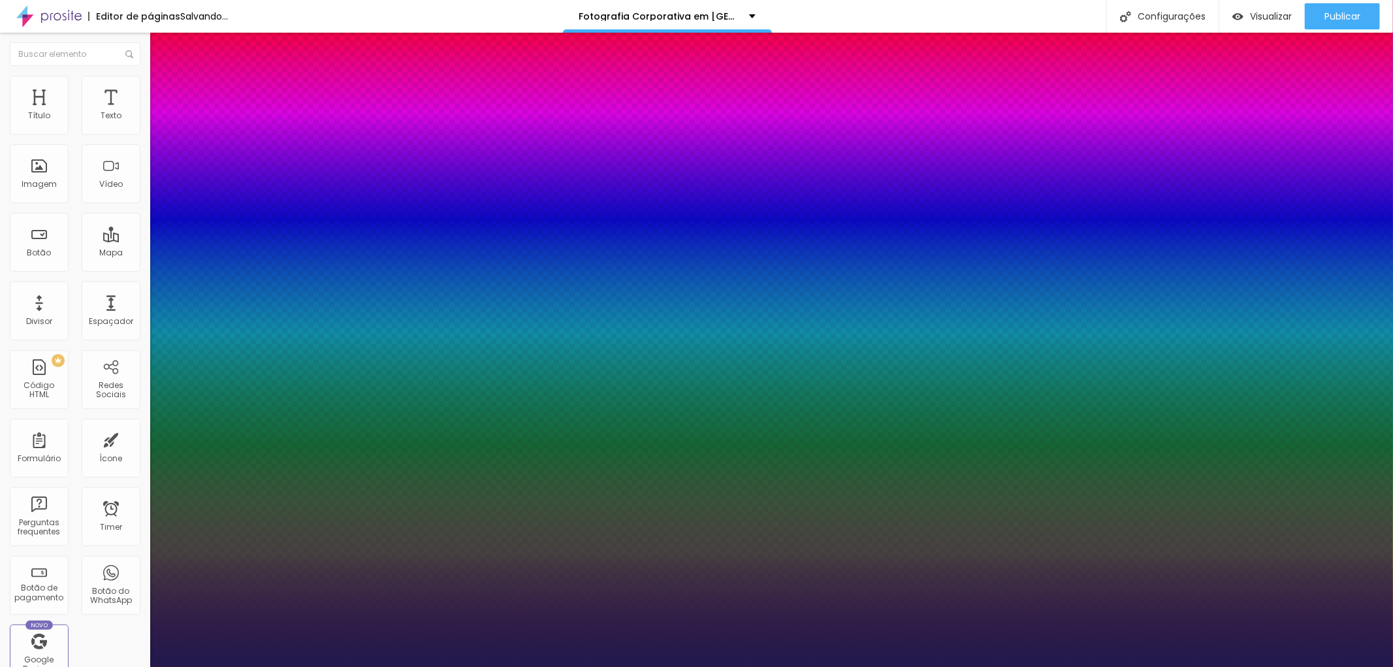
type input "36"
type input "1"
type input "38"
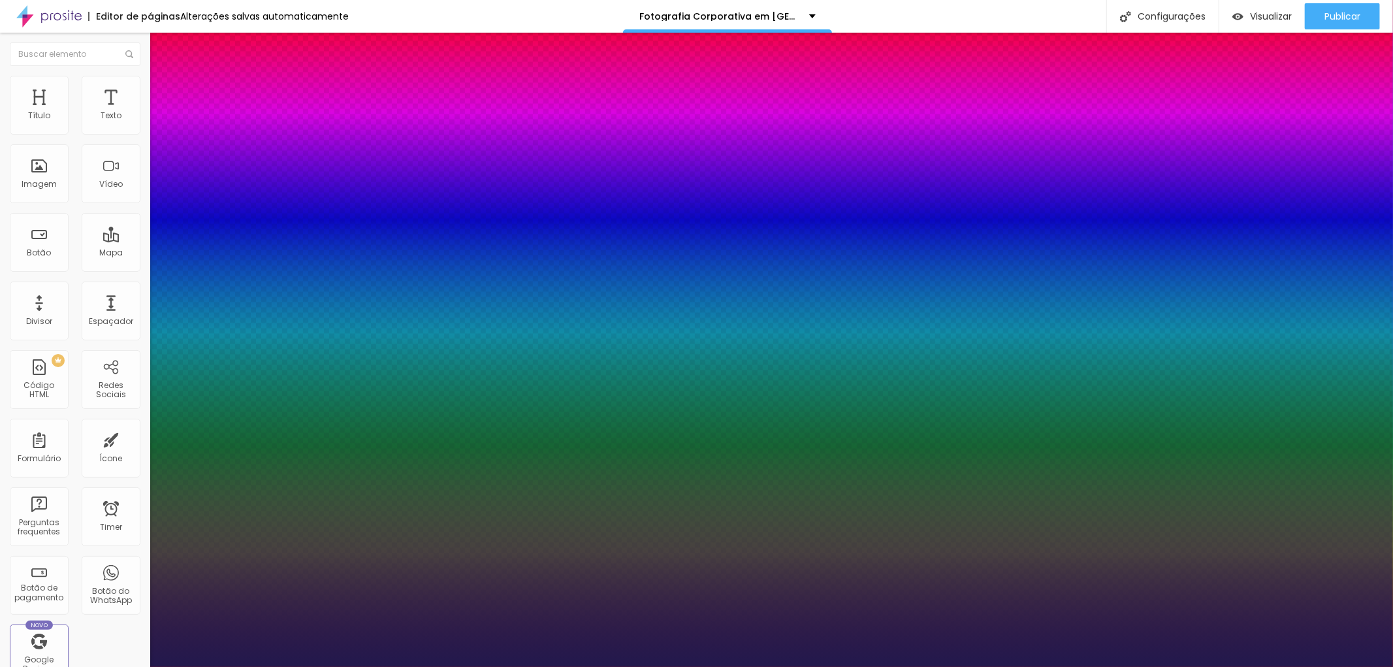
type input "1"
type input "38"
type input "1"
click at [654, 666] on div at bounding box center [696, 667] width 1393 height 0
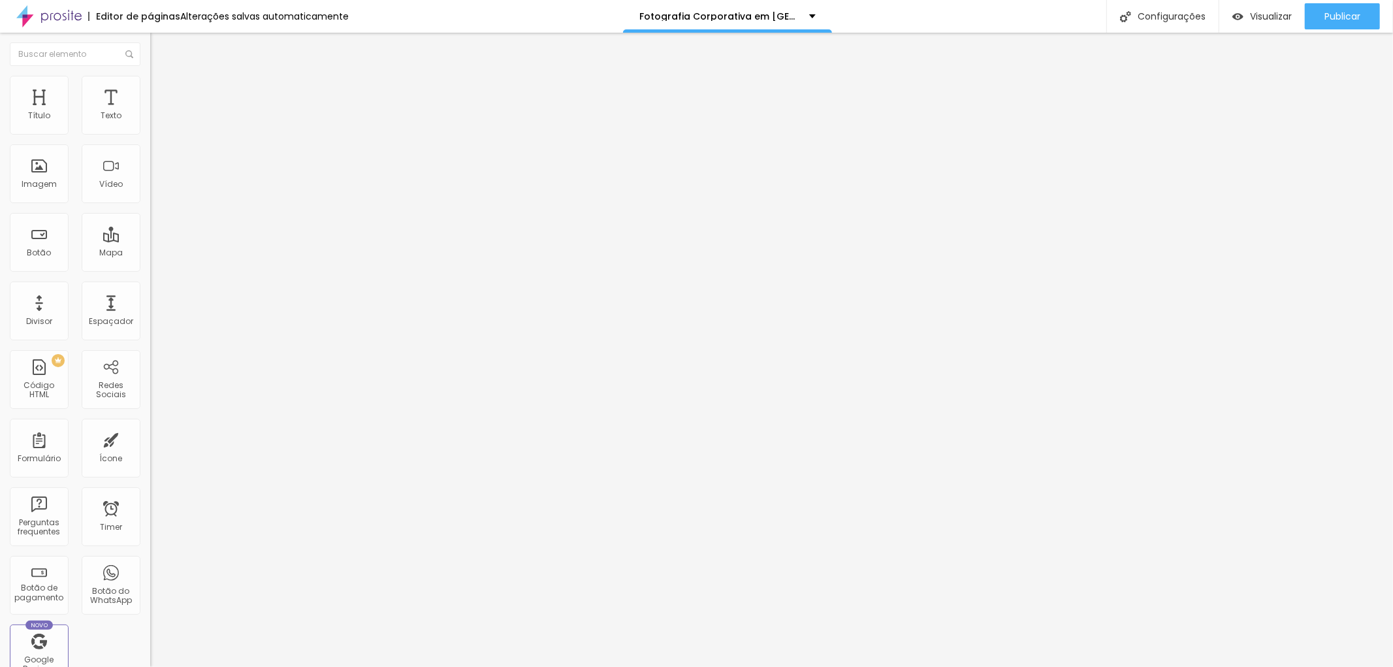
click at [150, 78] on img at bounding box center [156, 82] width 12 height 12
type input "15"
type input "16"
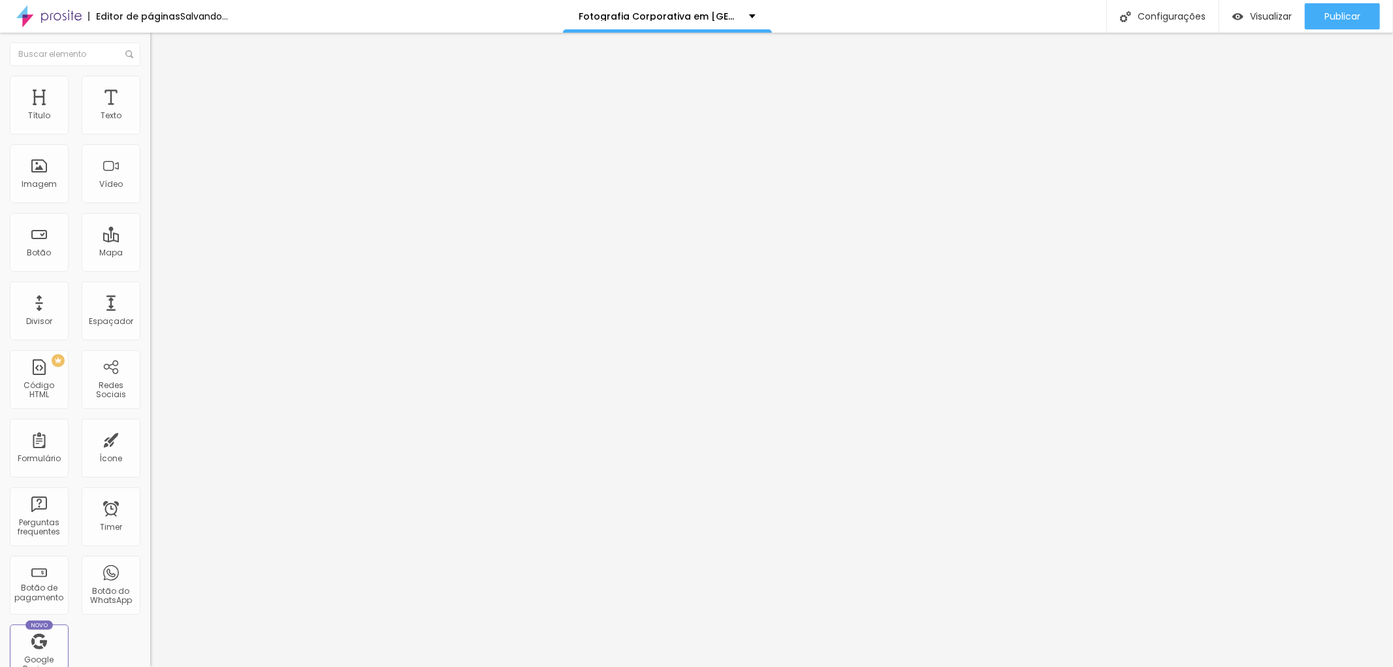
type input "18"
type input "20"
type input "21"
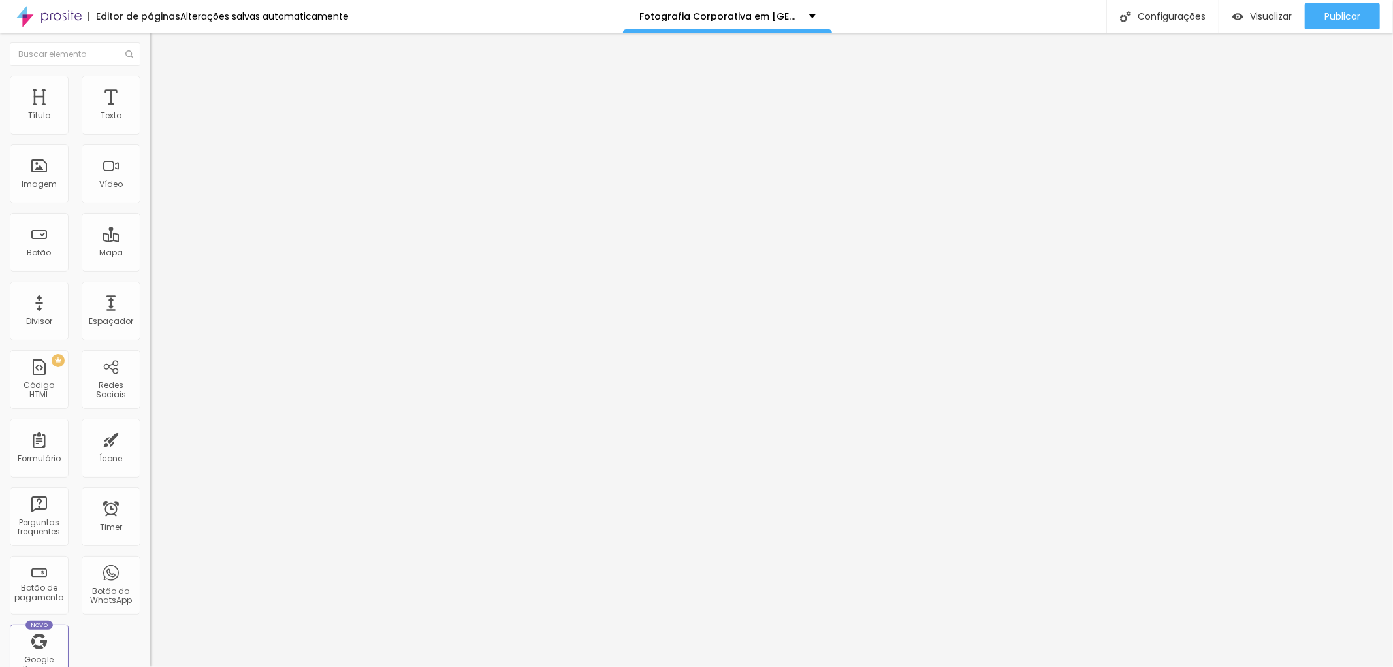
type input "21"
type input "23"
drag, startPoint x: 41, startPoint y: 127, endPoint x: 48, endPoint y: 129, distance: 7.3
type input "23"
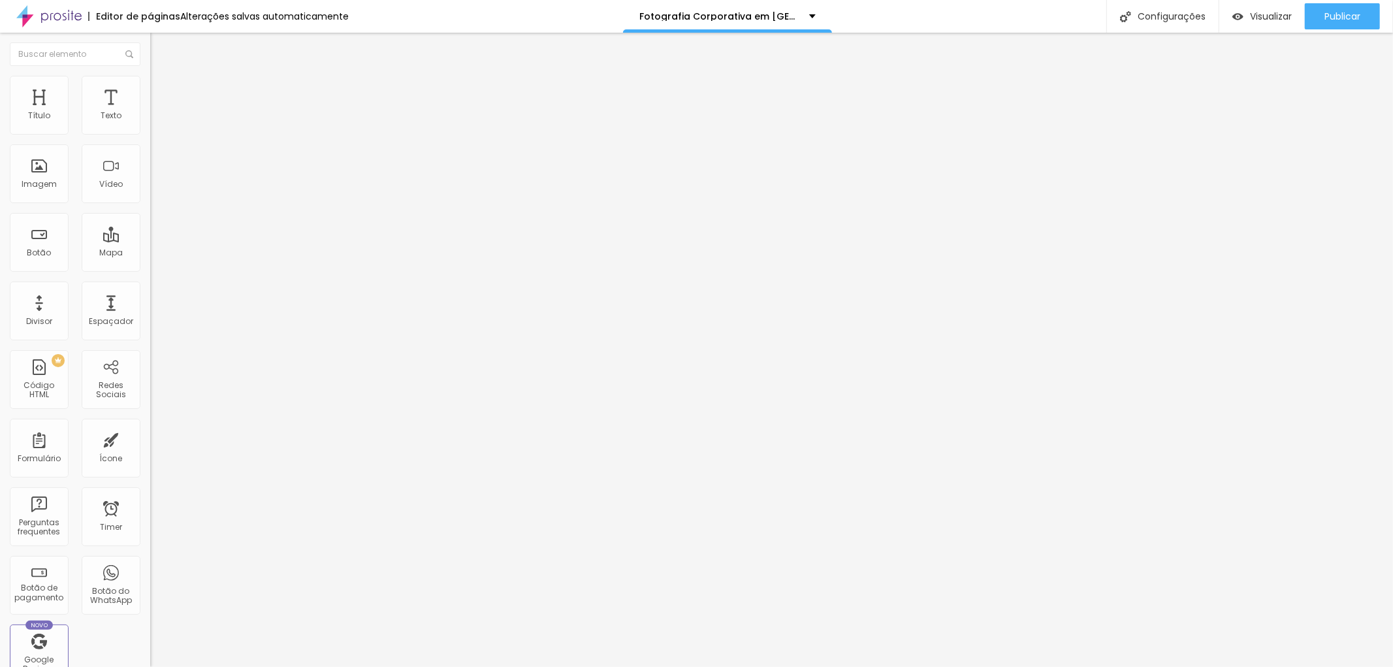
click at [150, 240] on input "range" at bounding box center [192, 245] width 84 height 10
type input "13"
type input "15"
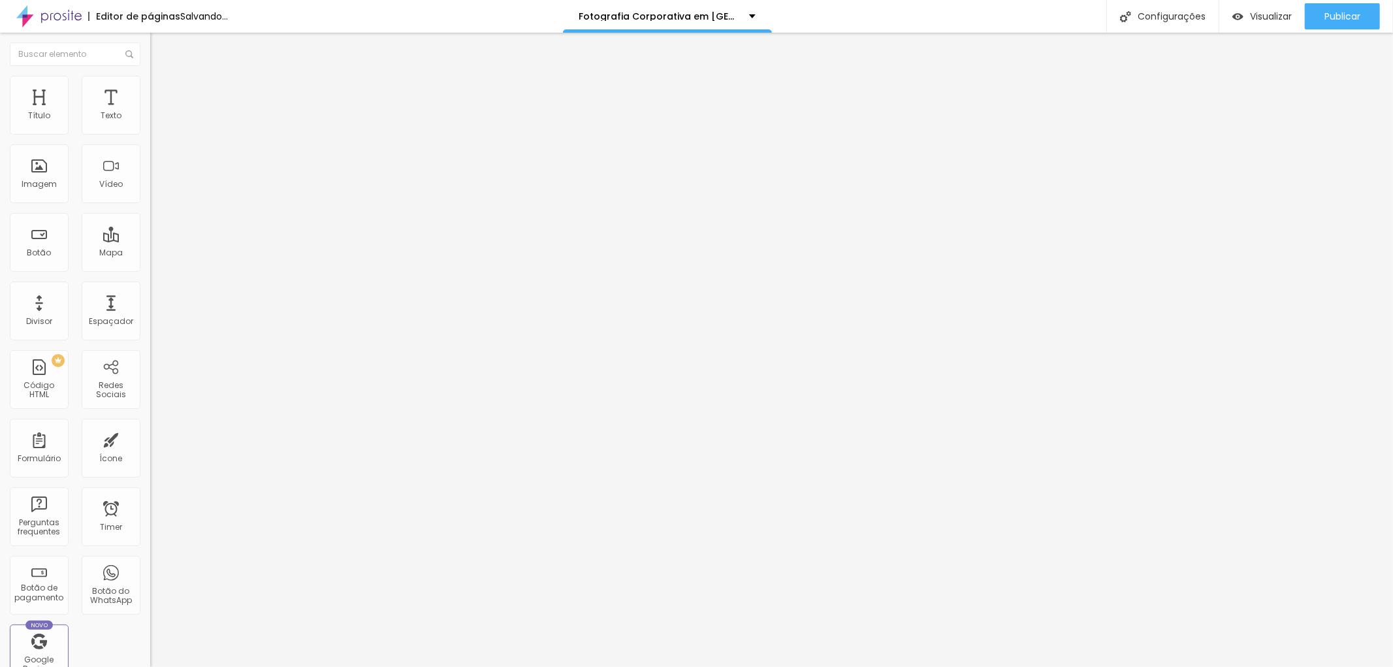
type input "16"
type input "21"
type input "22"
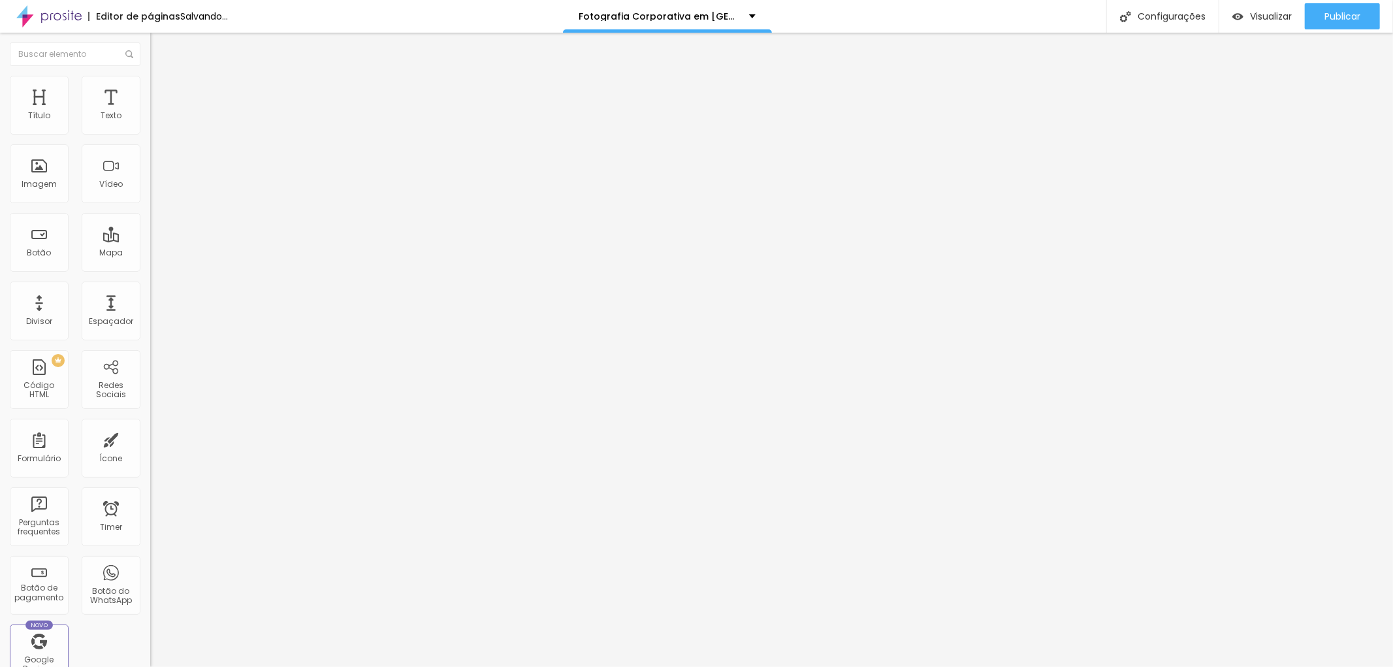
type input "22"
type input "23"
type input "24"
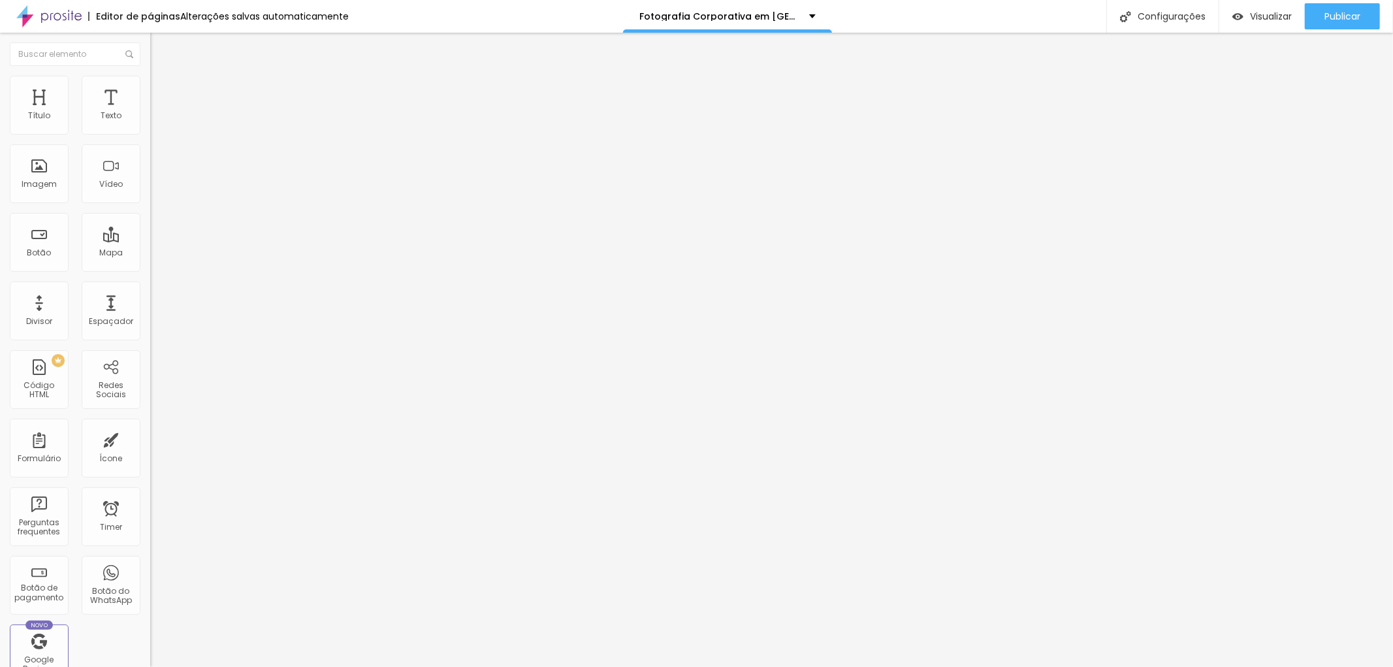
type input "25"
type input "32"
type input "34"
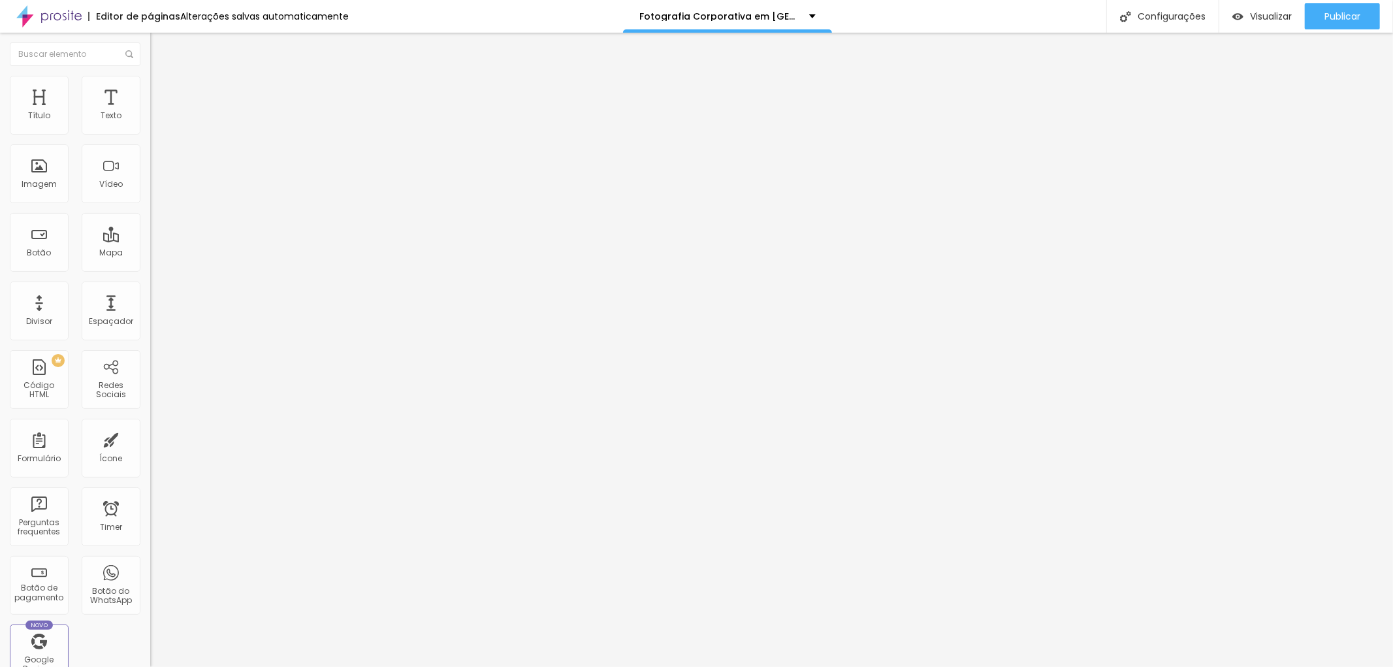
type input "34"
type input "36"
type input "37"
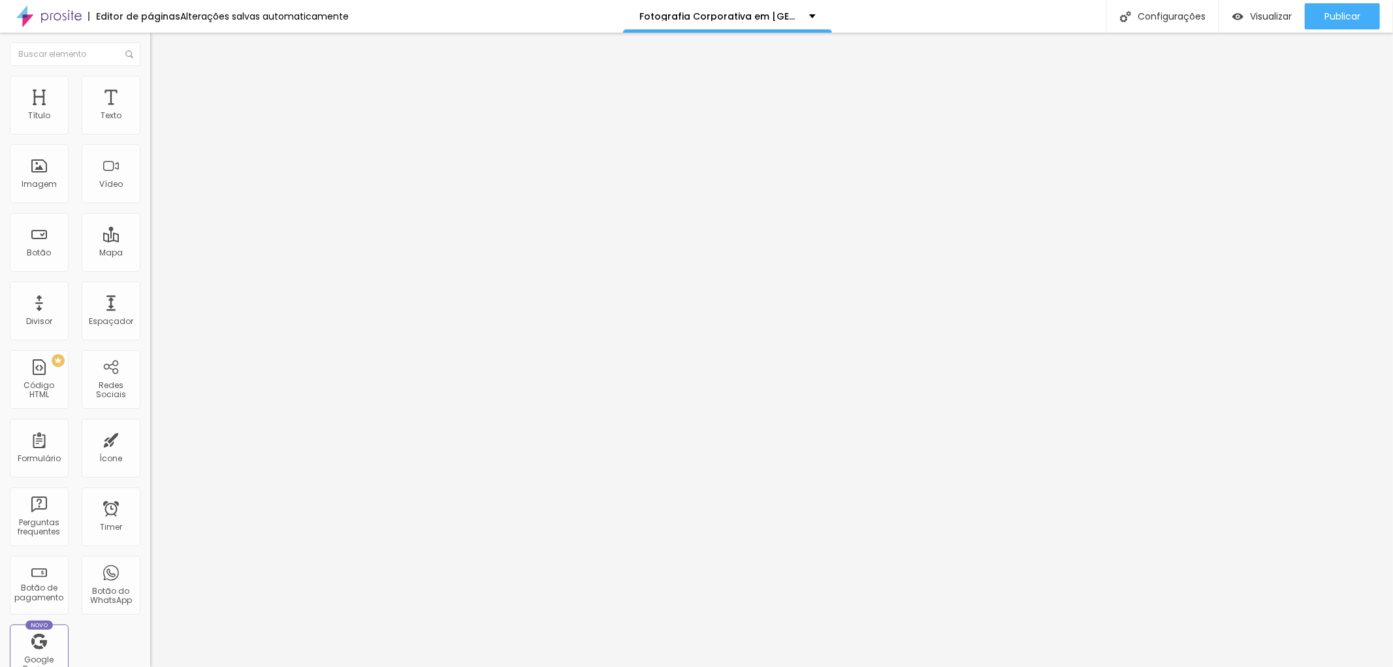
type input "38"
type input "39"
type input "40"
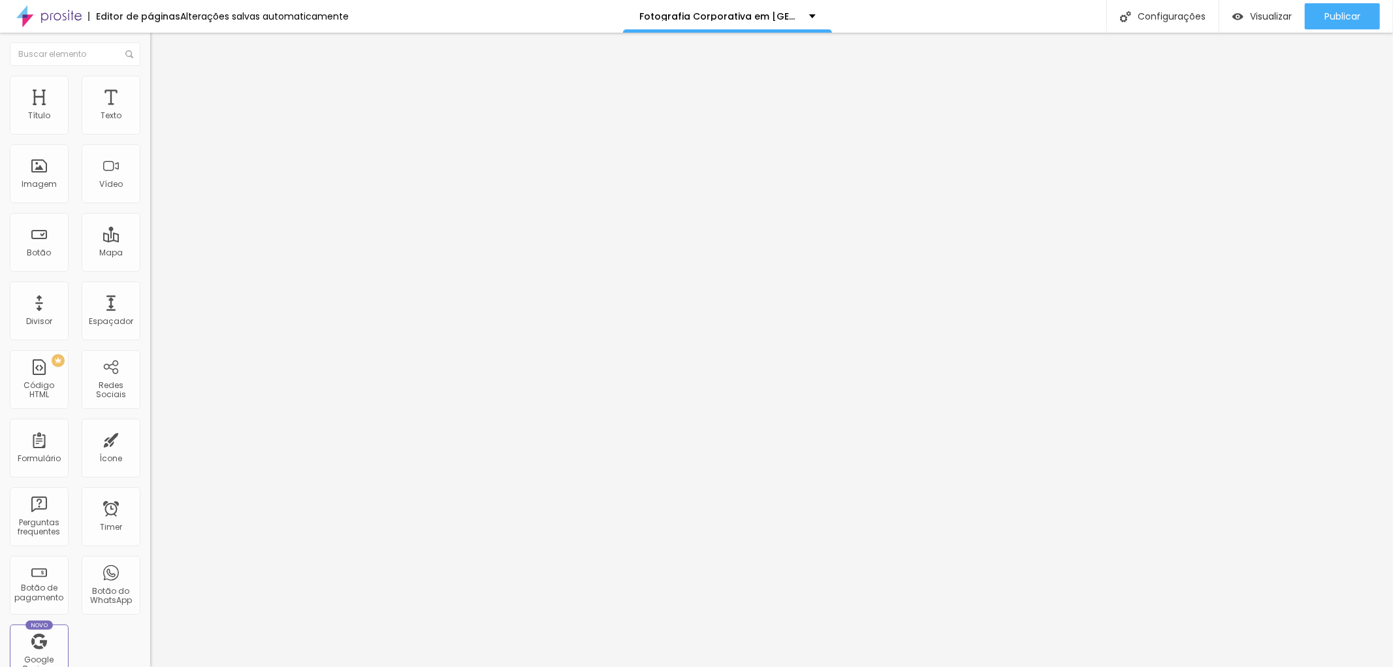
type input "40"
type input "45"
type input "47"
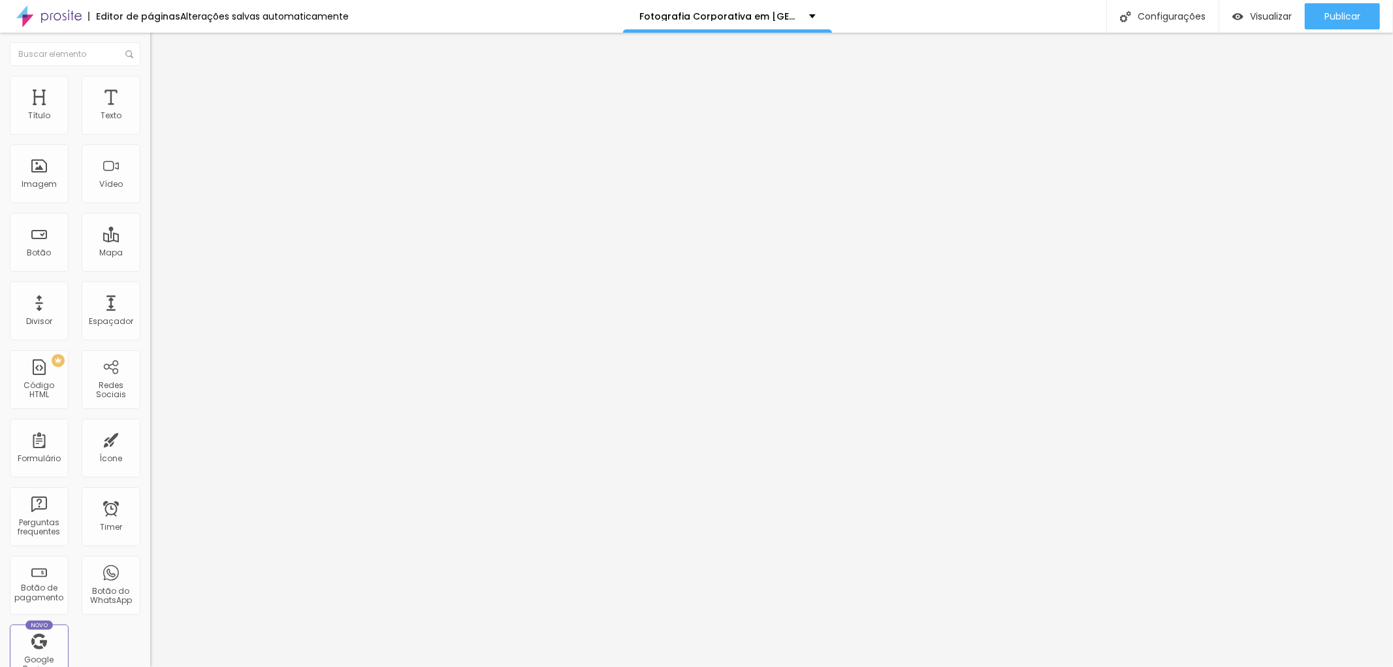
drag, startPoint x: 38, startPoint y: 155, endPoint x: 65, endPoint y: 177, distance: 34.9
type input "45"
click at [150, 425] on input "range" at bounding box center [192, 430] width 84 height 10
type input "45"
type input "29"
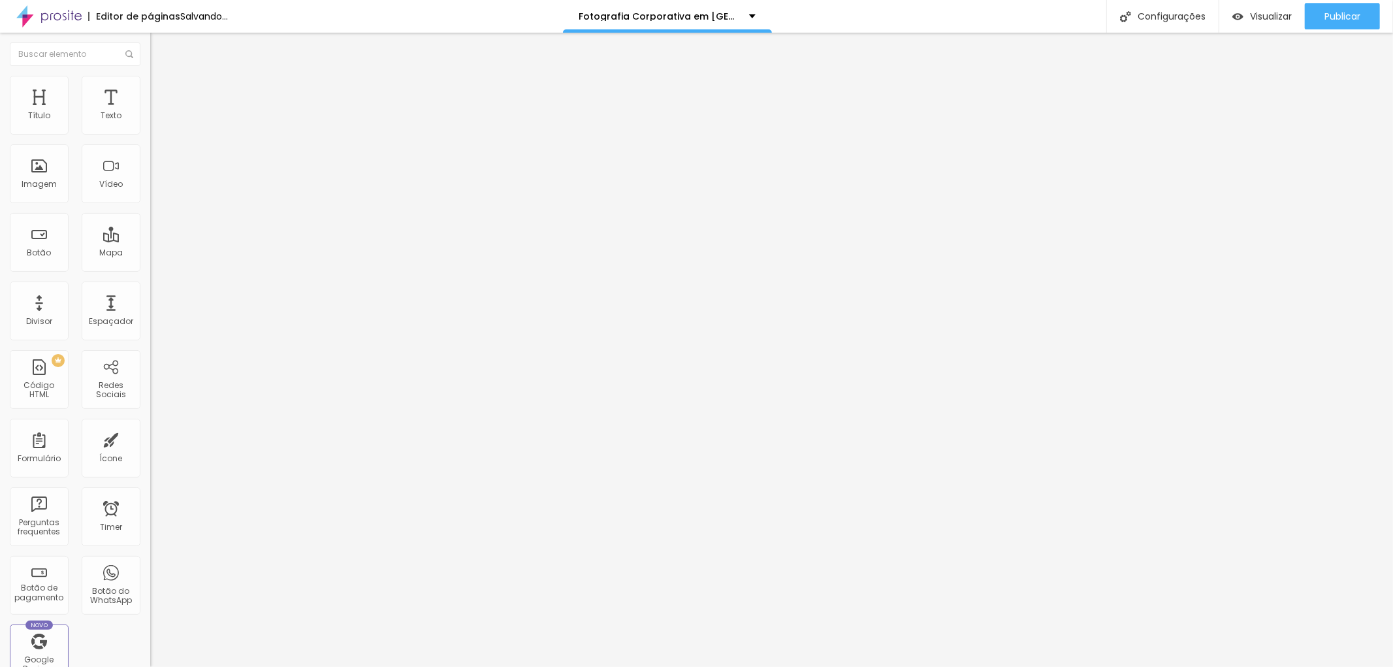
type input "29"
type input "32"
type input "38"
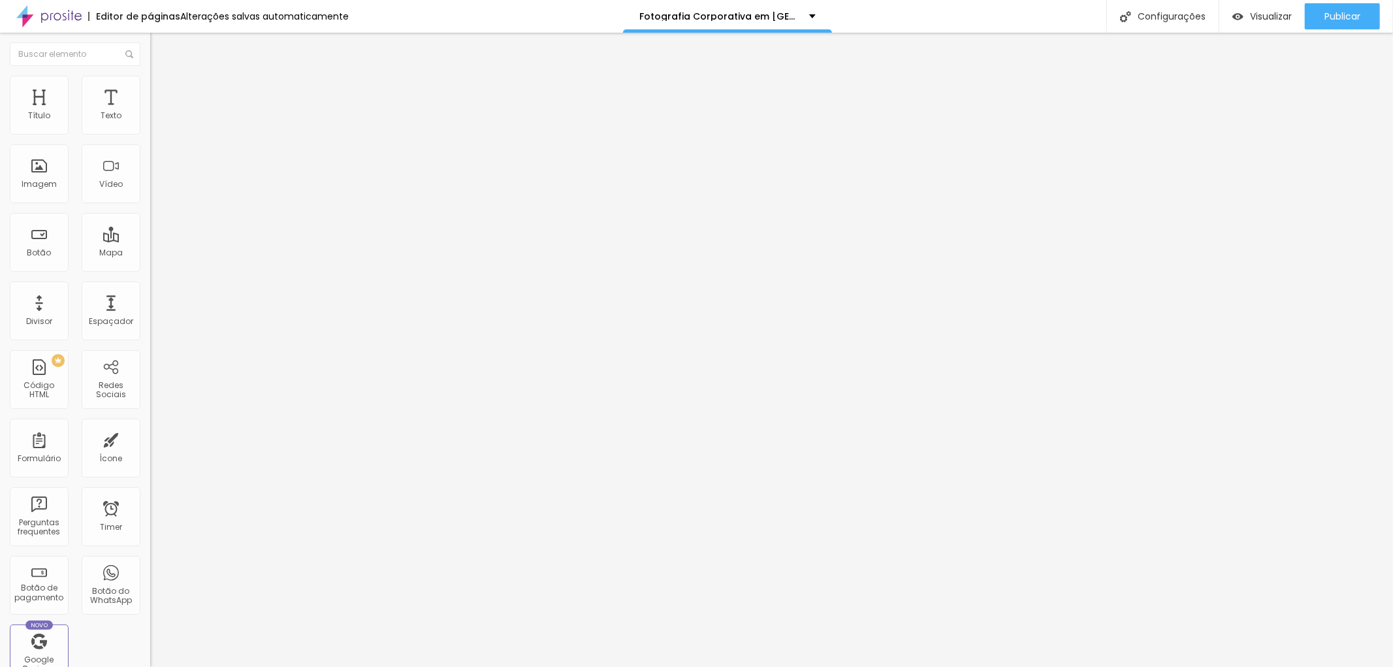
type input "40"
type input "41"
type input "43"
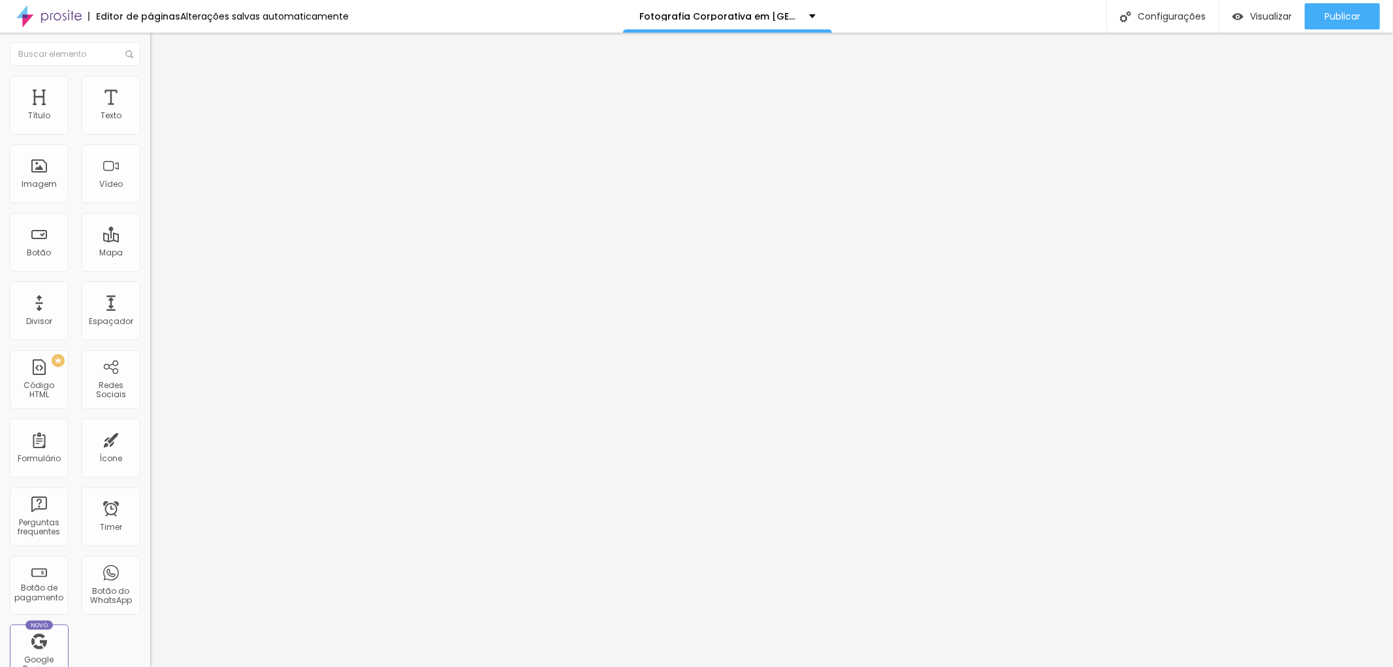
type input "43"
type input "45"
type input "46"
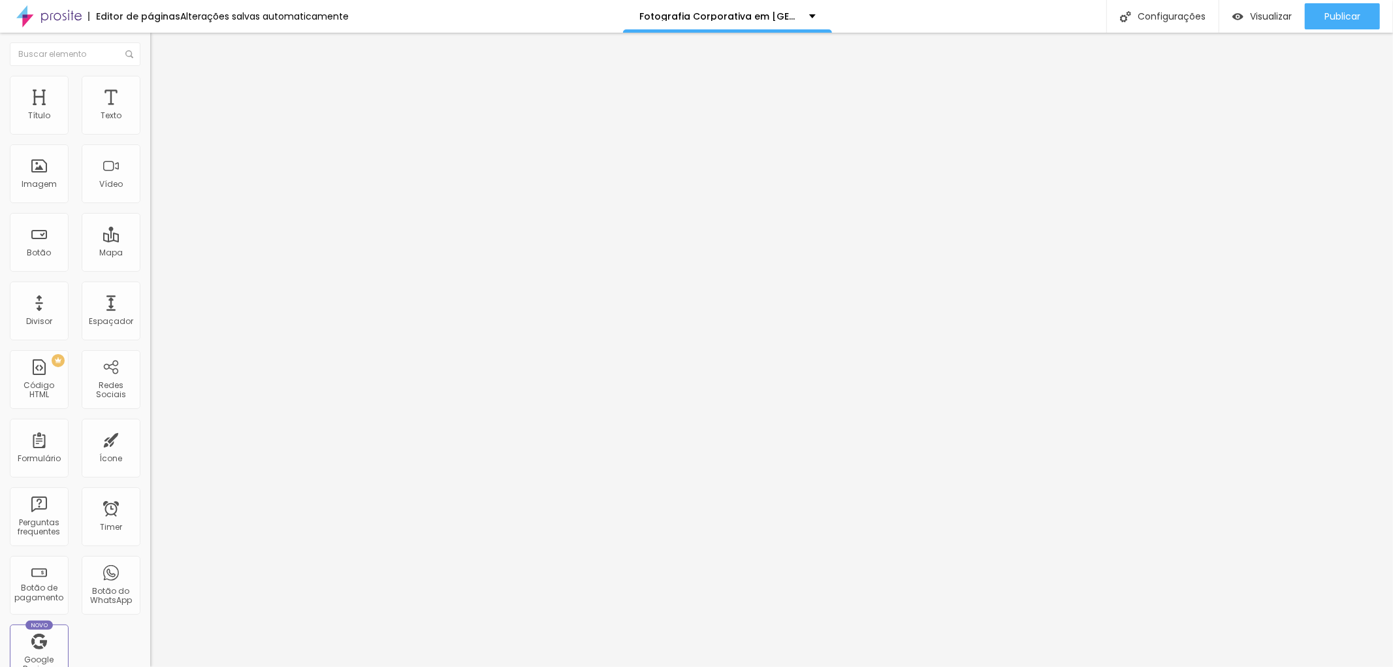
type input "47"
type input "48"
drag, startPoint x: 54, startPoint y: 131, endPoint x: 69, endPoint y: 133, distance: 15.1
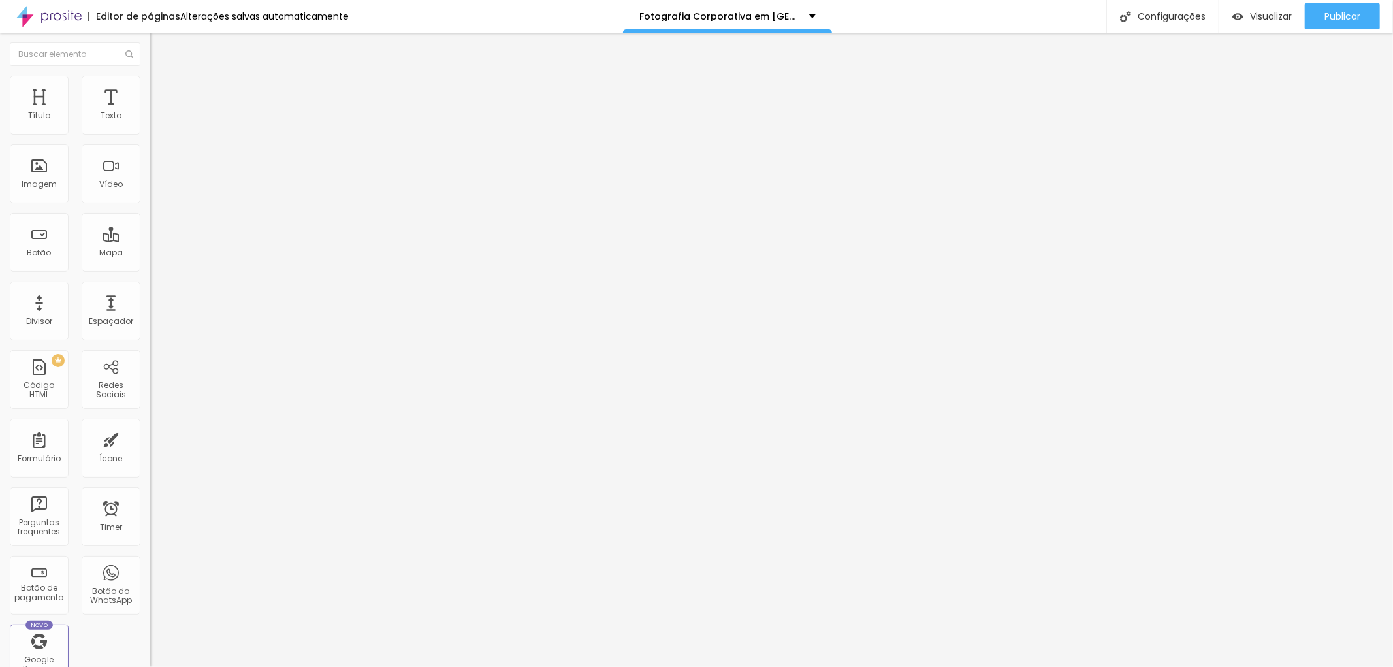
type input "48"
click at [150, 240] on input "range" at bounding box center [192, 245] width 84 height 10
type input "50"
type input "58"
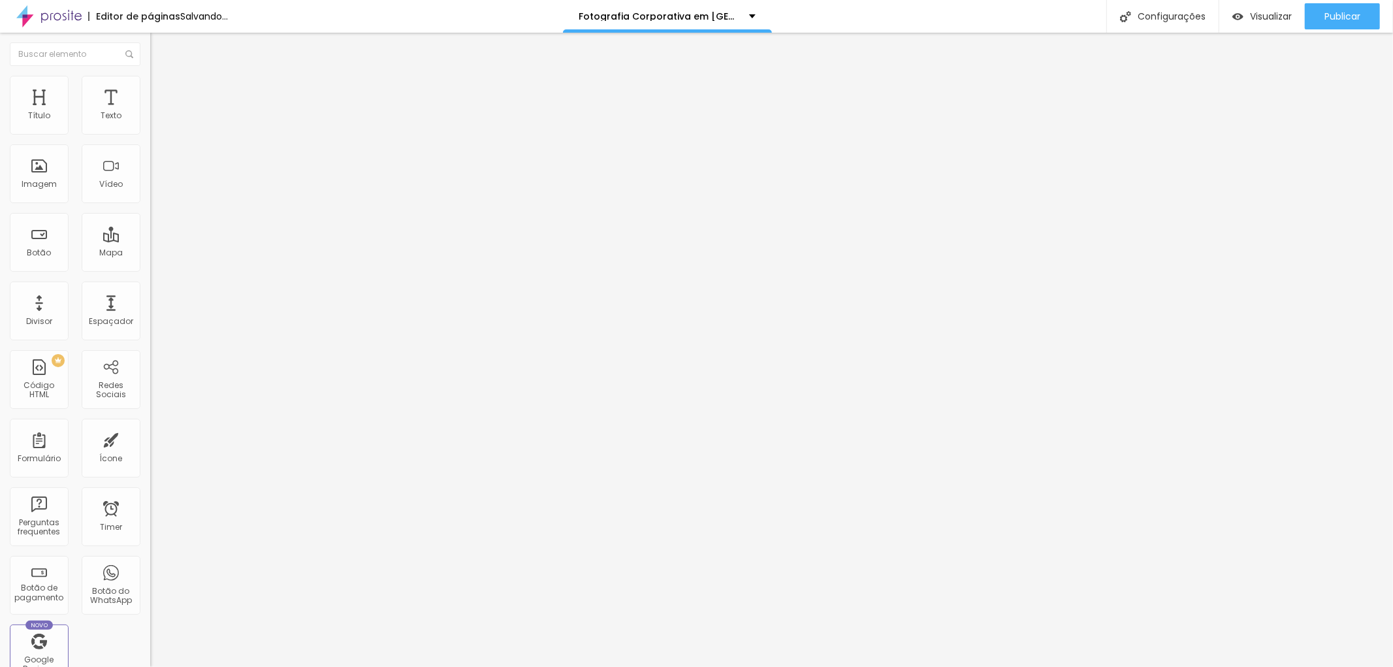
type input "58"
type input "61"
type input "62"
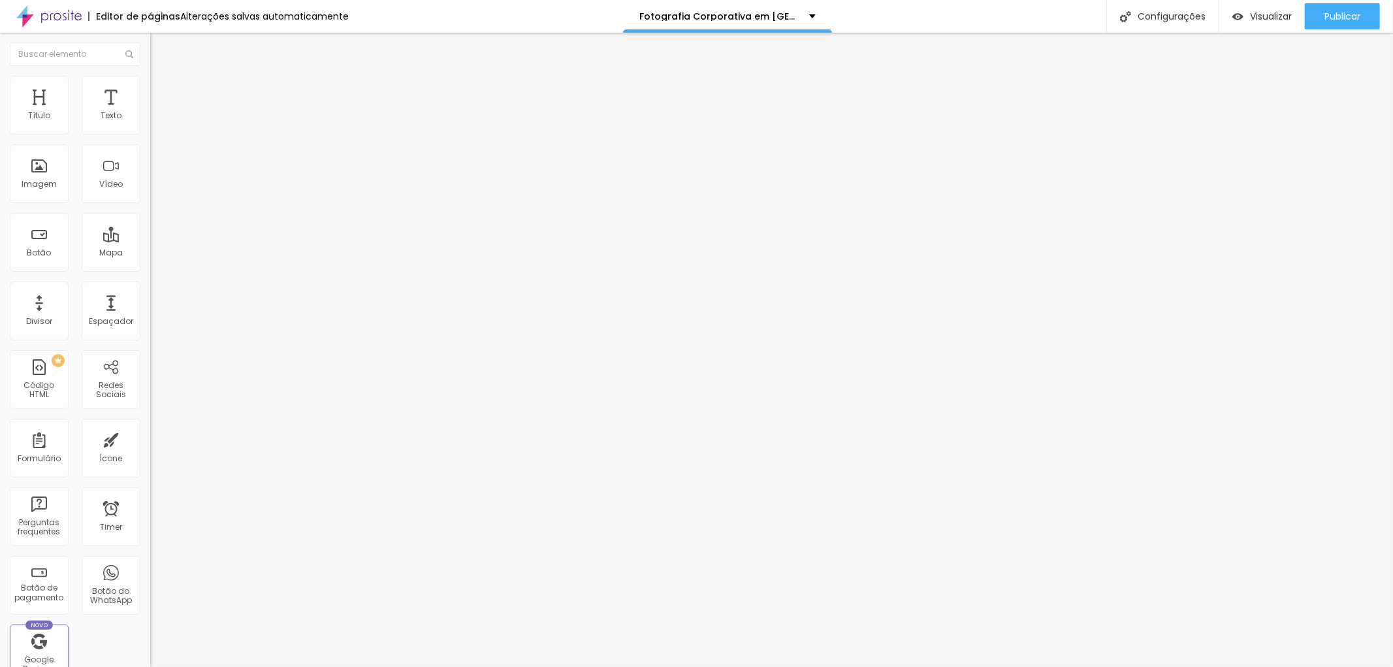
type input "64"
type input "71"
type input "70"
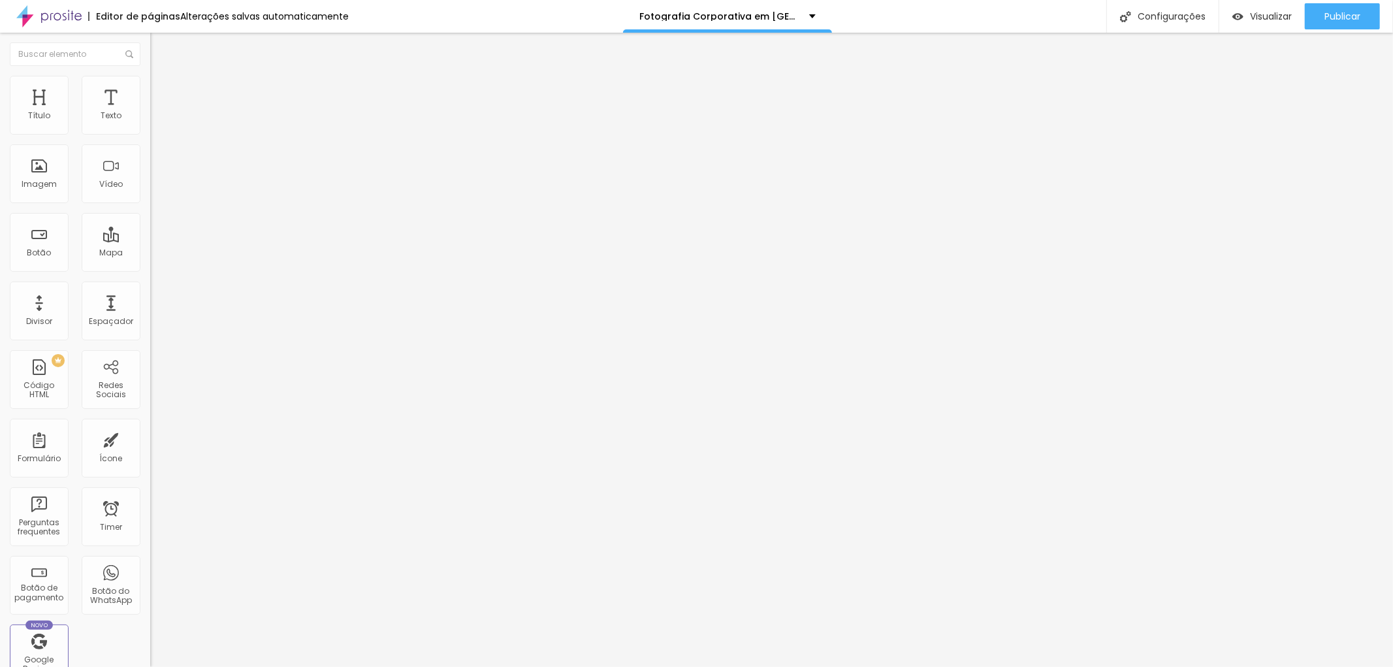
type input "70"
type input "68"
drag, startPoint x: 70, startPoint y: 153, endPoint x: 83, endPoint y: 161, distance: 15.2
type input "66"
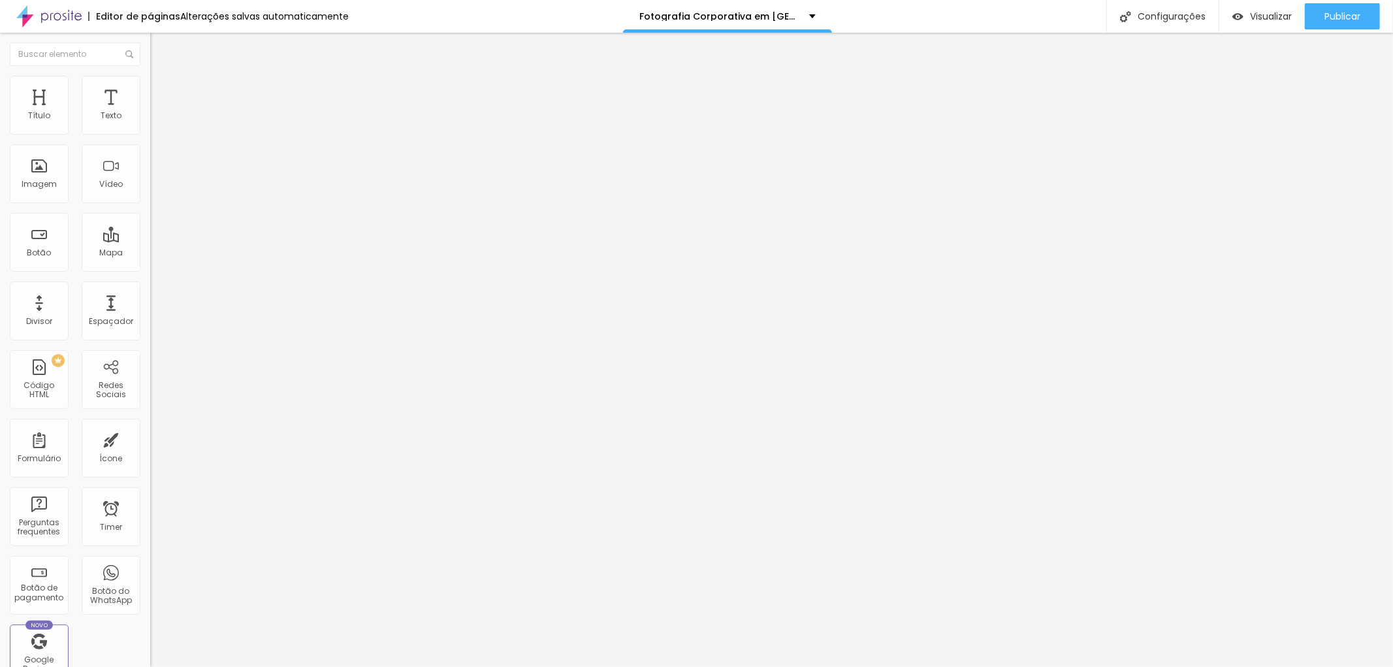
click at [150, 425] on input "range" at bounding box center [192, 430] width 84 height 10
type input "66"
drag, startPoint x: 1348, startPoint y: 11, endPoint x: 1341, endPoint y: 16, distance: 8.0
click at [1347, 11] on span "Publicar" at bounding box center [1342, 16] width 36 height 10
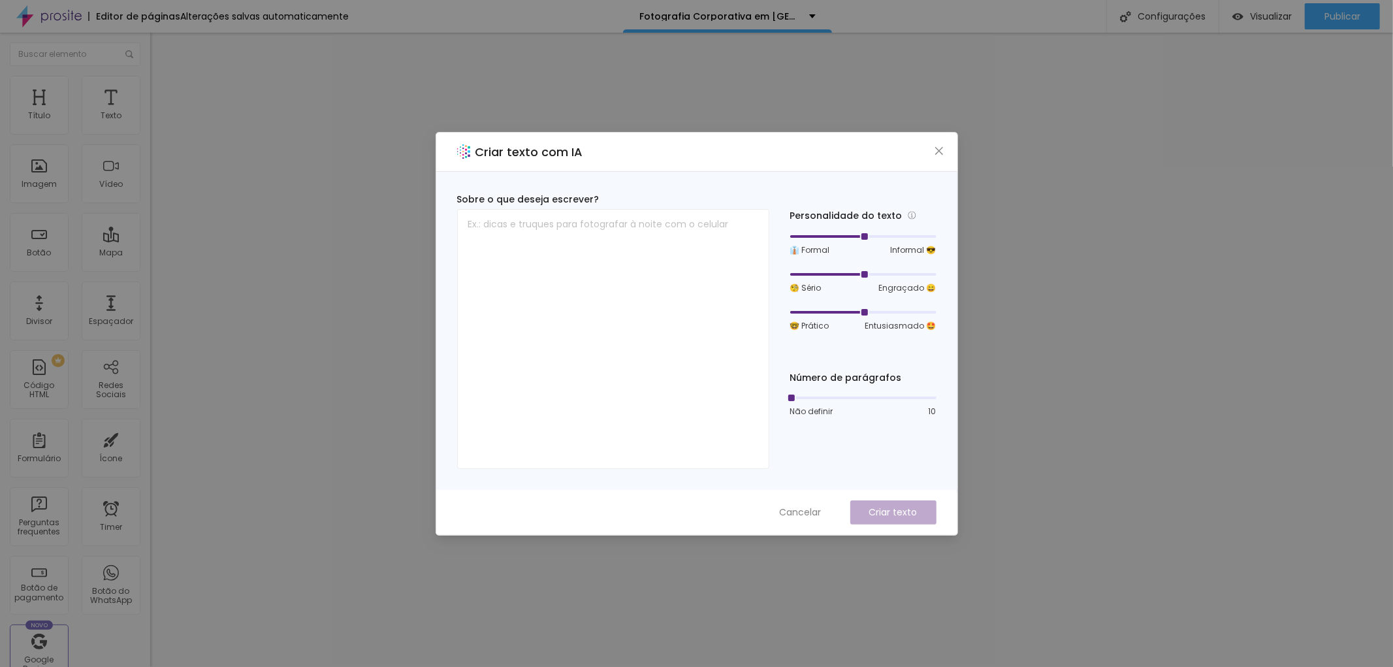
drag, startPoint x: 866, startPoint y: 233, endPoint x: 877, endPoint y: 235, distance: 11.4
click at [877, 235] on div at bounding box center [863, 237] width 146 height 8
click at [487, 229] on textarea at bounding box center [613, 339] width 312 height 260
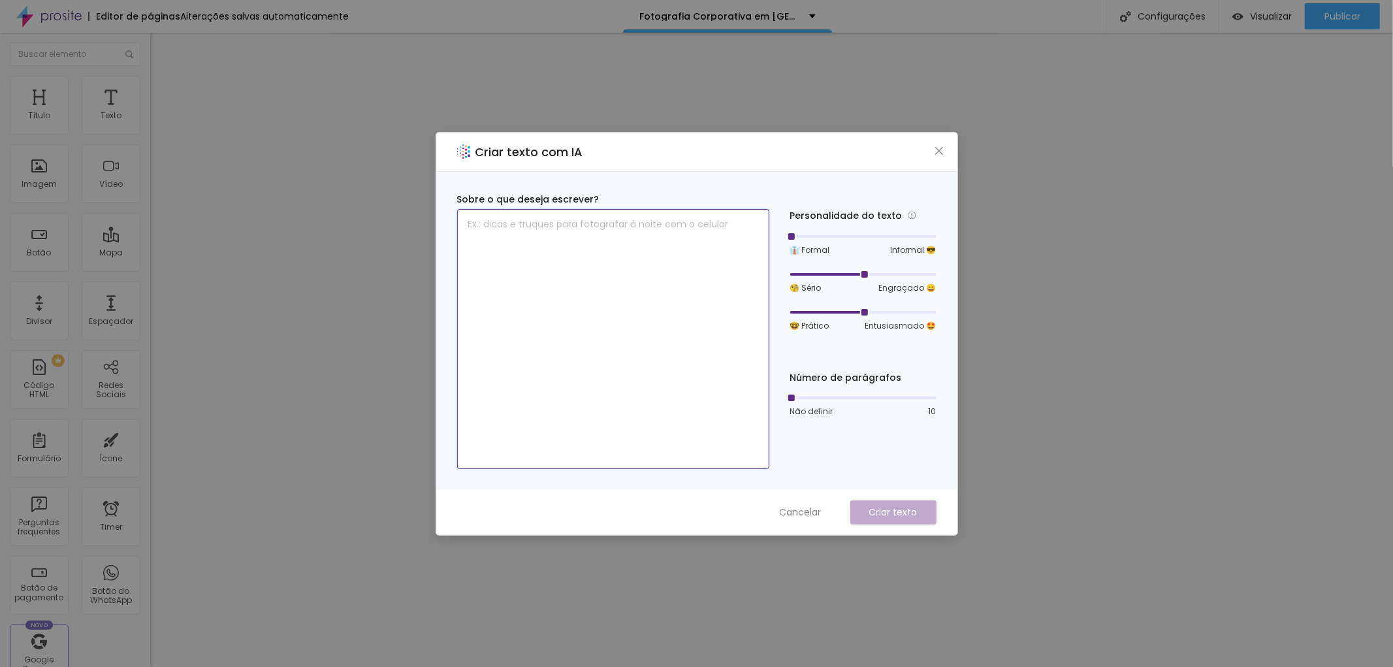
click at [484, 227] on textarea at bounding box center [613, 339] width 312 height 260
paste textarea "EM SANTOS RETRATOS CORPORATIVOS QUE DESTACAM SUA IMAGEM"
type textarea "EM SANTOS RETRATOS CORPORATIVOS QUE DESTACAM SUA IMAGEM"
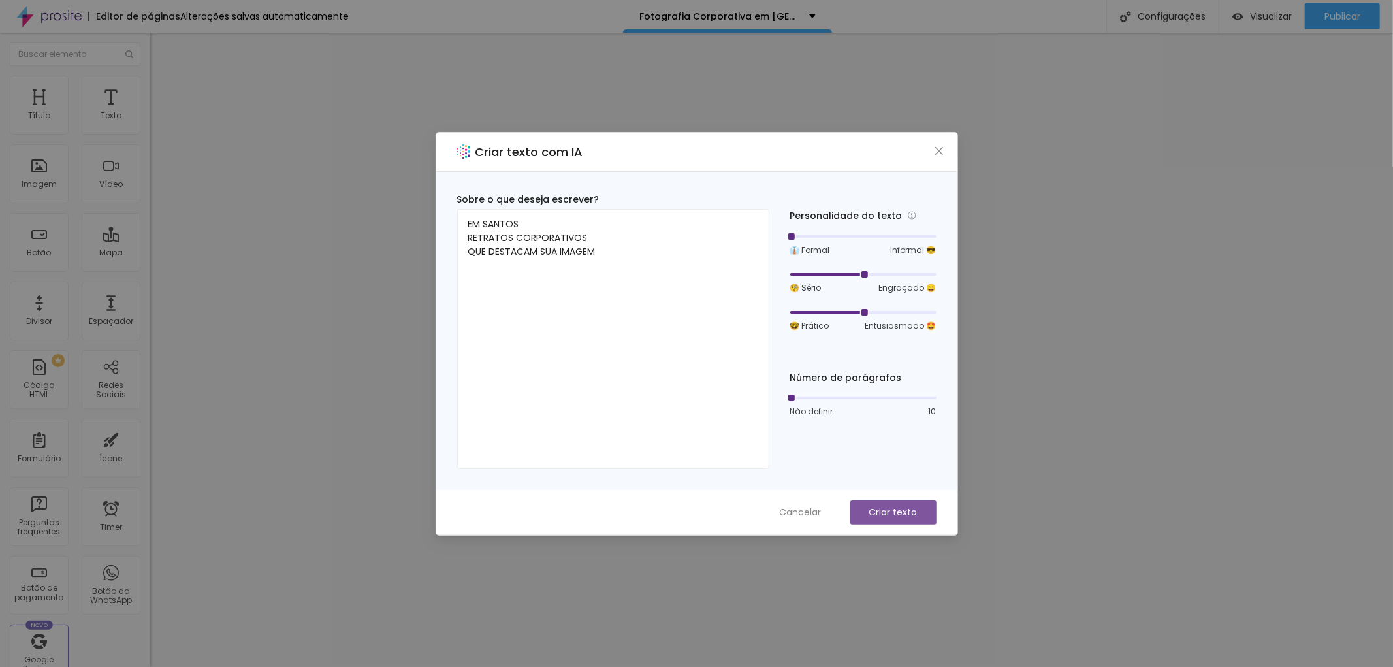
click at [906, 505] on p "Criar texto" at bounding box center [893, 512] width 48 height 14
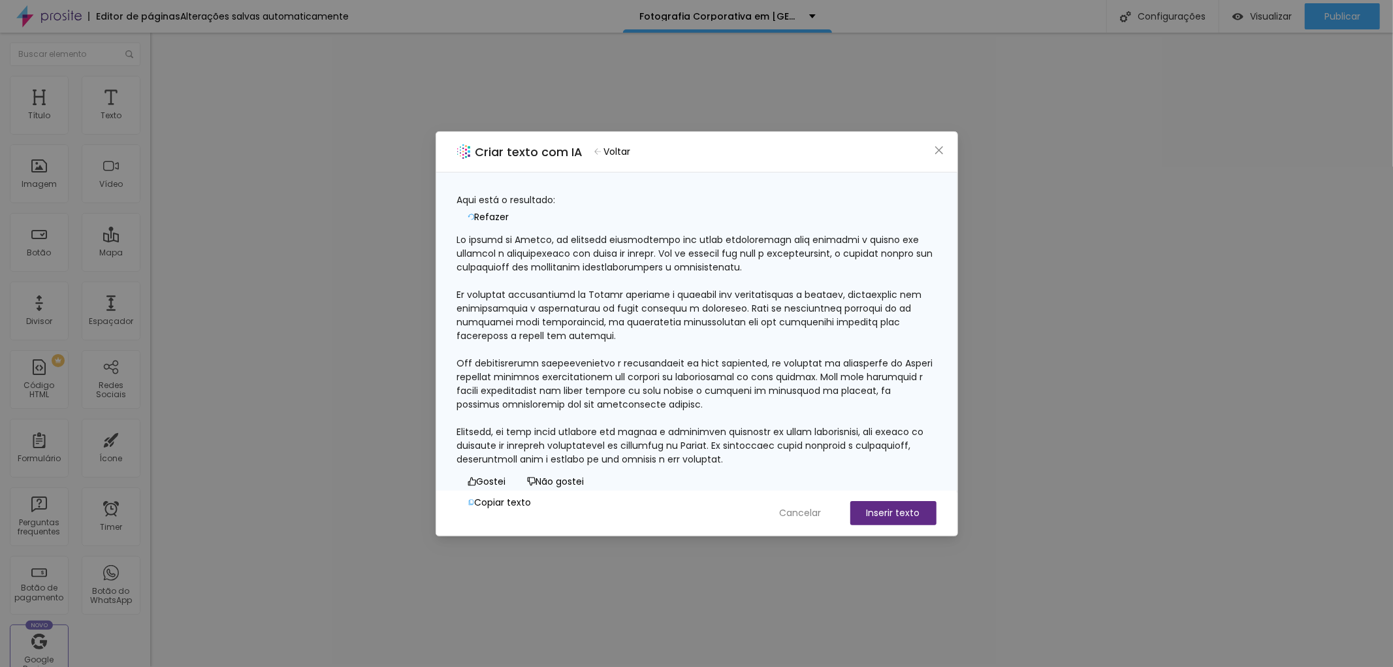
scroll to position [72, 0]
click at [936, 153] on icon "close" at bounding box center [939, 150] width 8 height 8
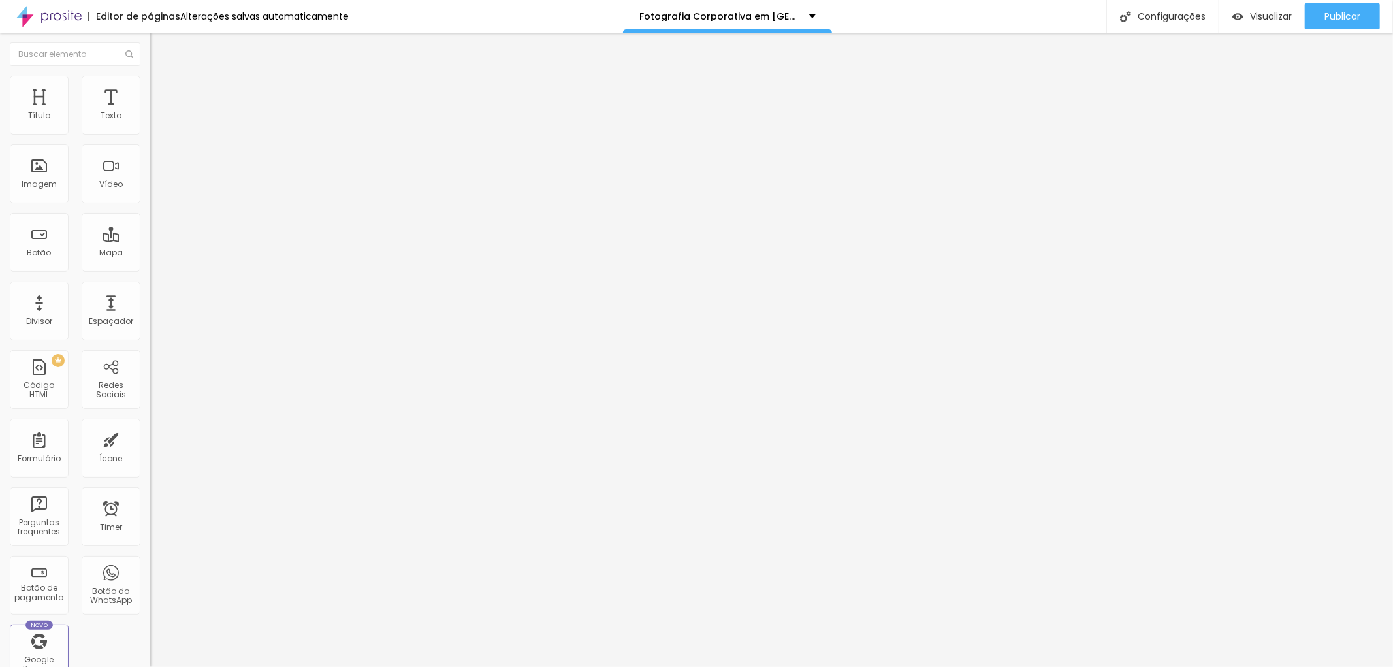
click at [150, 76] on li "Estilo" at bounding box center [225, 69] width 150 height 13
click at [150, 123] on span "Titulo 2" at bounding box center [171, 115] width 42 height 16
click at [150, 195] on button "button" at bounding box center [159, 188] width 18 height 14
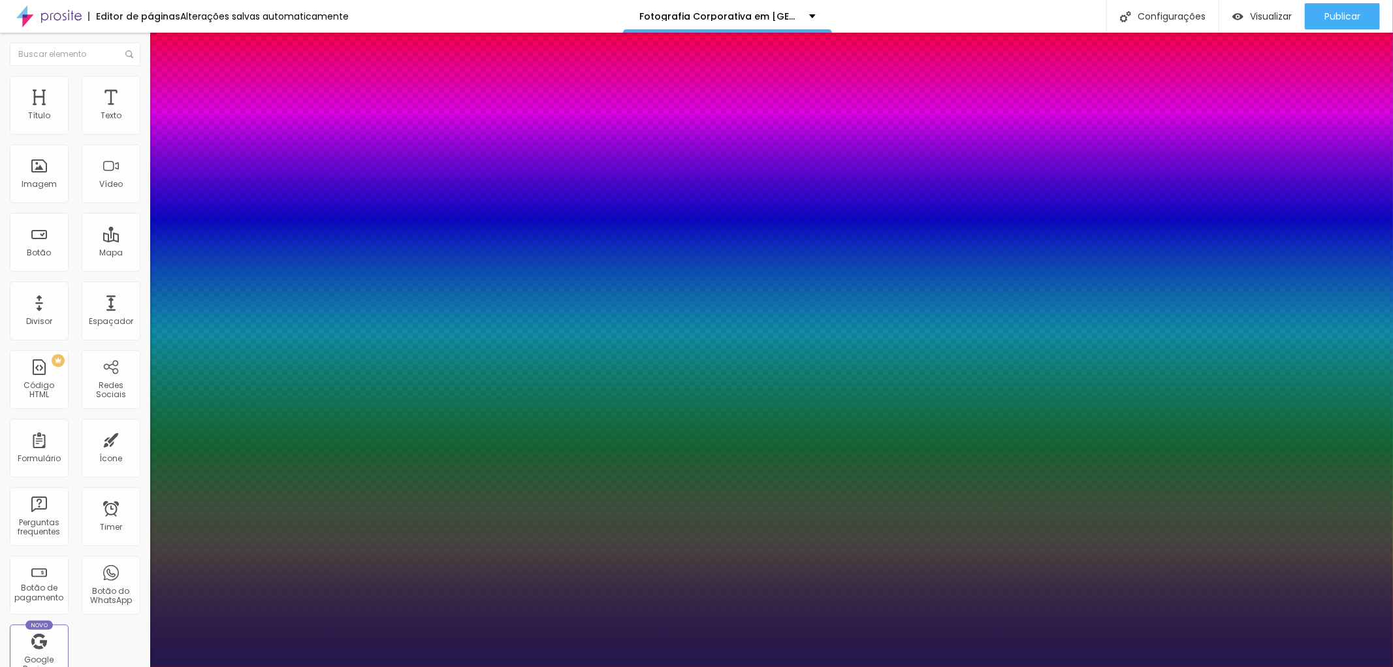
type input "1"
type input "33"
type input "1"
type input "34"
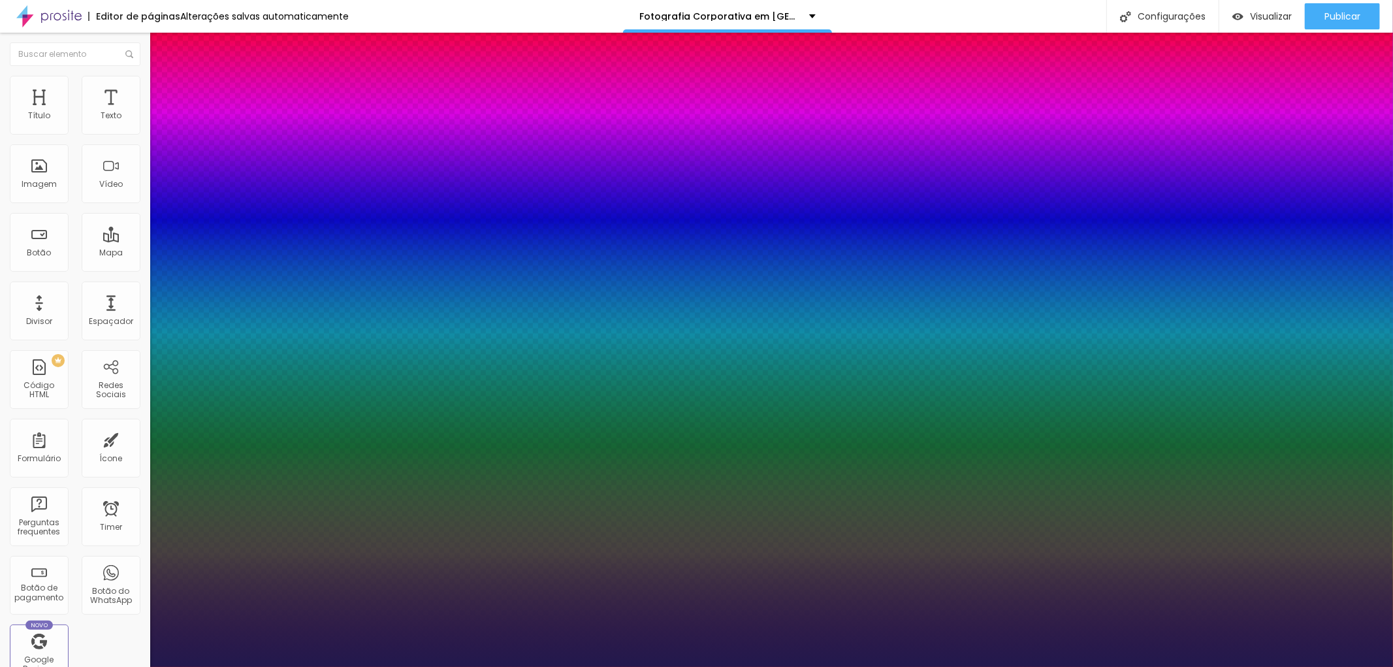
type input "34"
type input "1"
type input "35"
type input "1"
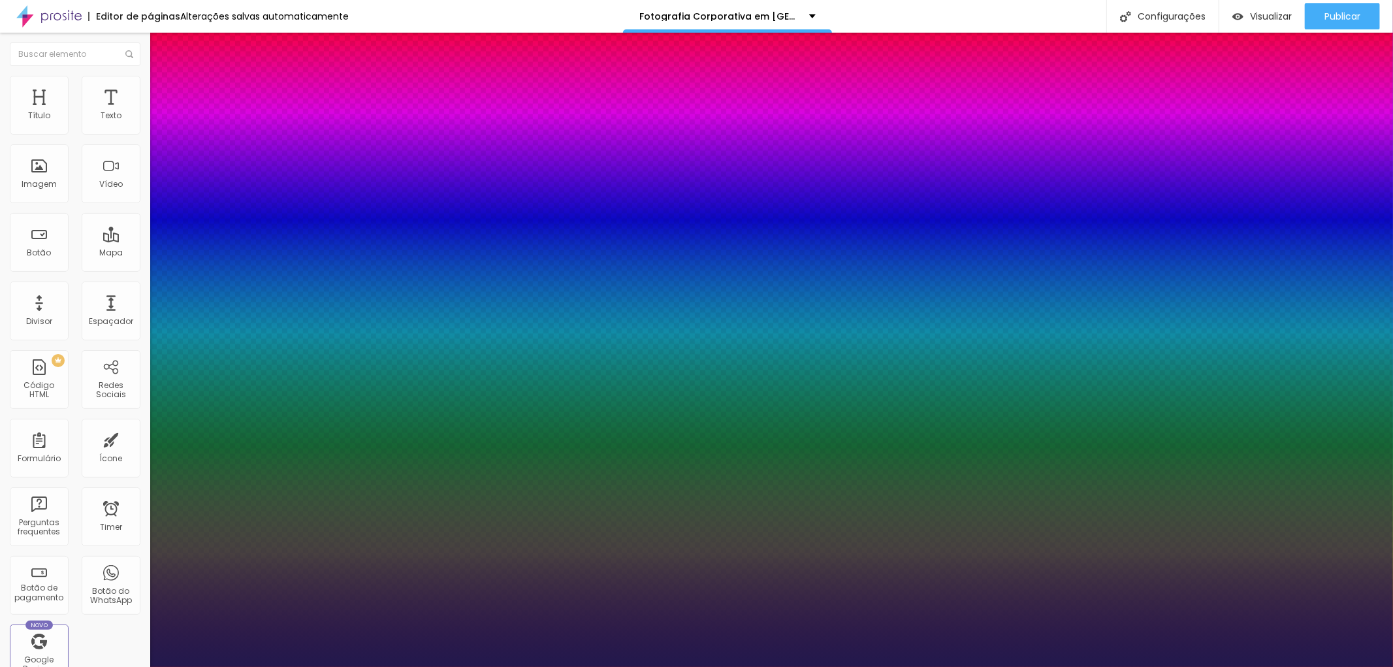
type input "36"
type input "1"
type input "37"
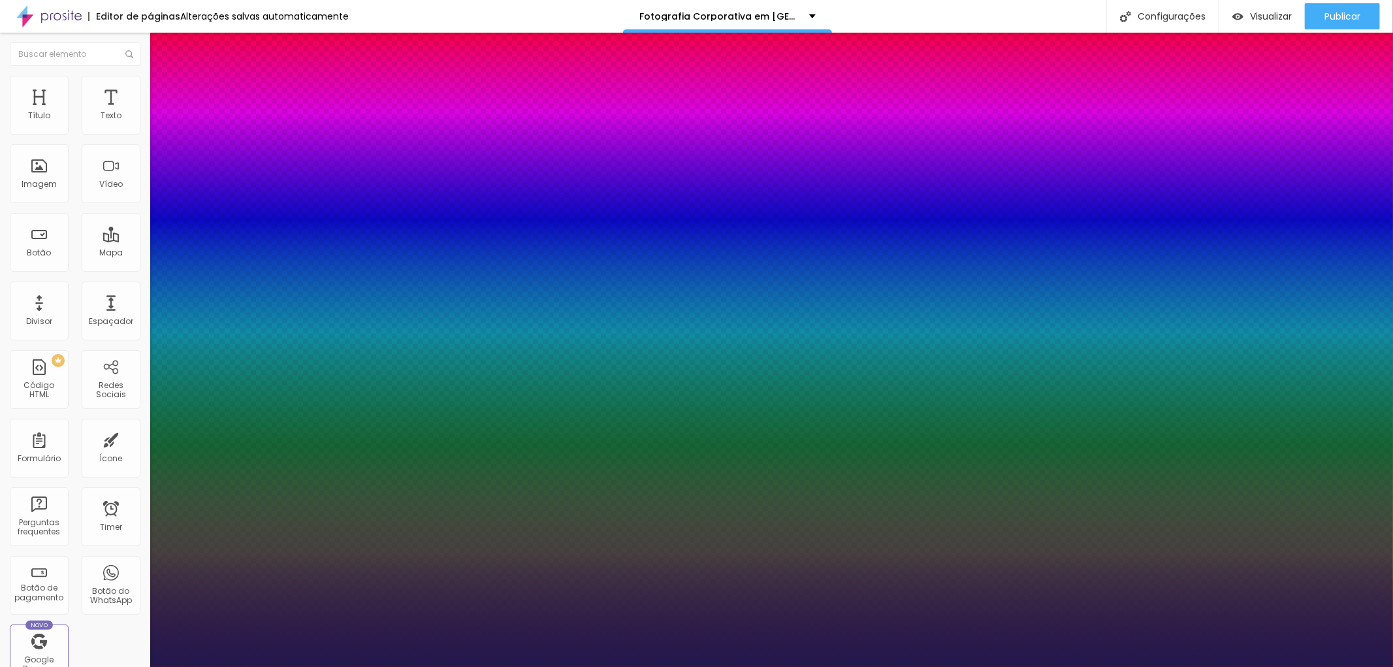
type input "1"
type input "38"
type input "1"
type input "39"
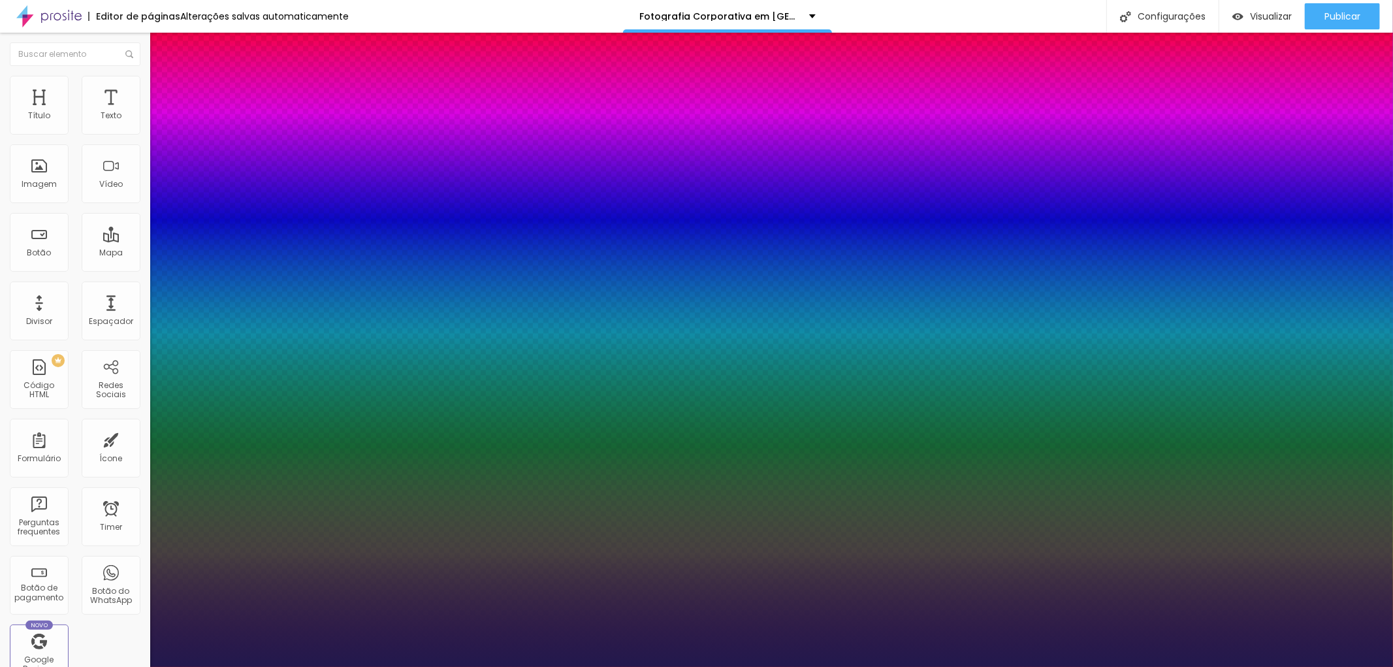
type input "39"
type input "1"
type input "42"
type input "1"
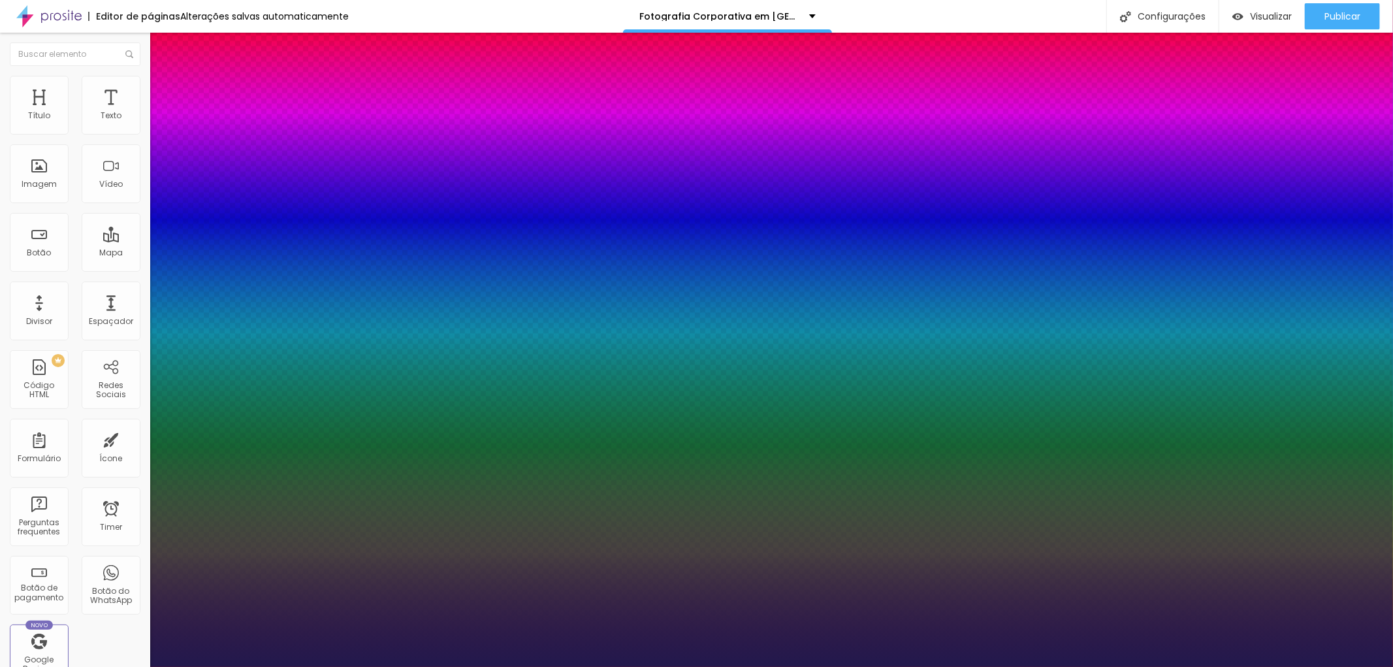
type input "43"
type input "1"
drag, startPoint x: 194, startPoint y: 363, endPoint x: 204, endPoint y: 366, distance: 10.9
type input "43"
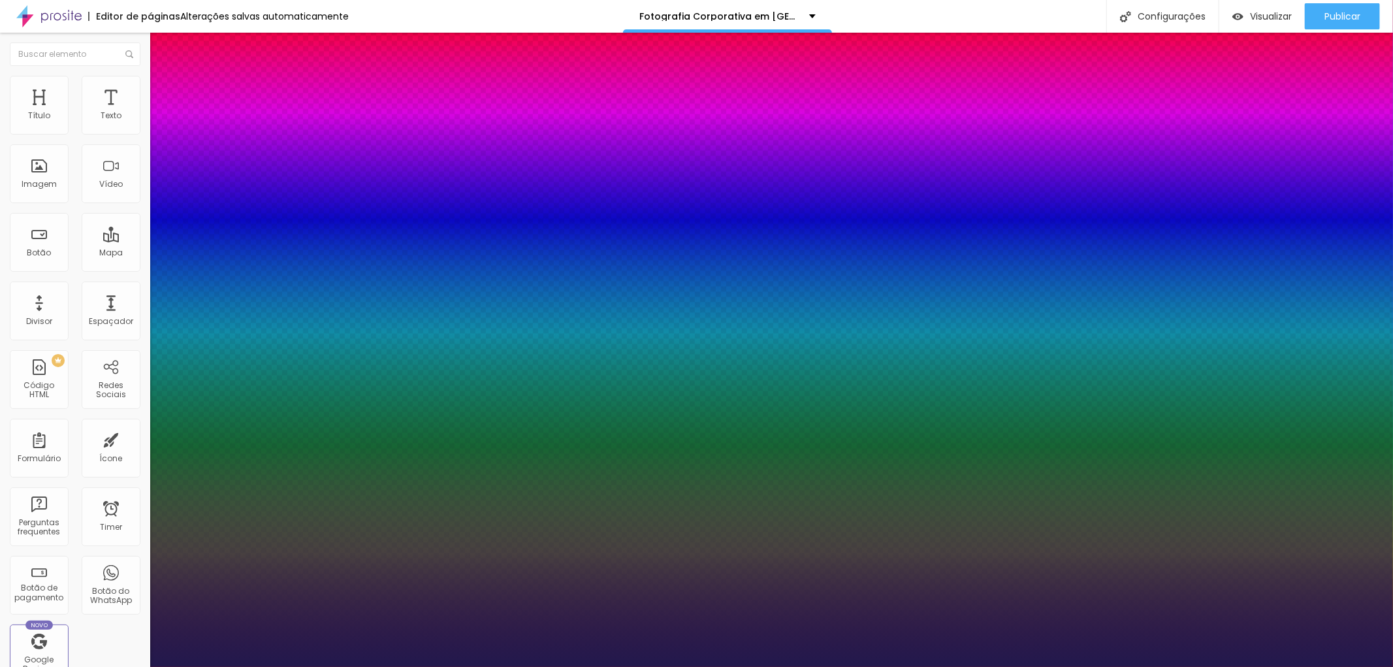
type input "1"
click at [1338, 666] on div at bounding box center [696, 667] width 1393 height 0
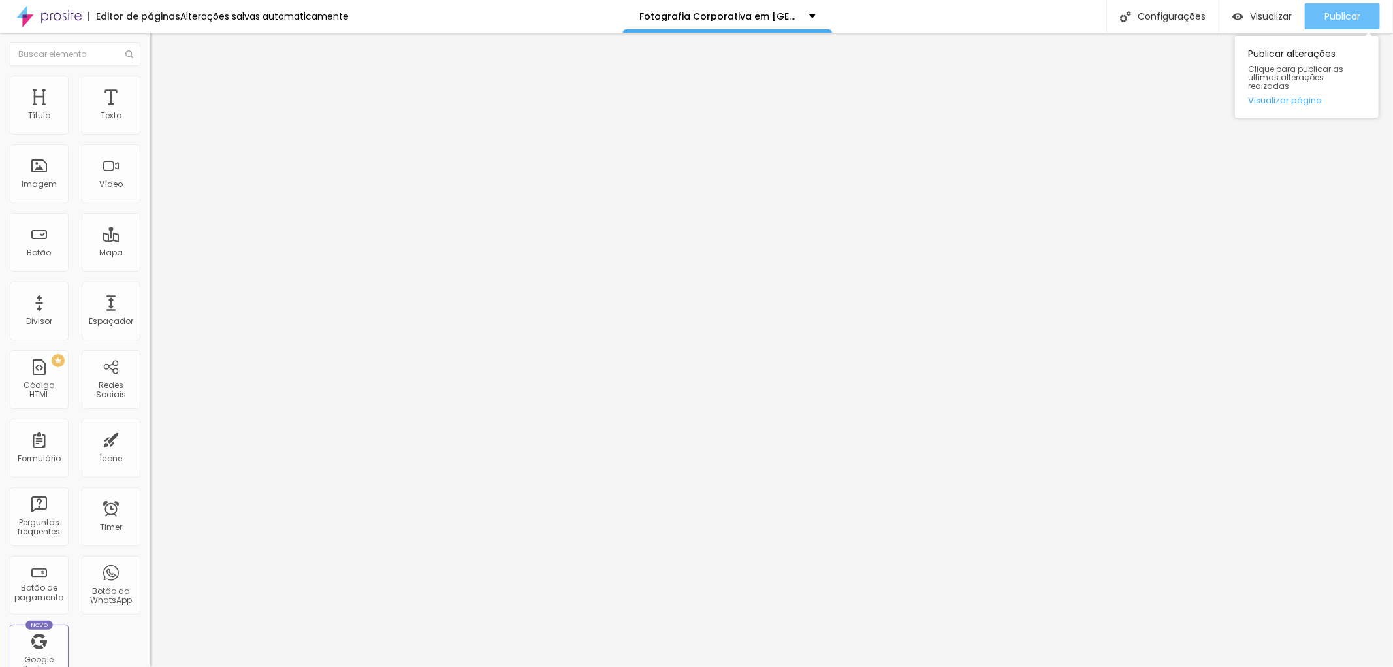
click at [1338, 18] on span "Publicar" at bounding box center [1342, 16] width 36 height 10
click at [150, 195] on button "button" at bounding box center [159, 188] width 18 height 14
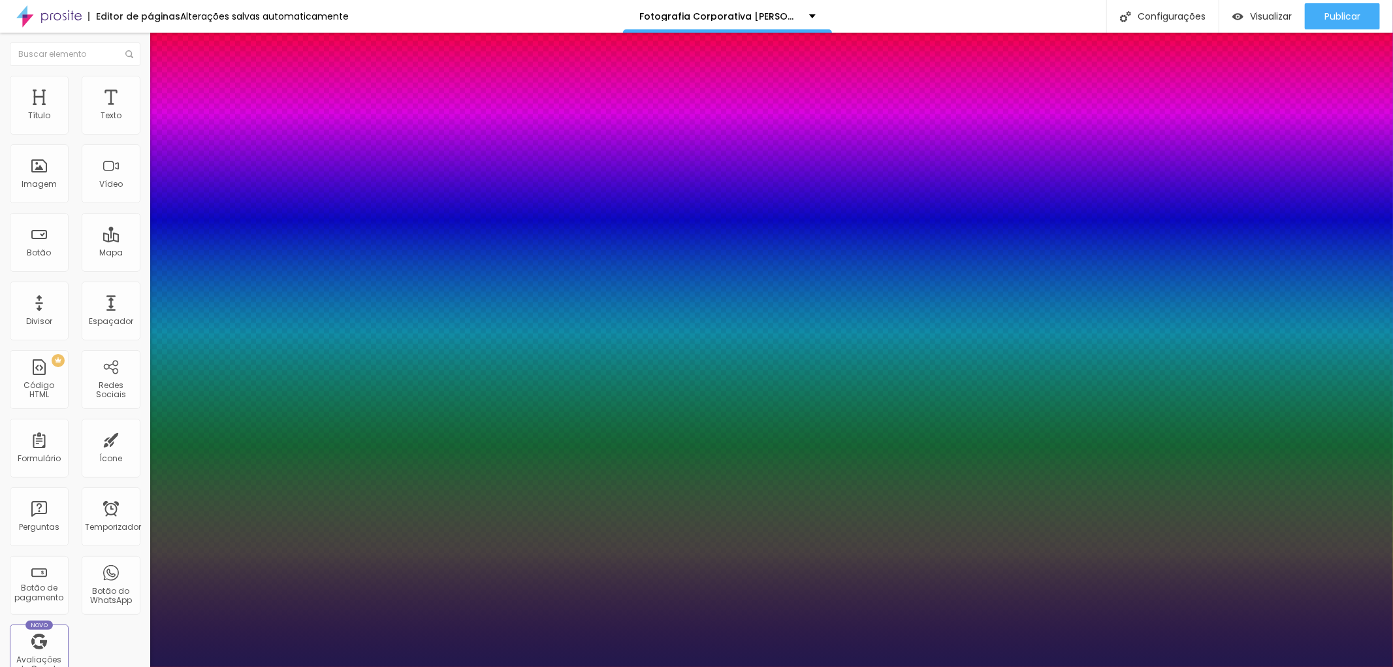
type input "1"
type input "39"
type input "1"
type input "39"
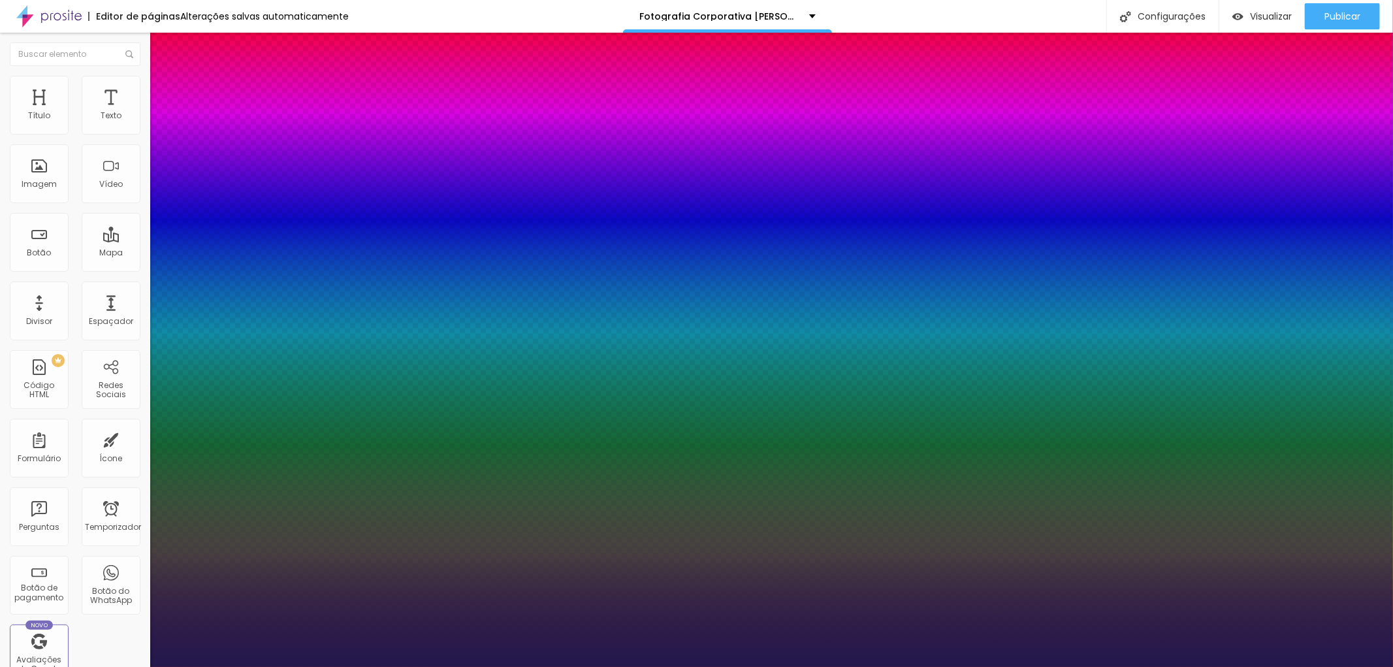
type input "0.7"
type input "1"
type input "0.5"
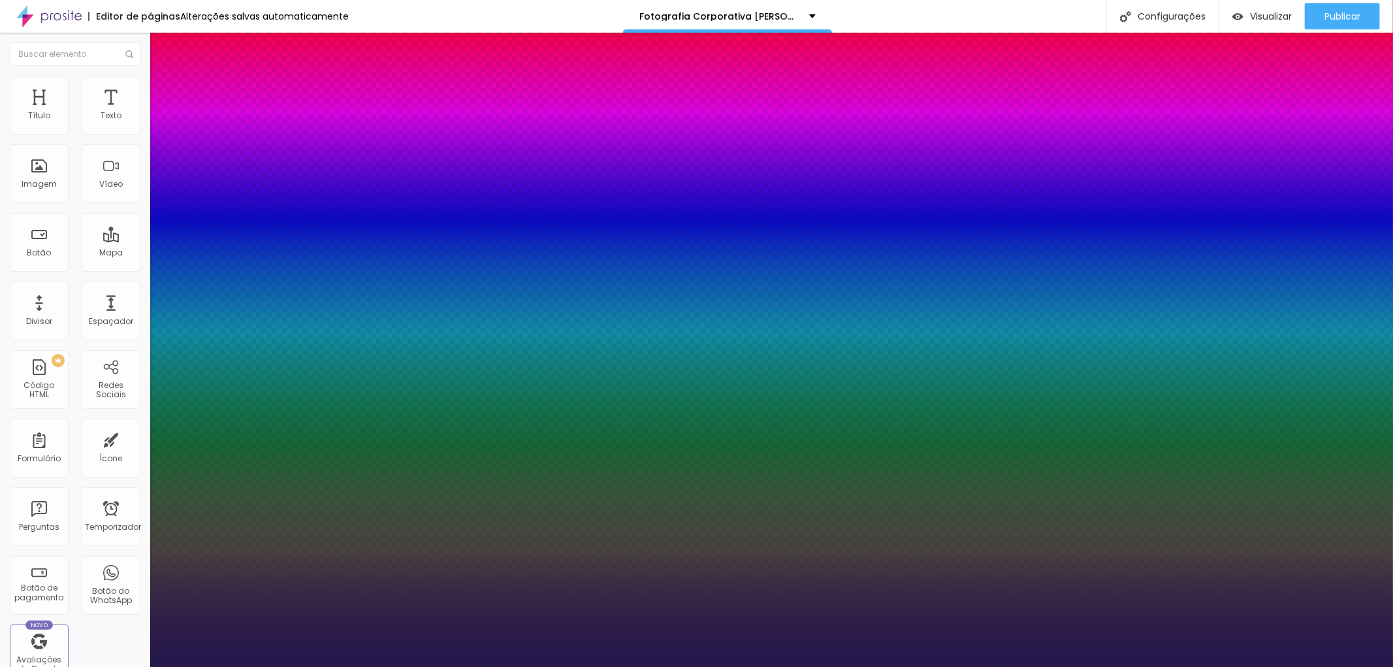
type input "0.5"
type input "1"
type input "0.6"
type input "1"
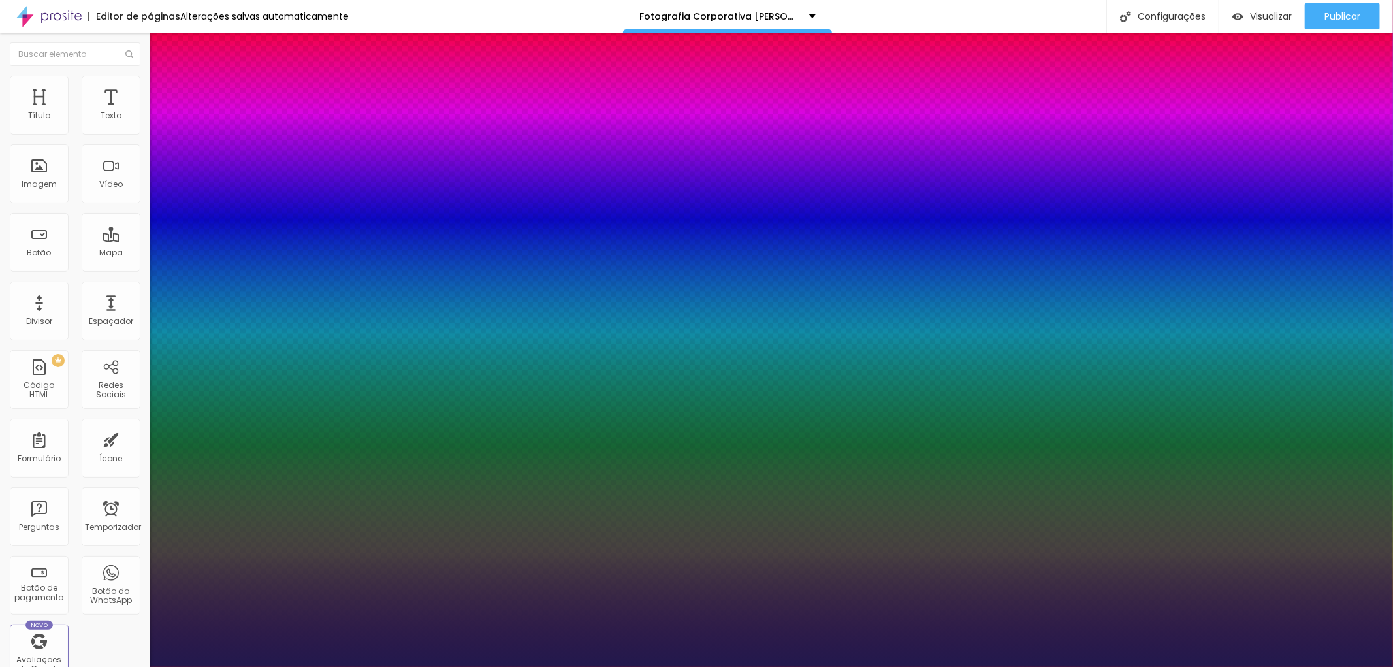
type input "1"
type input "1.1"
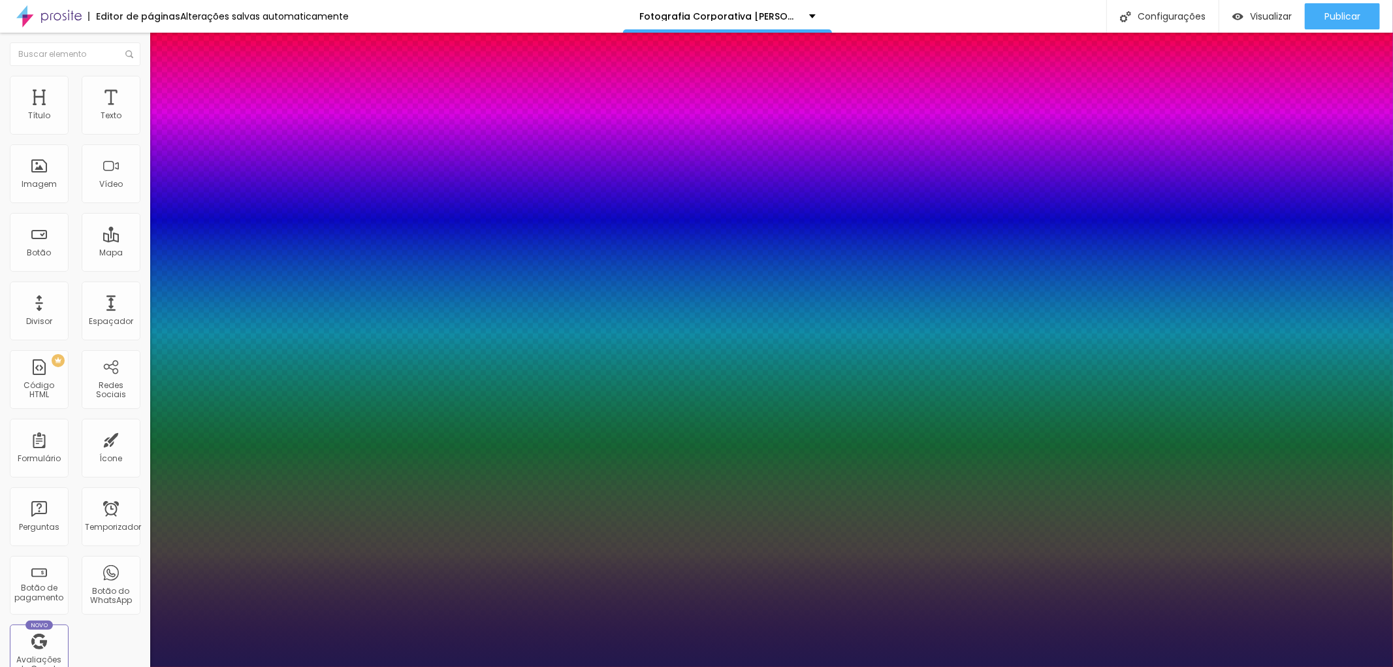
type input "1"
type input "1.3"
type input "1"
type input "1.6"
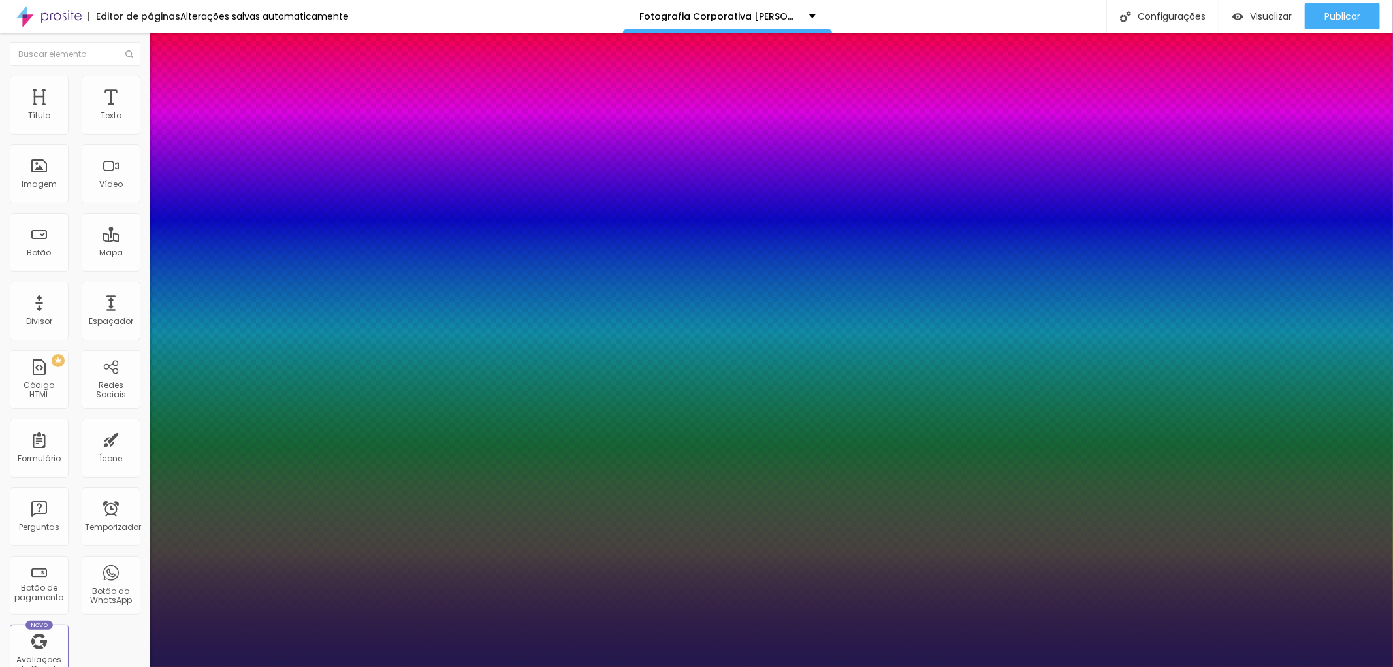
type input "1.6"
type input "1"
type input "1.7"
type input "1"
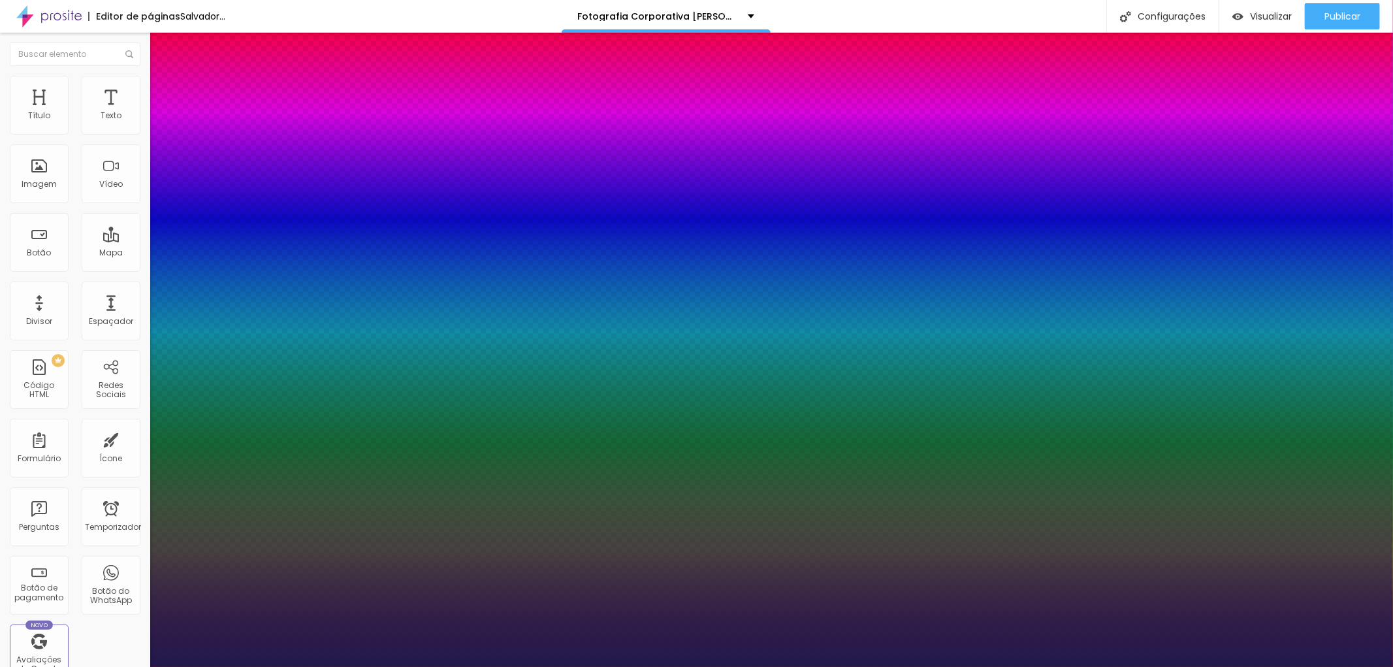
drag, startPoint x: 174, startPoint y: 400, endPoint x: 185, endPoint y: 401, distance: 10.5
type input "1.7"
type input "1"
click at [108, 666] on div at bounding box center [696, 667] width 1393 height 0
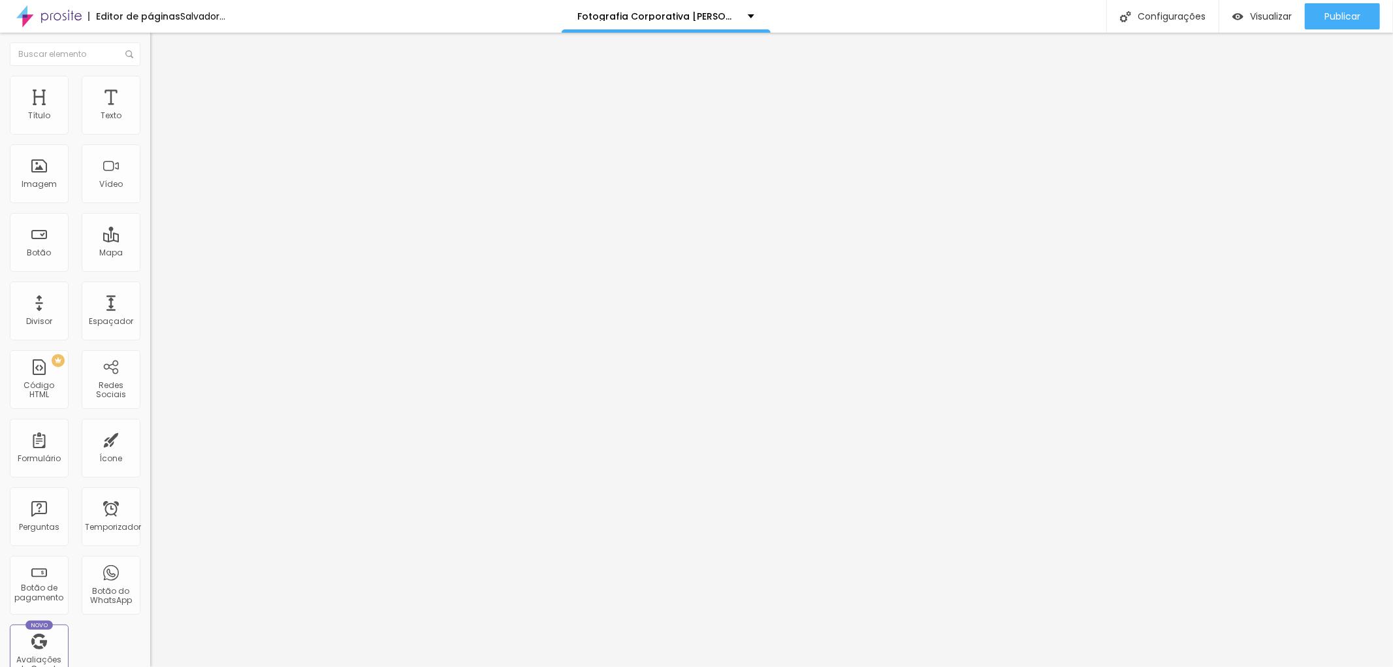
click at [150, 82] on img at bounding box center [156, 82] width 12 height 12
type input "44"
type input "45"
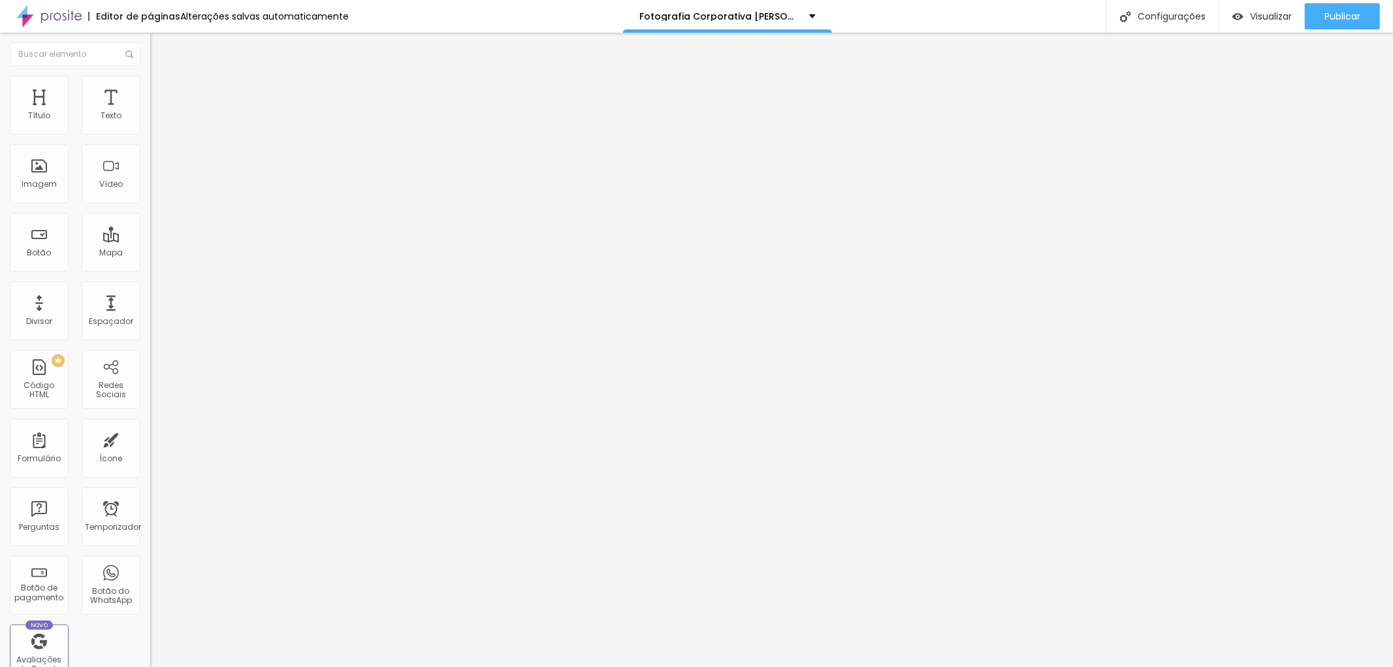
type input "47"
type input "51"
type input "52"
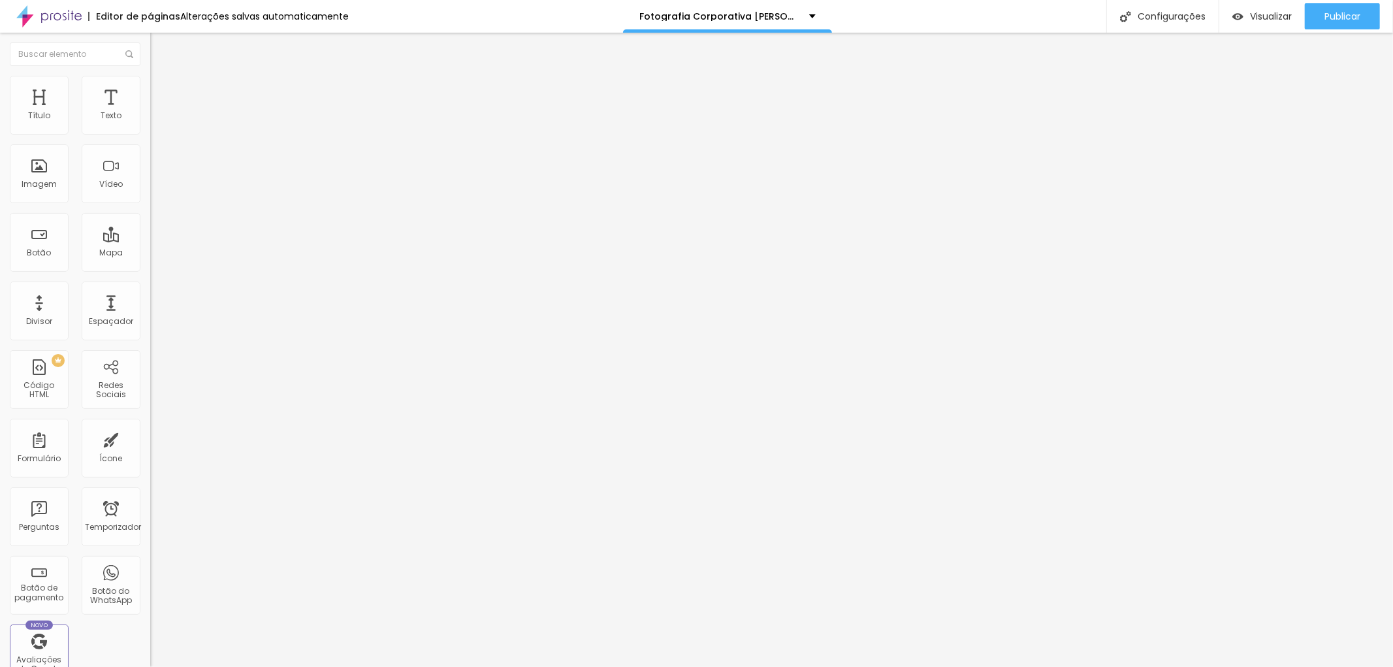
type input "52"
type input "56"
type input "59"
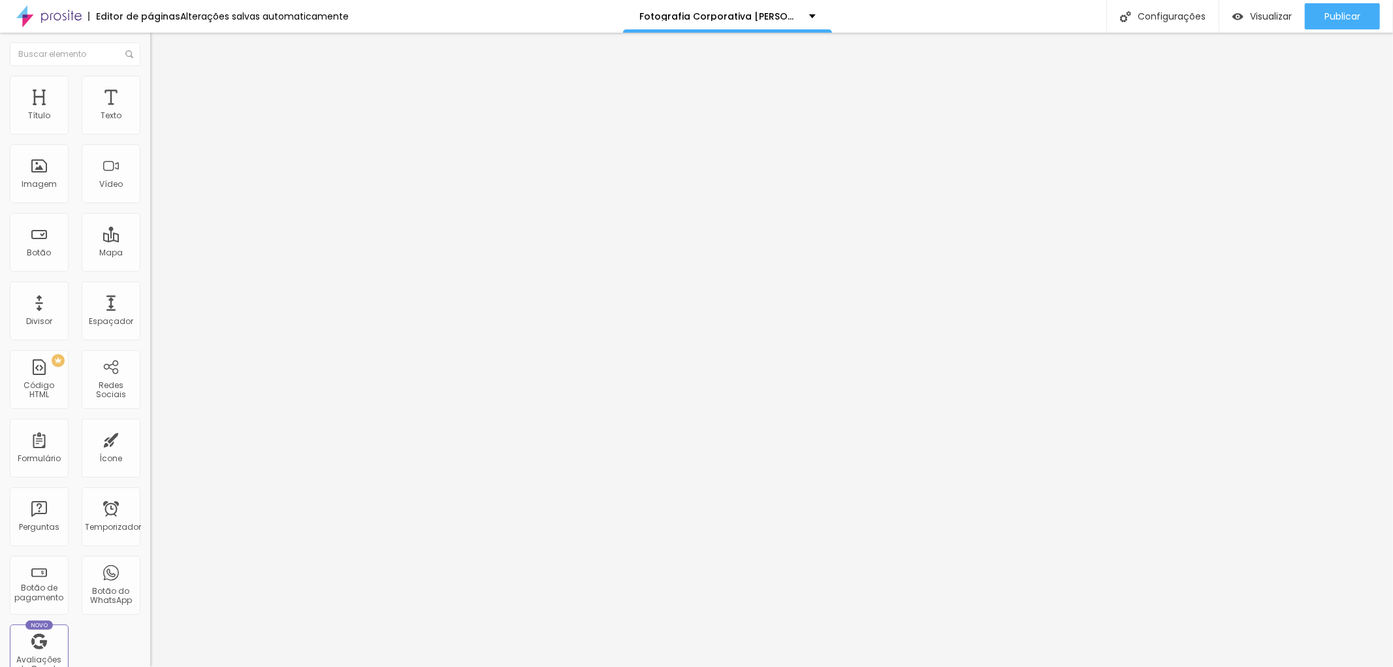
type input "62"
type input "63"
type input "67"
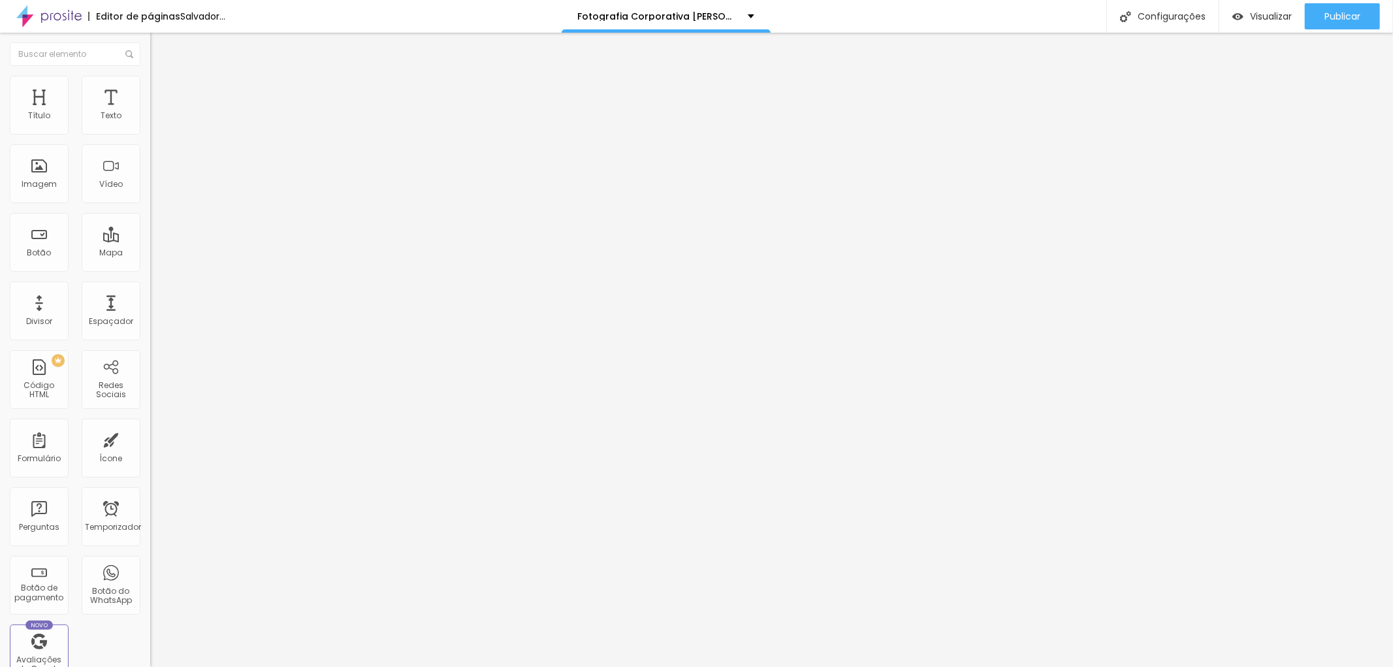
type input "67"
drag, startPoint x: 65, startPoint y: 126, endPoint x: 84, endPoint y: 129, distance: 18.6
type input "67"
click at [150, 240] on input "range" at bounding box center [192, 245] width 84 height 10
type input "71"
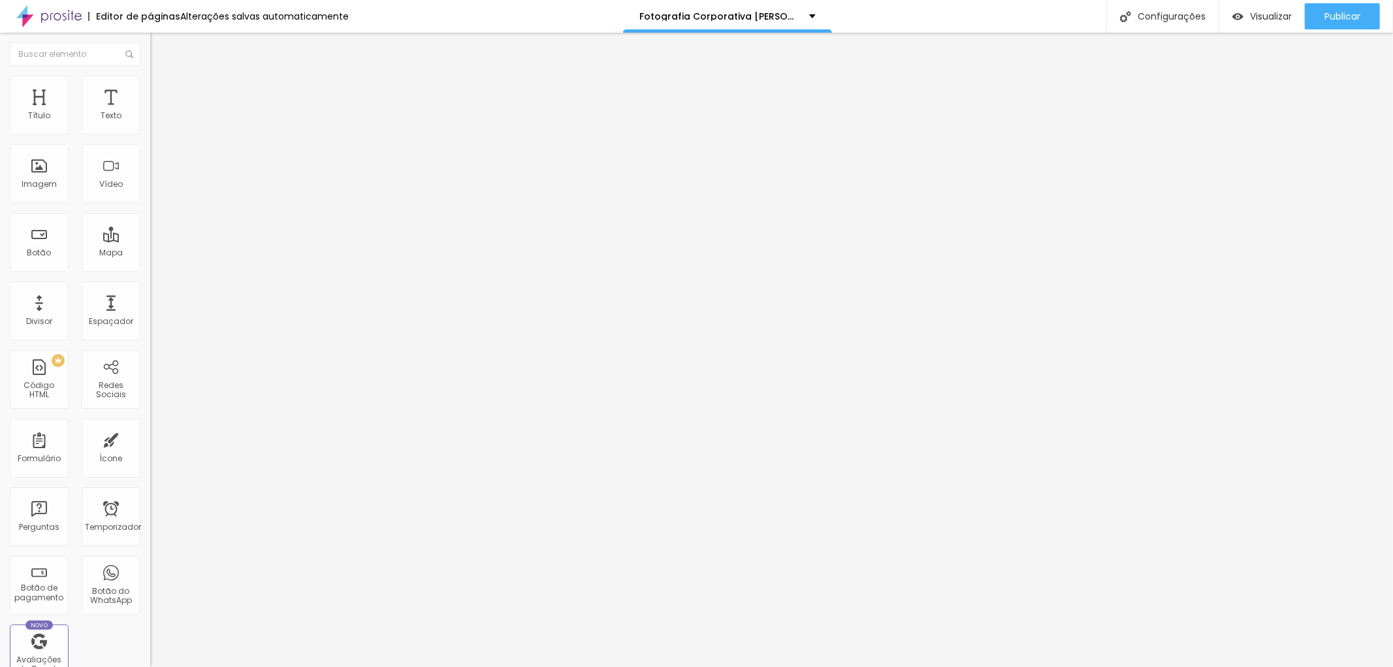
type input "71"
type input "73"
type input "74"
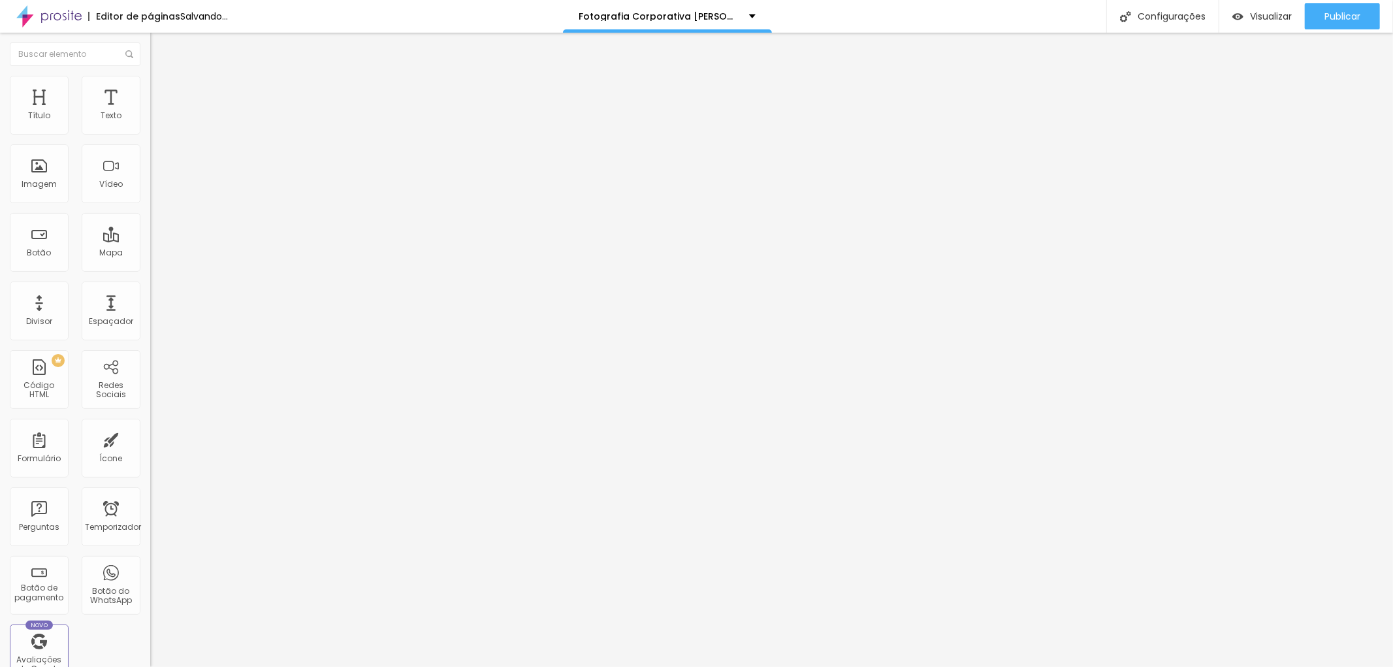
type input "77"
type input "79"
type input "81"
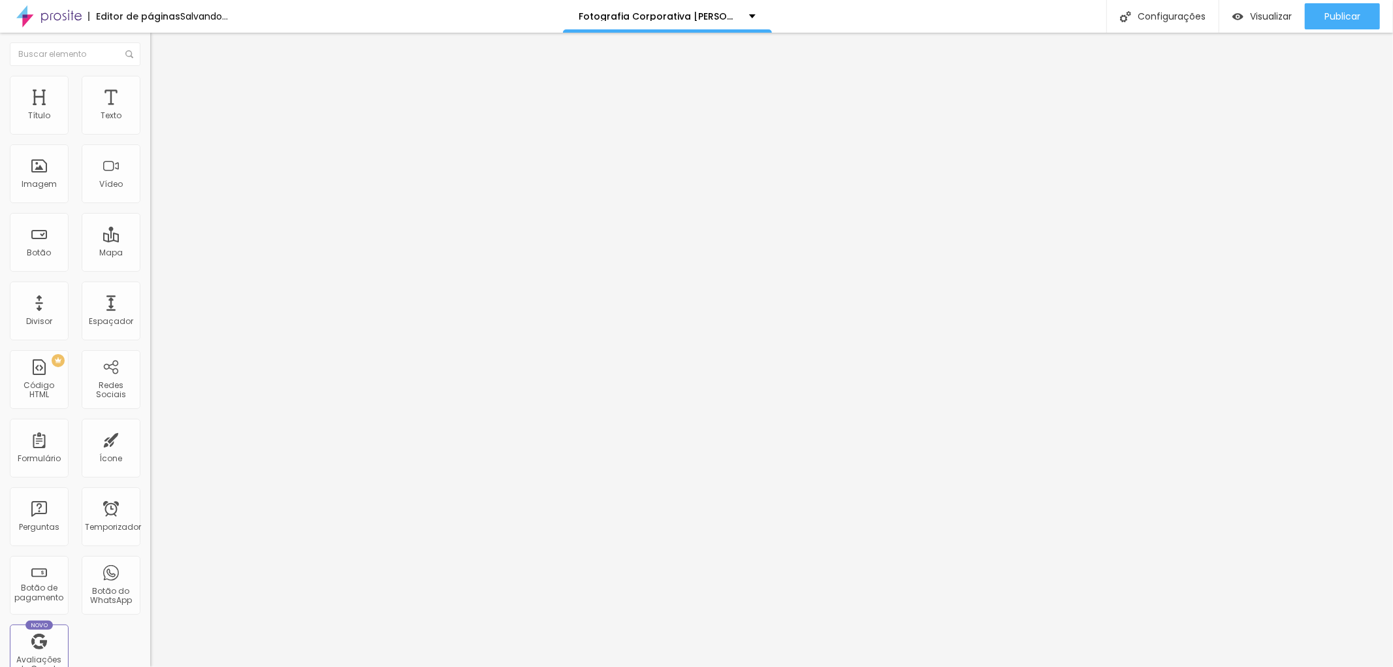
type input "81"
type input "82"
type input "84"
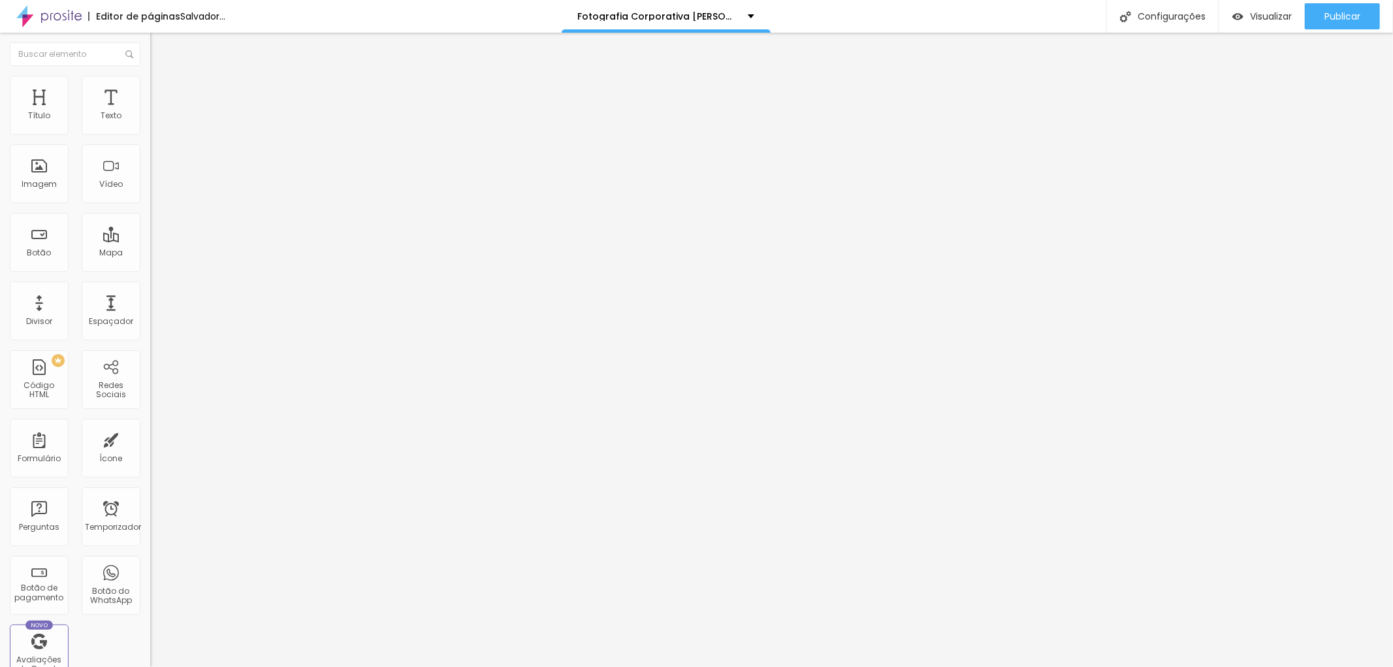
type input "88"
type input "89"
type input "91"
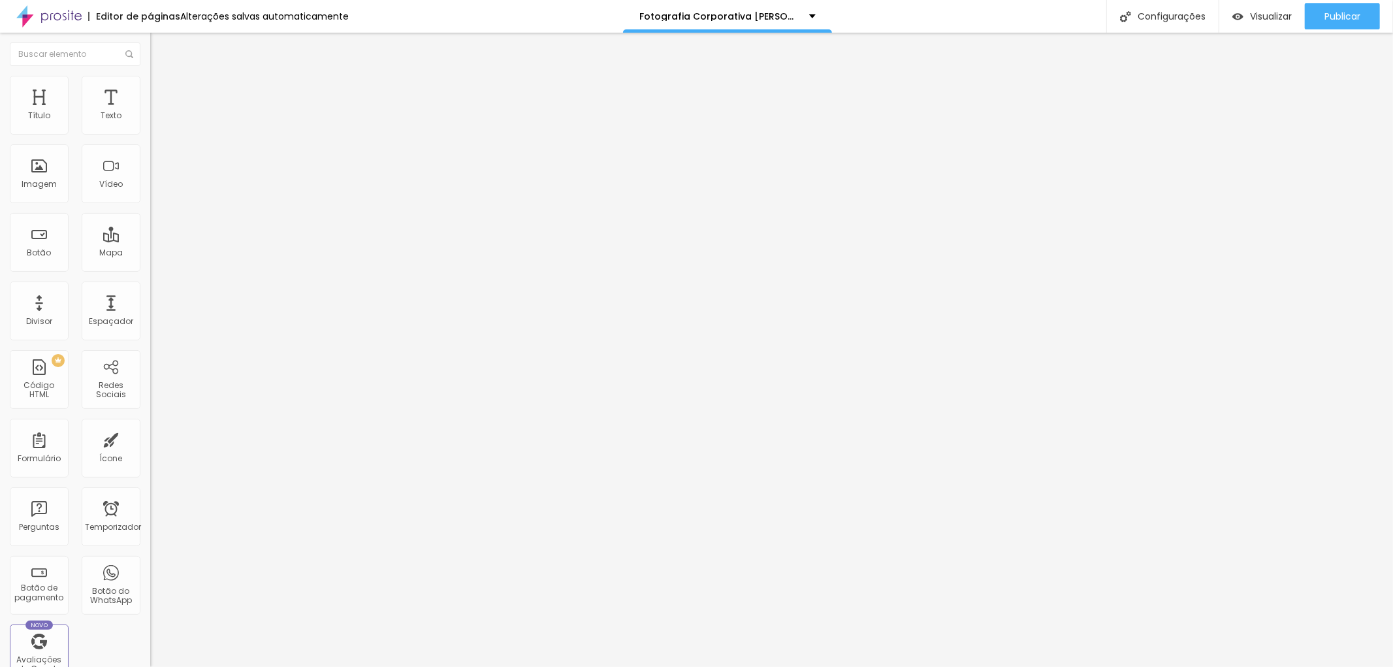
type input "91"
type input "95"
type input "96"
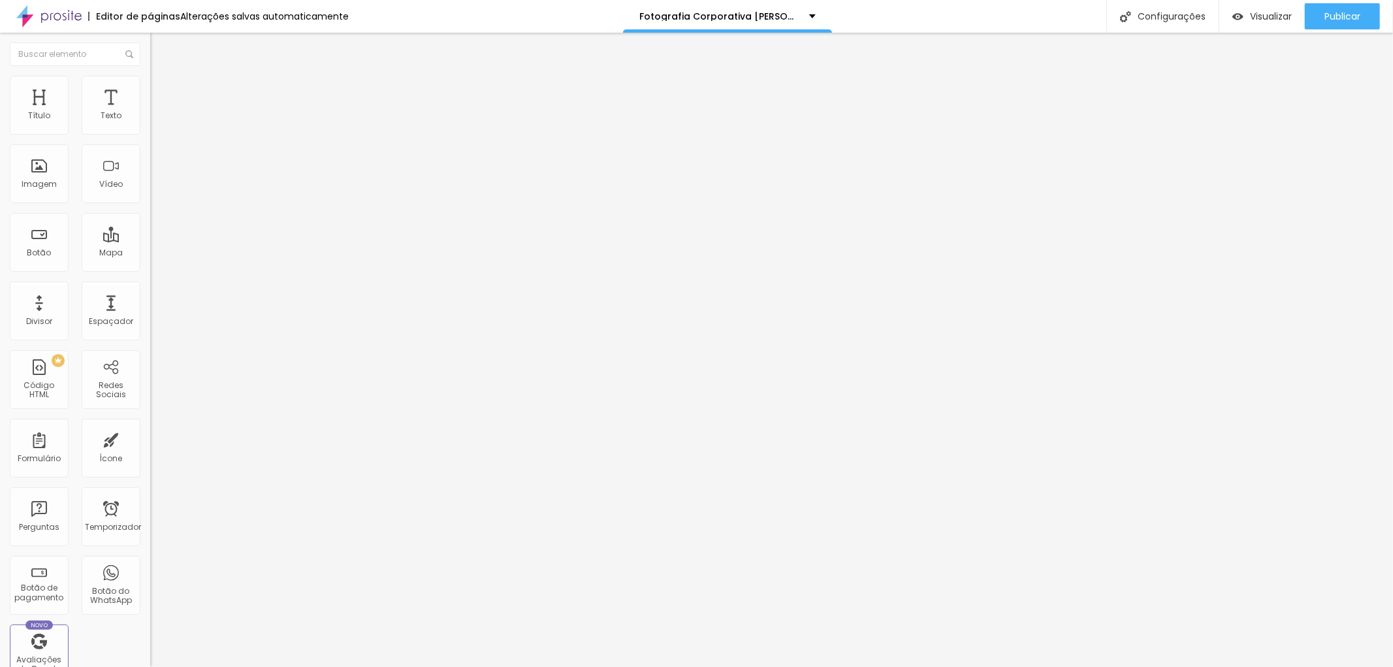
type input "97"
type input "98"
type input "100"
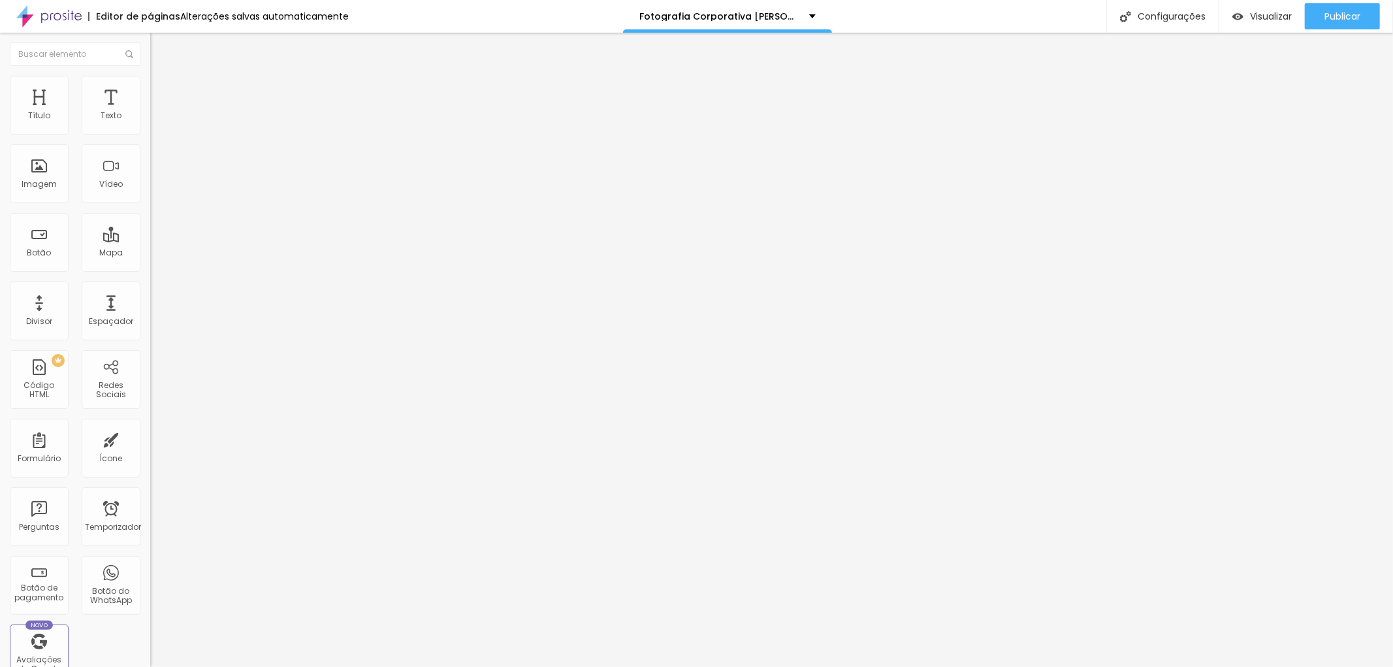
type input "100"
drag, startPoint x: 88, startPoint y: 153, endPoint x: 111, endPoint y: 159, distance: 23.6
type input "100"
click at [150, 425] on input "range" at bounding box center [192, 430] width 84 height 10
click at [1347, 10] on font "Publicar" at bounding box center [1342, 16] width 36 height 13
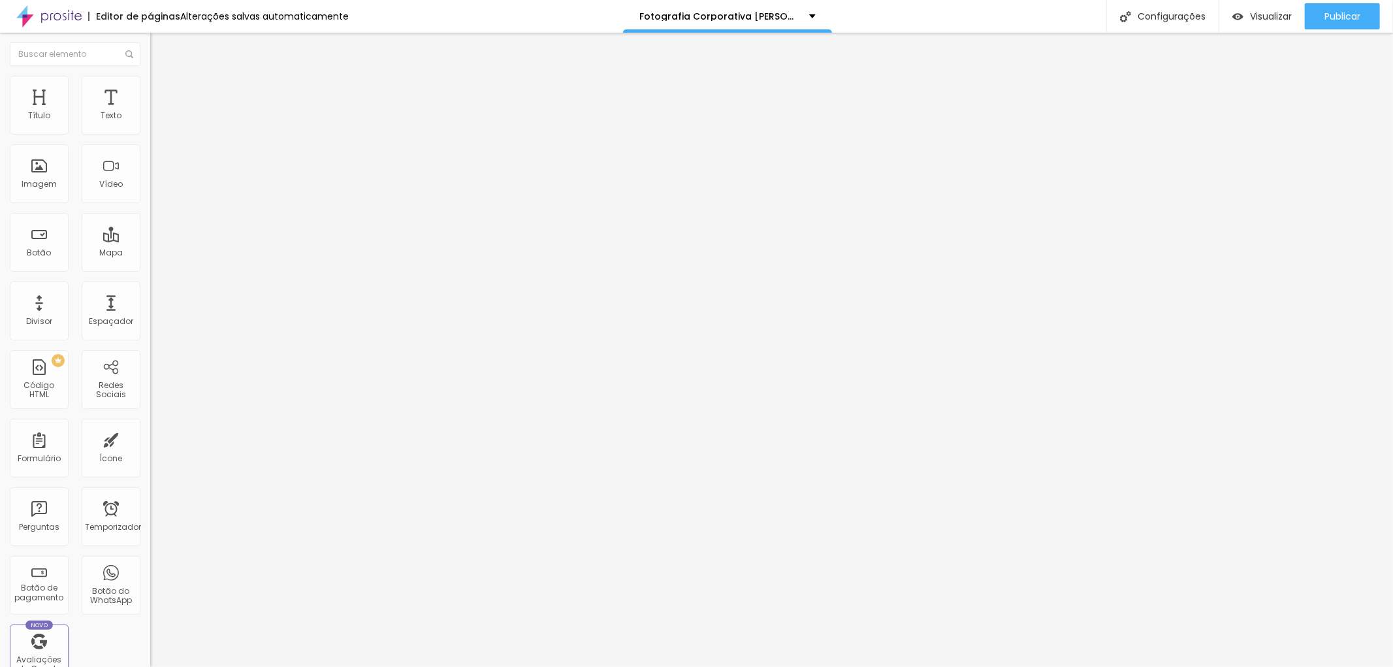
click at [150, 89] on li "Avançado" at bounding box center [225, 95] width 150 height 13
click at [150, 253] on input "range" at bounding box center [192, 258] width 84 height 10
click at [150, 83] on li "Estilo" at bounding box center [225, 82] width 150 height 13
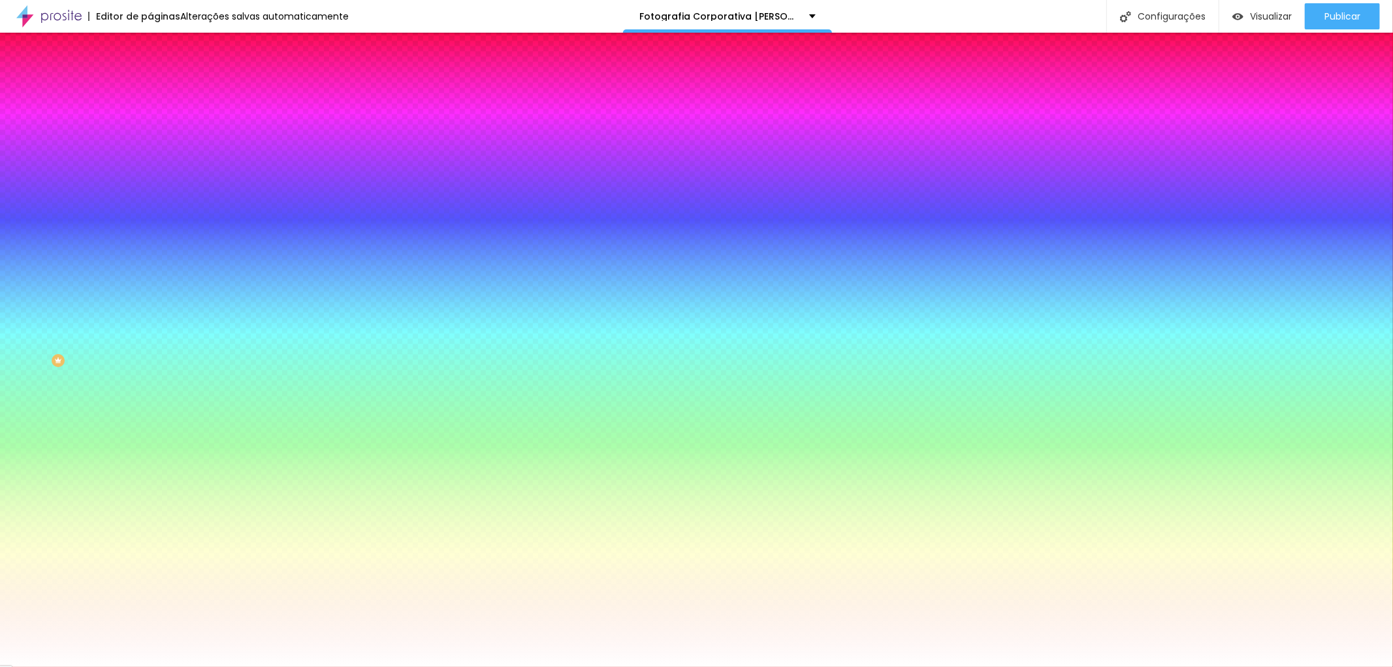
click at [150, 101] on li "Avançado" at bounding box center [225, 95] width 150 height 13
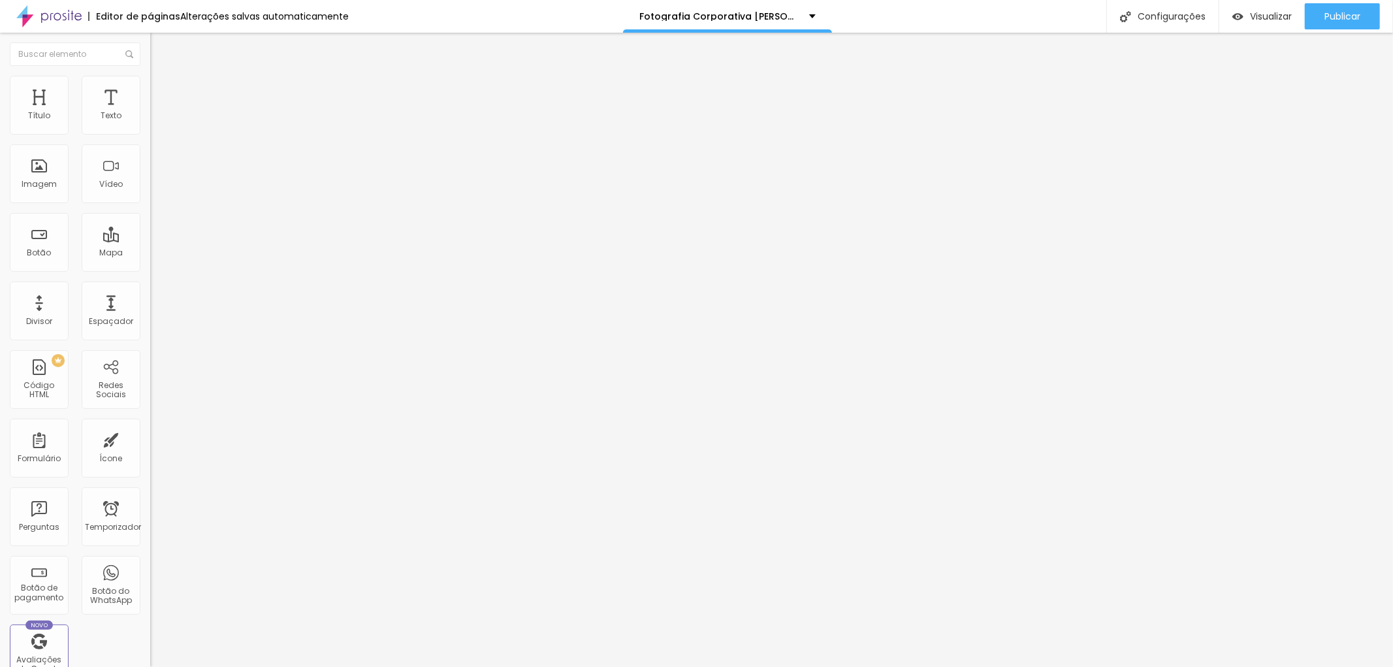
type input "30"
type input "25"
type input "20"
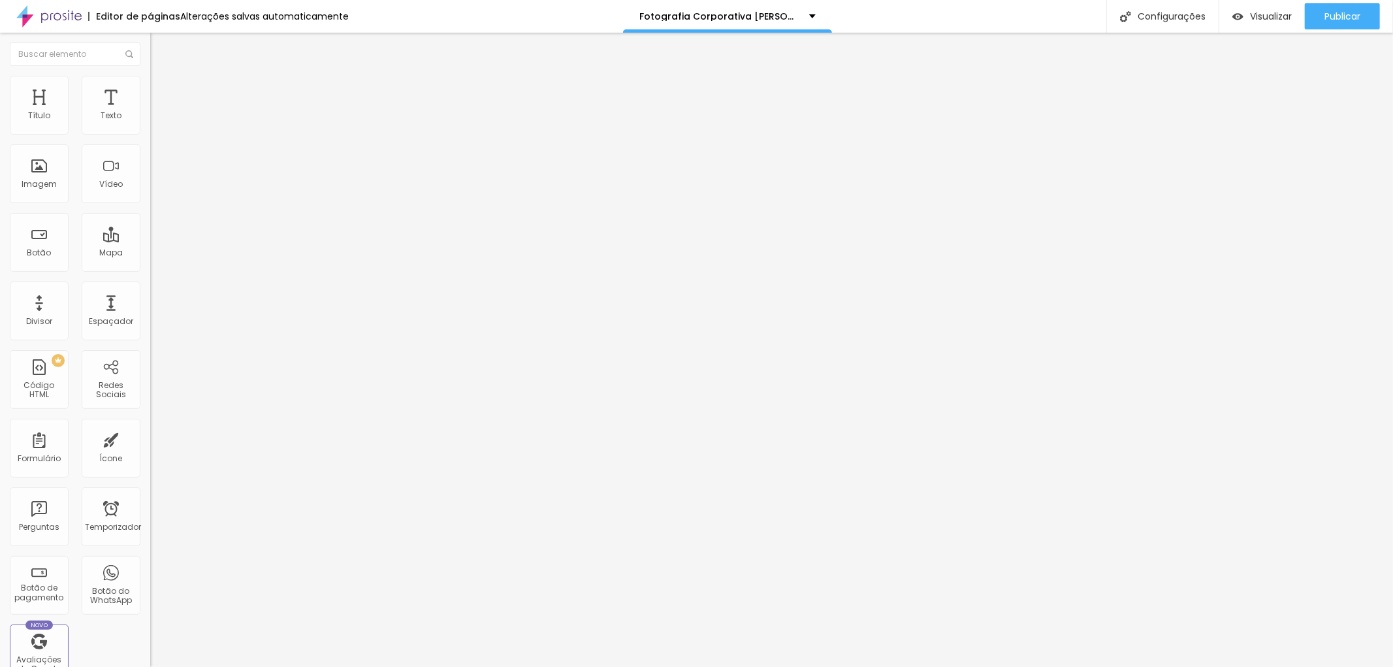
type input "20"
type input "15"
type input "20"
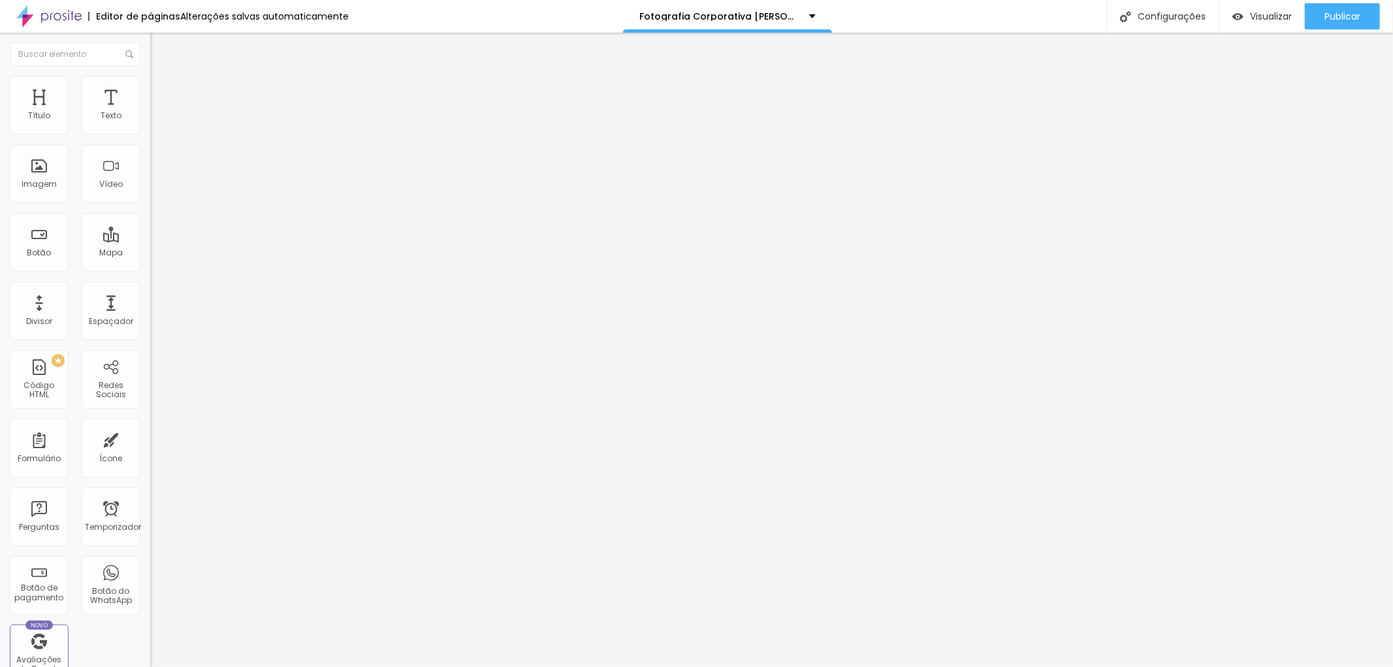
type input "25"
type input "20"
type input "15"
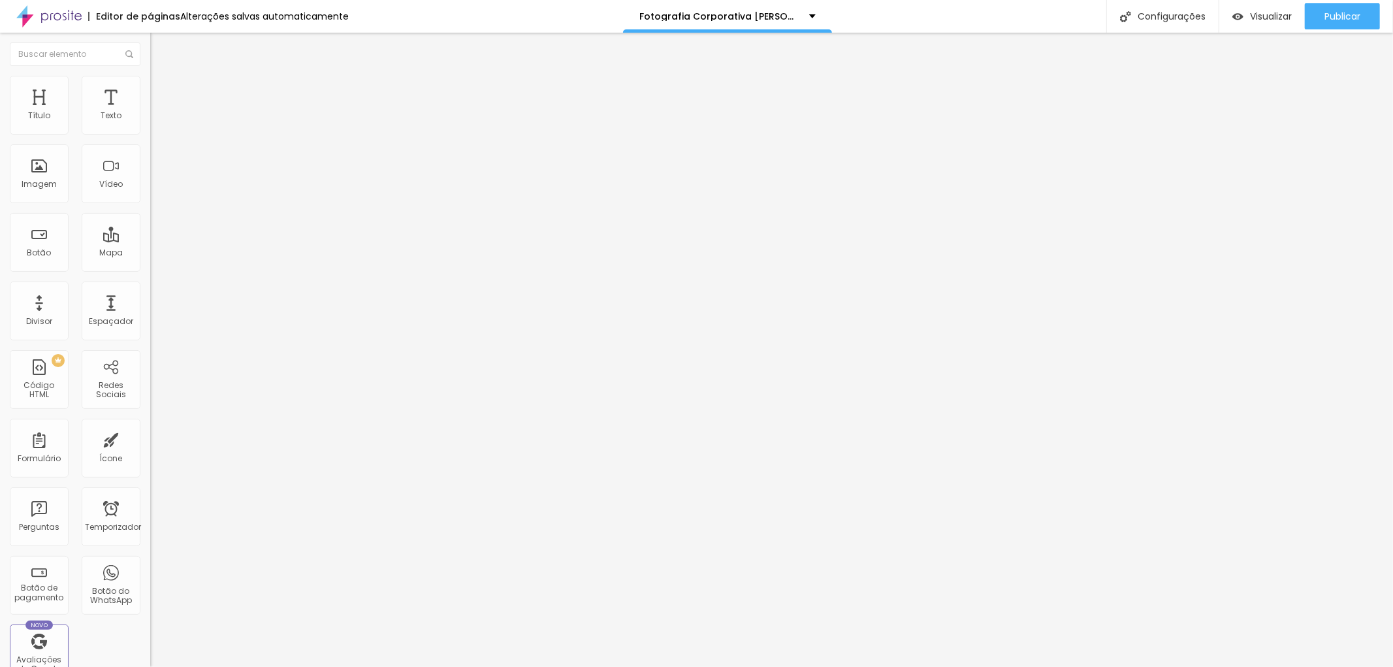
type input "15"
drag, startPoint x: 100, startPoint y: 127, endPoint x: 69, endPoint y: 125, distance: 30.7
type input "15"
click at [150, 253] on input "range" at bounding box center [192, 258] width 84 height 10
type input "251"
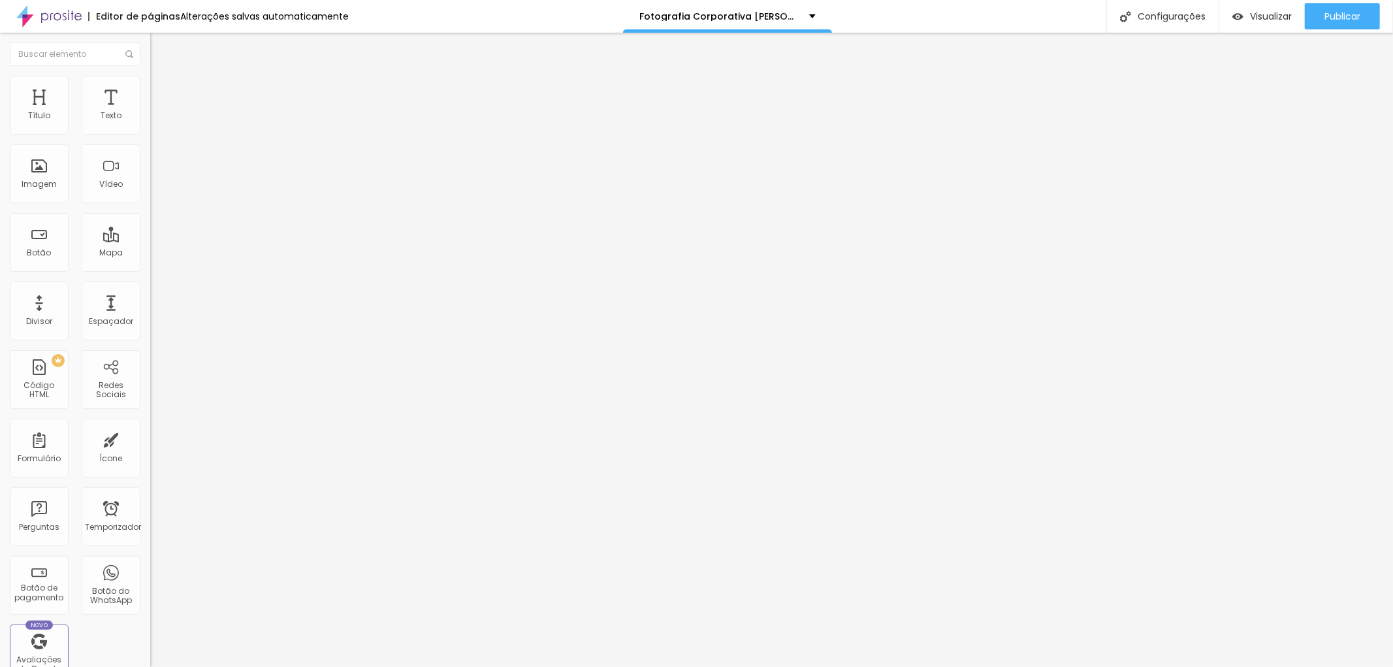
type input "251"
type input "274"
type input "286"
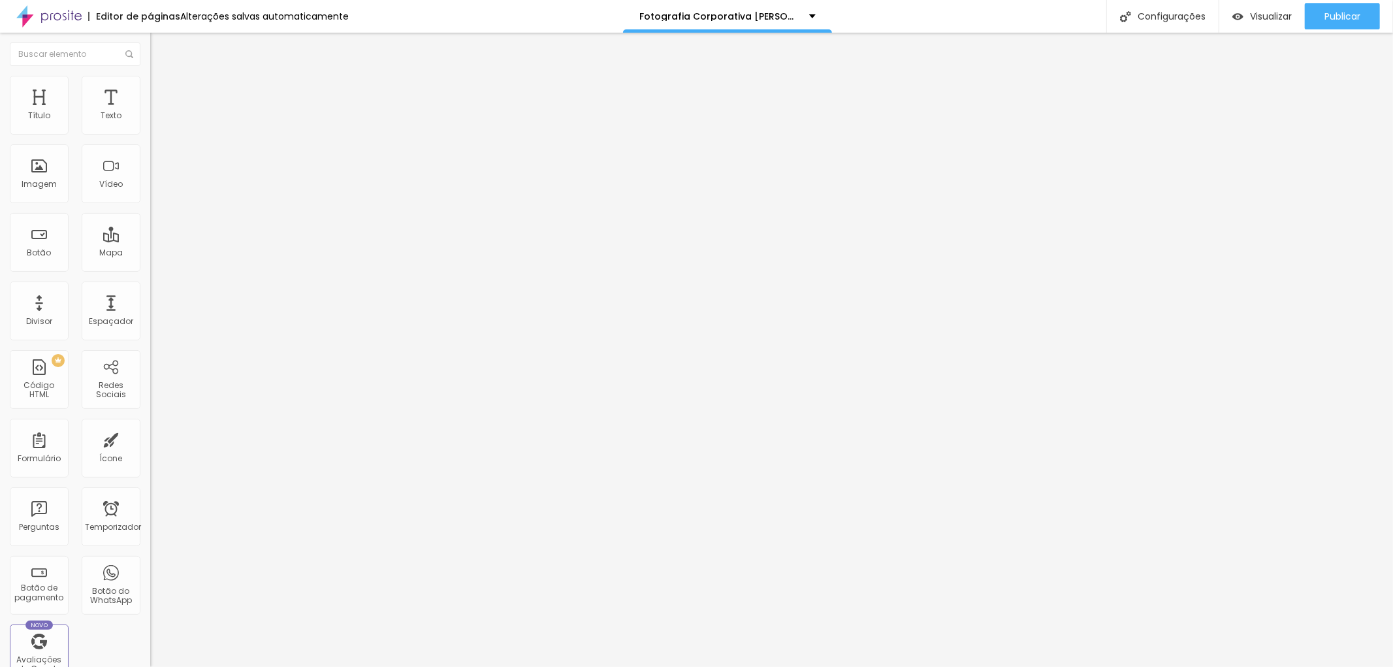
type input "292"
type input "298"
type input "333"
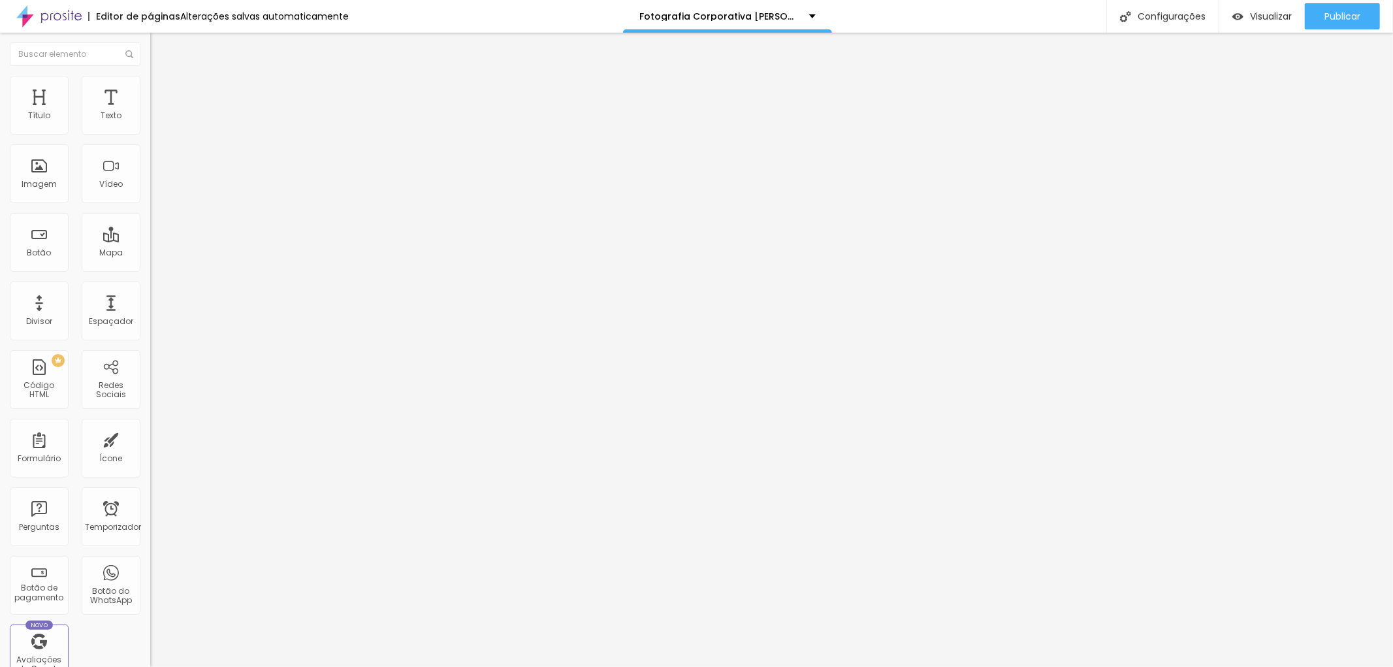
type input "333"
type input "345"
type input "339"
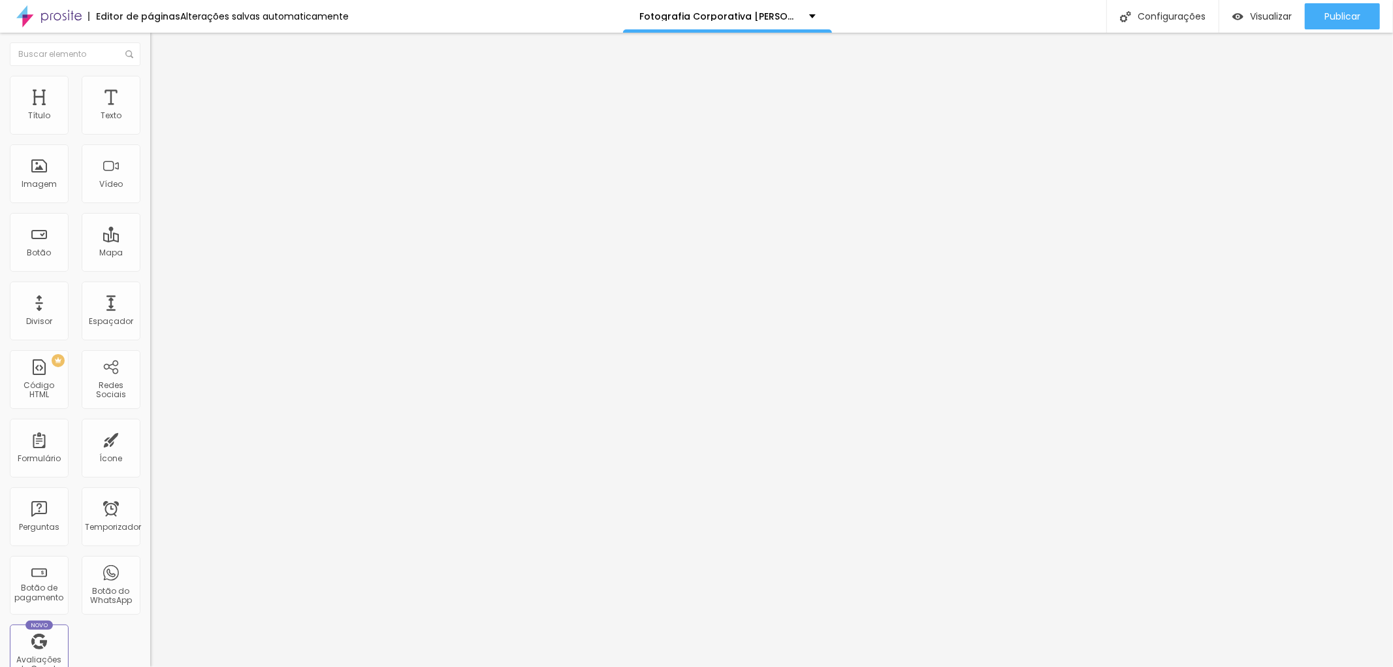
type input "327"
type input "309"
type input "304"
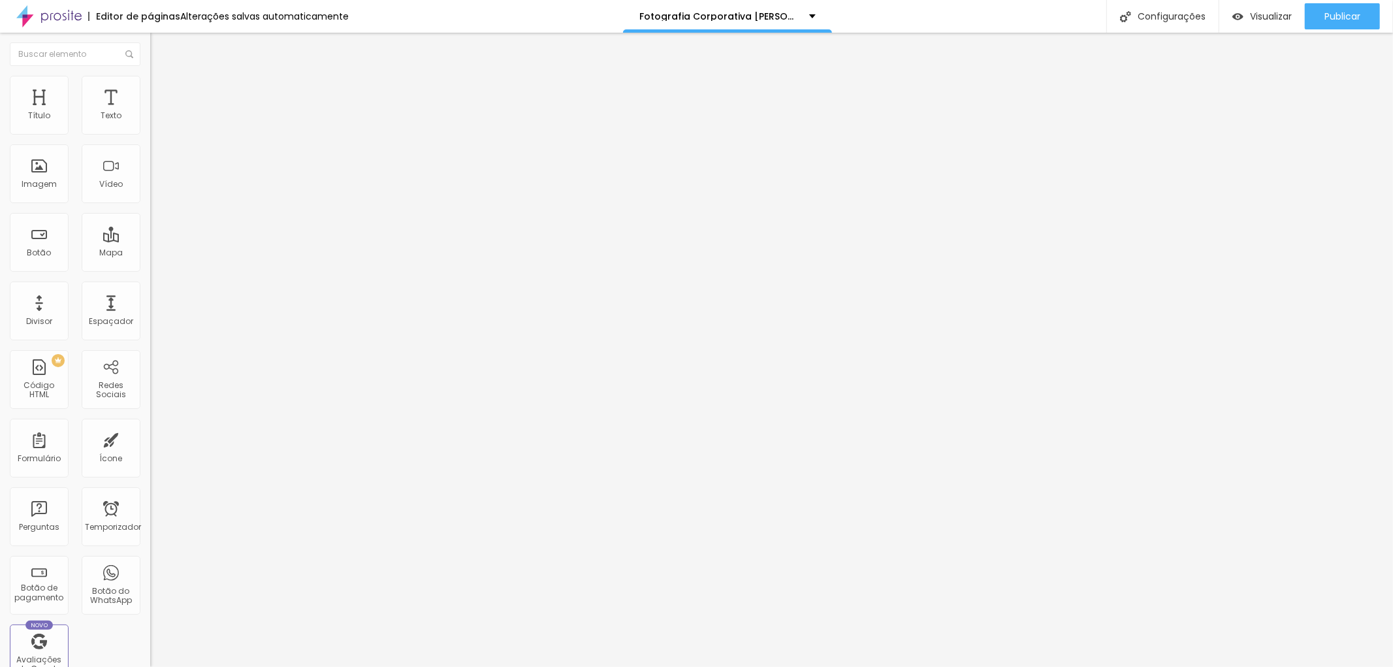
type input "304"
type input "298"
type input "292"
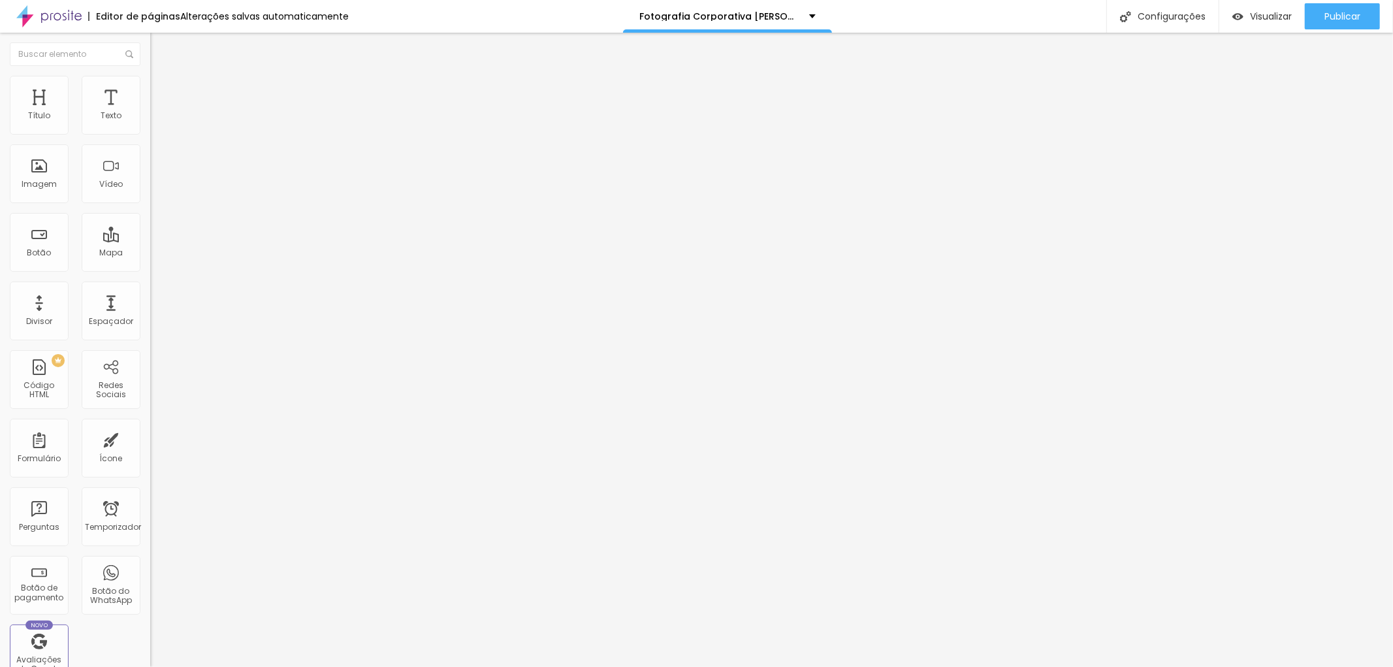
type input "309"
type input "315"
type input "321"
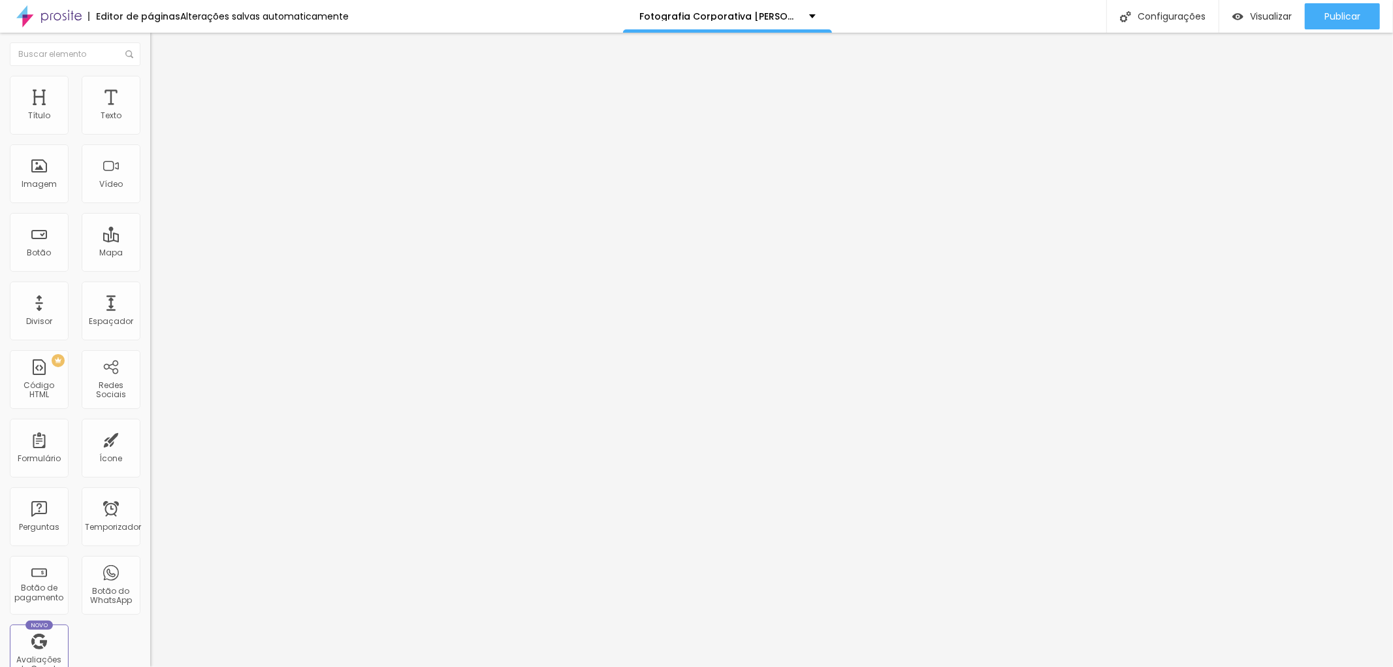
type input "321"
type input "327"
drag, startPoint x: 59, startPoint y: 153, endPoint x: 69, endPoint y: 157, distance: 10.6
click at [150, 438] on input "range" at bounding box center [192, 443] width 84 height 10
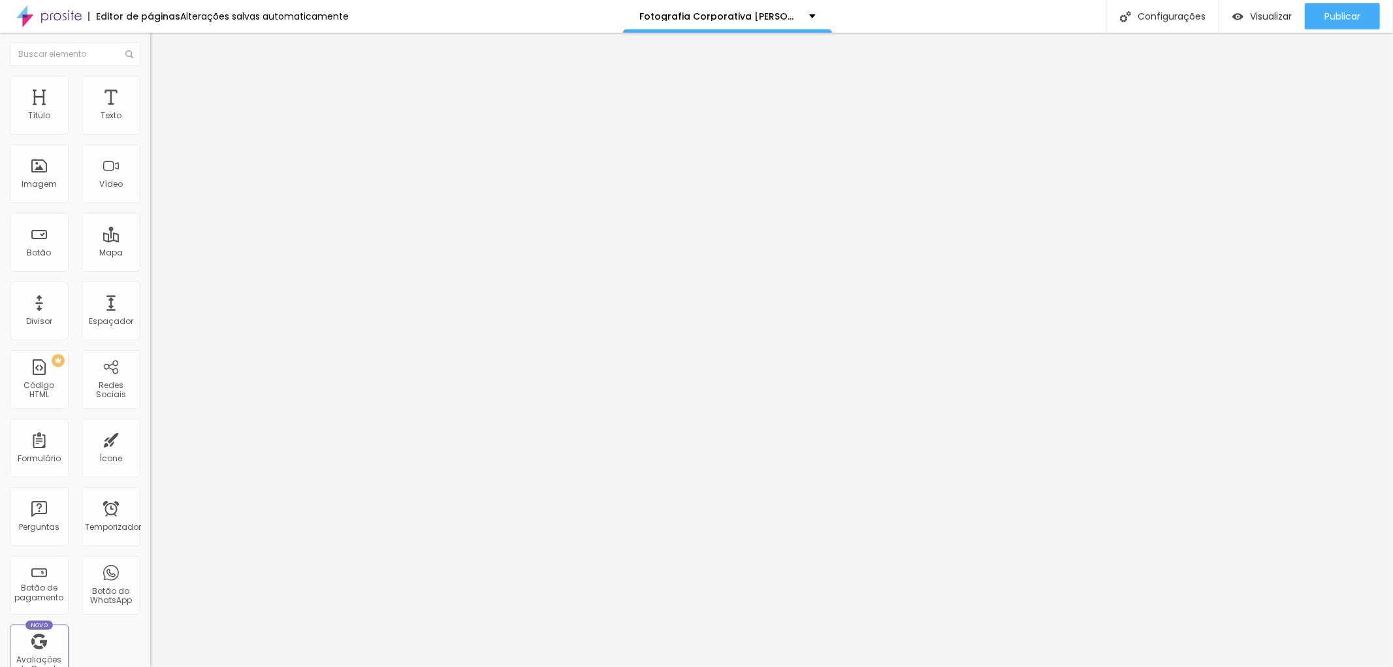
type input "292"
type input "210"
type input "181"
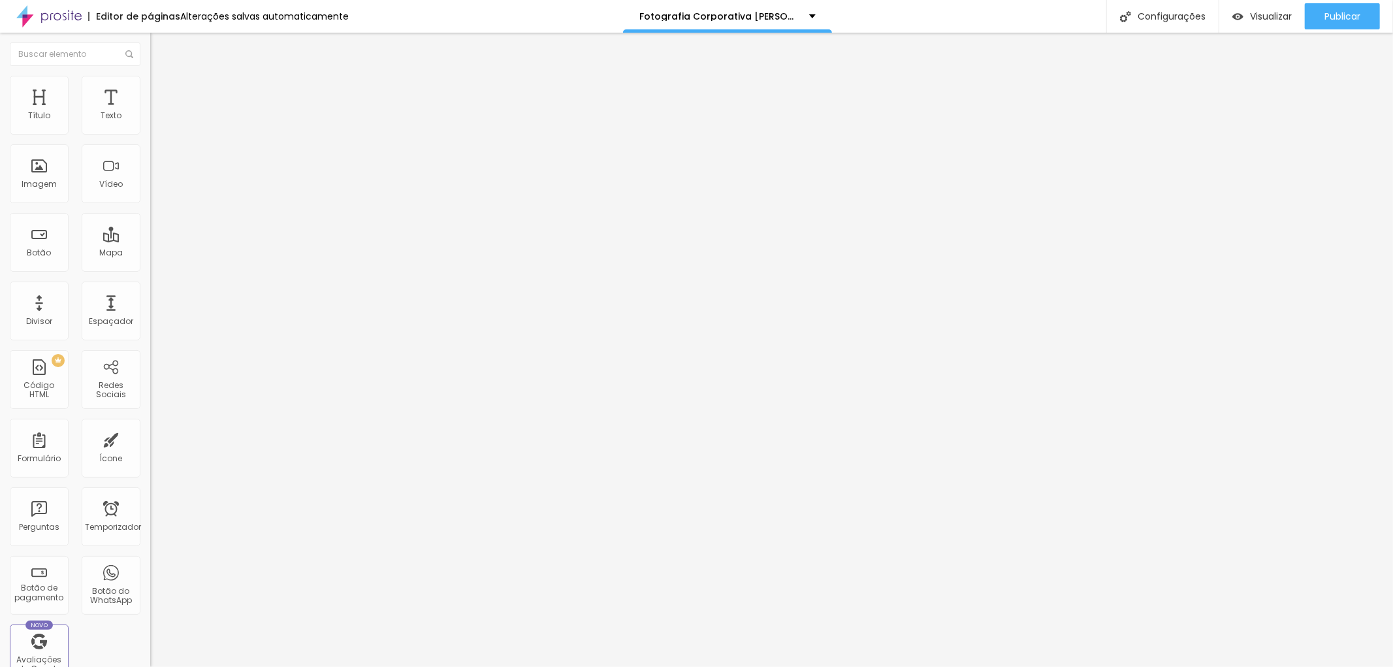
type input "181"
type input "175"
type input "163"
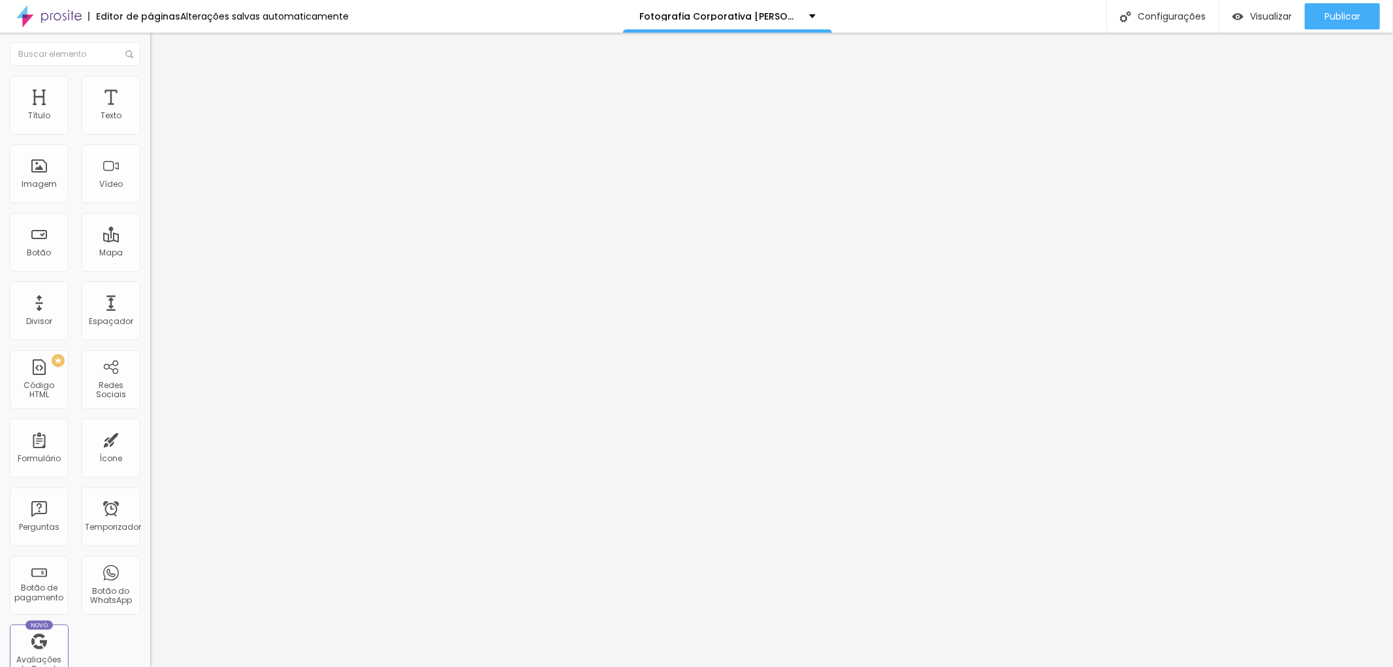
type input "157"
type input "146"
type input "151"
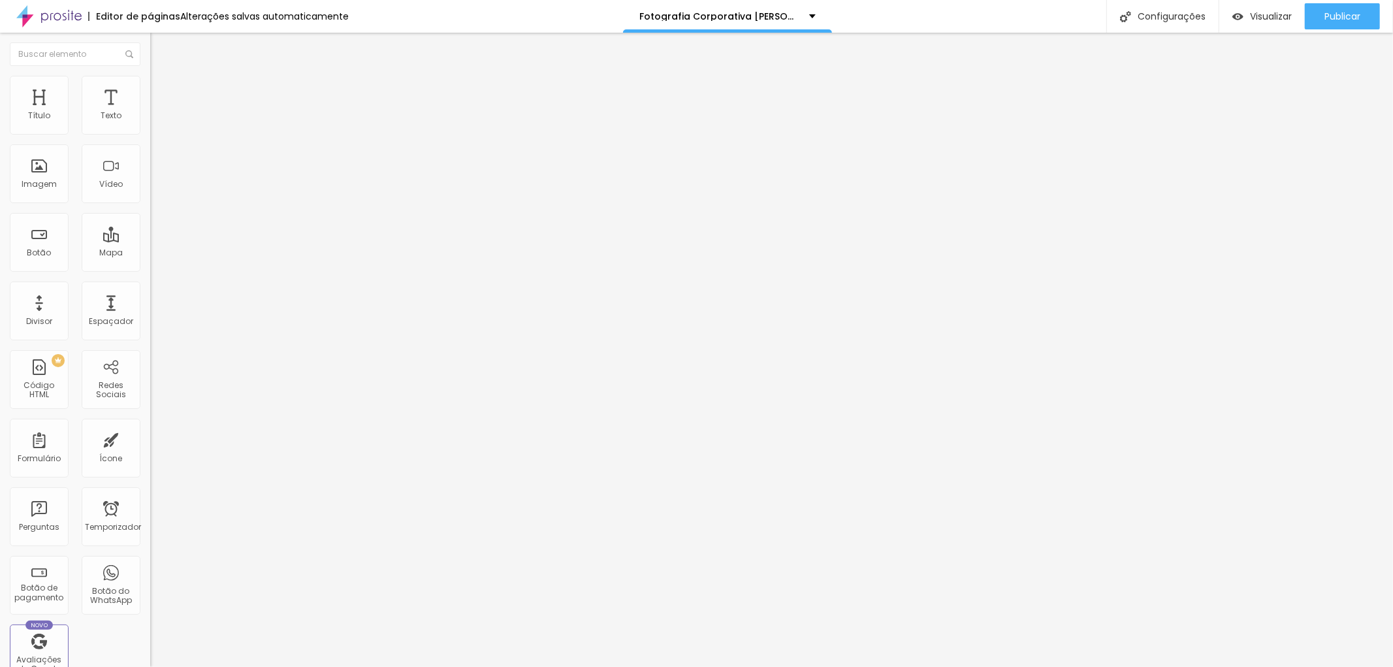
type input "151"
type input "157"
type input "175"
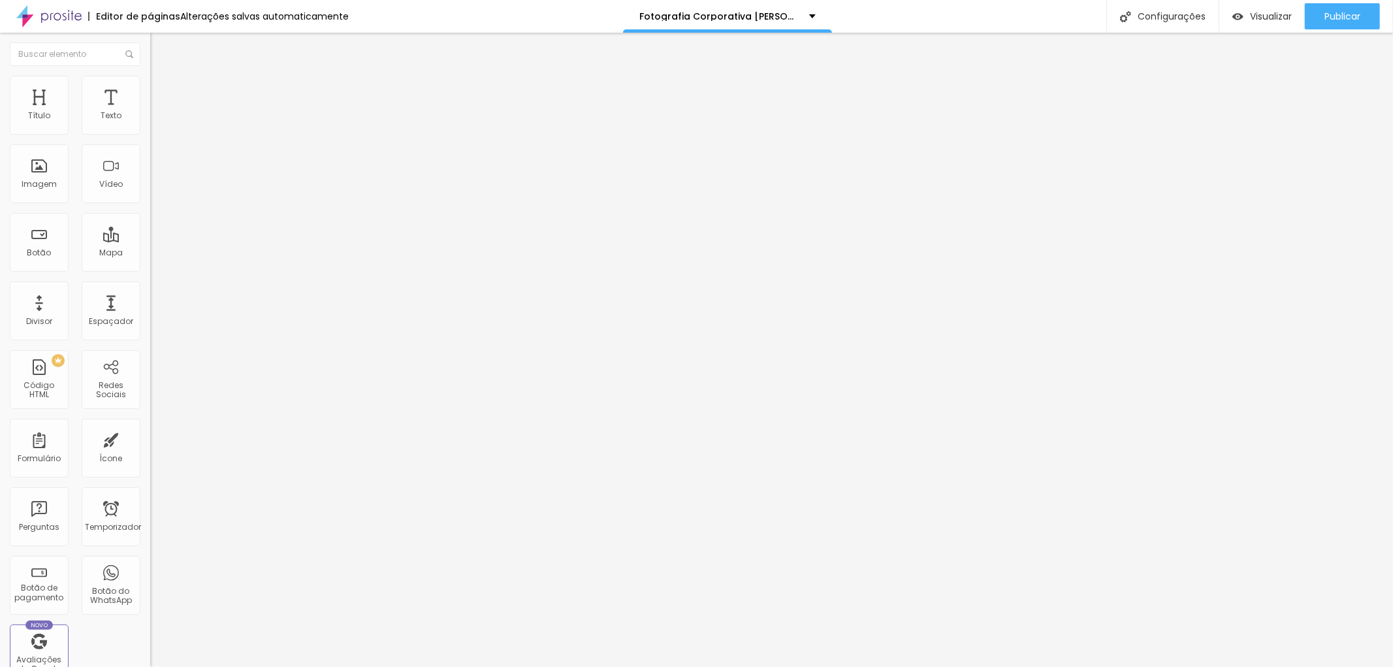
type input "157"
type input "151"
drag, startPoint x: 69, startPoint y: 155, endPoint x: 48, endPoint y: 155, distance: 20.9
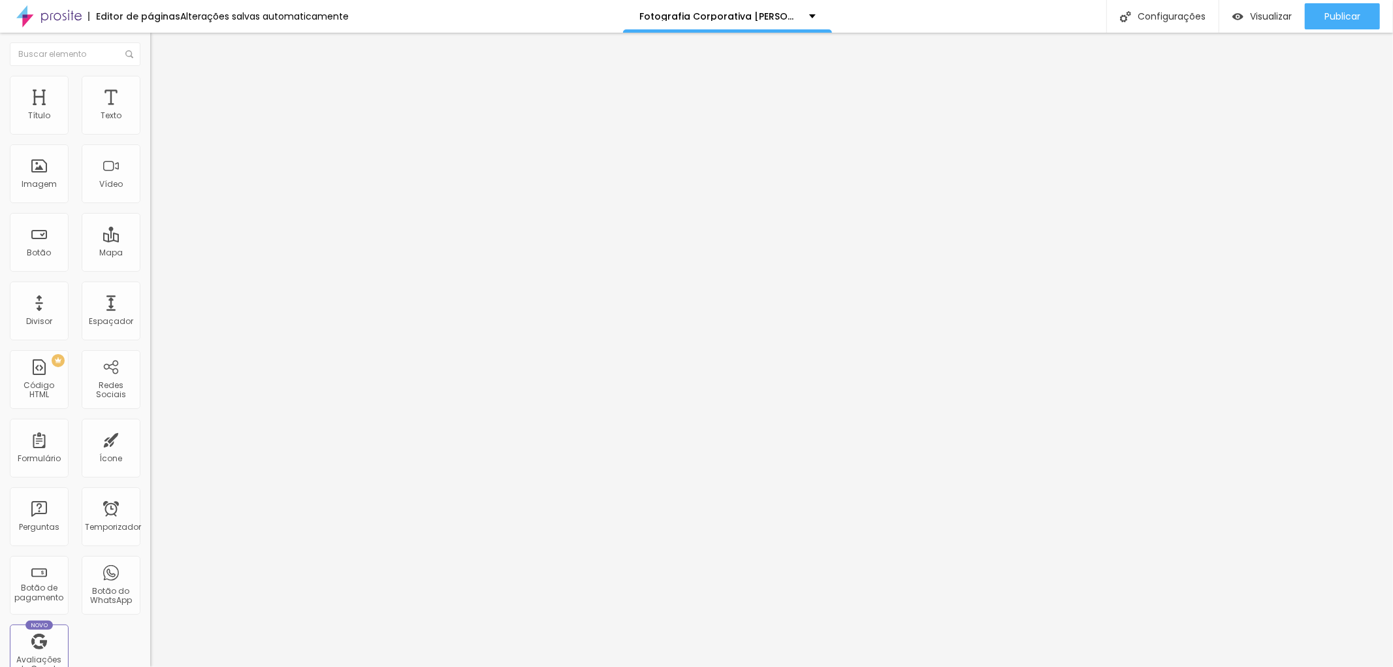
type input "151"
click at [150, 438] on input "range" at bounding box center [192, 443] width 84 height 10
click at [1326, 13] on font "Publicar" at bounding box center [1342, 16] width 36 height 13
